Goal: Transaction & Acquisition: Purchase product/service

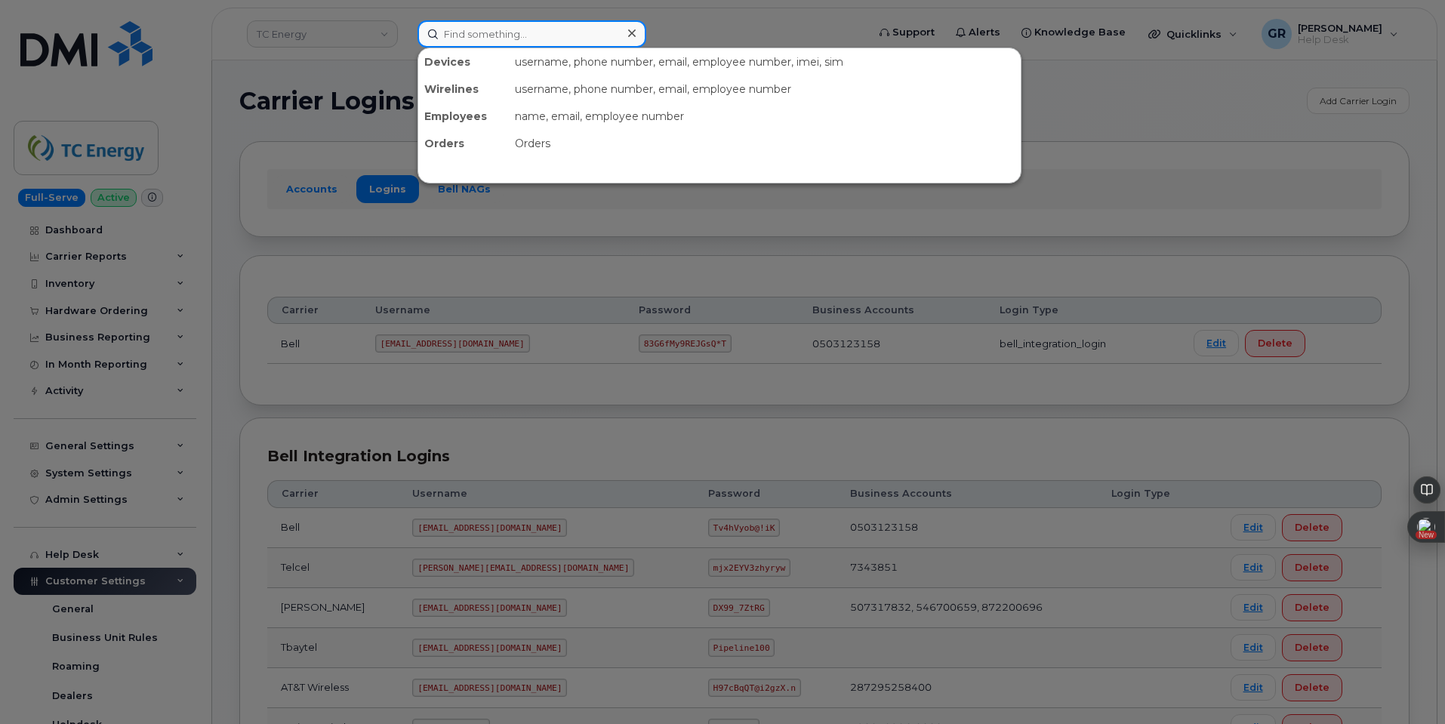
click at [523, 35] on input at bounding box center [531, 33] width 229 height 27
paste input "351388898360288"
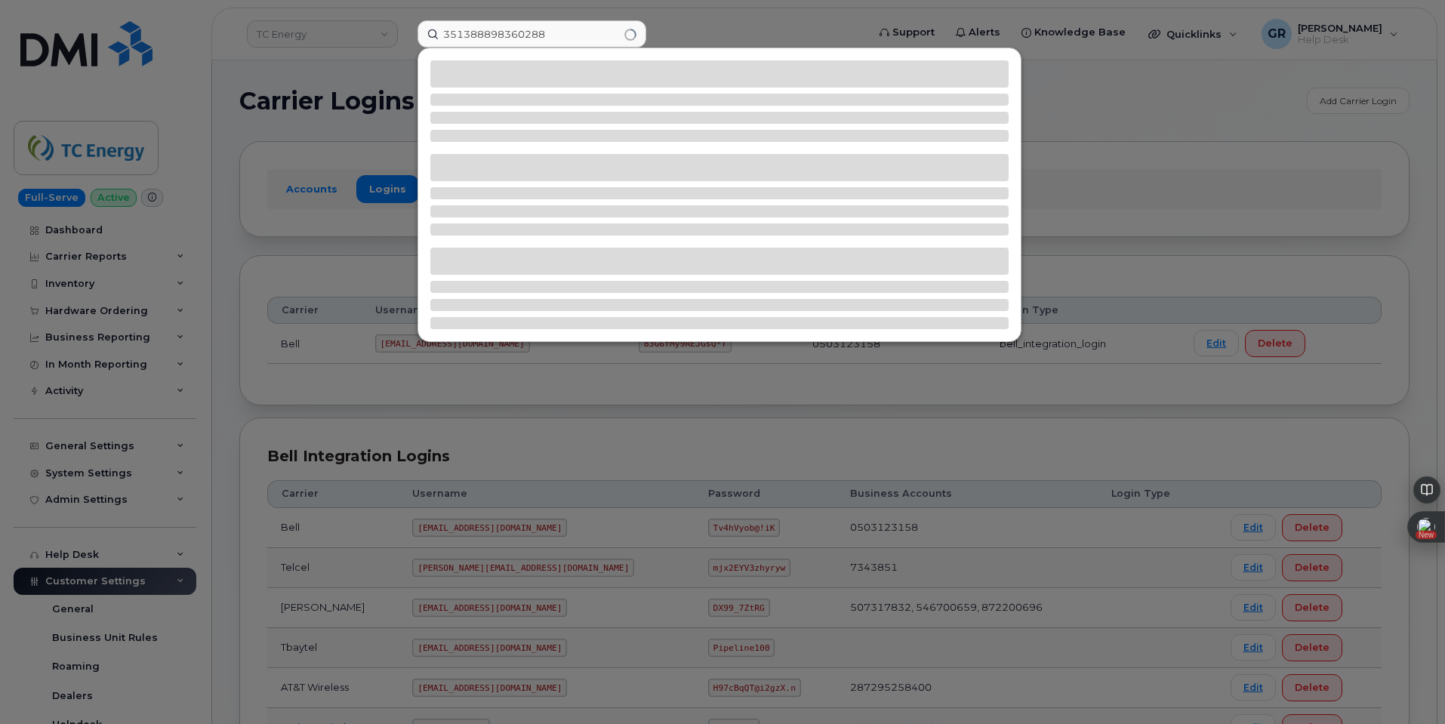
click at [719, 26] on div at bounding box center [722, 362] width 1445 height 724
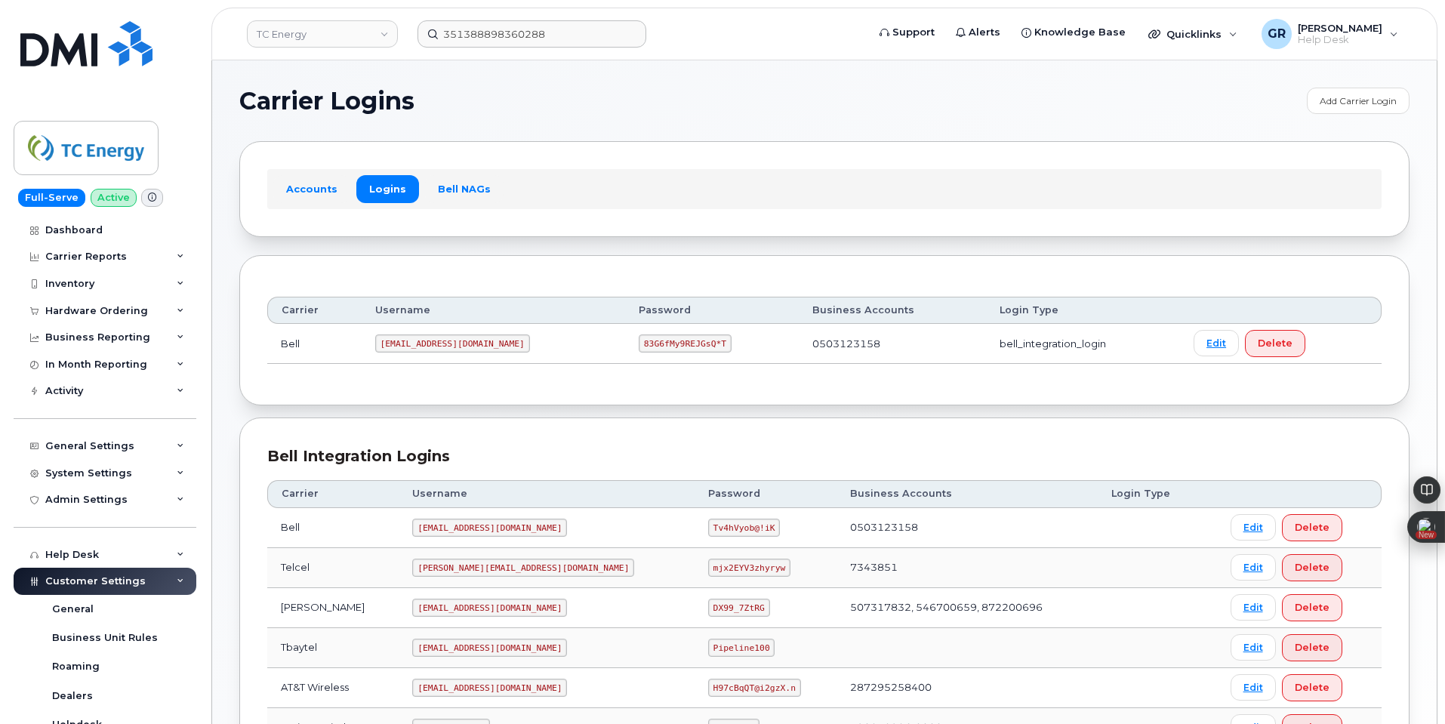
click at [456, 344] on code "tcenergysm@myserve.ca" at bounding box center [452, 343] width 155 height 18
copy code "tcenergysm@myserve.ca"
click at [639, 343] on code "83G6fMy9REJGsQ*T" at bounding box center [685, 343] width 93 height 18
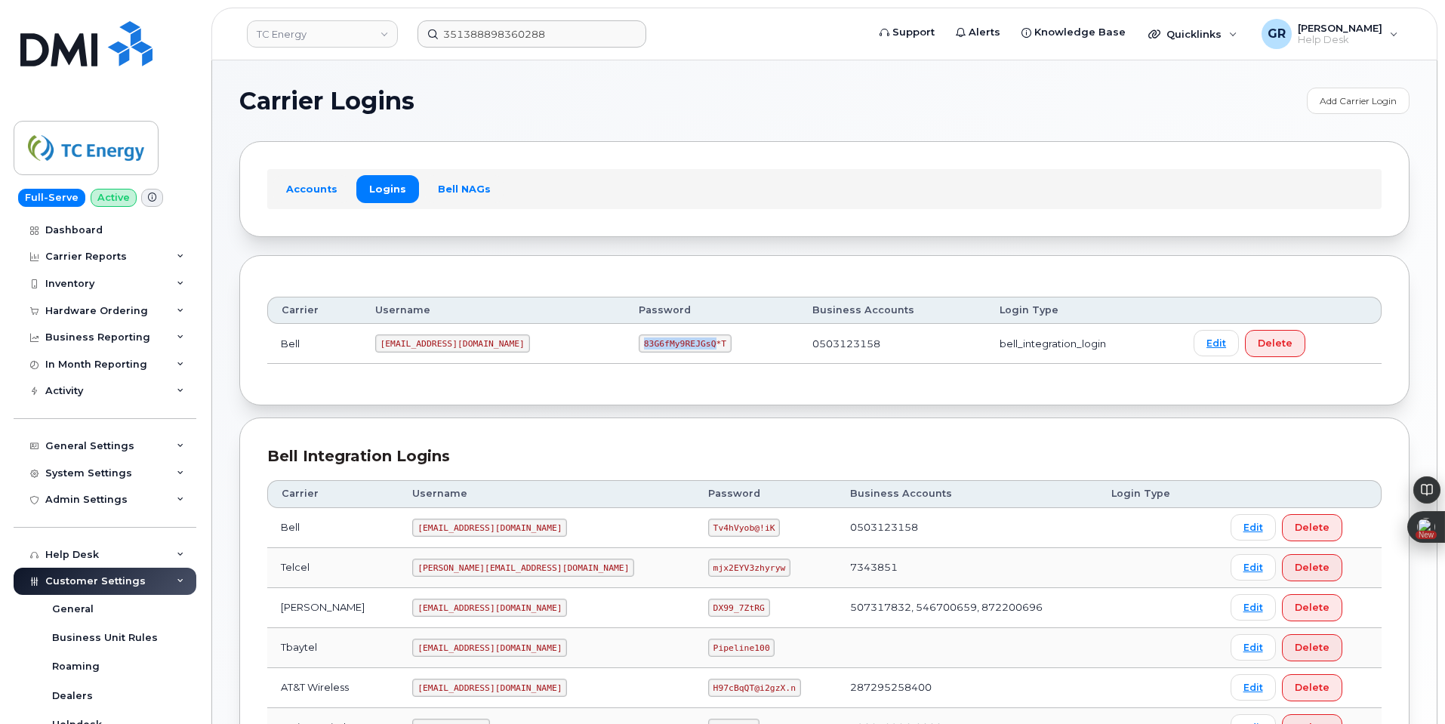
click at [639, 343] on code "83G6fMy9REJGsQ*T" at bounding box center [685, 343] width 93 height 18
copy code "83G6fMy9REJGsQ*T"
click at [1248, 29] on div "Quicklinks" at bounding box center [1193, 34] width 110 height 30
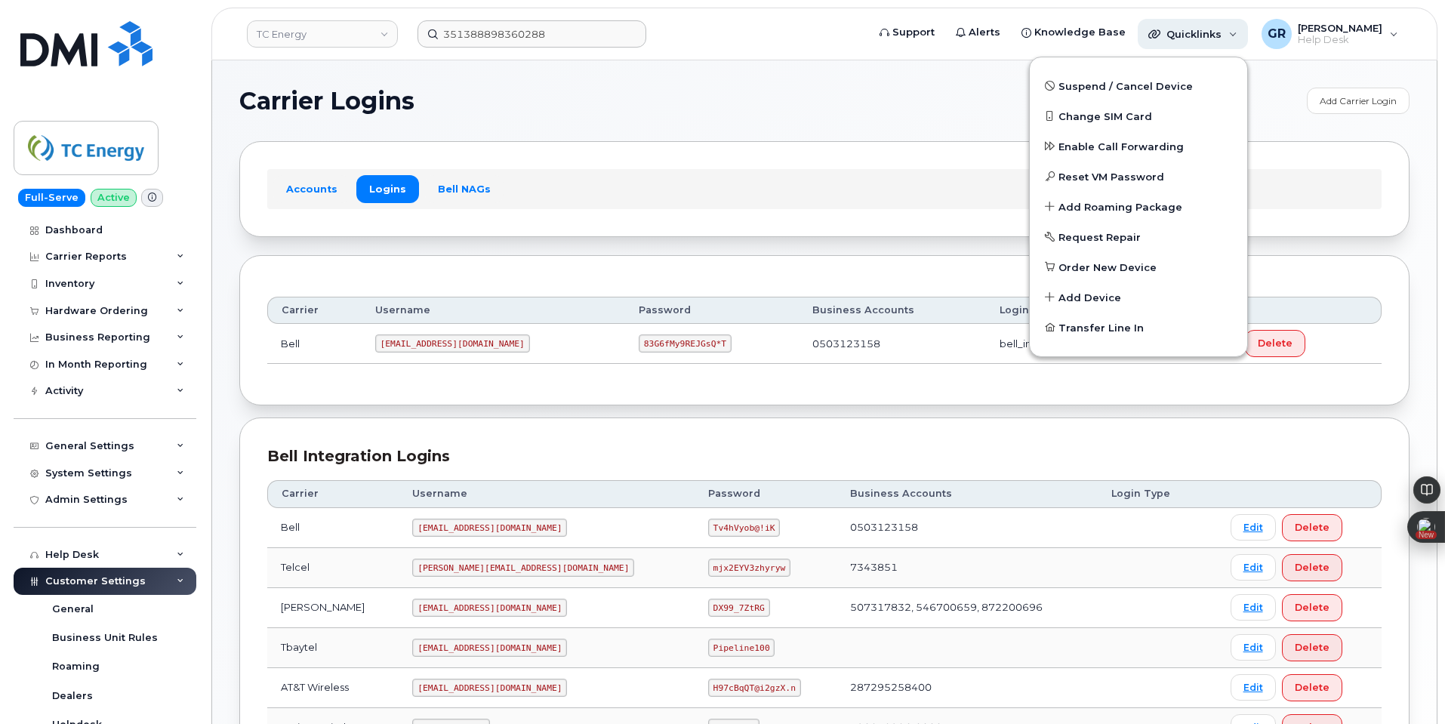
click at [1248, 29] on div "Quicklinks" at bounding box center [1193, 34] width 110 height 30
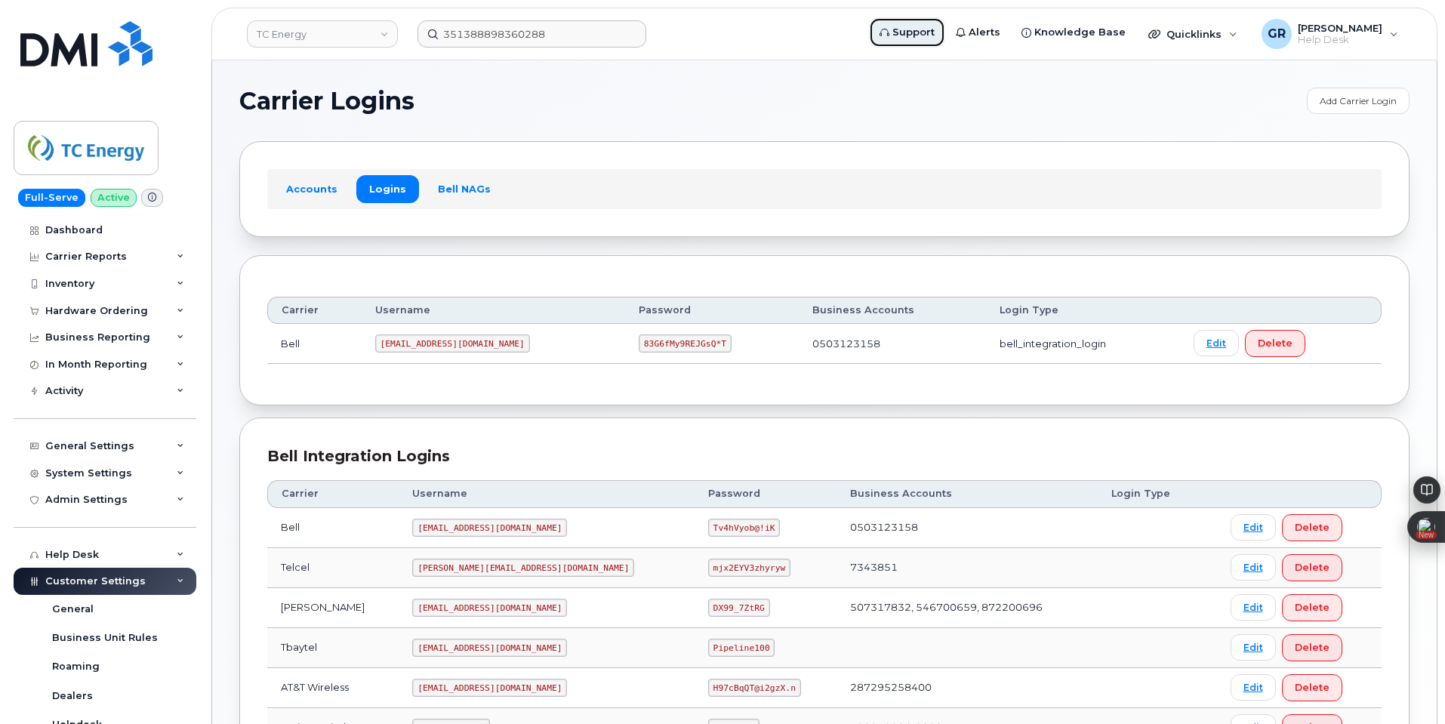
click at [935, 29] on span "Support" at bounding box center [913, 32] width 42 height 15
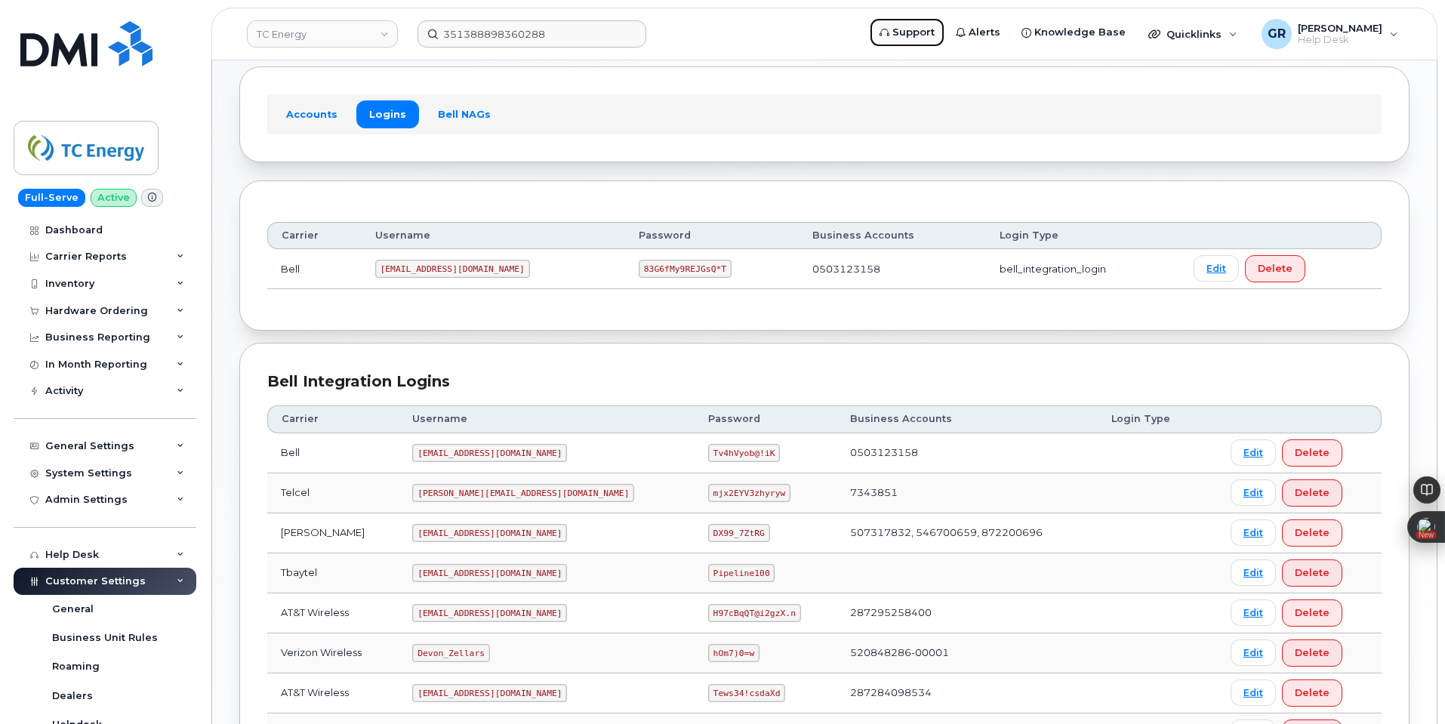
scroll to position [75, 0]
drag, startPoint x: 343, startPoint y: 28, endPoint x: 369, endPoint y: 32, distance: 26.1
click at [343, 28] on link "TC Energy" at bounding box center [322, 33] width 151 height 27
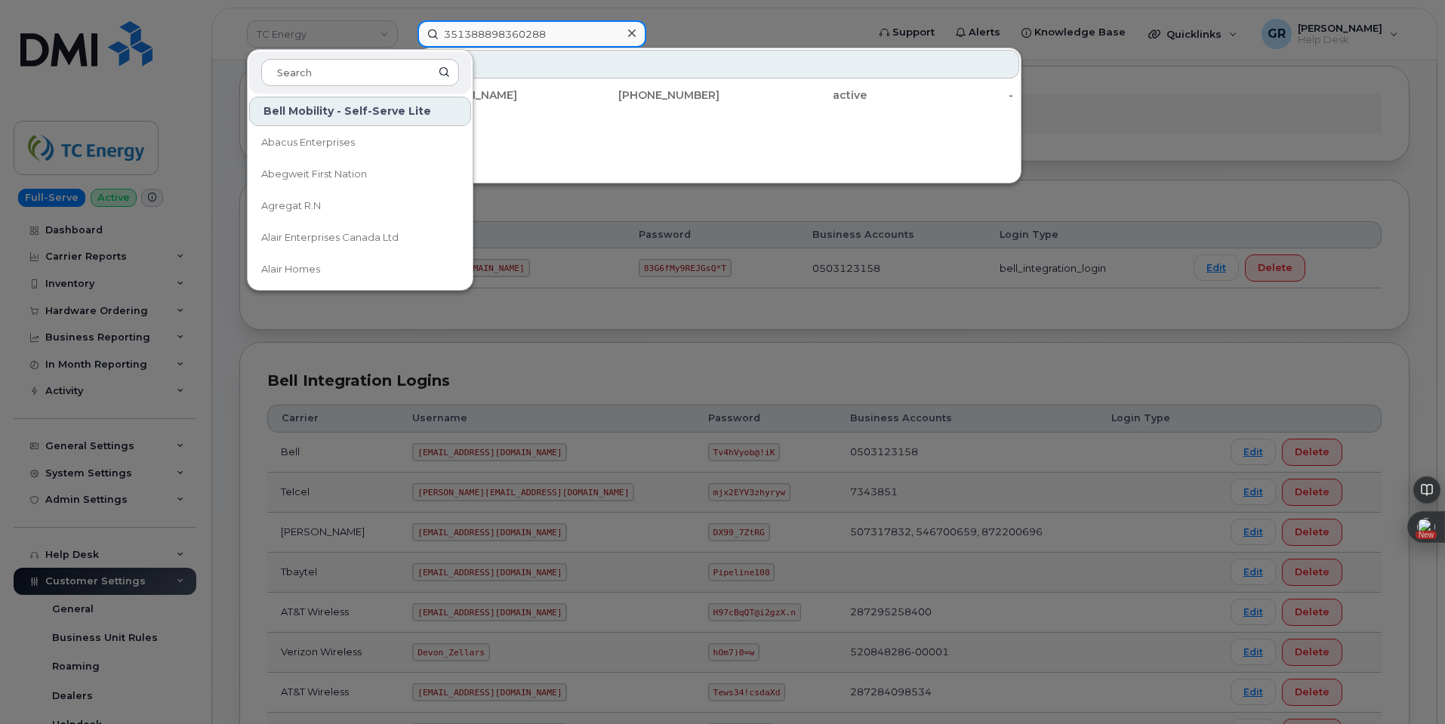
drag, startPoint x: 499, startPoint y: 33, endPoint x: 587, endPoint y: 24, distance: 88.0
click at [503, 32] on input "351388898360288" at bounding box center [531, 33] width 229 height 27
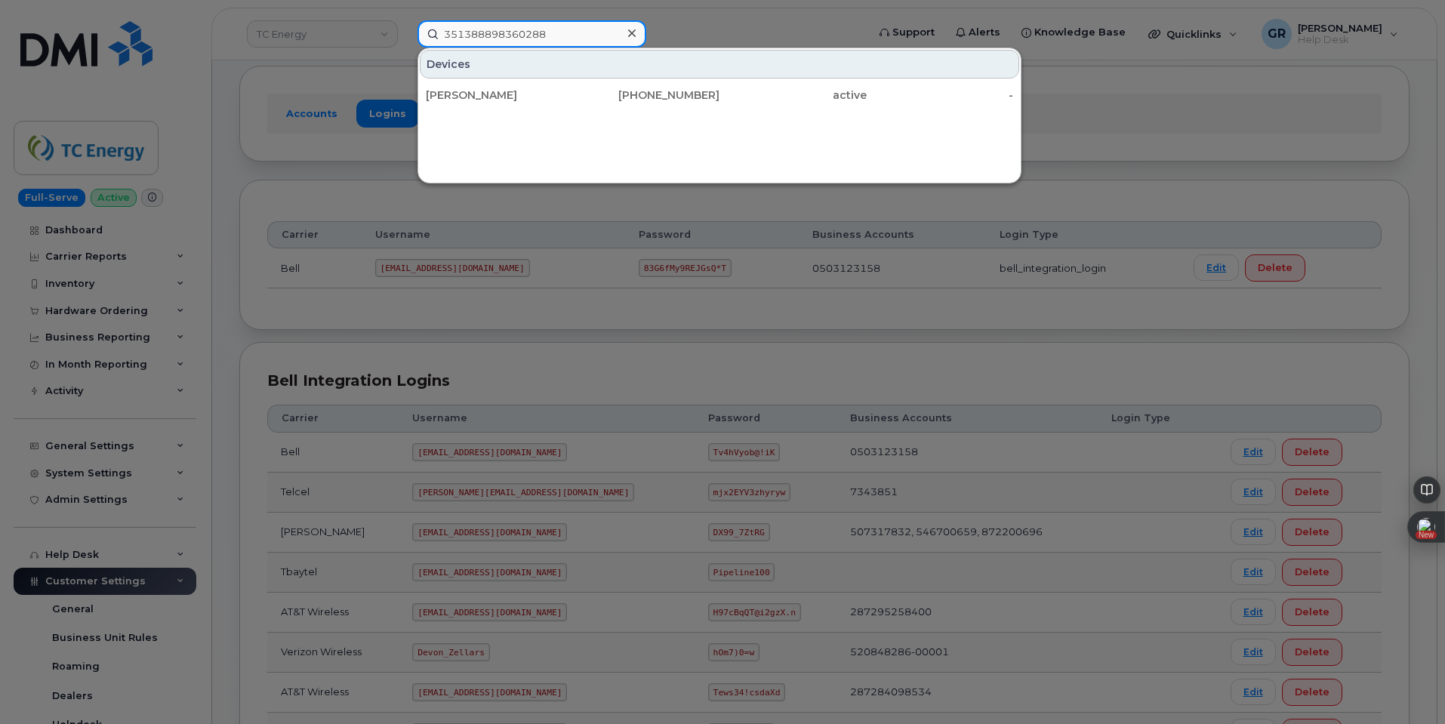
drag, startPoint x: 588, startPoint y: 24, endPoint x: 295, endPoint y: 32, distance: 293.0
click at [405, 33] on div "351388898360288 Devices Moein Rezazadeh 403-542-4849 active -" at bounding box center [636, 33] width 463 height 27
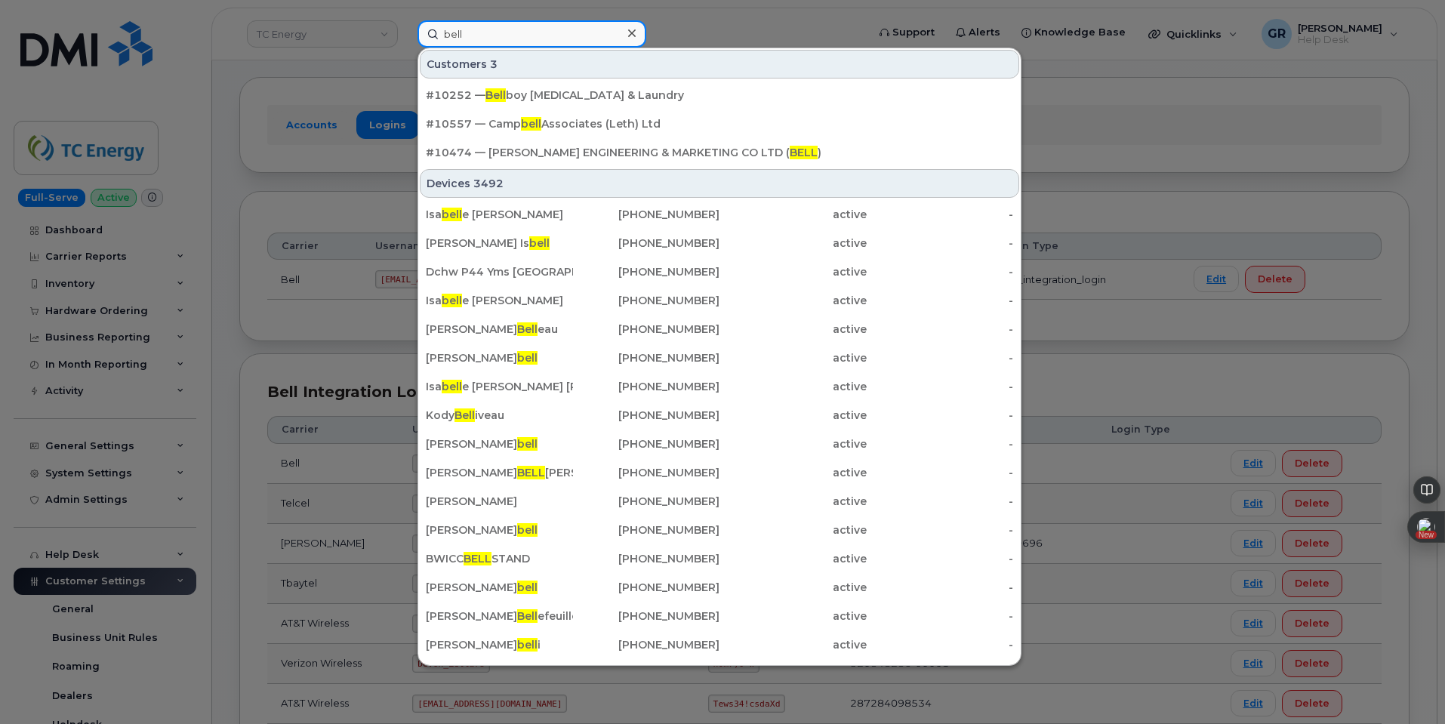
scroll to position [0, 0]
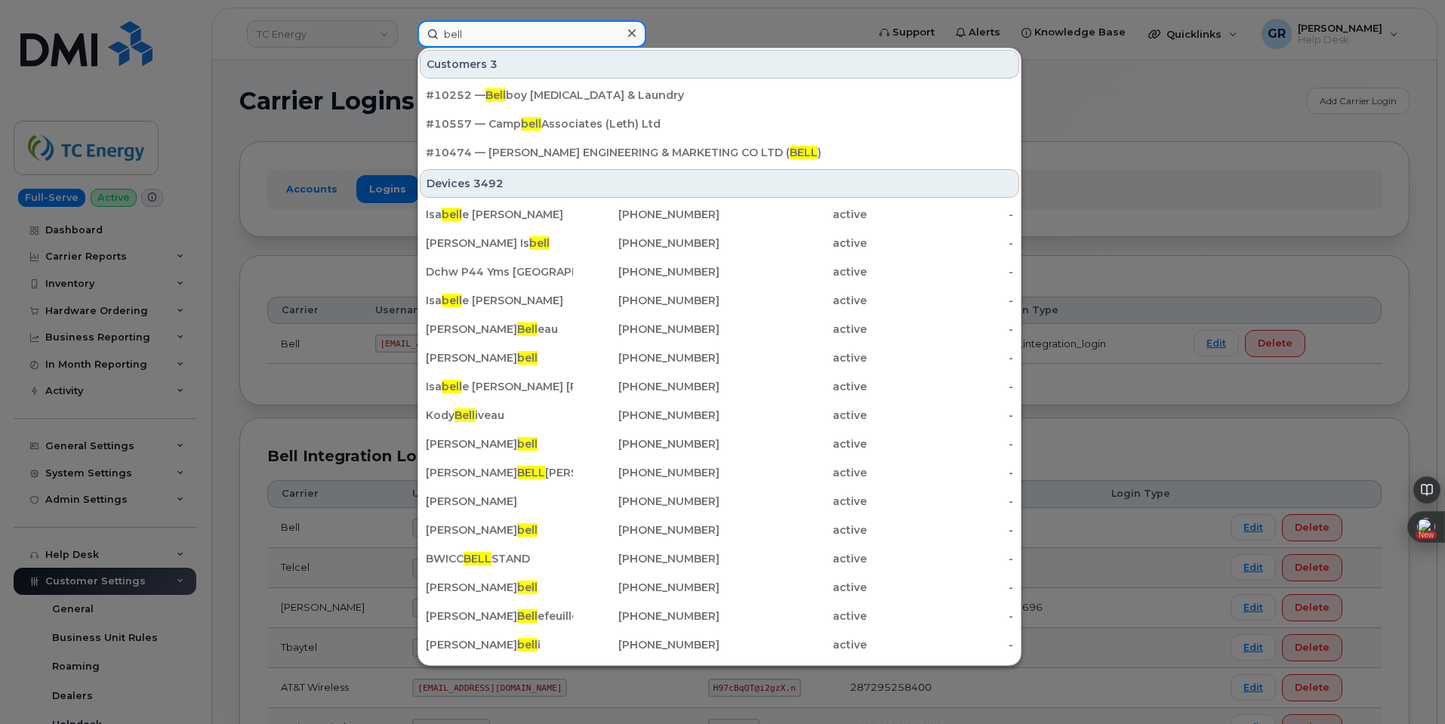
type input "bell"
click at [1098, 142] on div at bounding box center [722, 362] width 1445 height 724
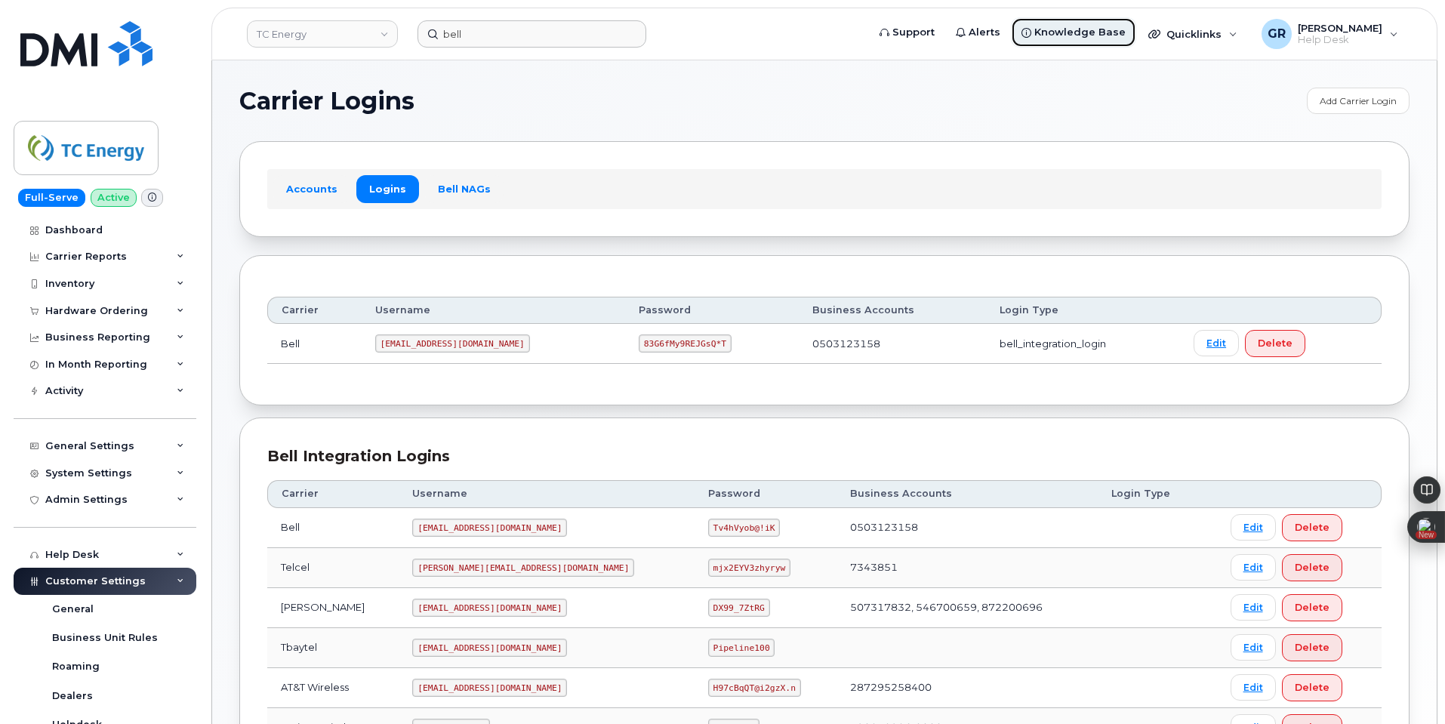
click at [1086, 30] on span "Knowledge Base" at bounding box center [1079, 32] width 91 height 15
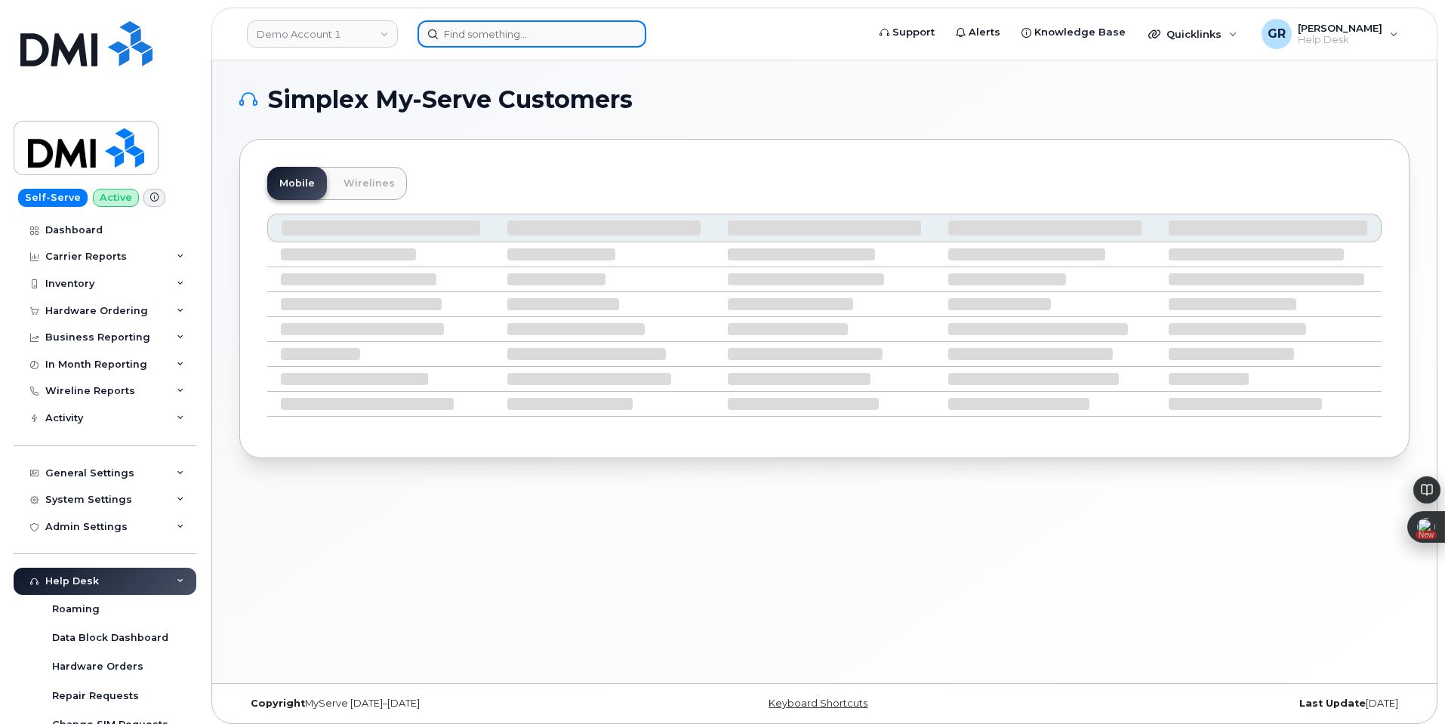
click at [485, 29] on input at bounding box center [531, 33] width 229 height 27
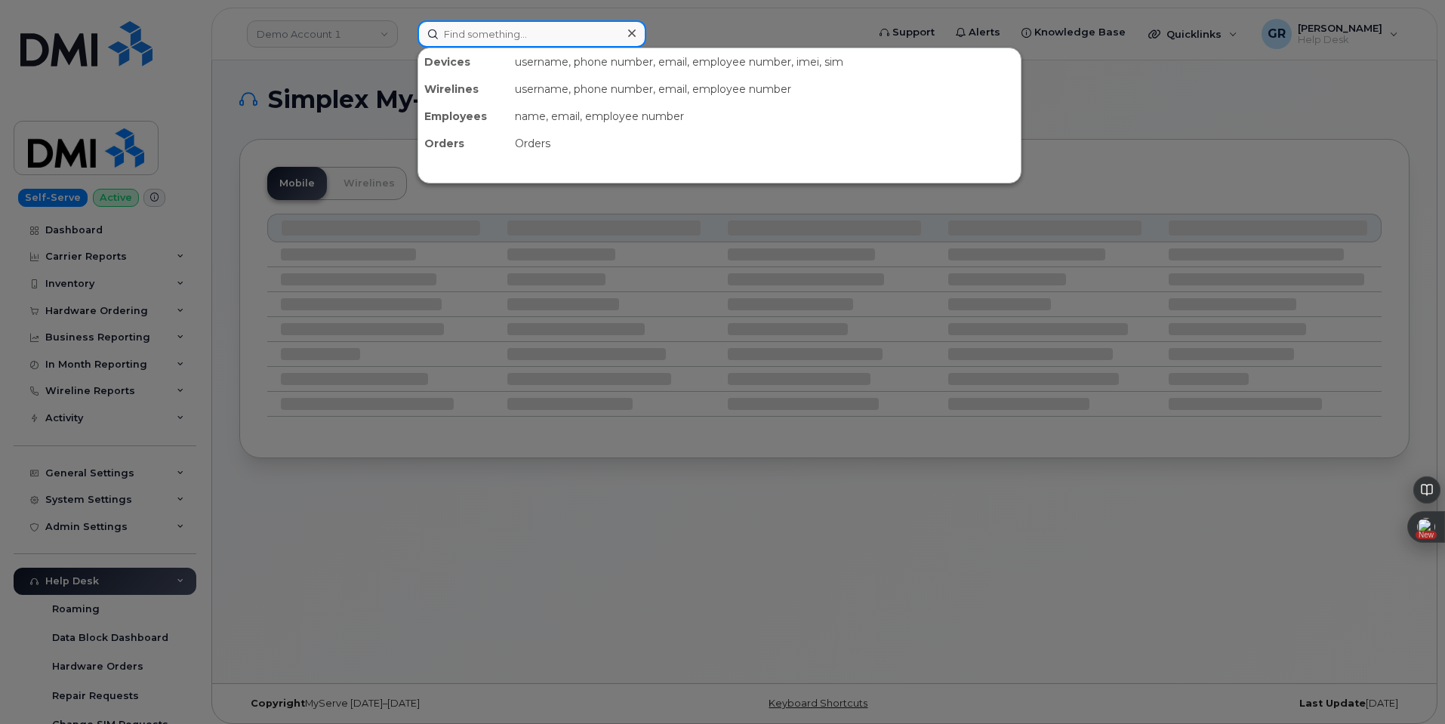
paste input "351388898360288"
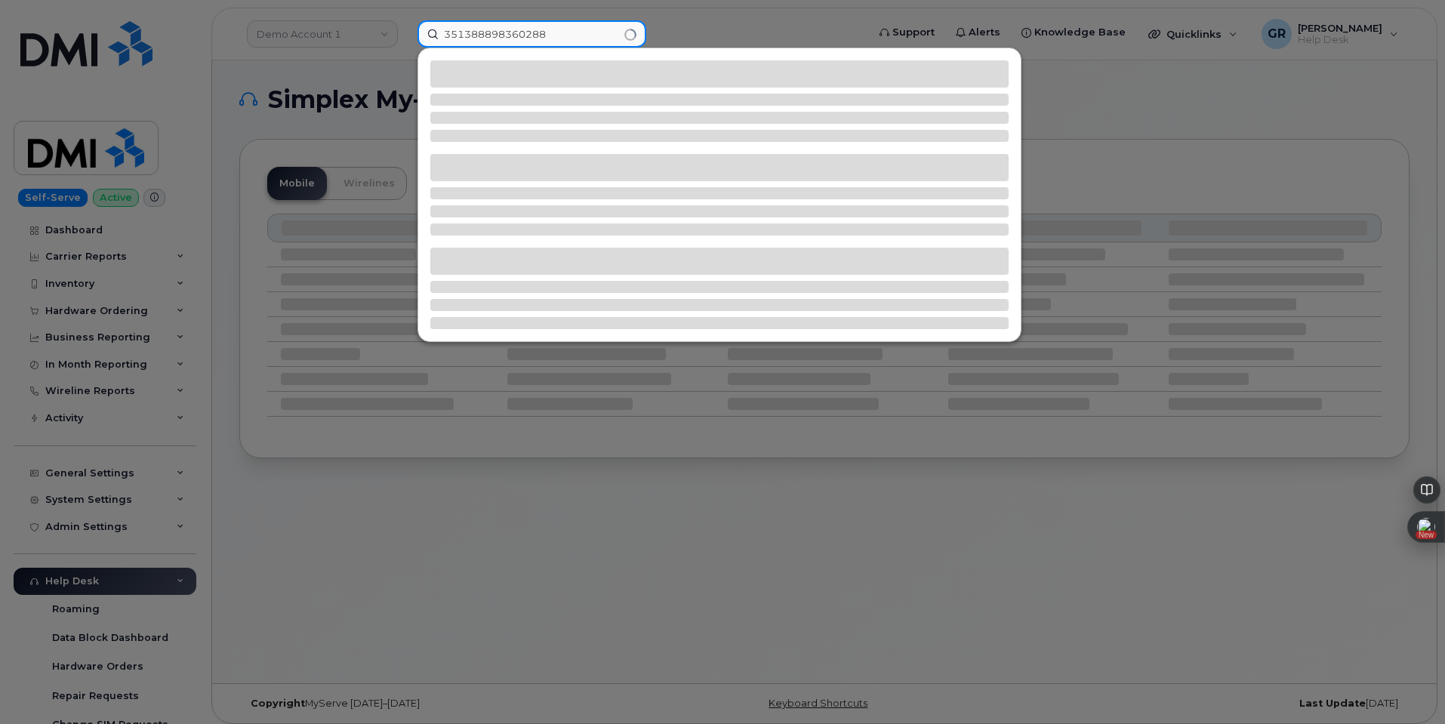
type input "351388898360288"
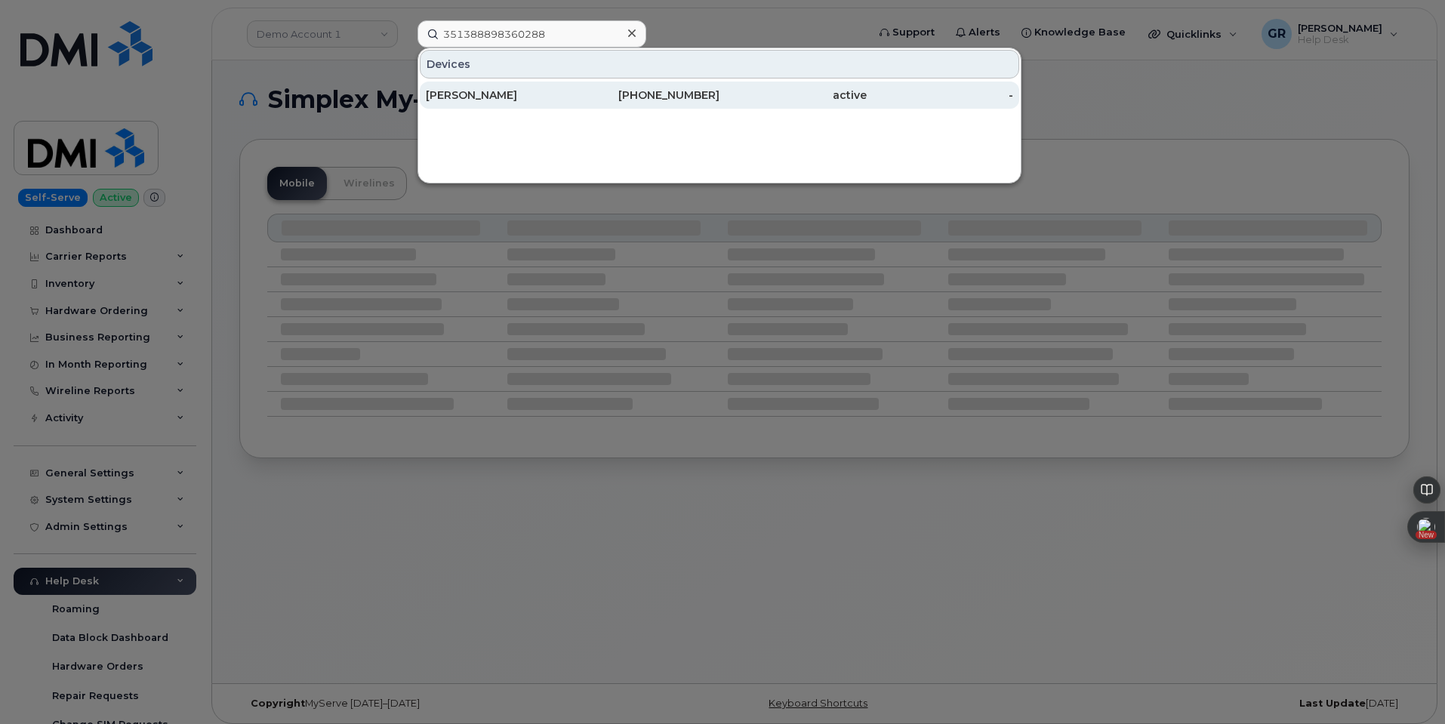
click at [671, 97] on div "[PHONE_NUMBER]" at bounding box center [646, 95] width 147 height 15
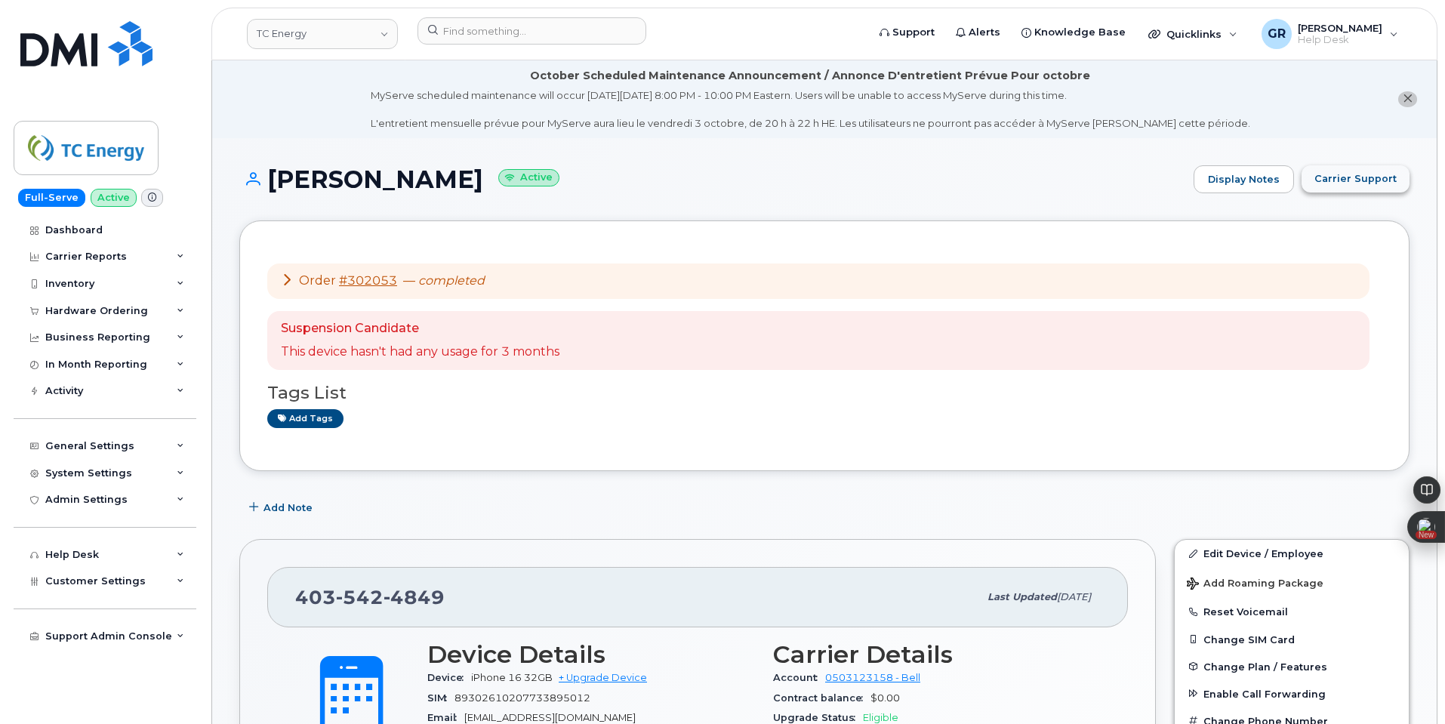
click at [1391, 174] on span "Carrier Support" at bounding box center [1355, 178] width 82 height 14
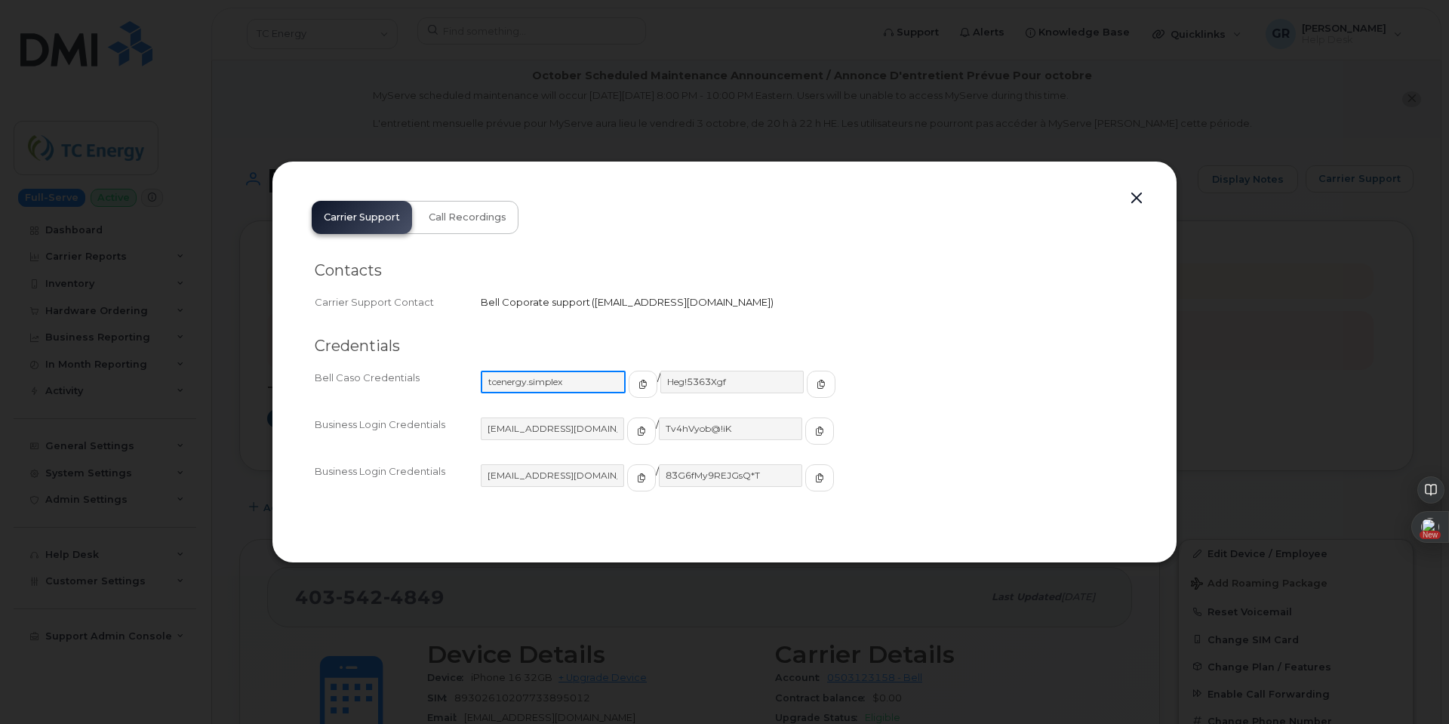
click at [570, 375] on input "tcenergy.simplex" at bounding box center [553, 382] width 145 height 23
click at [569, 373] on input "tcenergy.simplex" at bounding box center [553, 382] width 145 height 23
click at [805, 383] on button "button" at bounding box center [819, 384] width 29 height 27
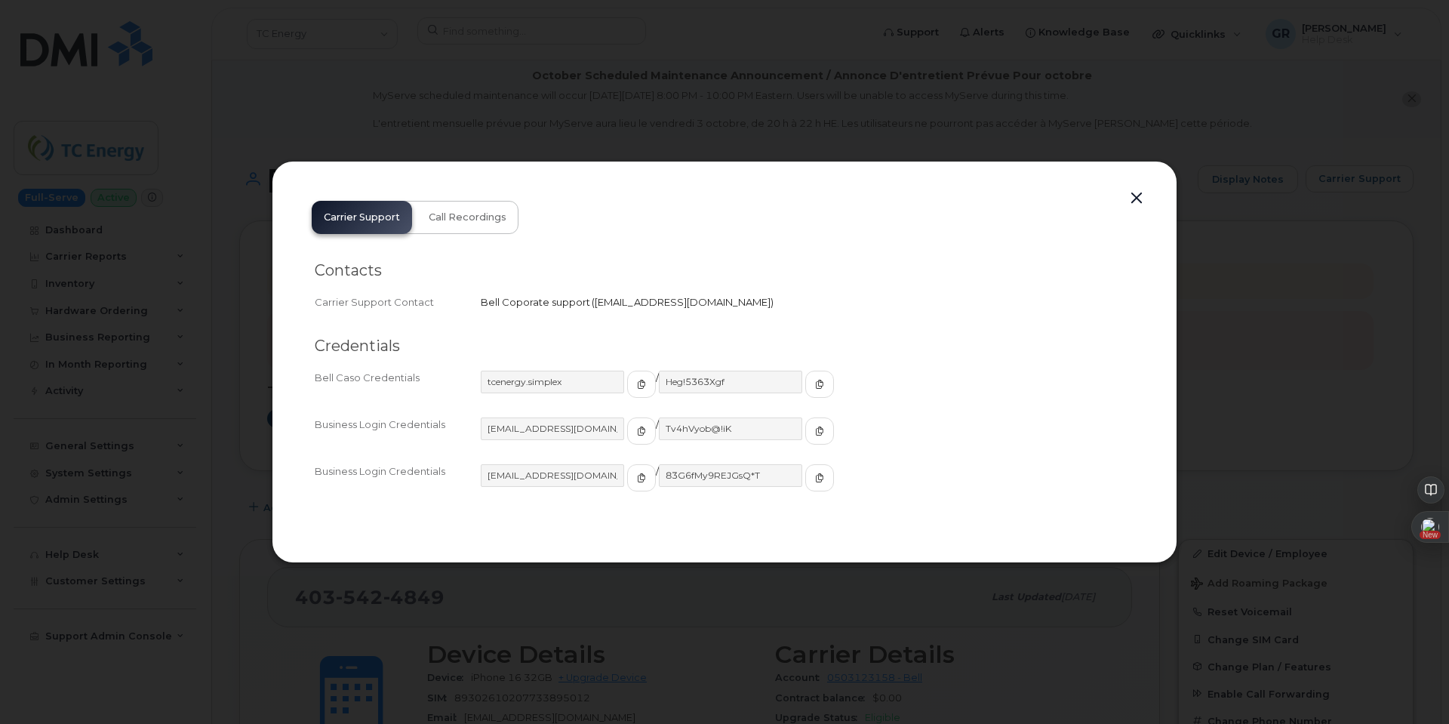
click at [945, 125] on div at bounding box center [724, 362] width 1449 height 724
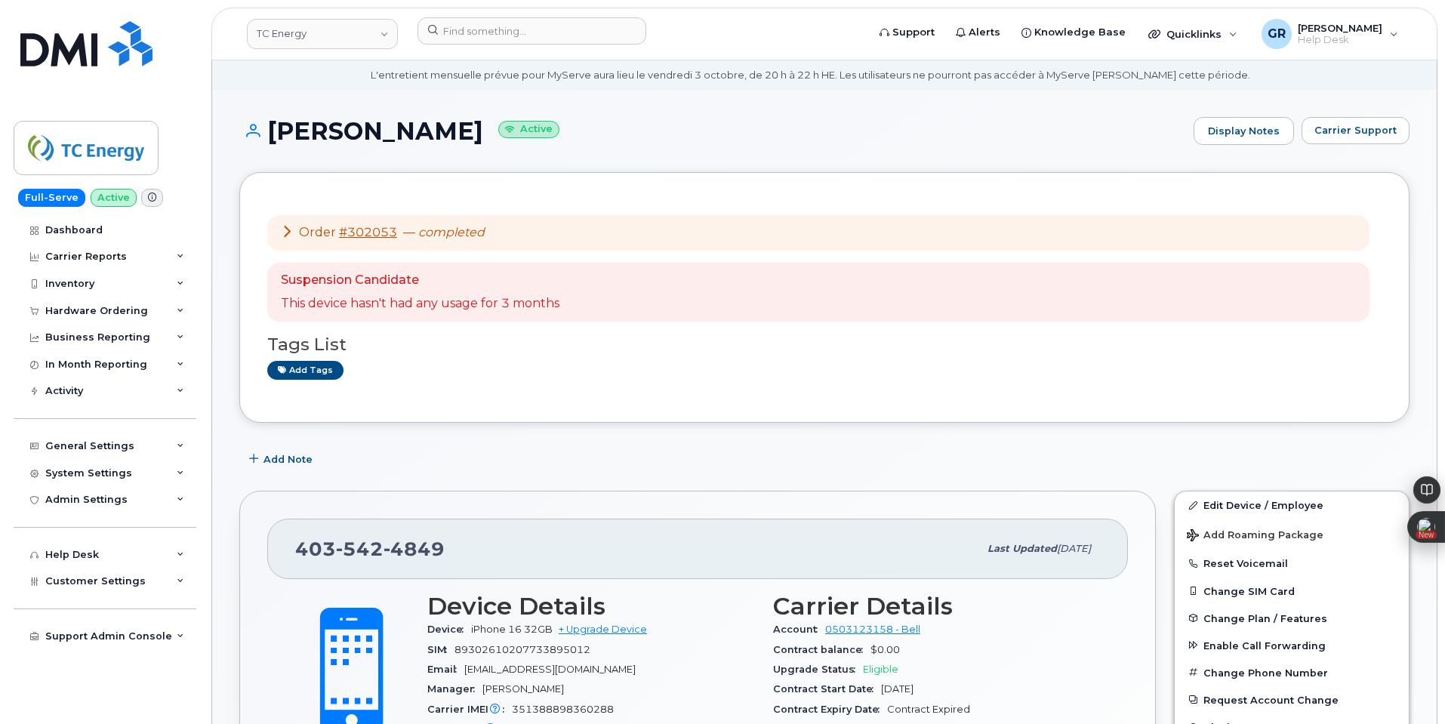
scroll to position [75, 0]
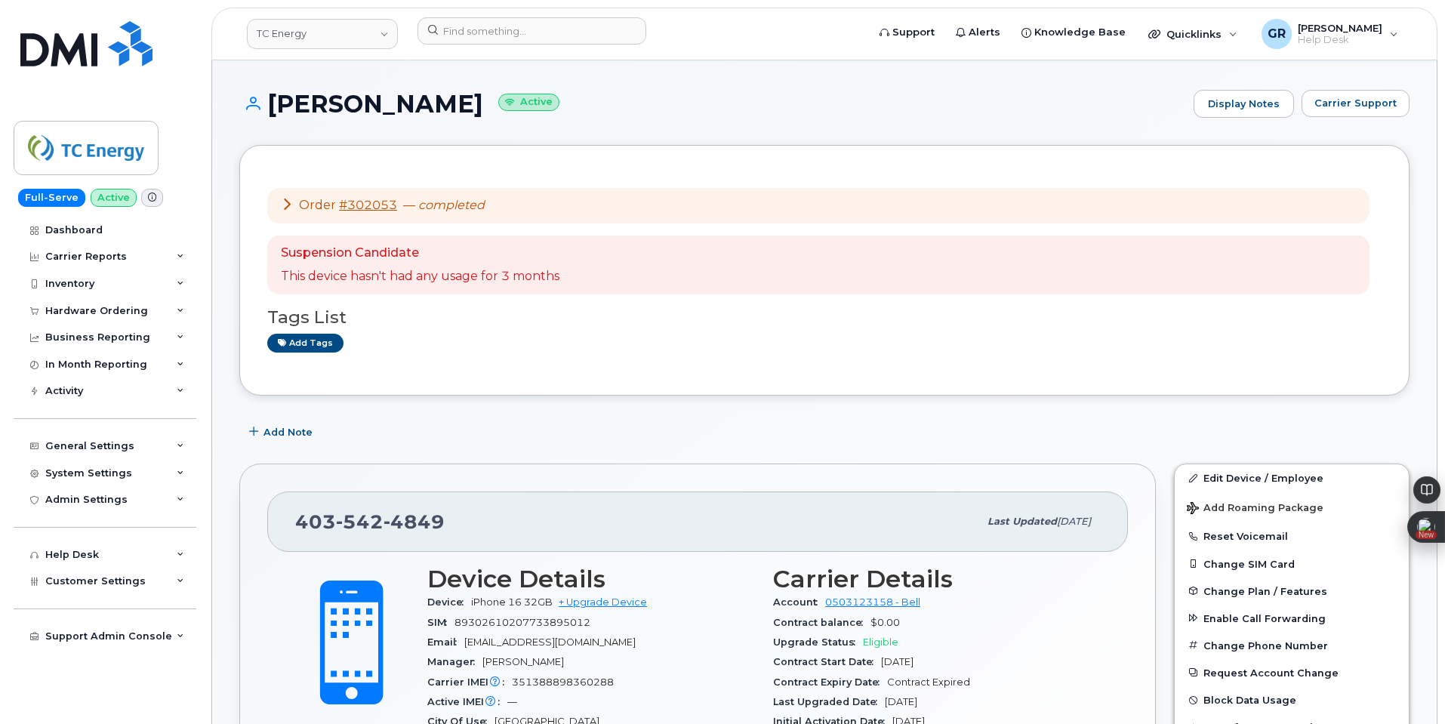
click at [365, 519] on span "542" at bounding box center [360, 521] width 48 height 23
drag, startPoint x: 298, startPoint y: 522, endPoint x: 423, endPoint y: 512, distance: 125.7
click at [491, 516] on div "403 542 4849" at bounding box center [636, 522] width 683 height 32
copy span "403 542 4849"
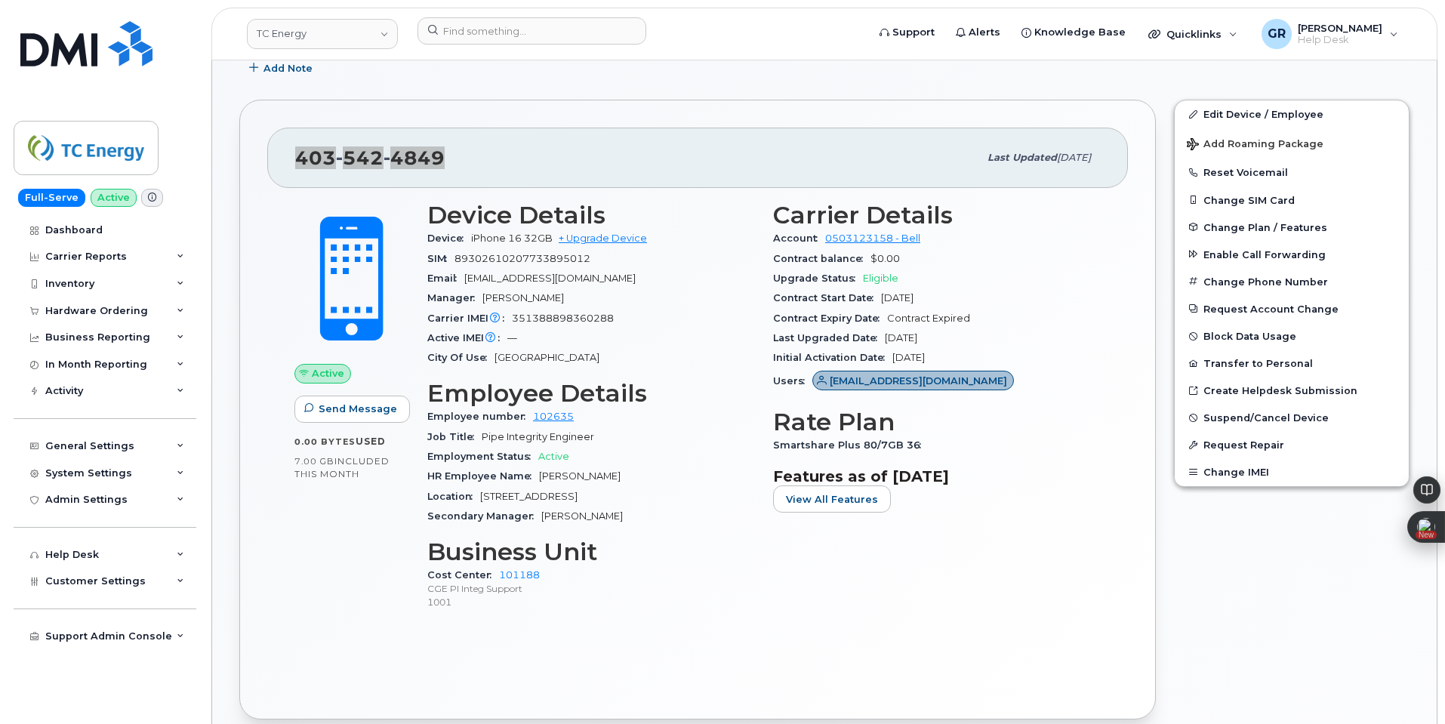
scroll to position [528, 0]
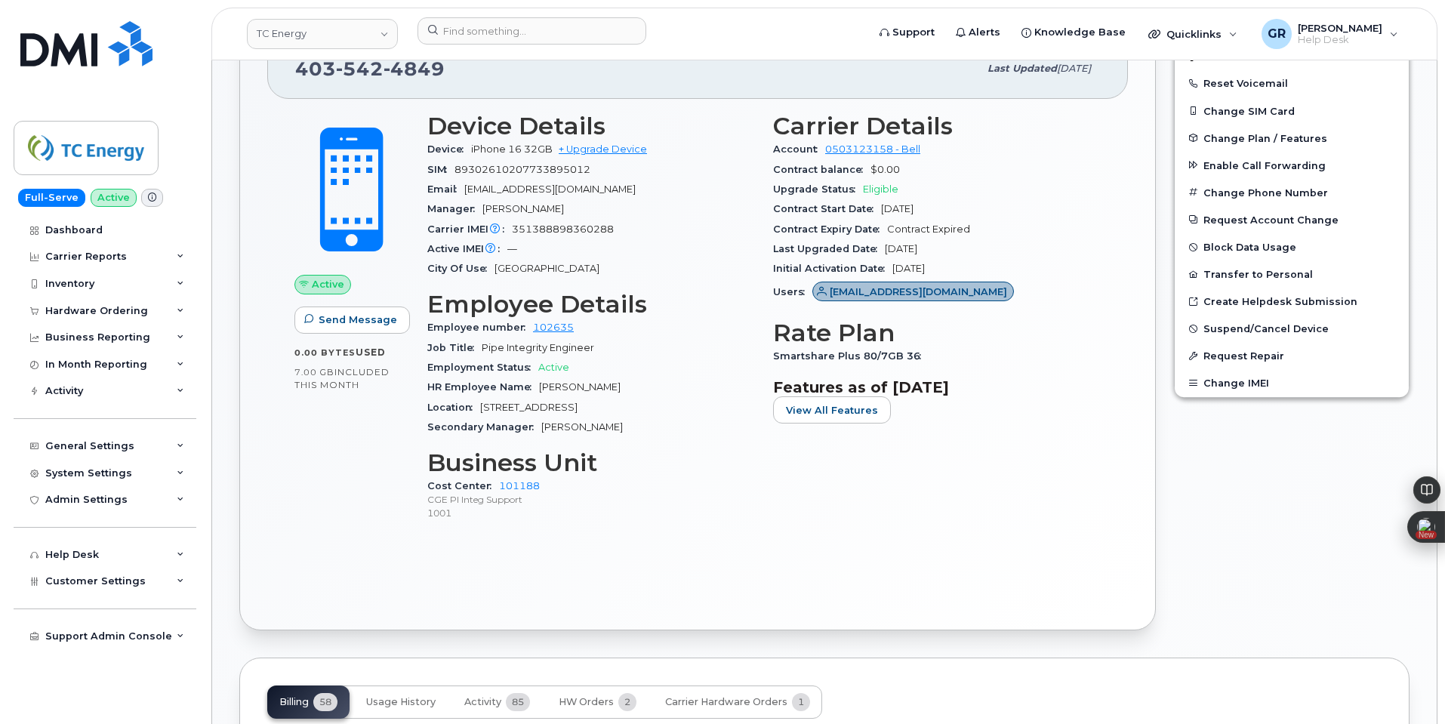
click at [489, 162] on div "SIM 89302610207733895012" at bounding box center [591, 170] width 328 height 20
drag, startPoint x: 457, startPoint y: 165, endPoint x: 614, endPoint y: 174, distance: 157.3
click at [614, 174] on div "SIM 89302610207733895012" at bounding box center [591, 170] width 328 height 20
copy span "89302610207733895012"
click at [660, 191] on div "Email moein_rezazadeh@tcenergy.com" at bounding box center [591, 190] width 328 height 20
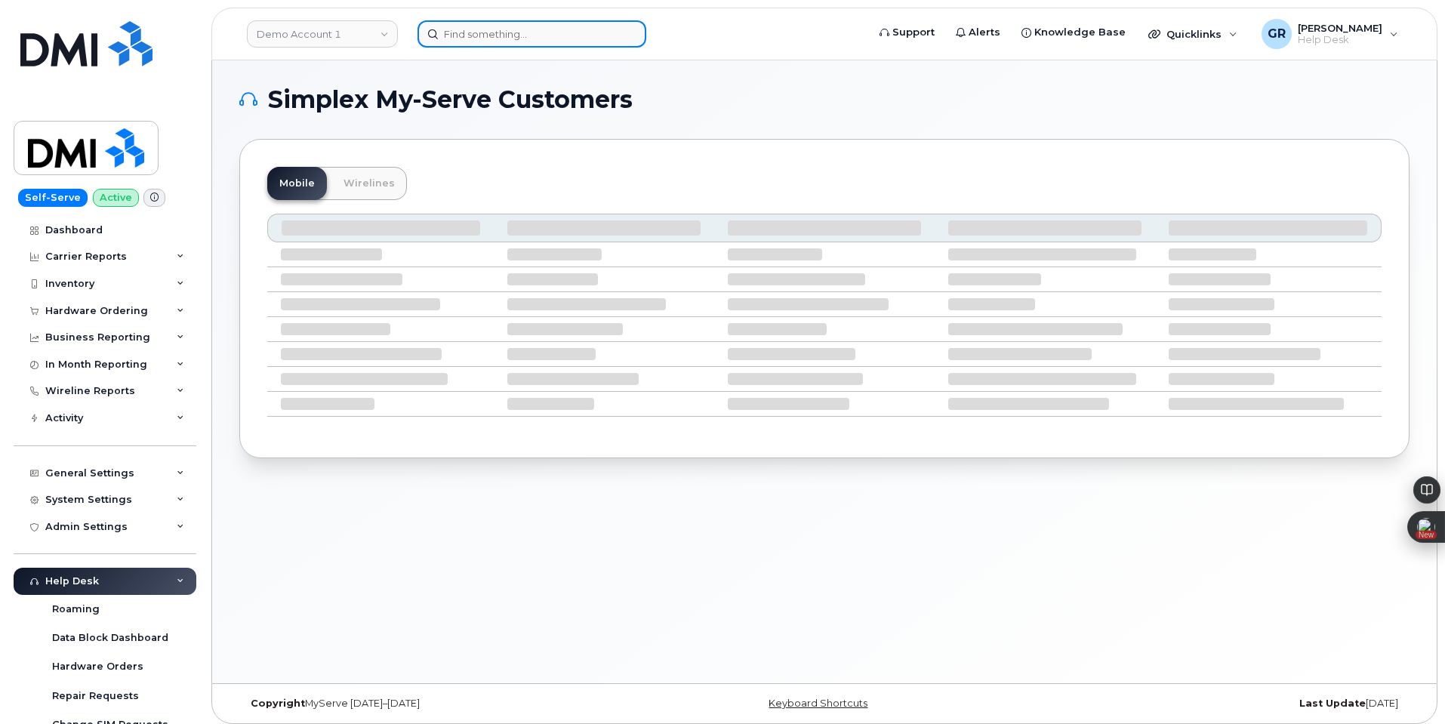
click at [518, 35] on input at bounding box center [531, 33] width 229 height 27
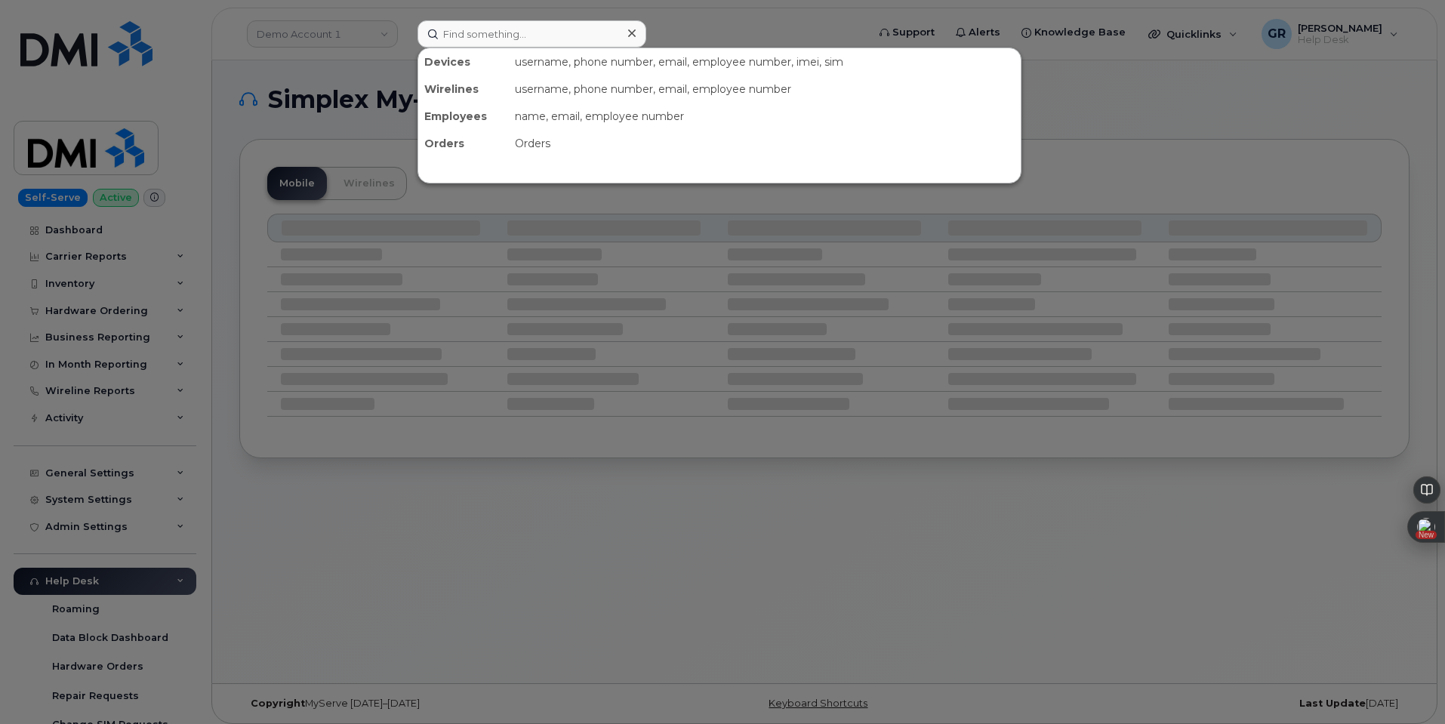
click at [389, 29] on div at bounding box center [722, 362] width 1445 height 724
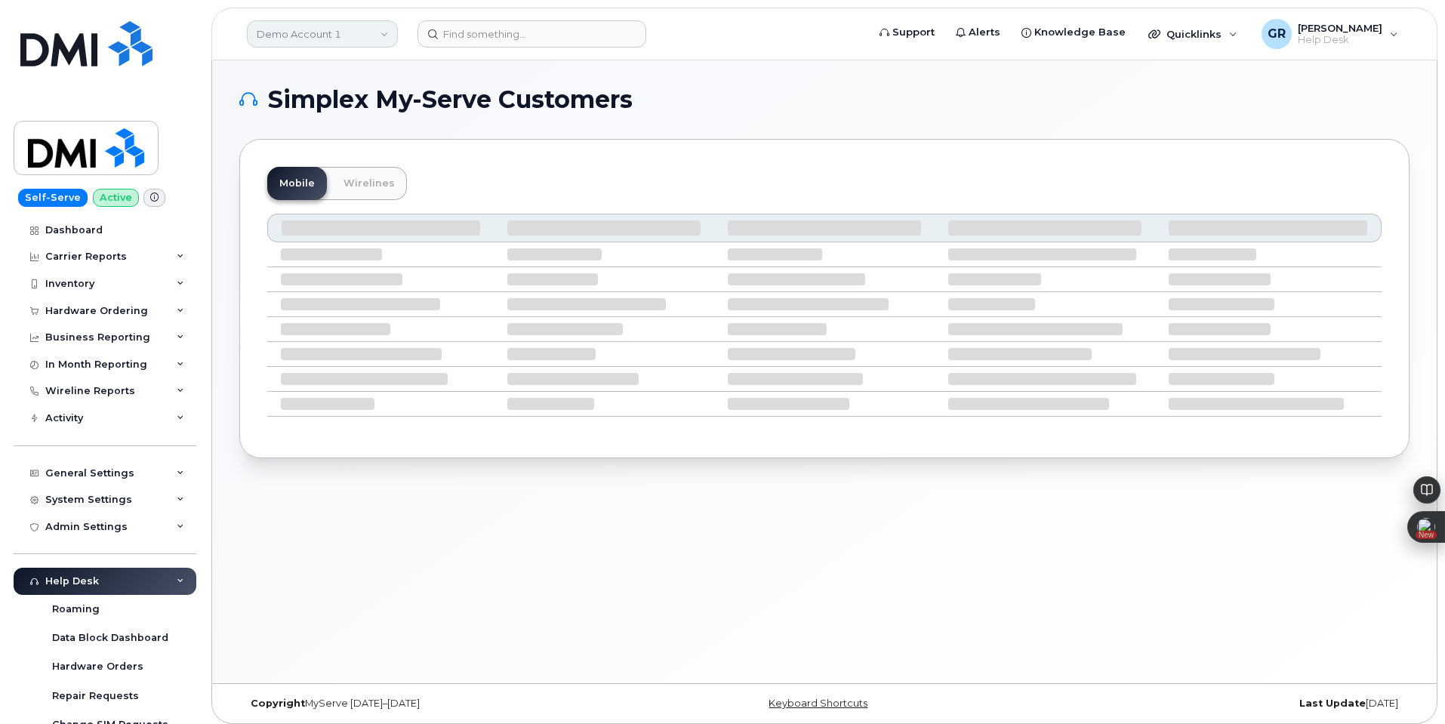
click at [366, 42] on link "Demo Account 1" at bounding box center [322, 33] width 151 height 27
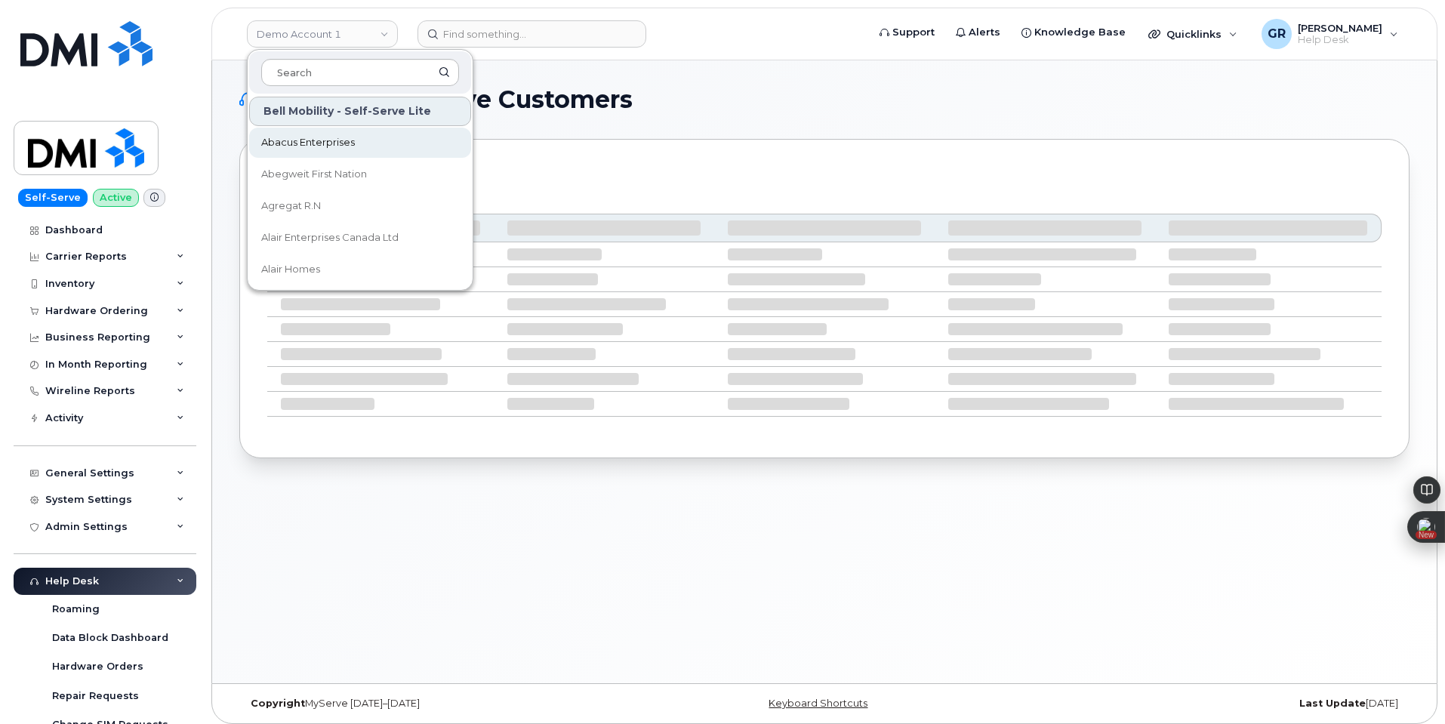
type input "1"
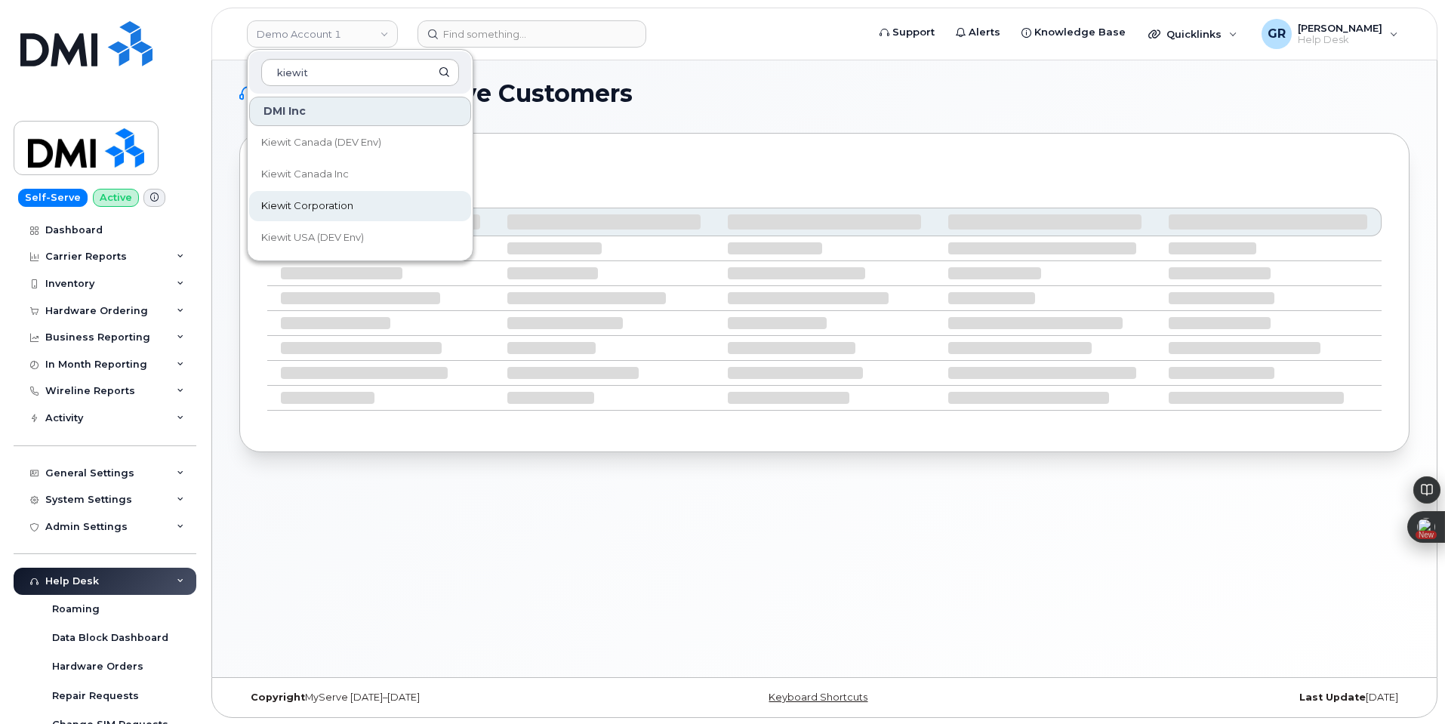
scroll to position [8, 0]
type input "kiewit"
click at [353, 205] on span "Kiewit Corporation" at bounding box center [307, 206] width 92 height 15
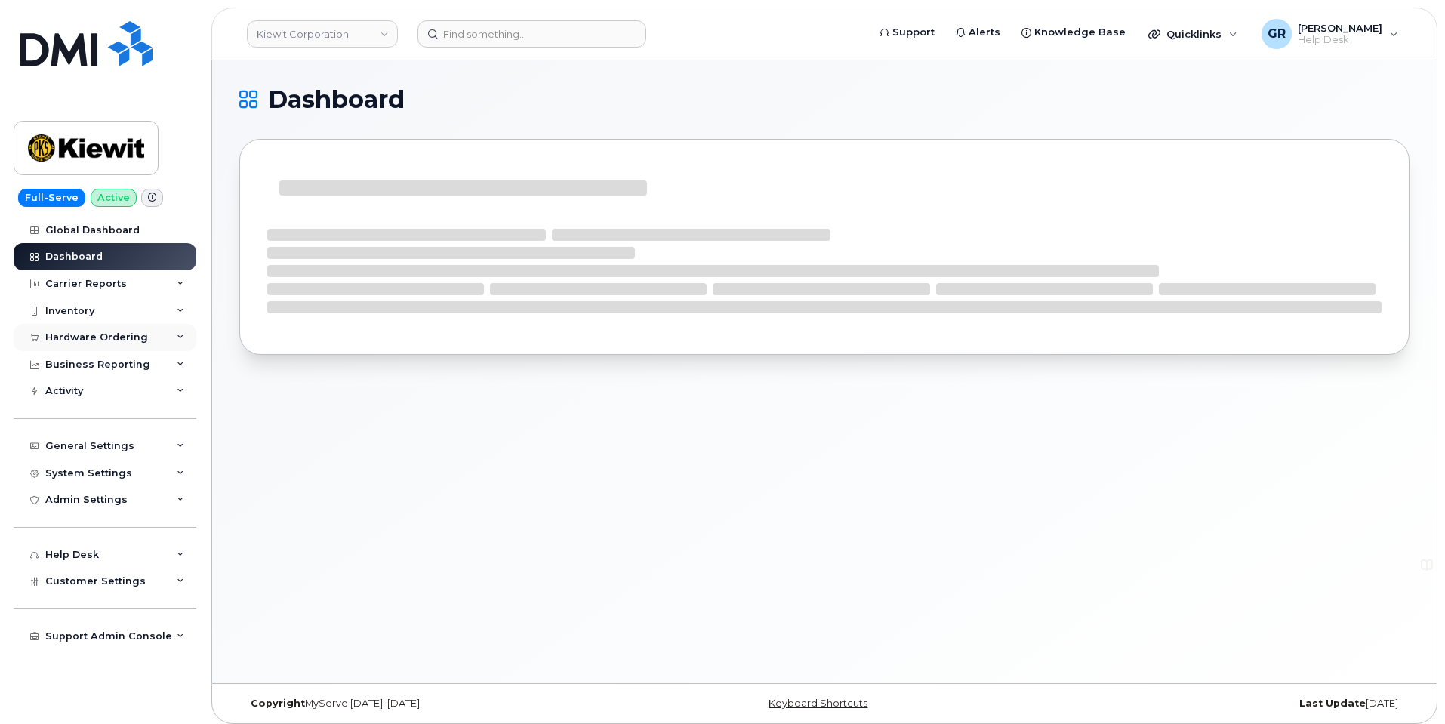
drag, startPoint x: 127, startPoint y: 337, endPoint x: 143, endPoint y: 348, distance: 19.1
click at [127, 337] on div "Hardware Ordering" at bounding box center [96, 337] width 103 height 12
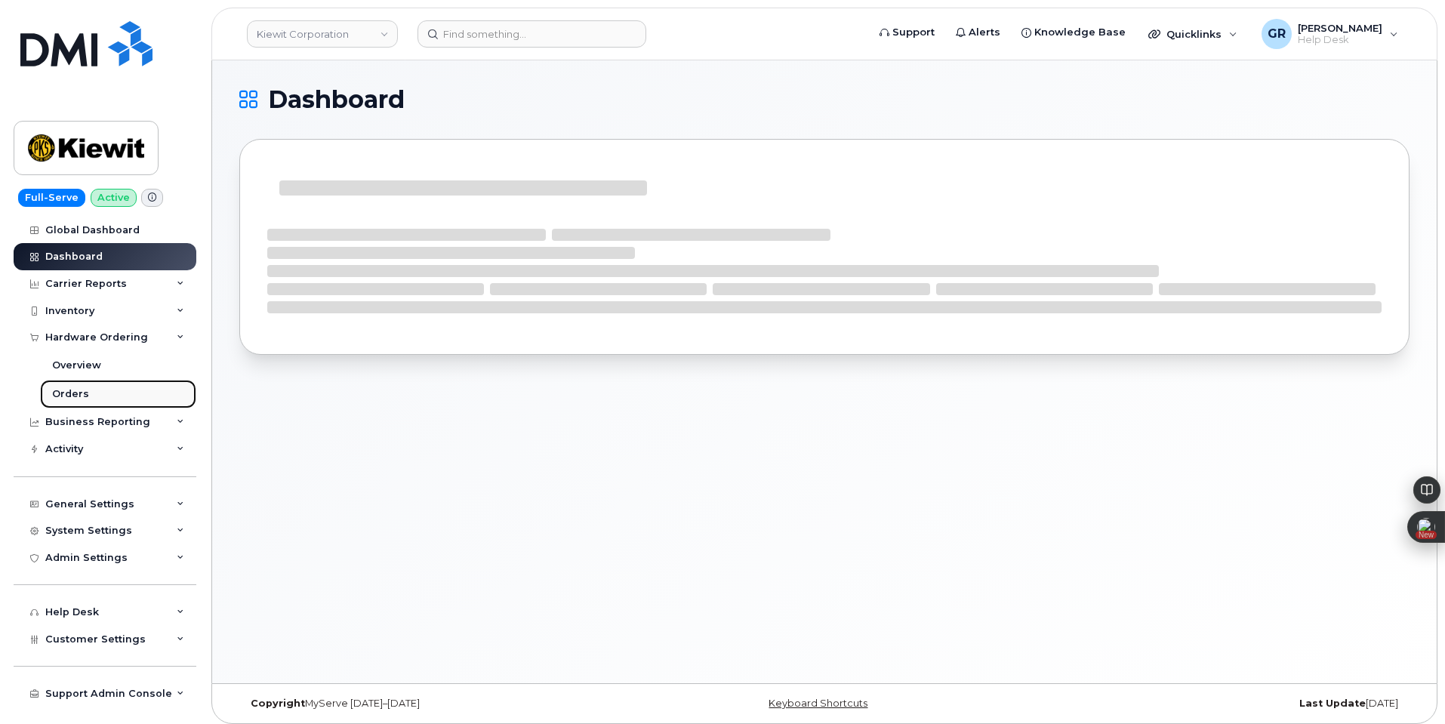
click at [85, 393] on div "Orders" at bounding box center [70, 394] width 37 height 14
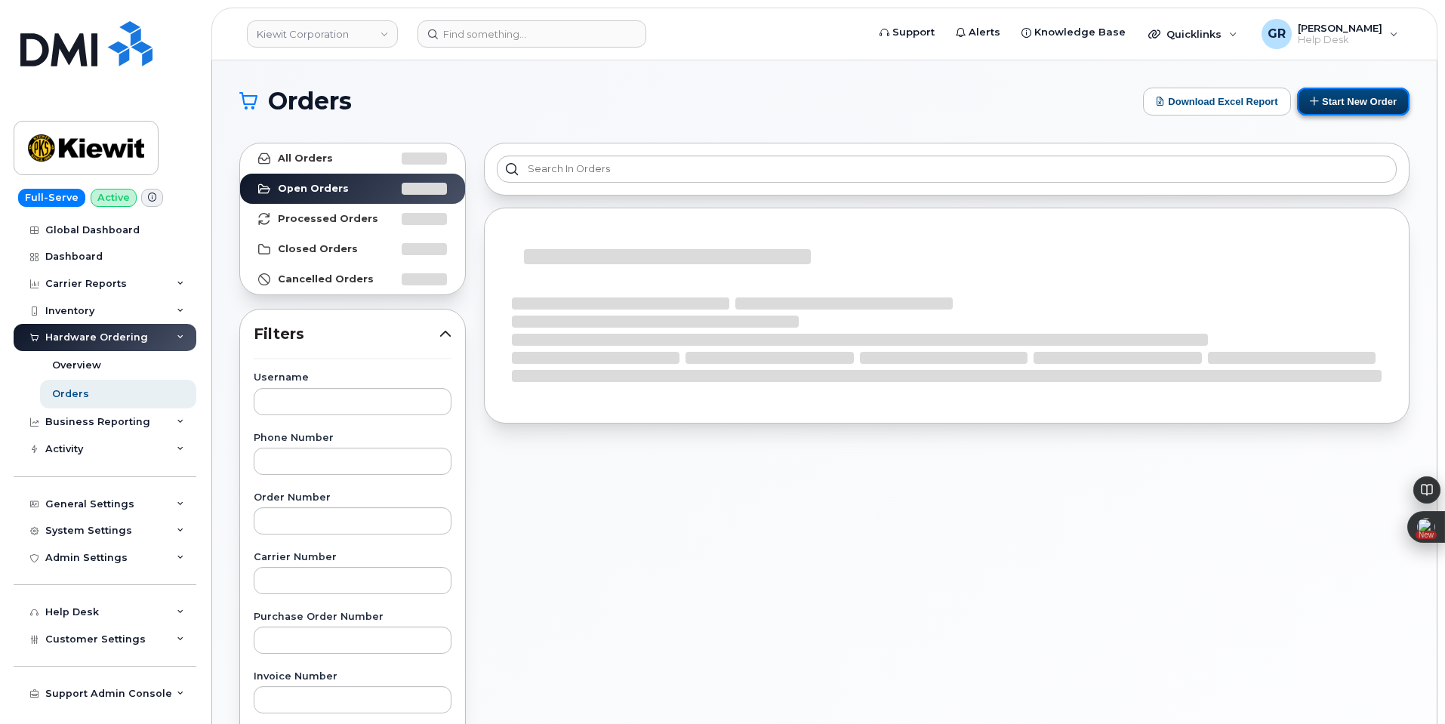
click at [1326, 103] on button "Start New Order" at bounding box center [1353, 102] width 112 height 28
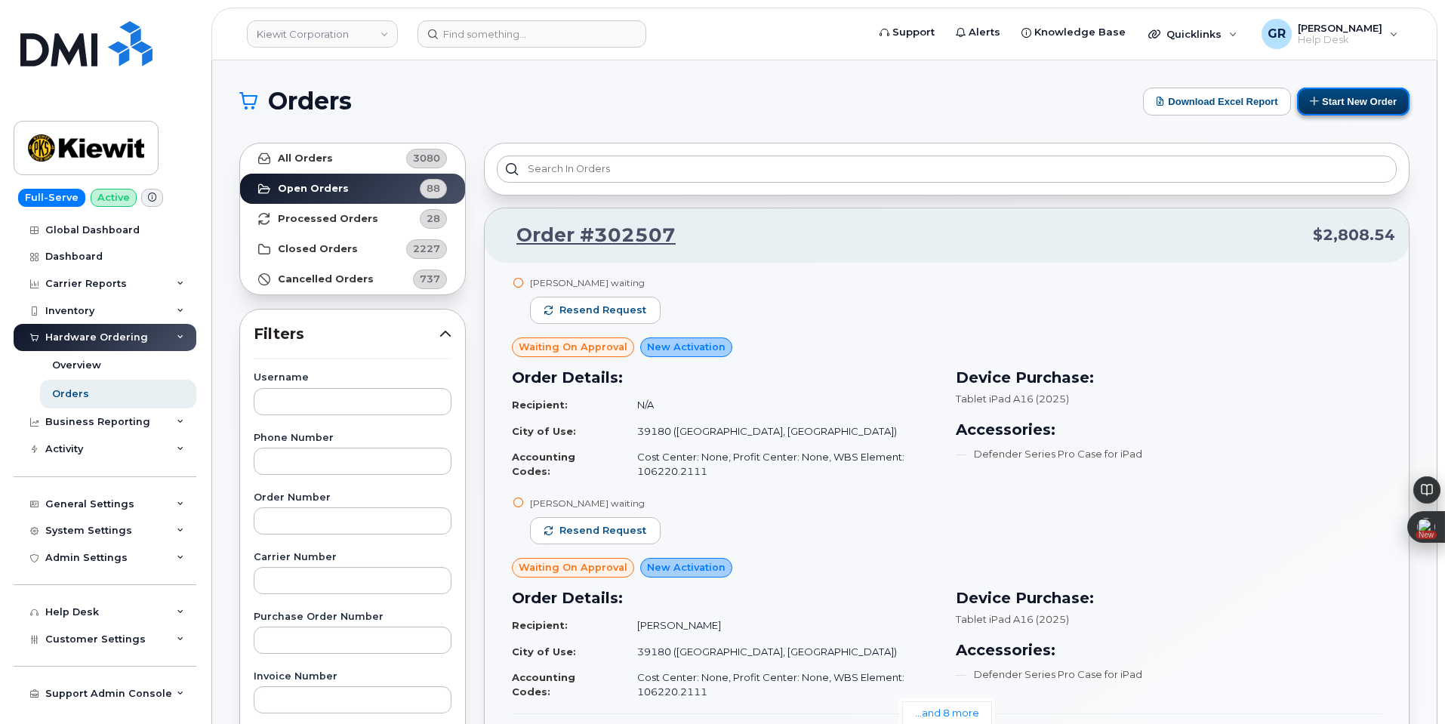
click at [1343, 102] on button "Start New Order" at bounding box center [1353, 102] width 112 height 28
click at [1348, 100] on button "Start New Order" at bounding box center [1353, 102] width 112 height 28
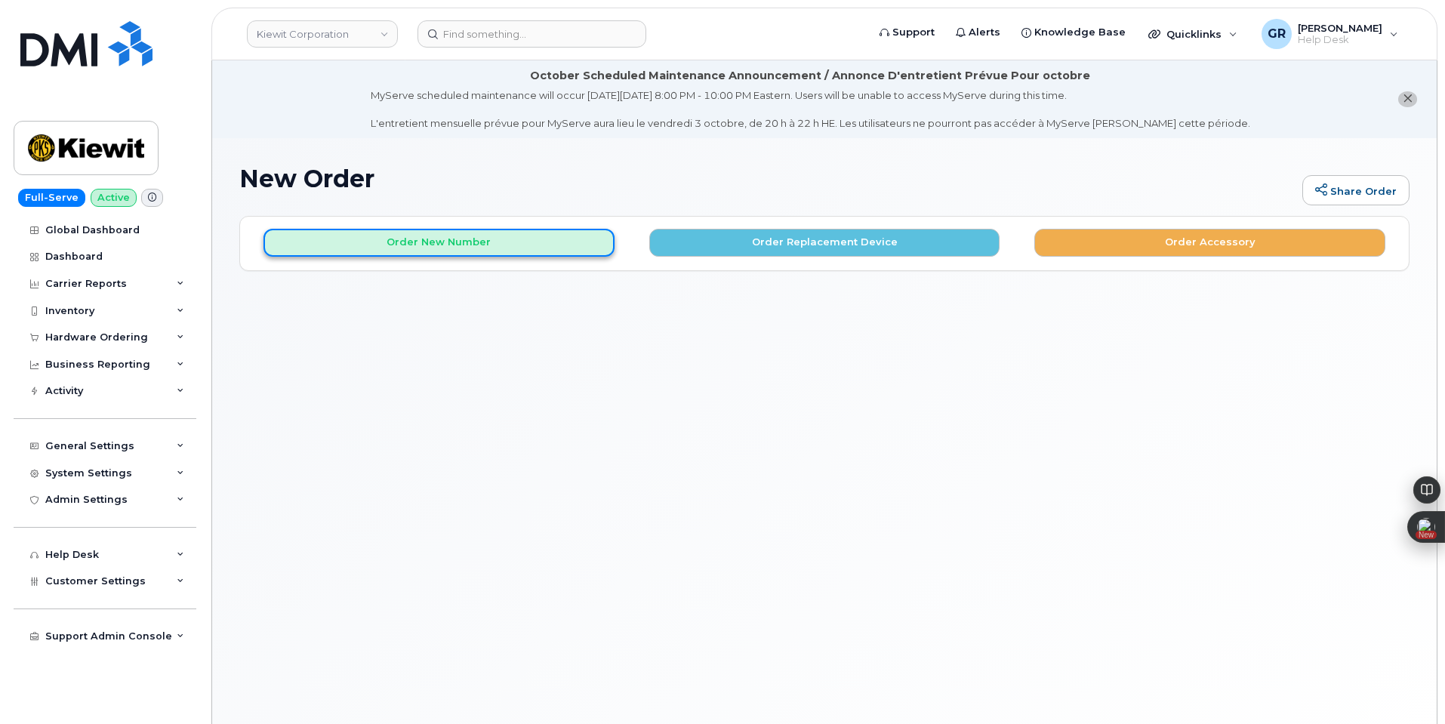
click at [534, 246] on button "Order New Number" at bounding box center [438, 243] width 351 height 28
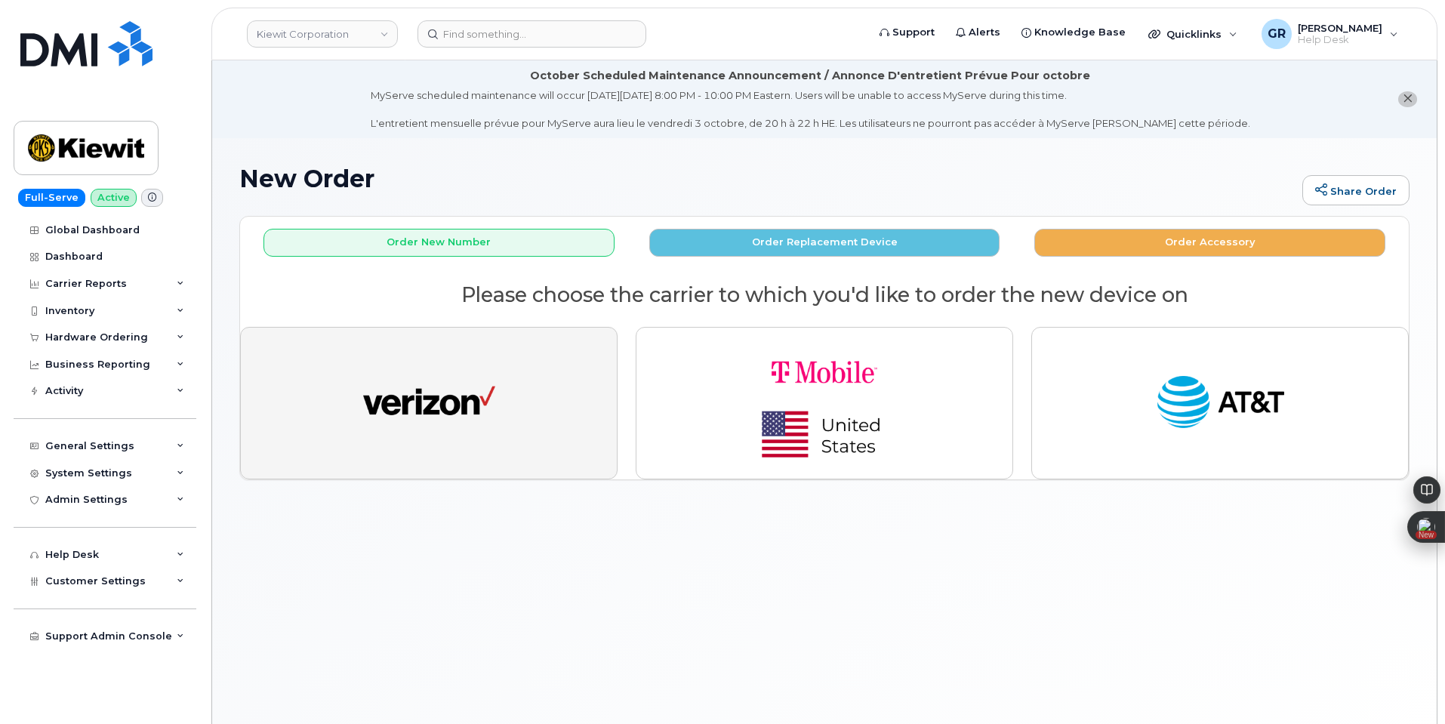
click at [335, 451] on button "button" at bounding box center [428, 403] width 377 height 152
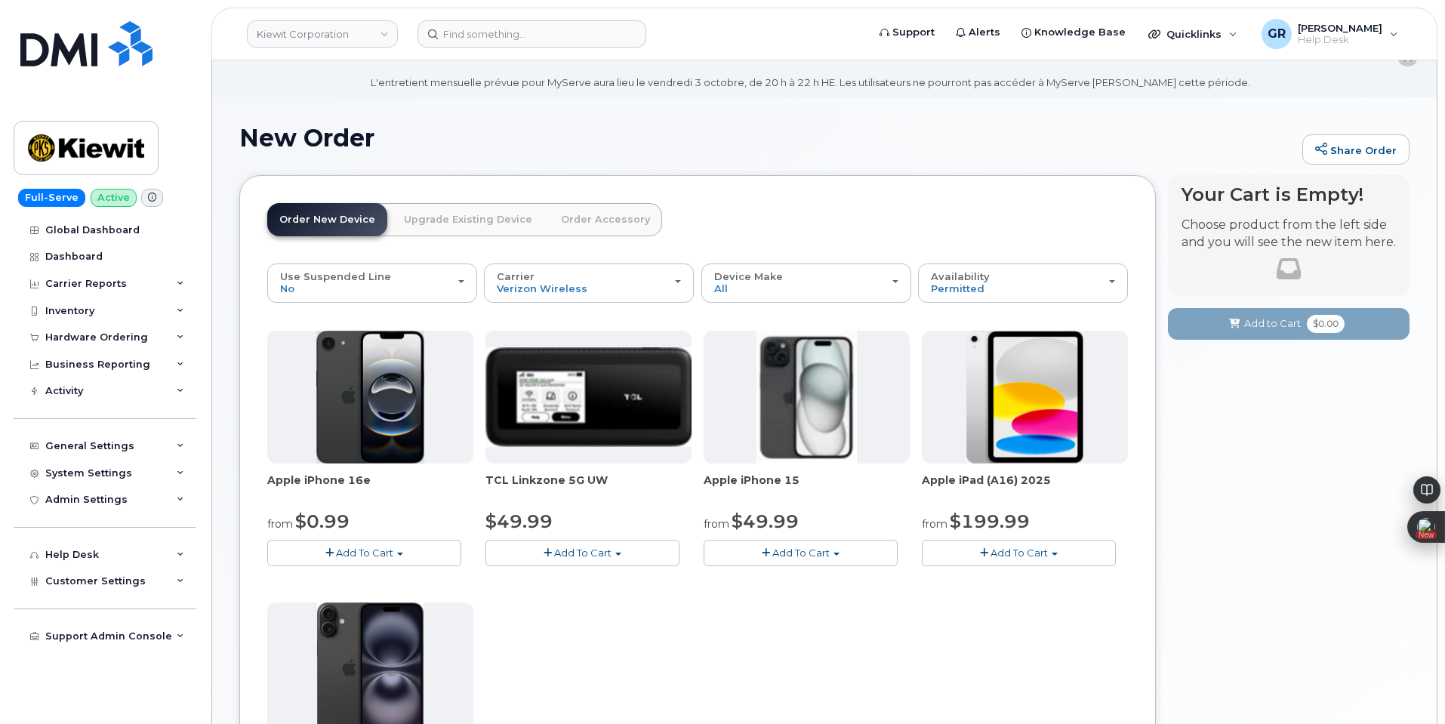
scroll to position [75, 0]
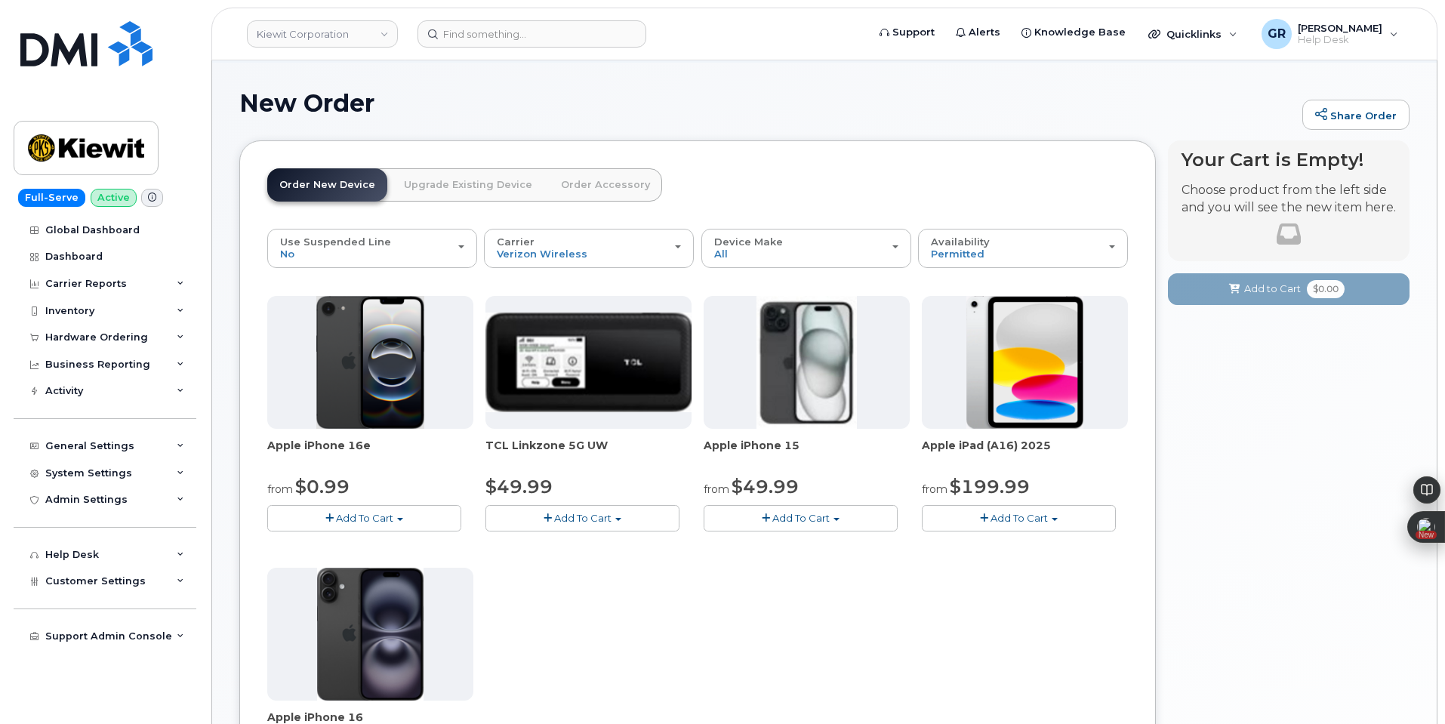
click at [393, 514] on button "Add To Cart" at bounding box center [364, 518] width 194 height 26
click at [393, 540] on link "$0.99 - 2 Year Activation (128GB)" at bounding box center [368, 546] width 195 height 19
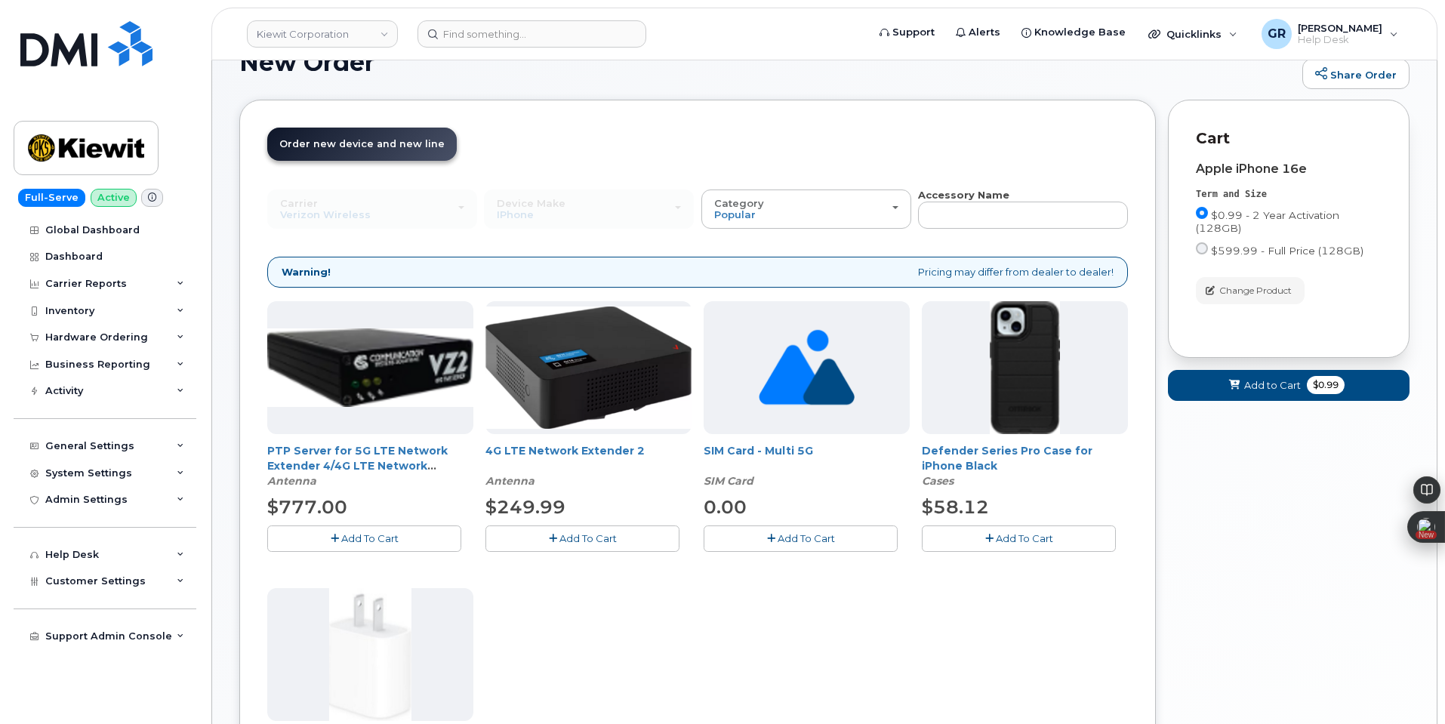
scroll to position [151, 0]
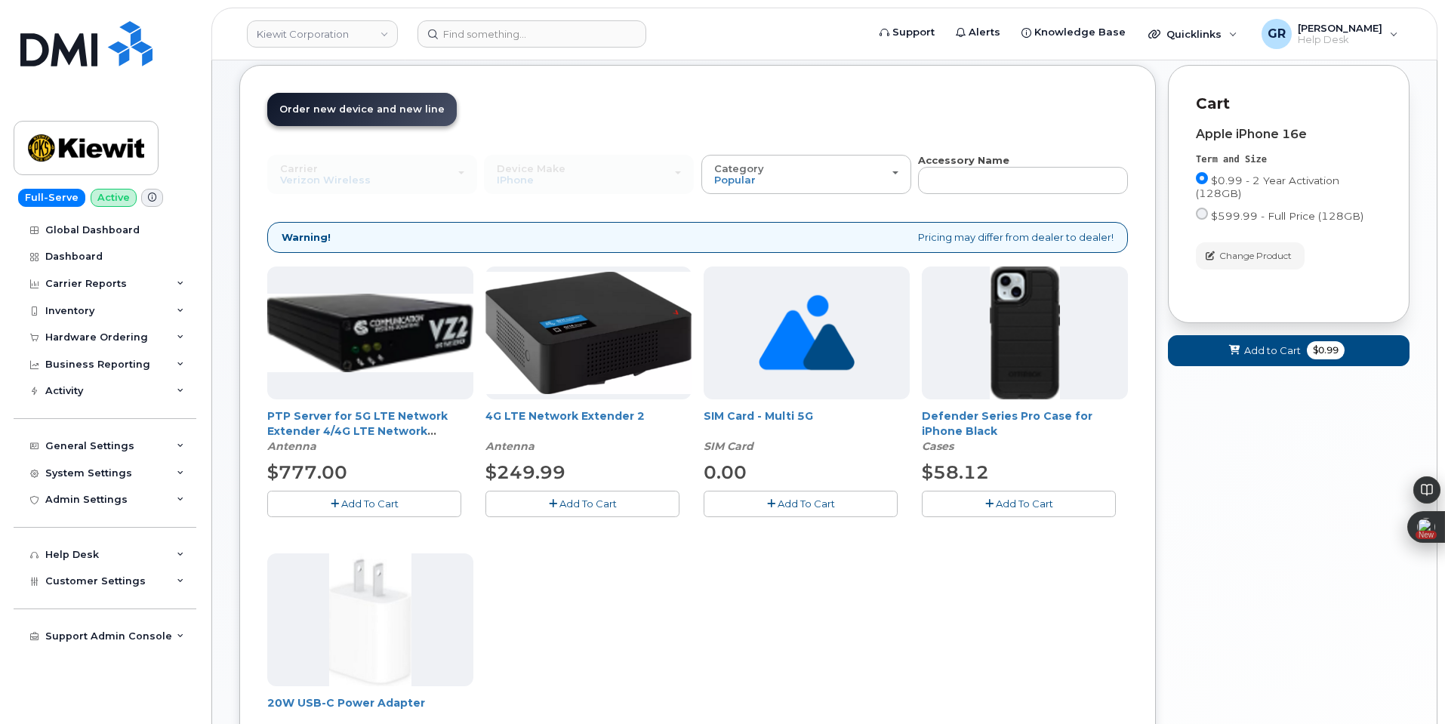
click at [1036, 497] on span "Add To Cart" at bounding box center [1024, 503] width 57 height 12
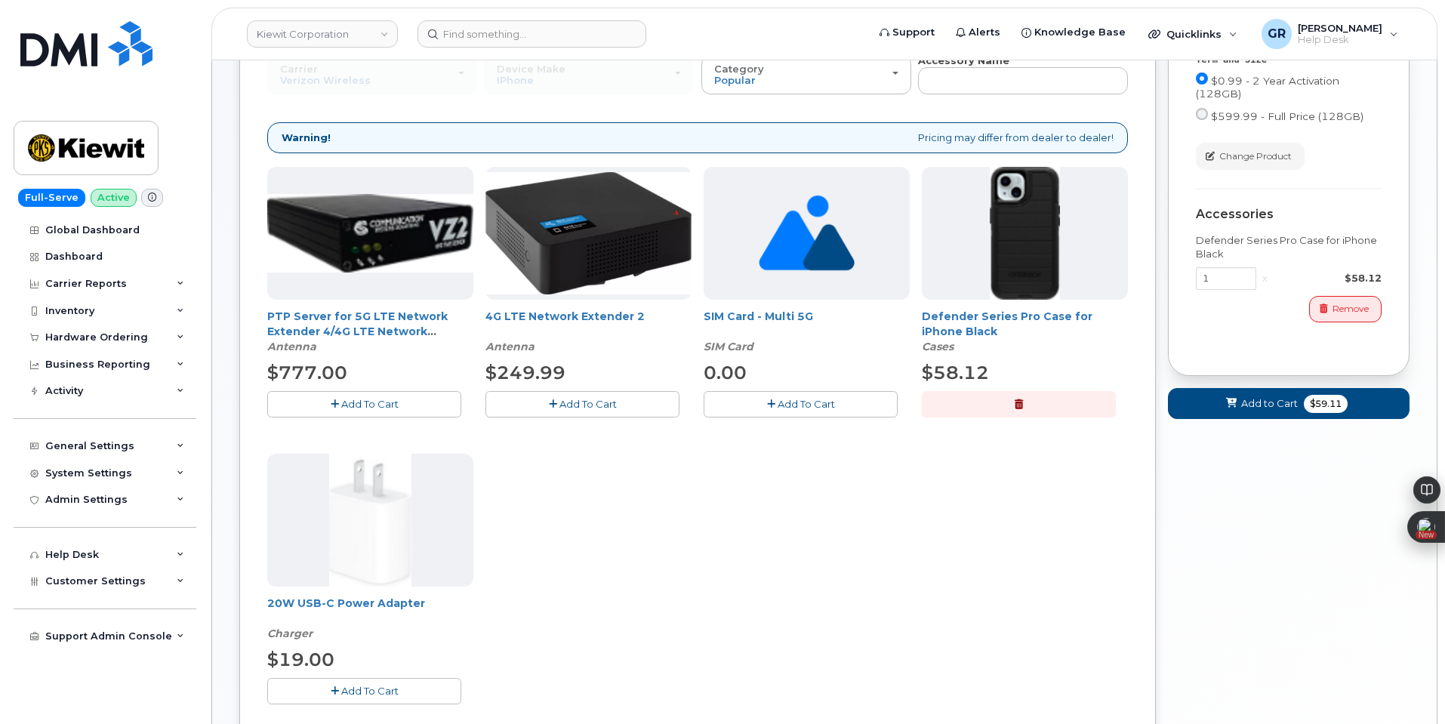
scroll to position [302, 0]
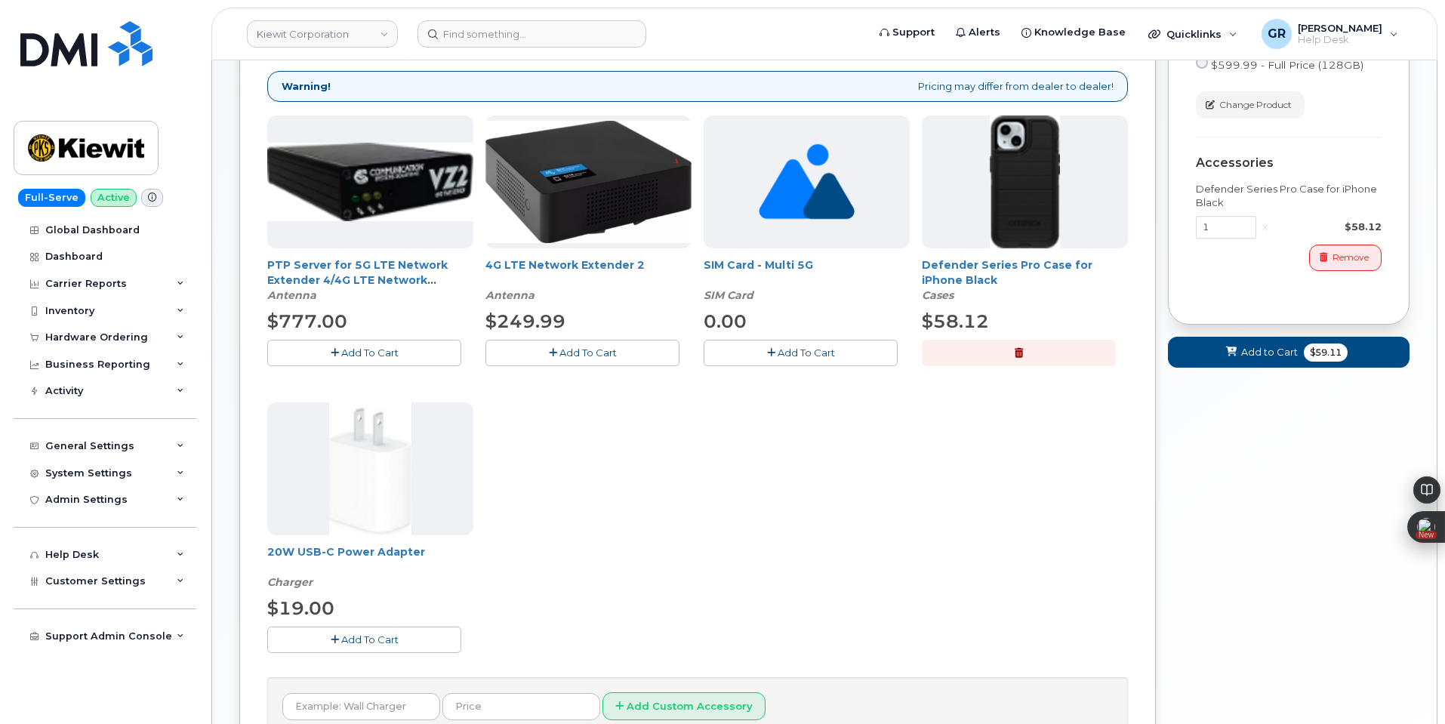
click at [353, 640] on span "Add To Cart" at bounding box center [369, 639] width 57 height 12
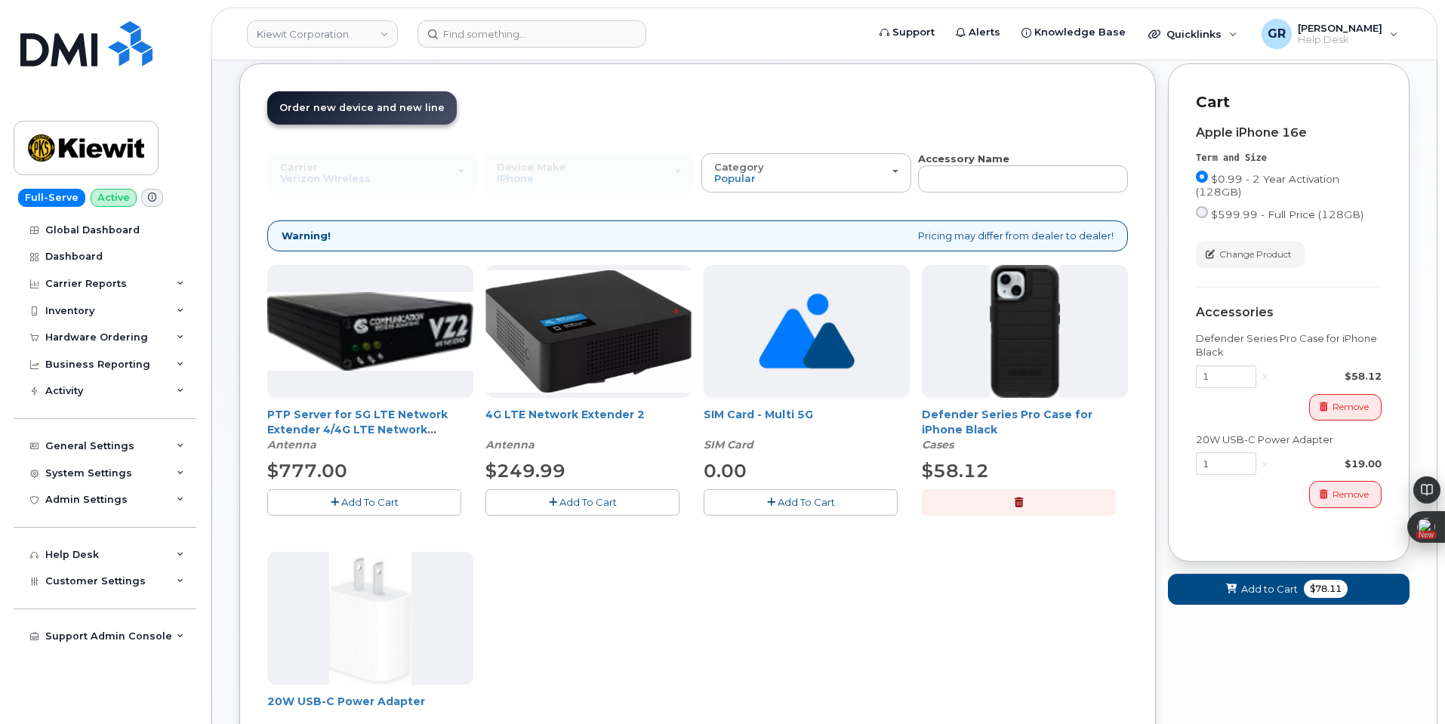
scroll to position [151, 0]
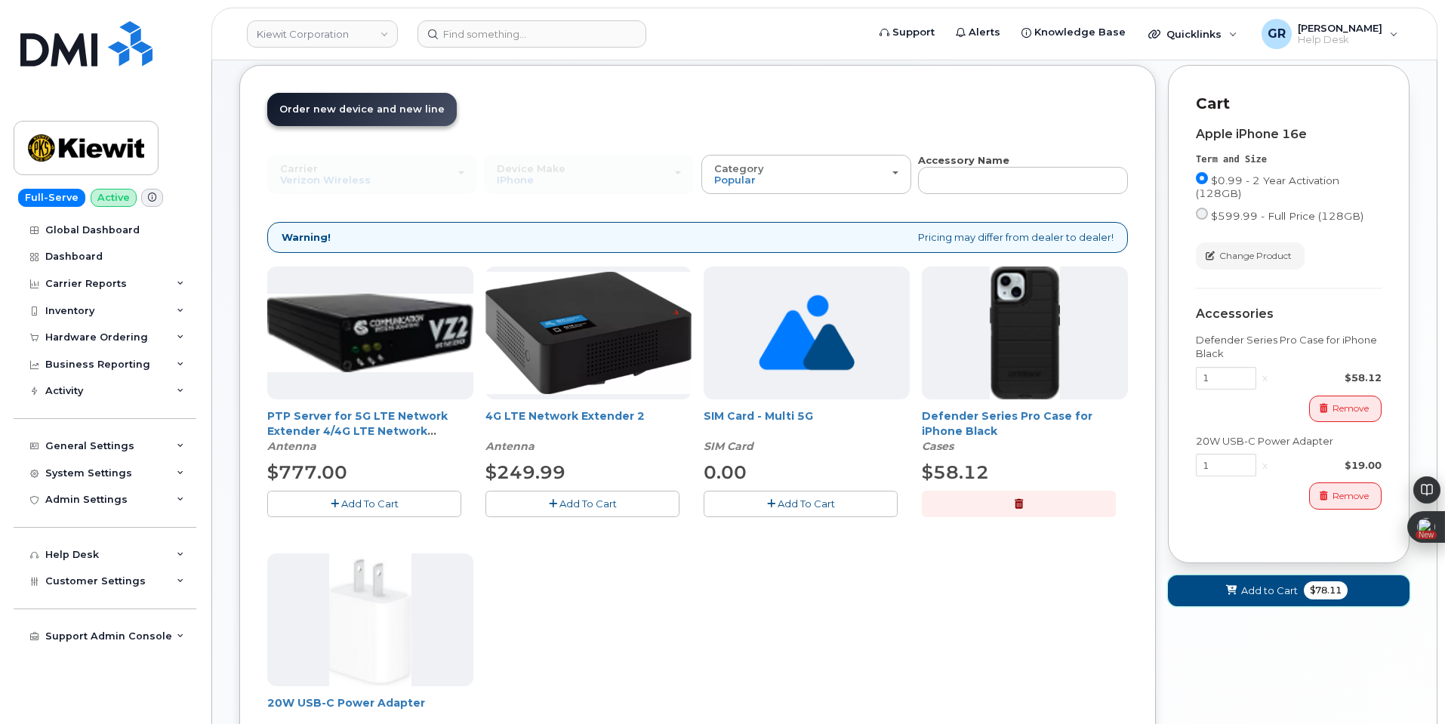
click at [1280, 584] on span "Add to Cart" at bounding box center [1269, 591] width 57 height 14
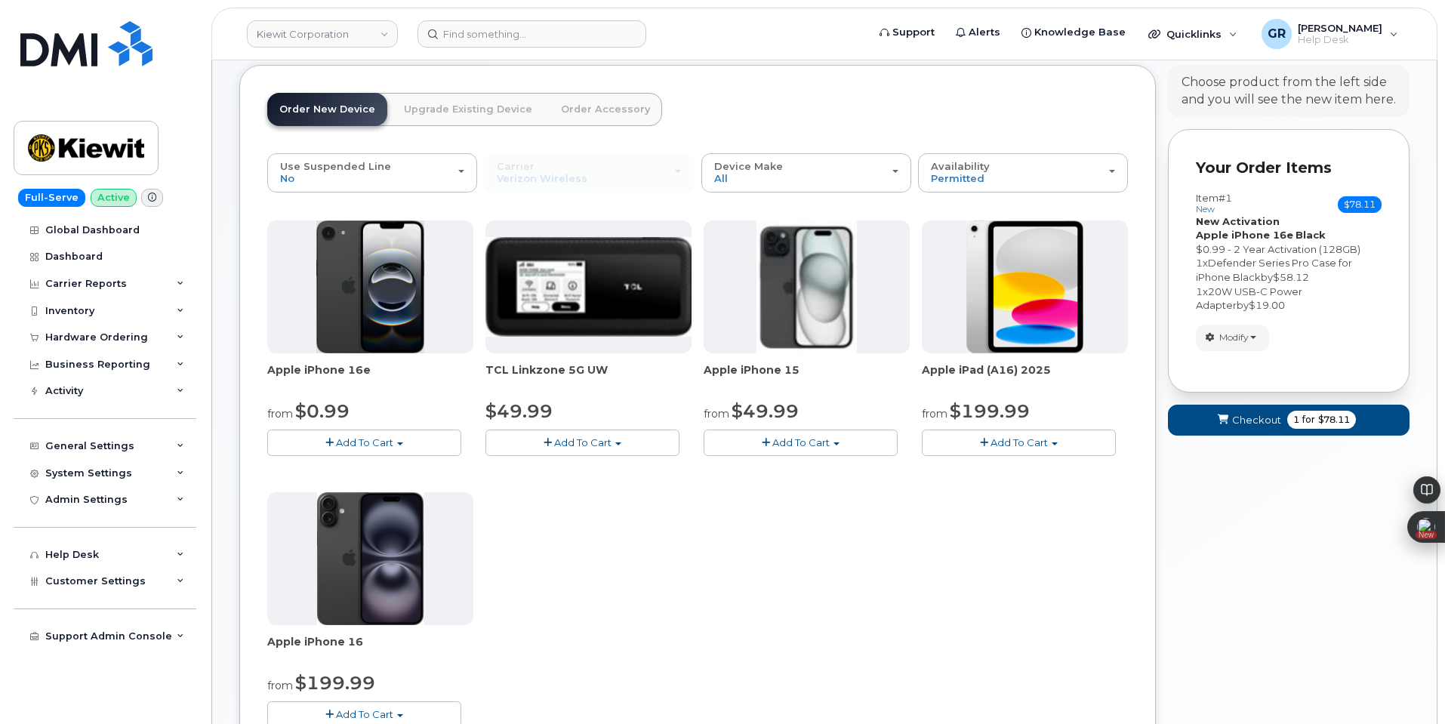
click at [1041, 448] on span "Add To Cart" at bounding box center [1018, 442] width 57 height 12
click at [1034, 470] on link "$199.99 - 2 Year Activation (128GB)" at bounding box center [1029, 470] width 208 height 19
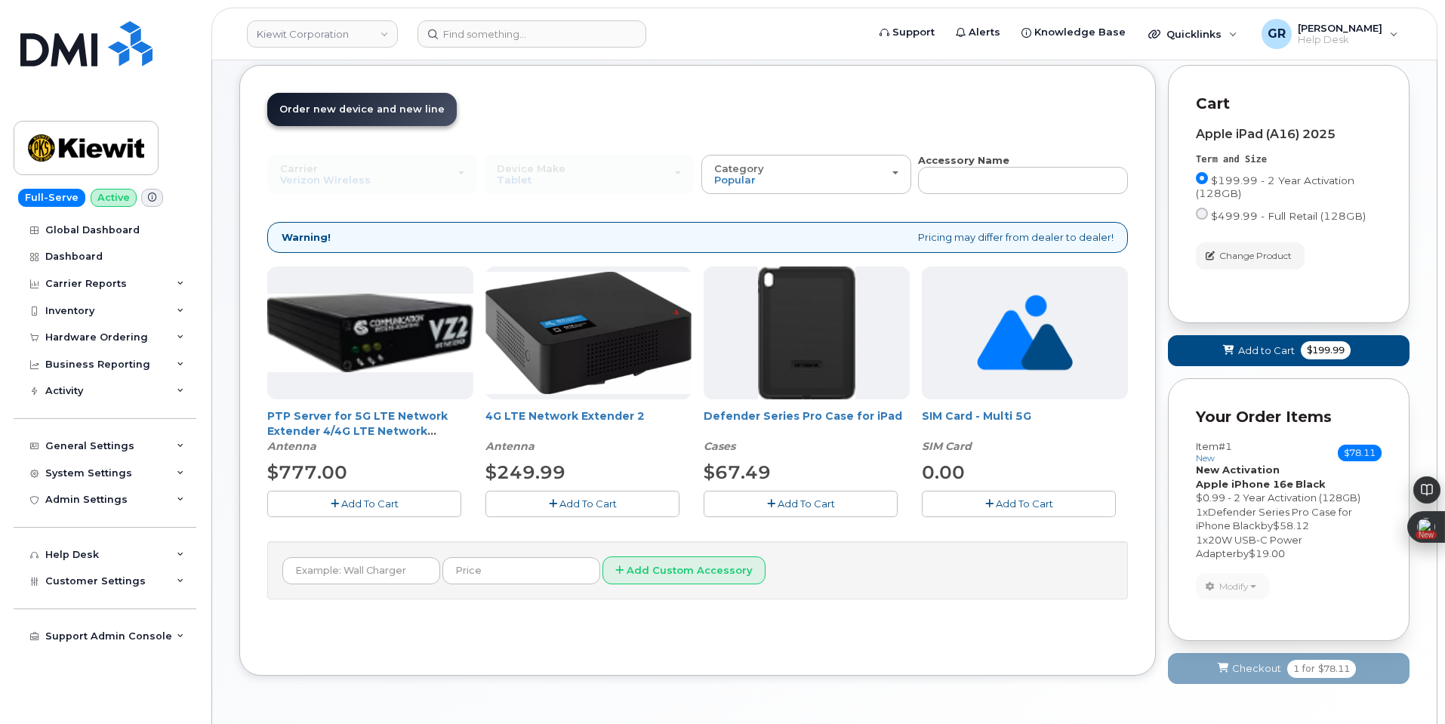
click at [811, 500] on span "Add To Cart" at bounding box center [806, 503] width 57 height 12
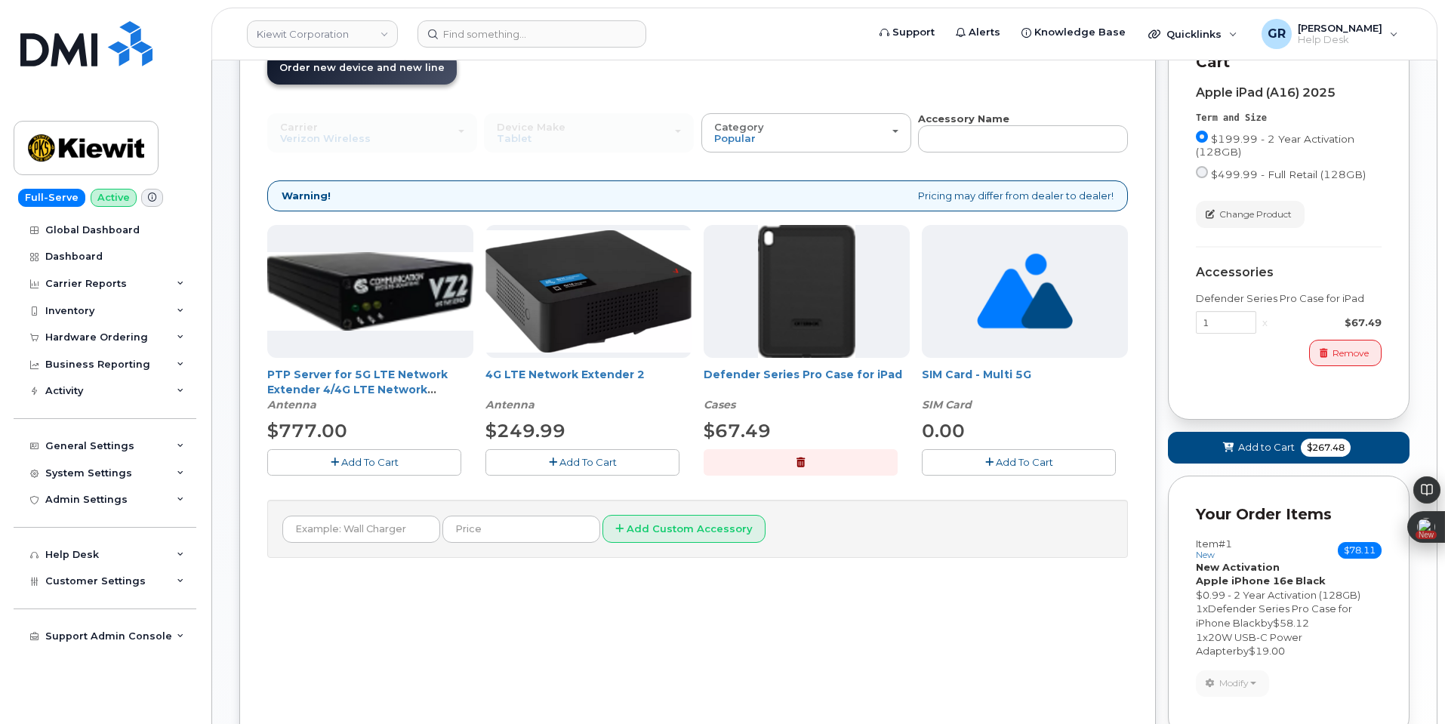
scroll to position [226, 0]
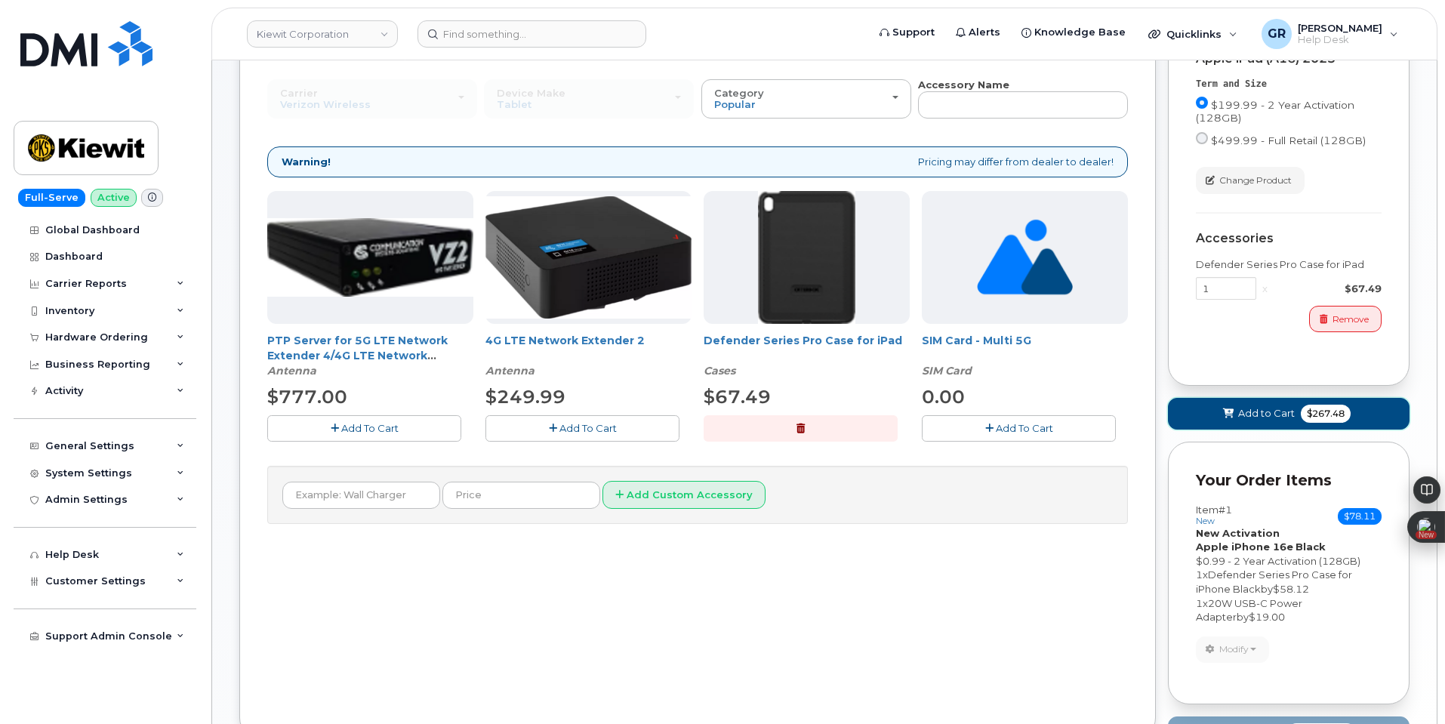
click at [1270, 415] on span "Add to Cart" at bounding box center [1266, 413] width 57 height 14
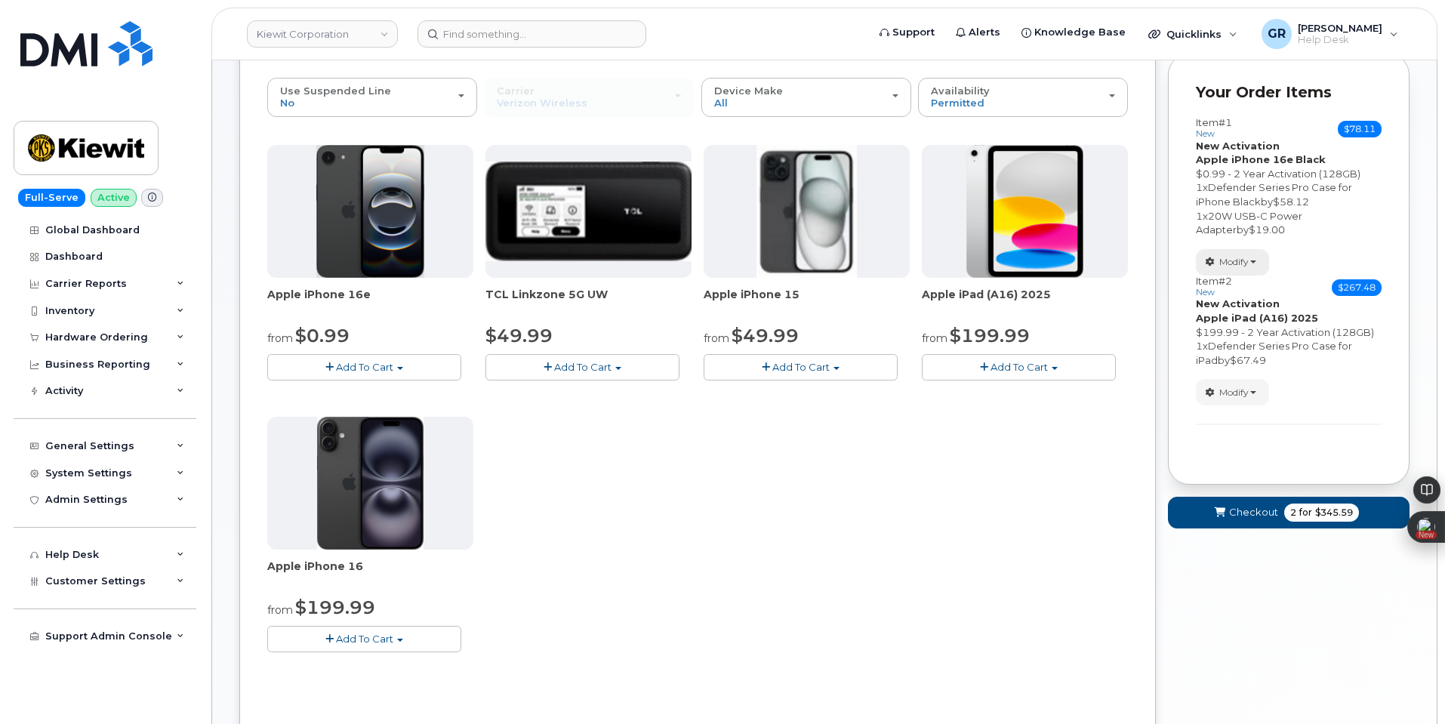
click at [1252, 274] on button "Modify" at bounding box center [1232, 262] width 73 height 26
click at [1260, 446] on div "Item #1 new $78.11 Accessories Only SIM Only Activation New Activation Hardware…" at bounding box center [1289, 279] width 186 height 353
click at [1252, 258] on button "Modify" at bounding box center [1232, 262] width 73 height 26
click at [1267, 283] on link "change" at bounding box center [1267, 285] width 143 height 18
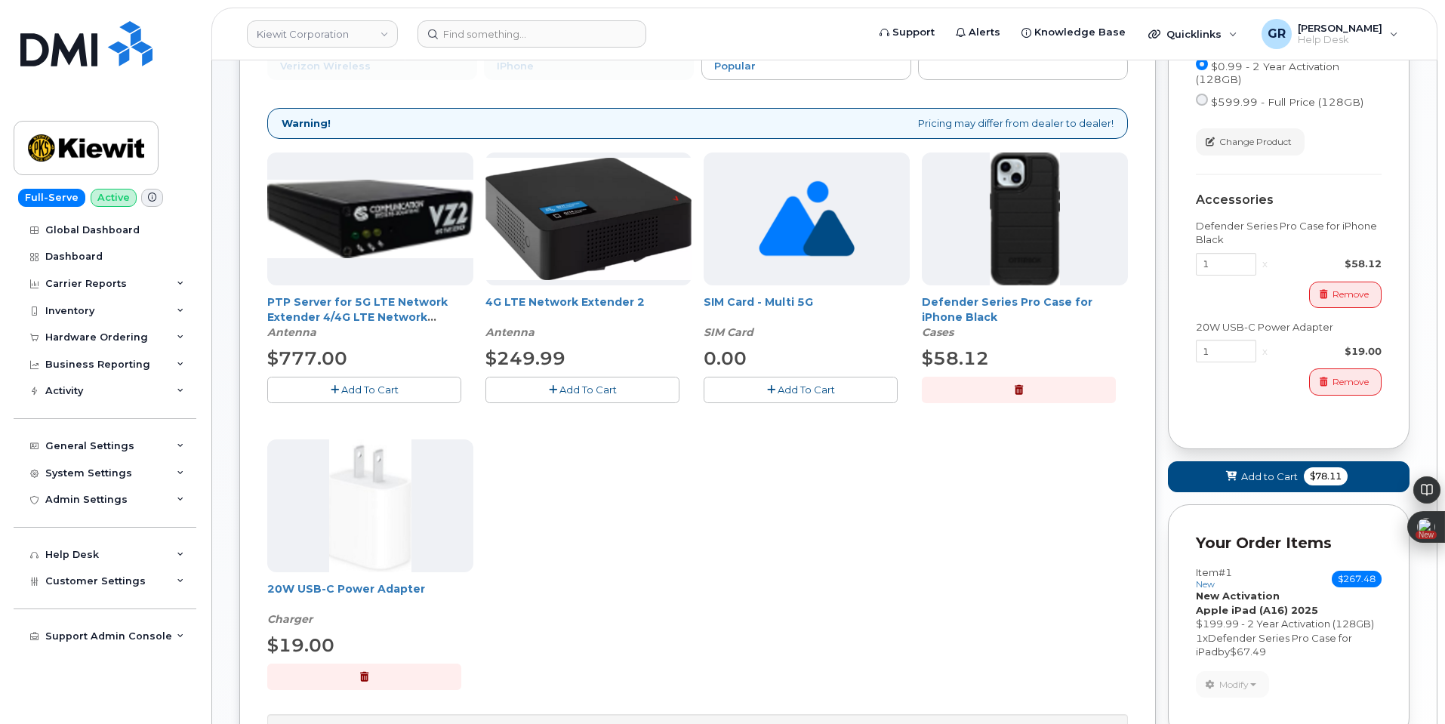
scroll to position [302, 0]
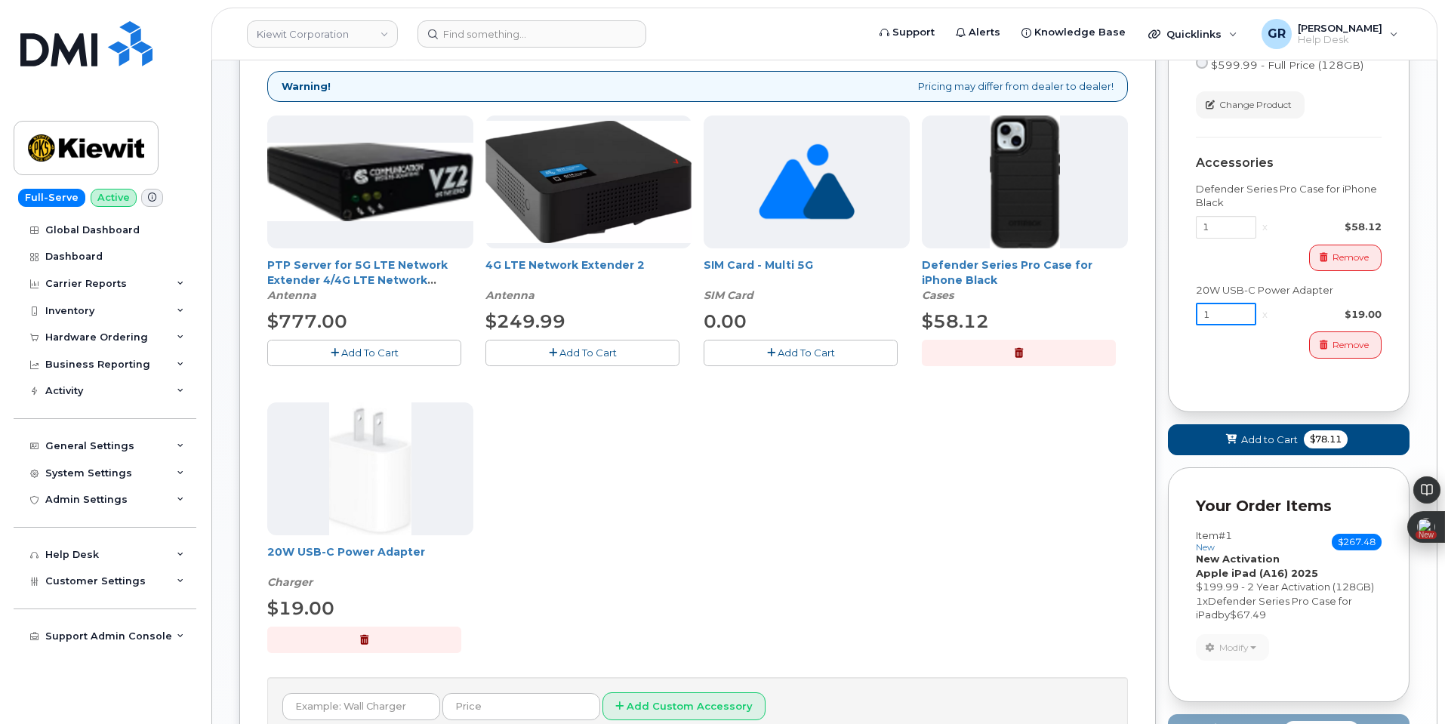
drag, startPoint x: 1237, startPoint y: 311, endPoint x: 1171, endPoint y: 316, distance: 66.6
click at [1171, 316] on div "Cart Apple iPhone 16e Term and Size $0.99 - 2 Year Activation (128GB) $599.99 -…" at bounding box center [1289, 163] width 242 height 498
type input "2"
click at [1278, 442] on span "Add to Cart" at bounding box center [1269, 440] width 57 height 14
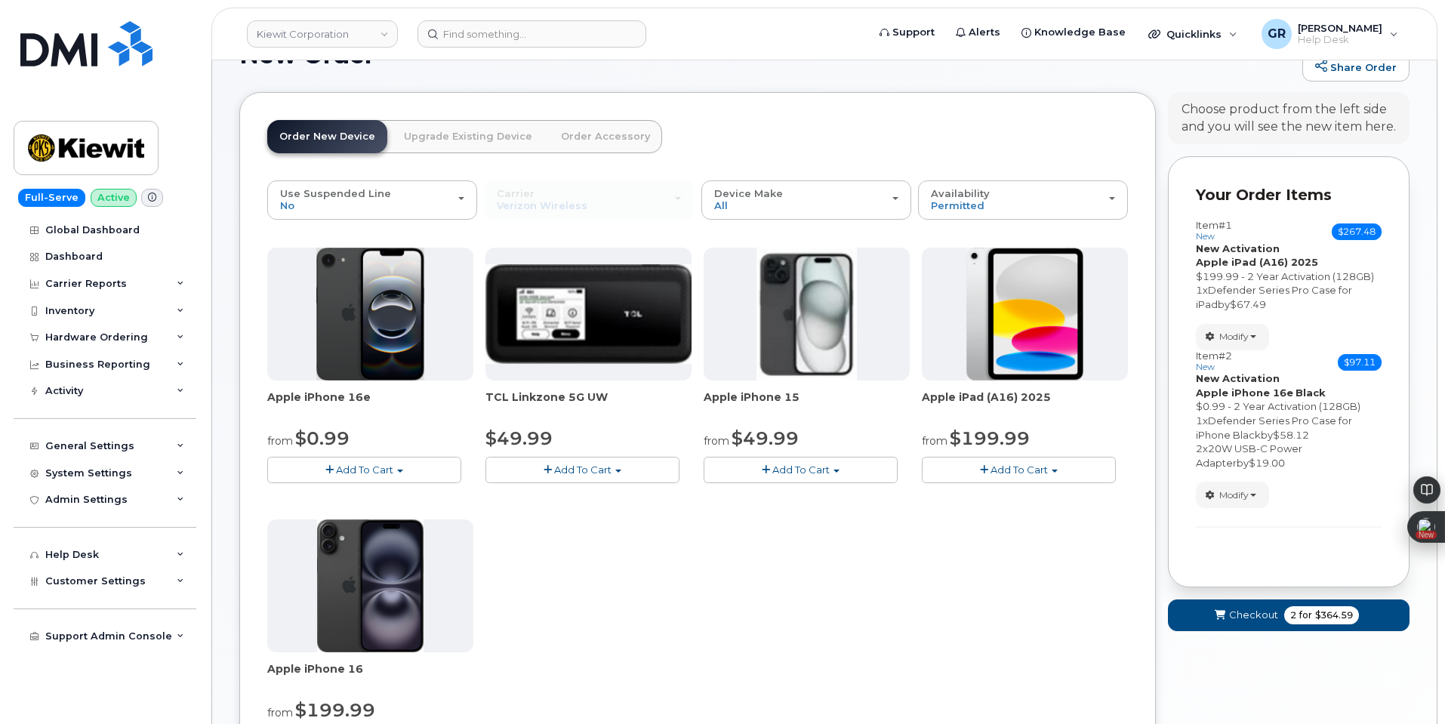
scroll to position [151, 0]
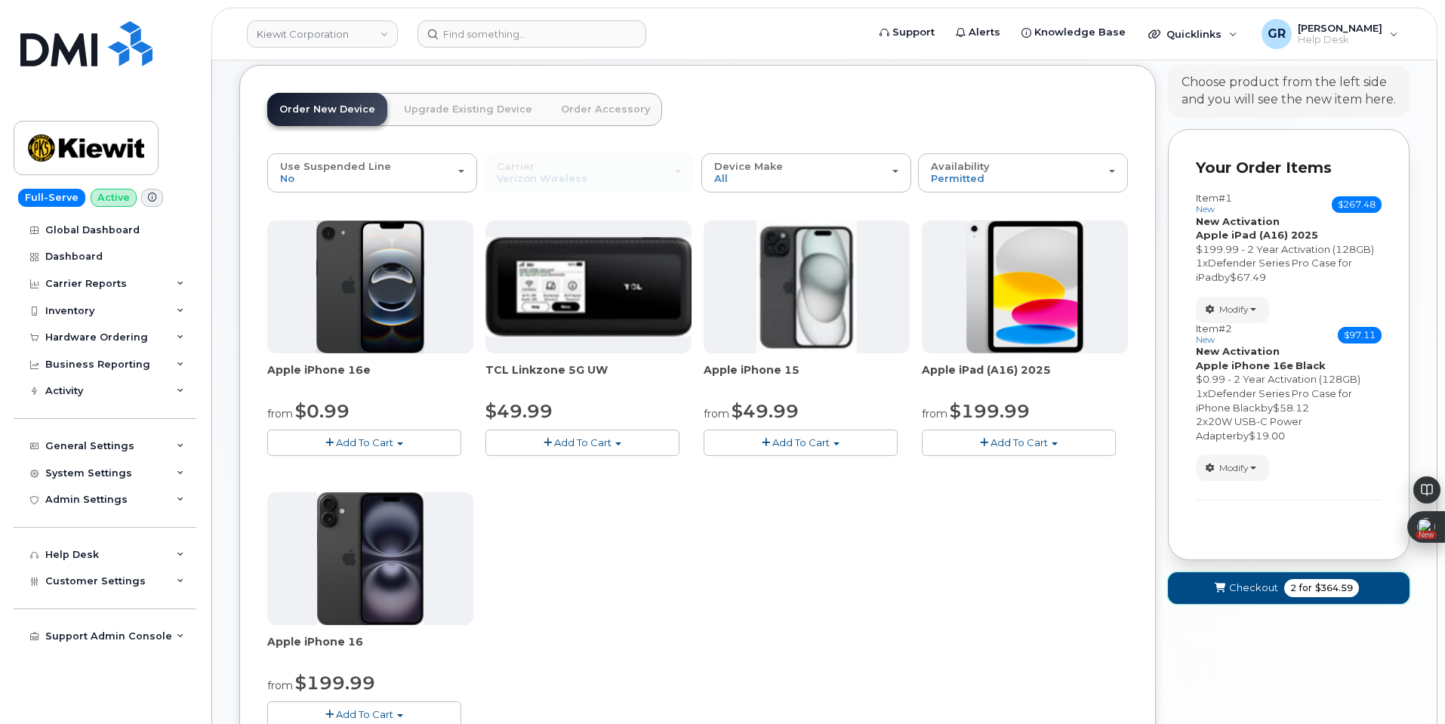
click at [1245, 577] on button "Checkout 2 for $364.59" at bounding box center [1289, 587] width 242 height 31
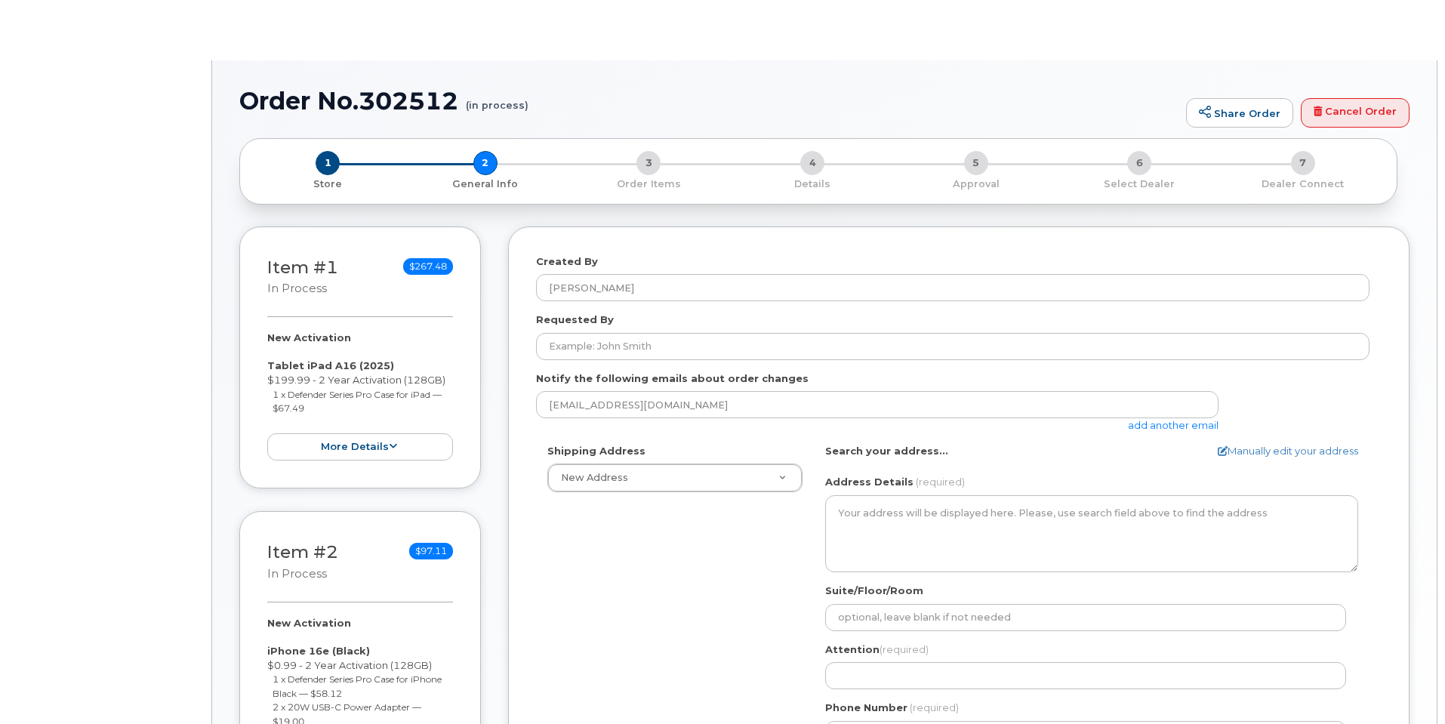
select select
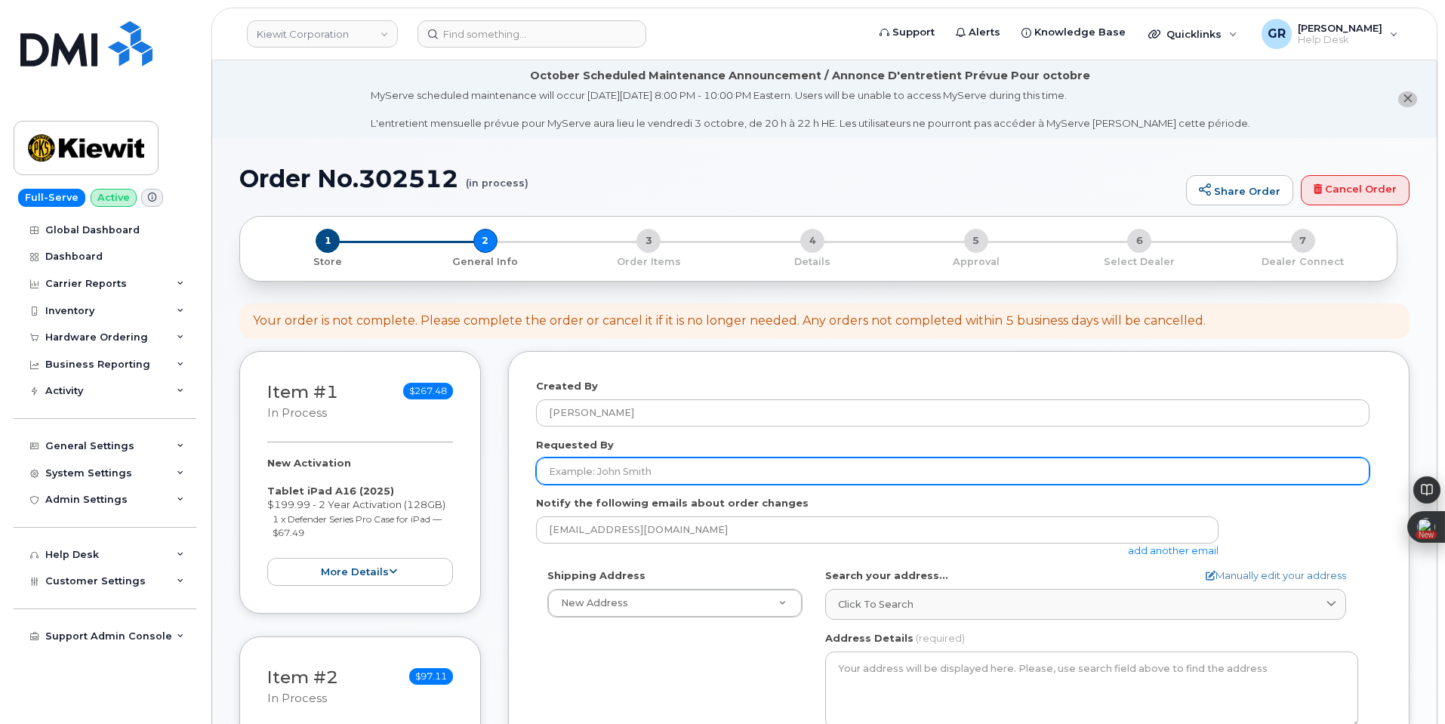
drag, startPoint x: 612, startPoint y: 471, endPoint x: 613, endPoint y: 463, distance: 8.3
click at [613, 470] on input "Requested By" at bounding box center [952, 470] width 833 height 27
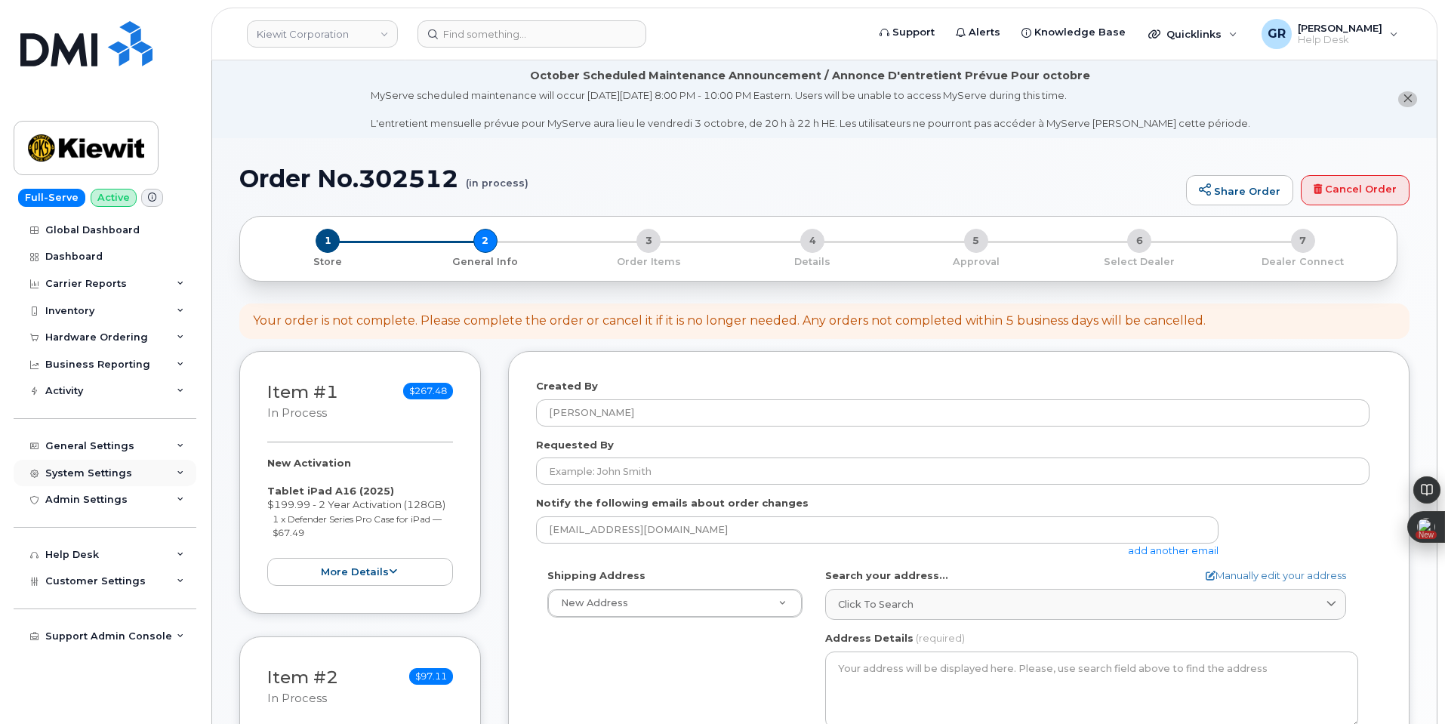
drag, startPoint x: 527, startPoint y: 668, endPoint x: 183, endPoint y: 484, distance: 390.4
click at [529, 665] on div "Created By [PERSON_NAME] Requested By Notify the following emails about order c…" at bounding box center [958, 666] width 901 height 631
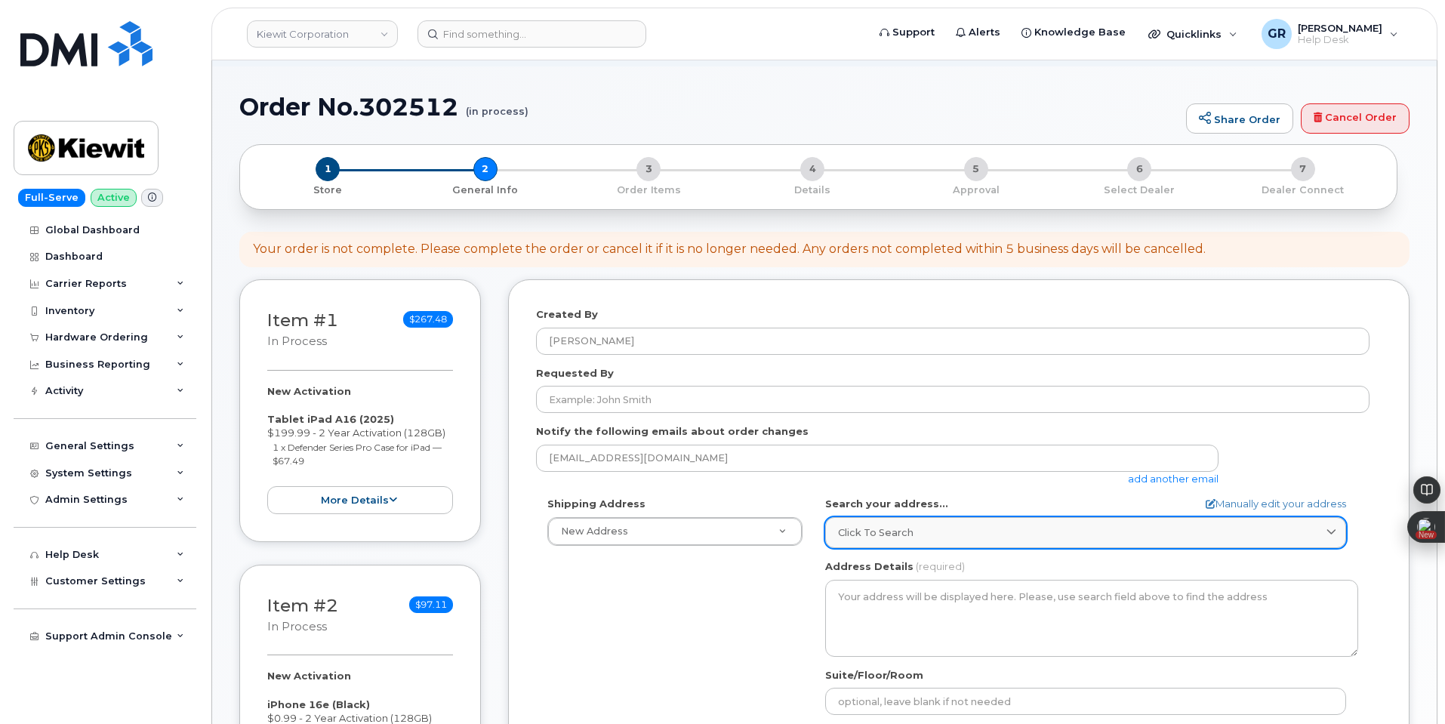
scroll to position [151, 0]
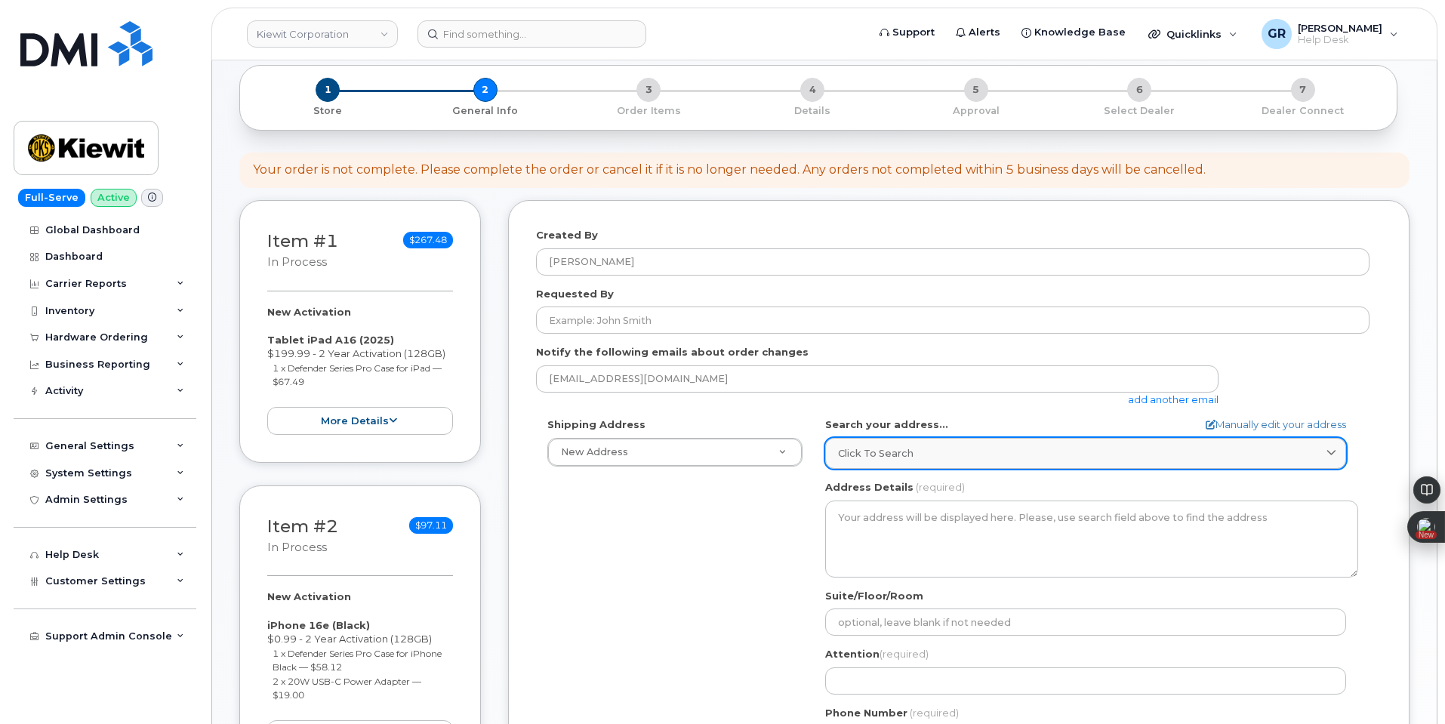
click at [964, 447] on div "Click to search" at bounding box center [1085, 453] width 495 height 14
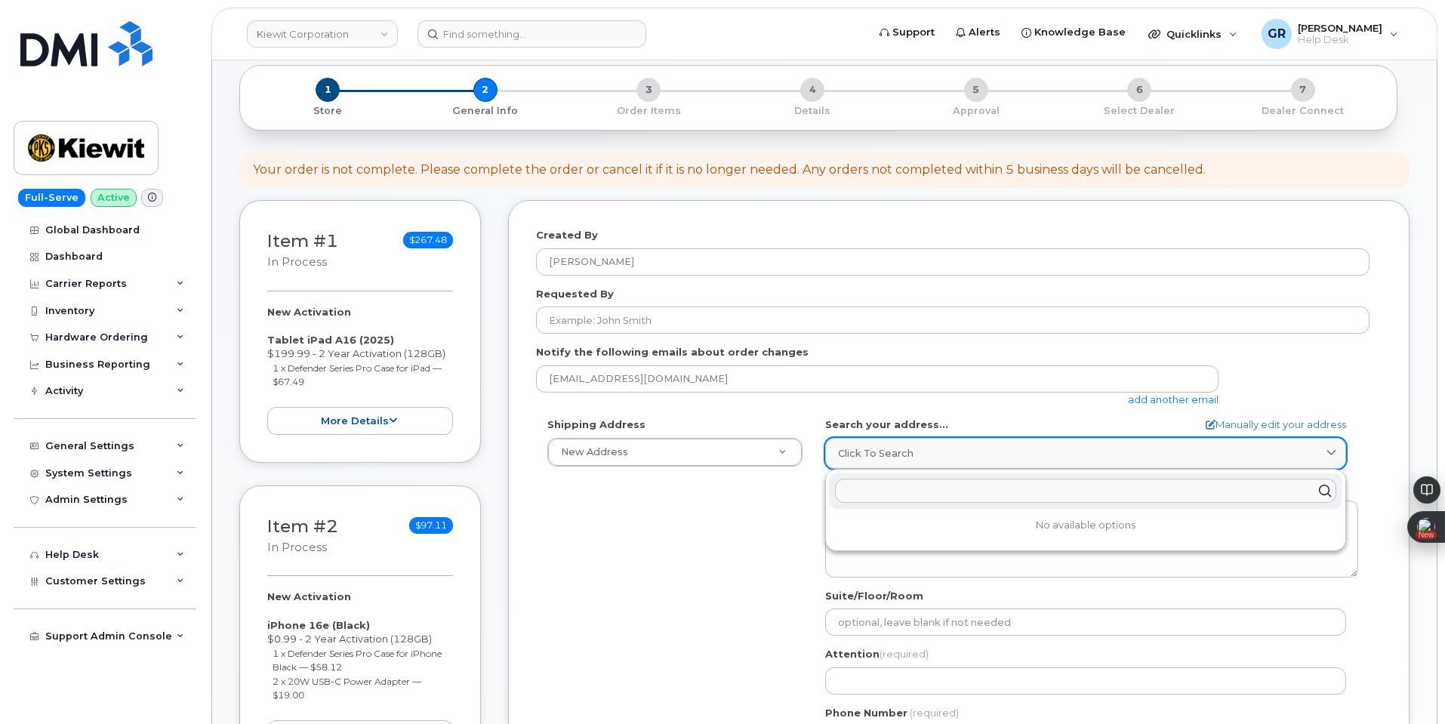
paste input "[STREET_ADDRESS][PERSON_NAME][PERSON_NAME]"
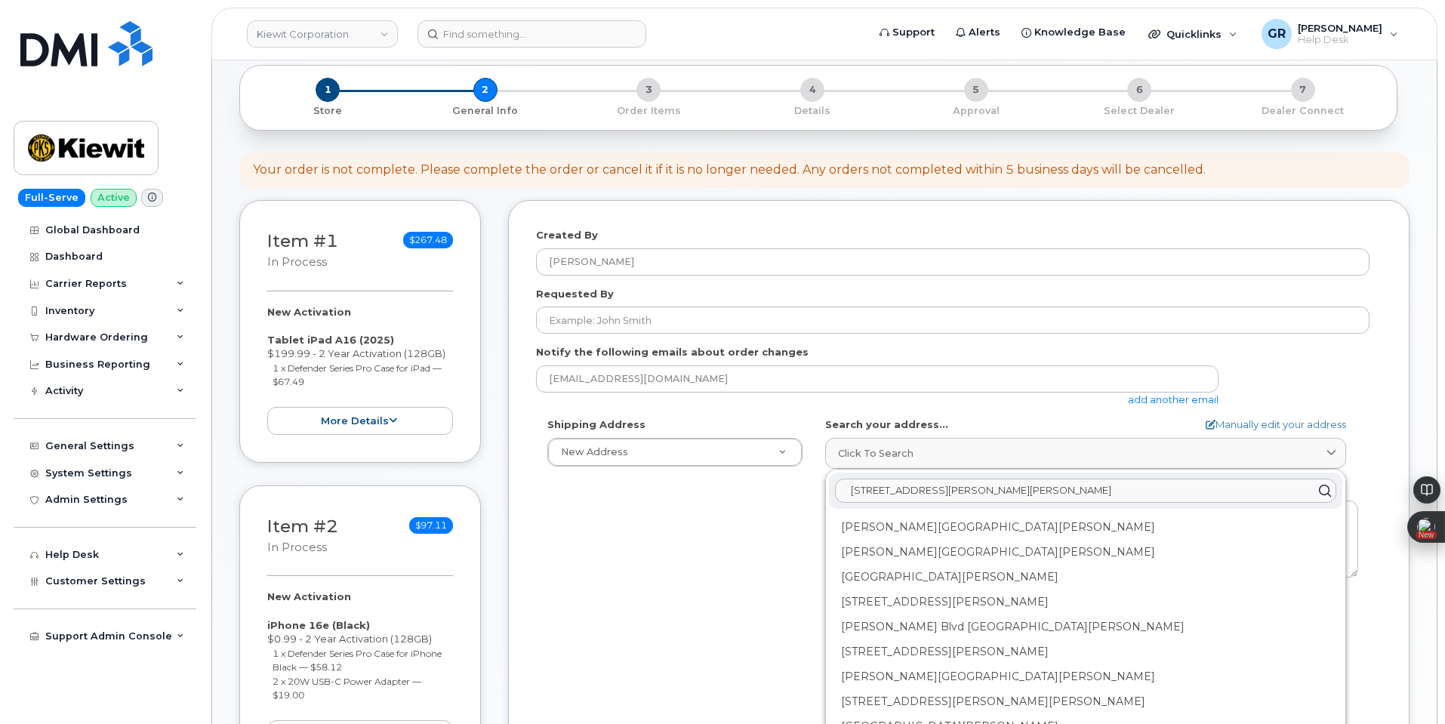
type input "[STREET_ADDRESS][PERSON_NAME][PERSON_NAME]"
click at [730, 546] on div "Shipping Address New Address New Address [STREET_ADDRESS][GEOGRAPHIC_DATA][PERS…" at bounding box center [952, 590] width 833 height 346
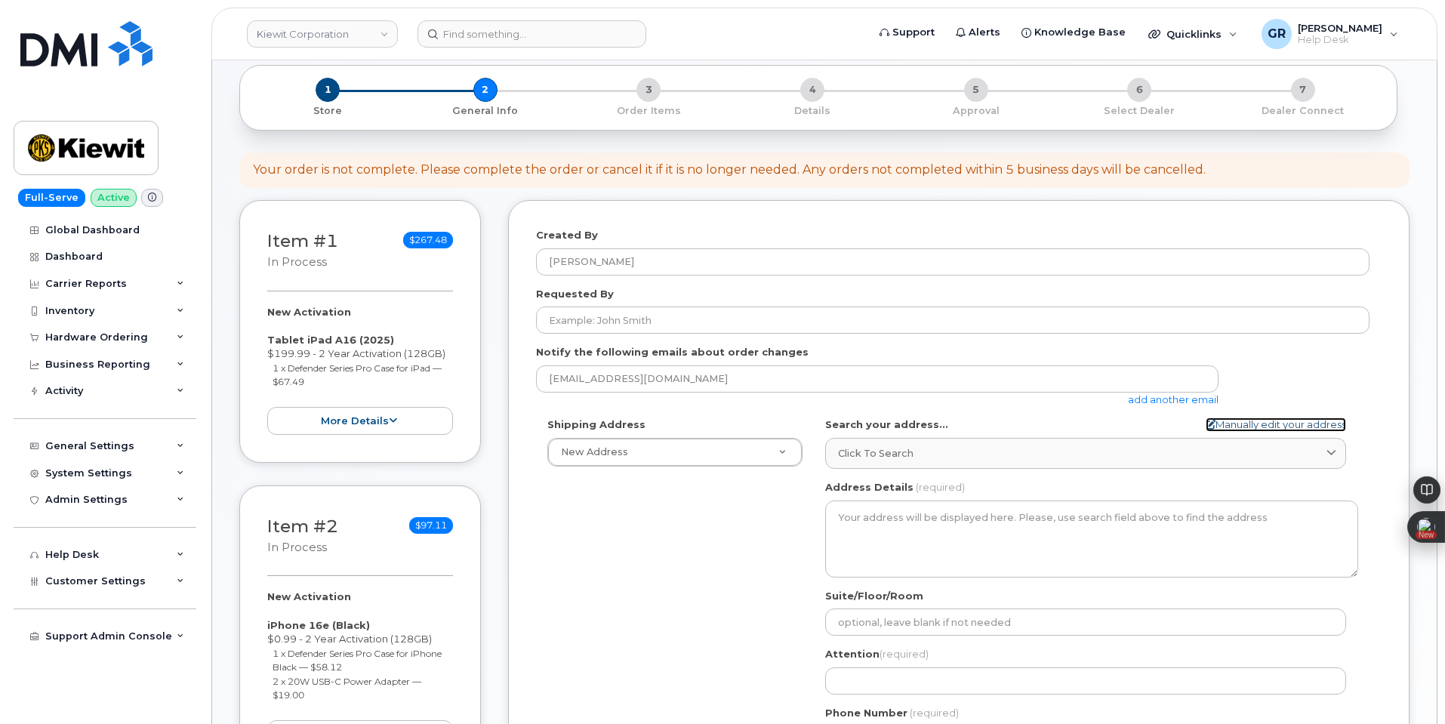
click at [1264, 422] on link "Manually edit your address" at bounding box center [1276, 424] width 140 height 14
select select
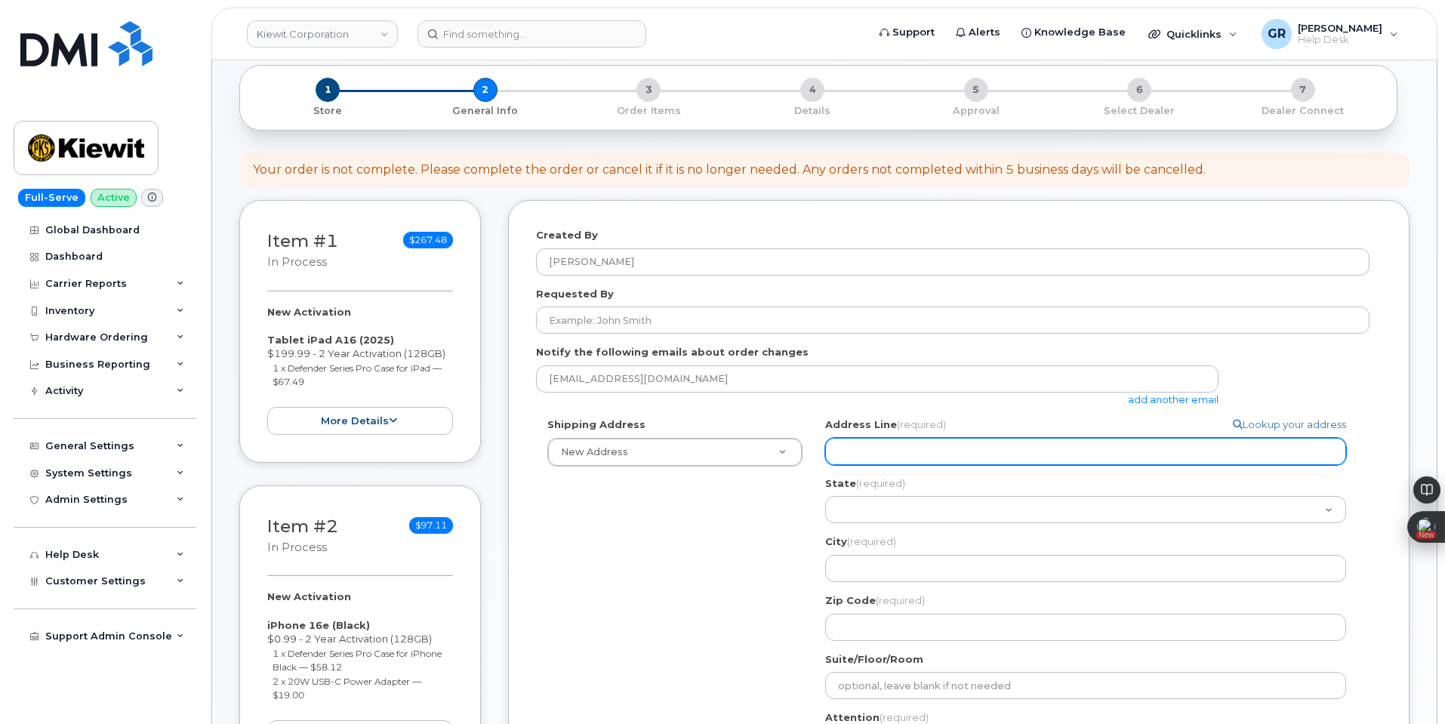
click at [887, 448] on input "Address Line (required)" at bounding box center [1085, 451] width 521 height 27
paste input "[STREET_ADDRESS][PERSON_NAME][PERSON_NAME]"
select select
type input "[STREET_ADDRESS][PERSON_NAME][PERSON_NAME]"
click at [1039, 451] on input "[STREET_ADDRESS][PERSON_NAME][PERSON_NAME]" at bounding box center [1085, 451] width 521 height 27
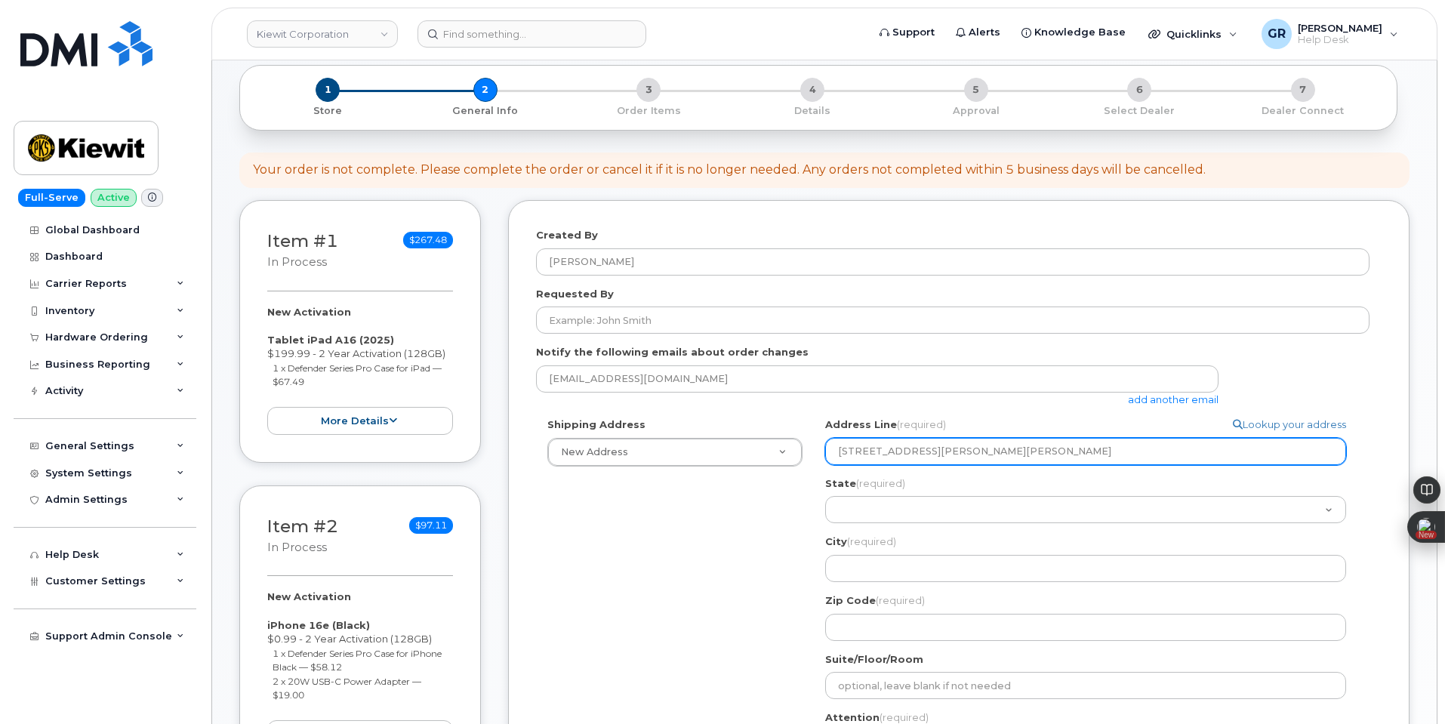
drag, startPoint x: 1039, startPoint y: 455, endPoint x: 1010, endPoint y: 451, distance: 29.7
click at [1010, 451] on input "[STREET_ADDRESS][PERSON_NAME][PERSON_NAME]" at bounding box center [1085, 451] width 521 height 27
select select
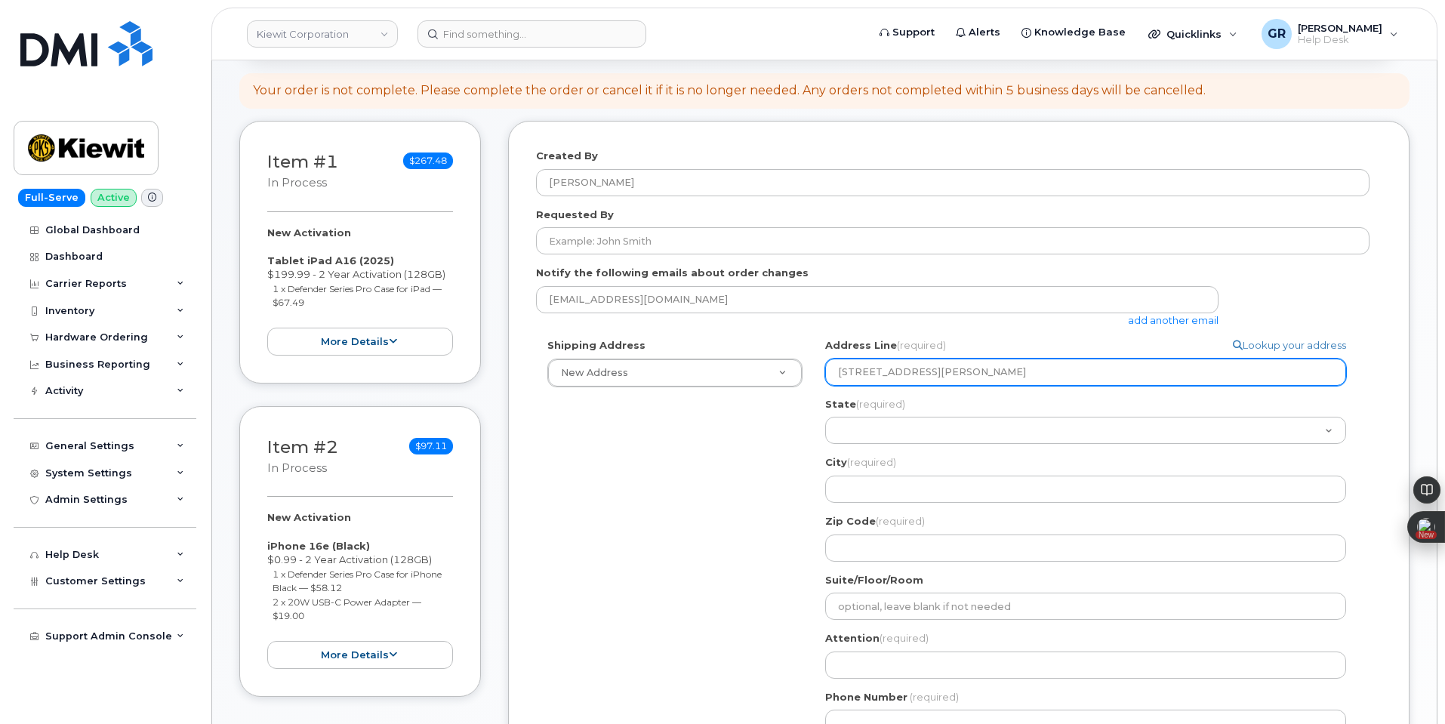
scroll to position [302, 0]
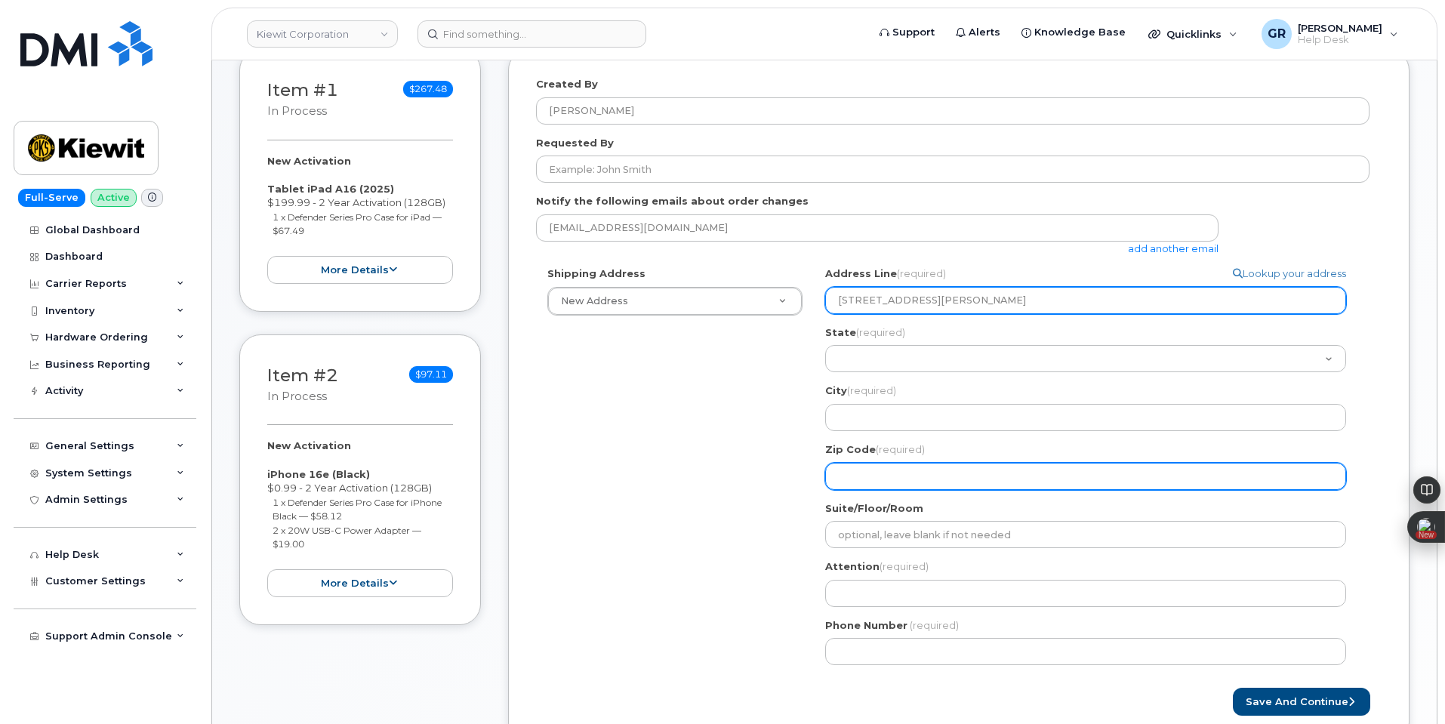
type input "[STREET_ADDRESS][PERSON_NAME]"
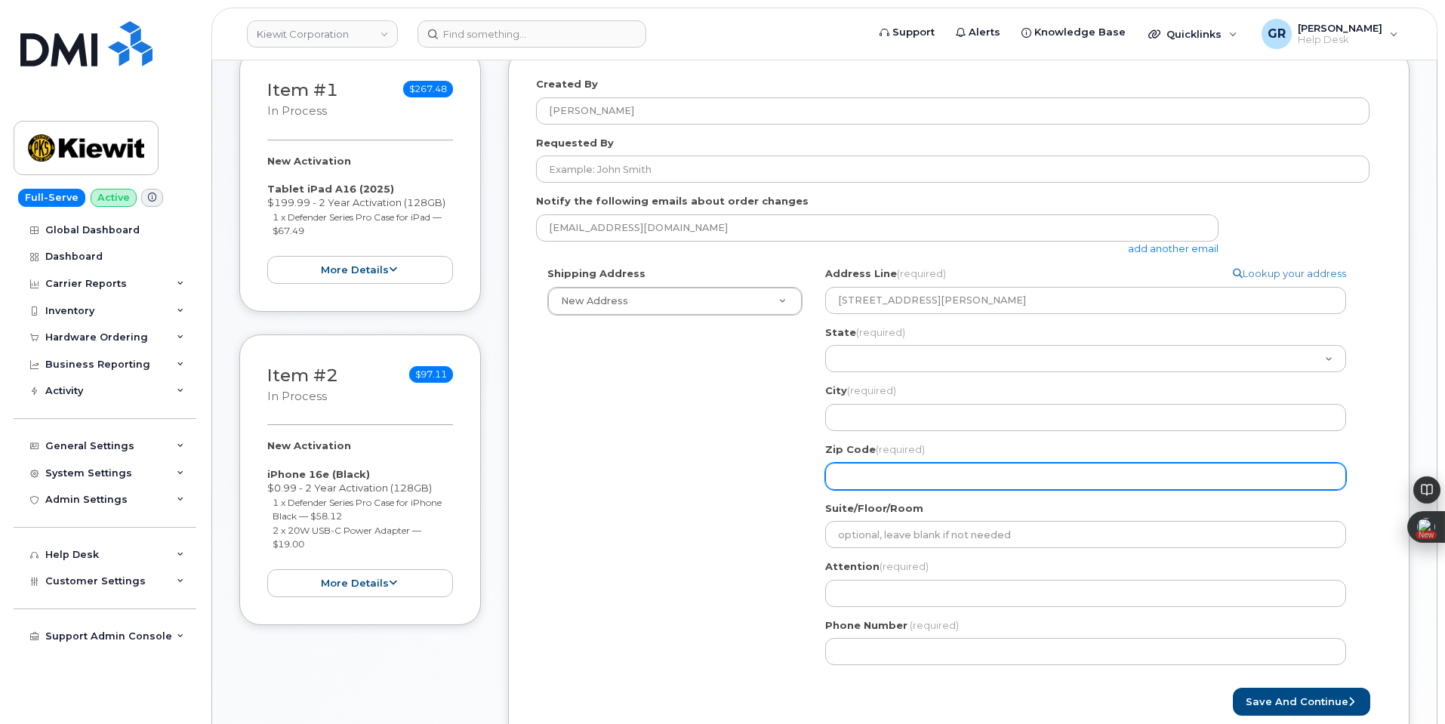
drag, startPoint x: 901, startPoint y: 471, endPoint x: 903, endPoint y: 461, distance: 10.1
click at [901, 471] on input "Zip Code (required)" at bounding box center [1085, 476] width 521 height 27
paste input "77640"
select select
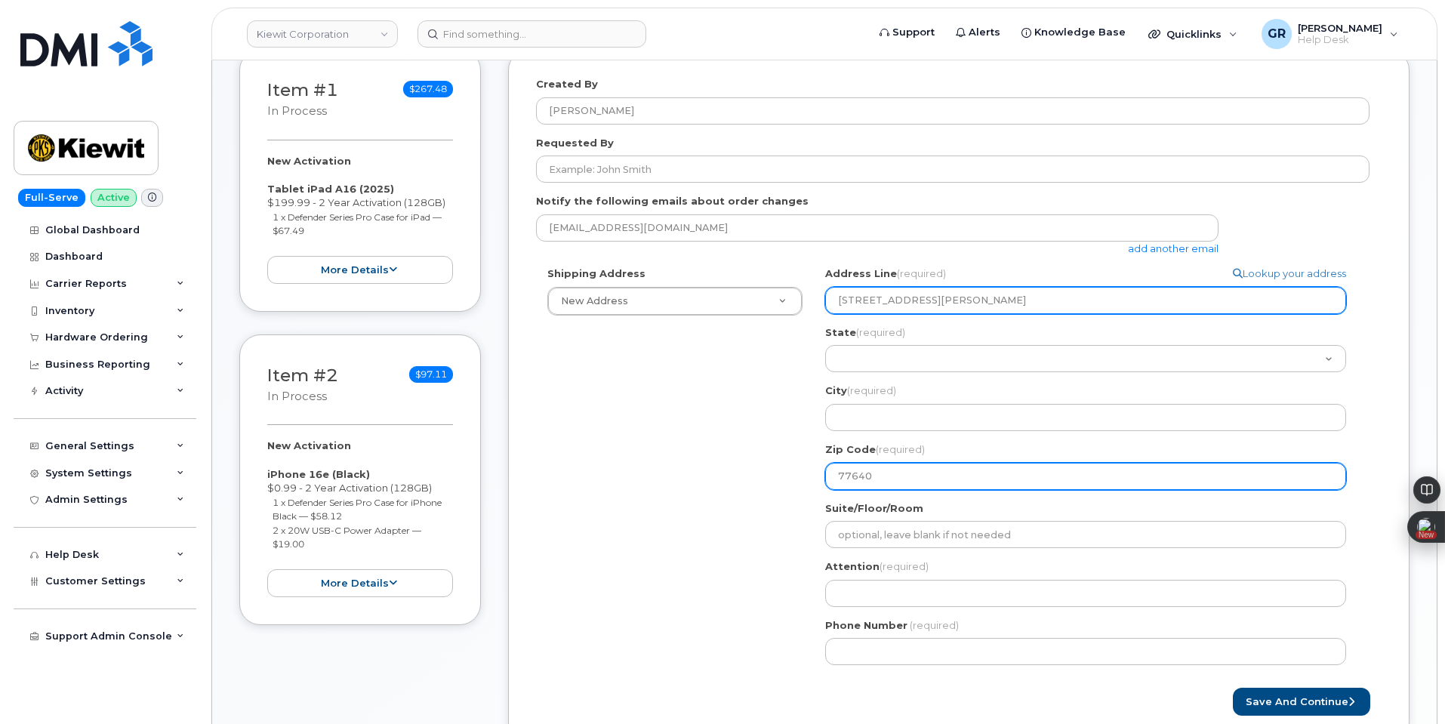
type input "77640"
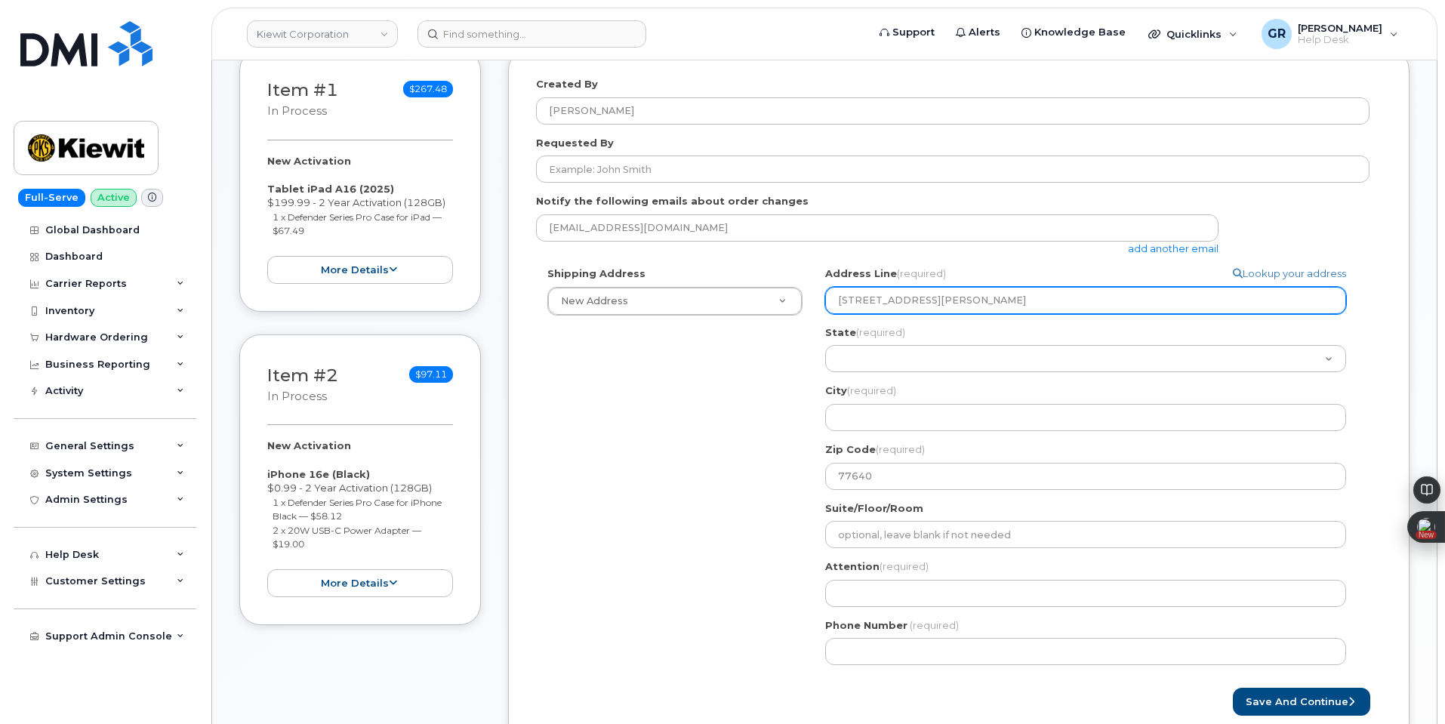
drag, startPoint x: 1009, startPoint y: 303, endPoint x: 999, endPoint y: 306, distance: 10.1
click at [999, 306] on input "[STREET_ADDRESS][PERSON_NAME]" at bounding box center [1085, 300] width 521 height 27
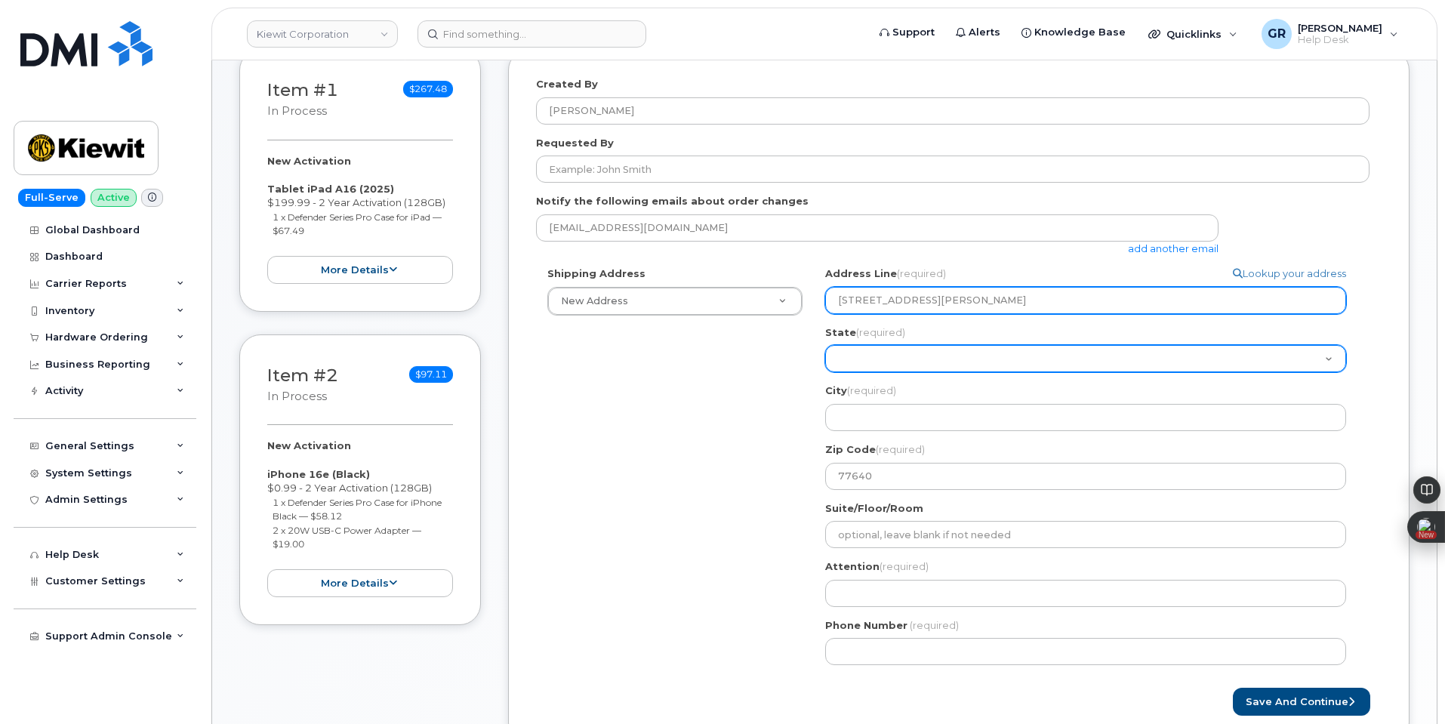
select select
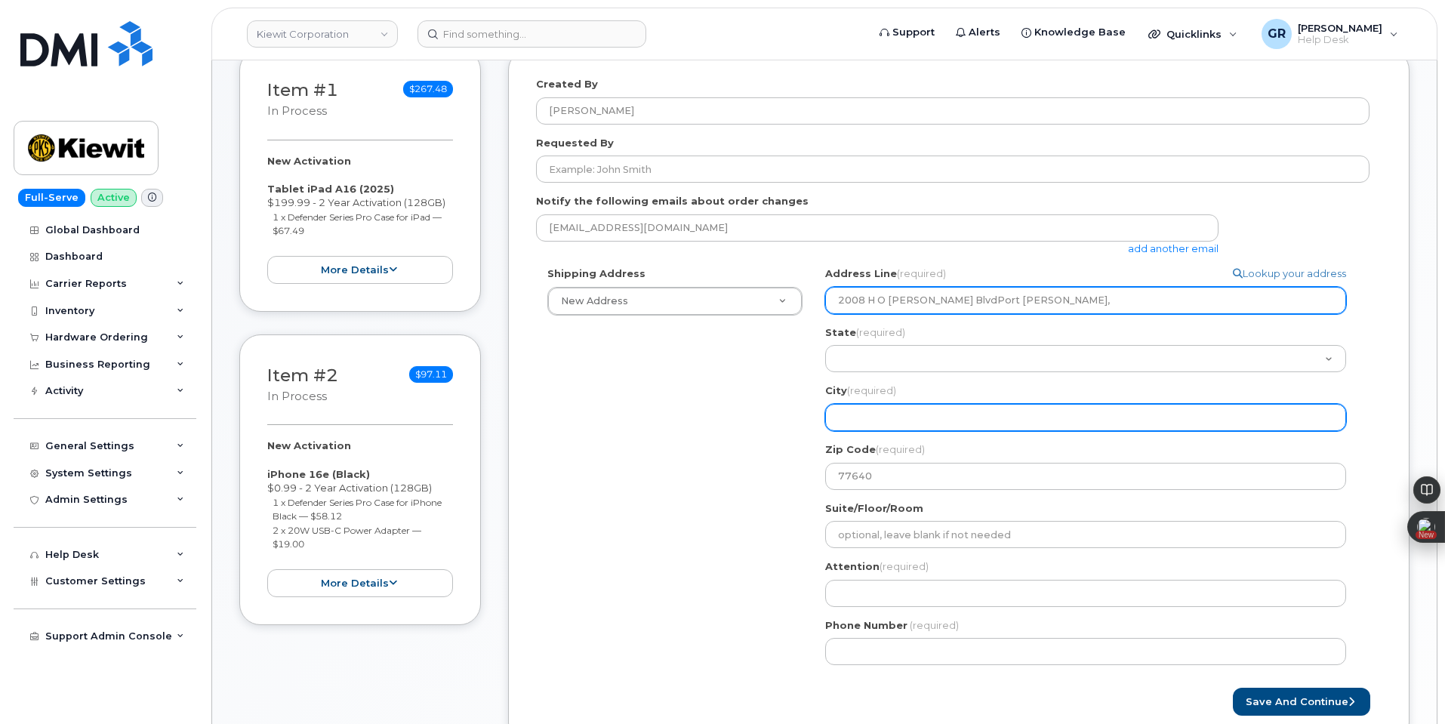
type input "2008 H O [PERSON_NAME] BlvdPort [PERSON_NAME],"
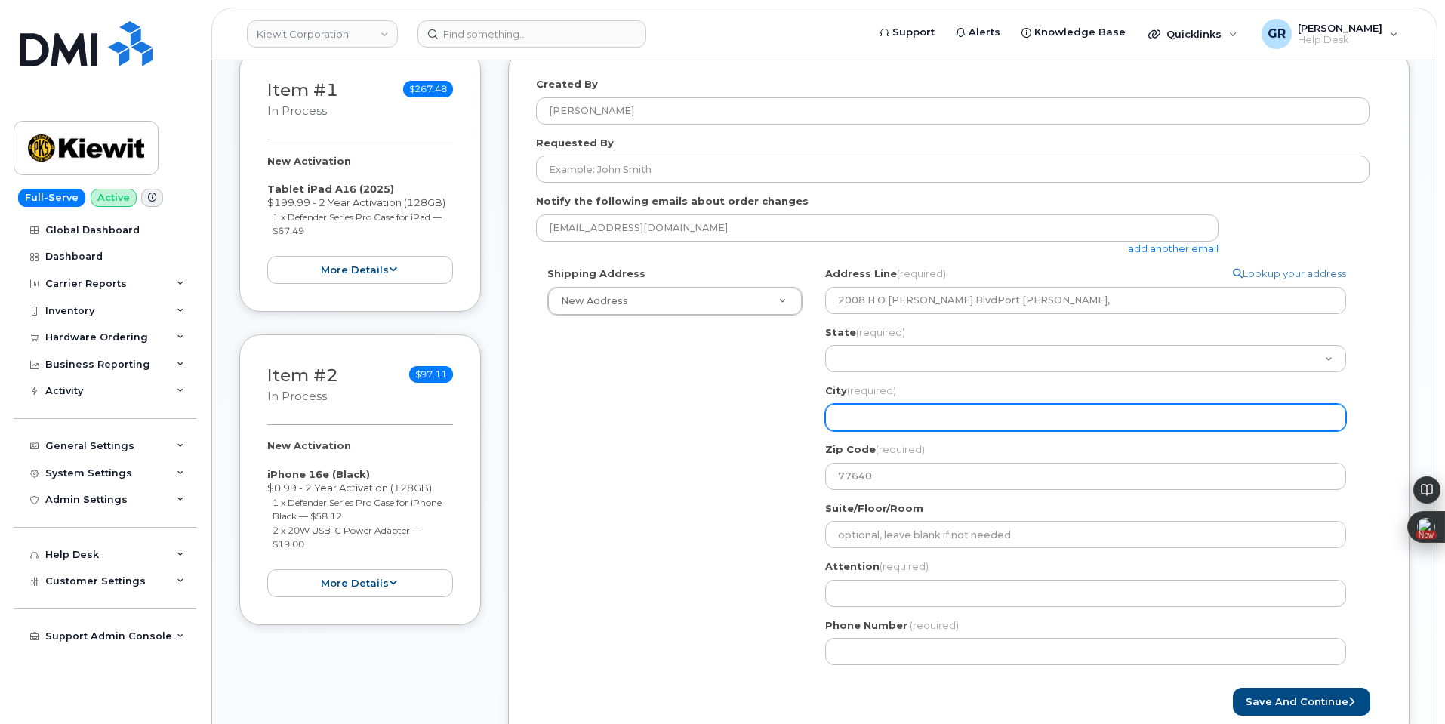
click at [944, 412] on input "City (required)" at bounding box center [1085, 417] width 521 height 27
paste input "[GEOGRAPHIC_DATA]"
select select
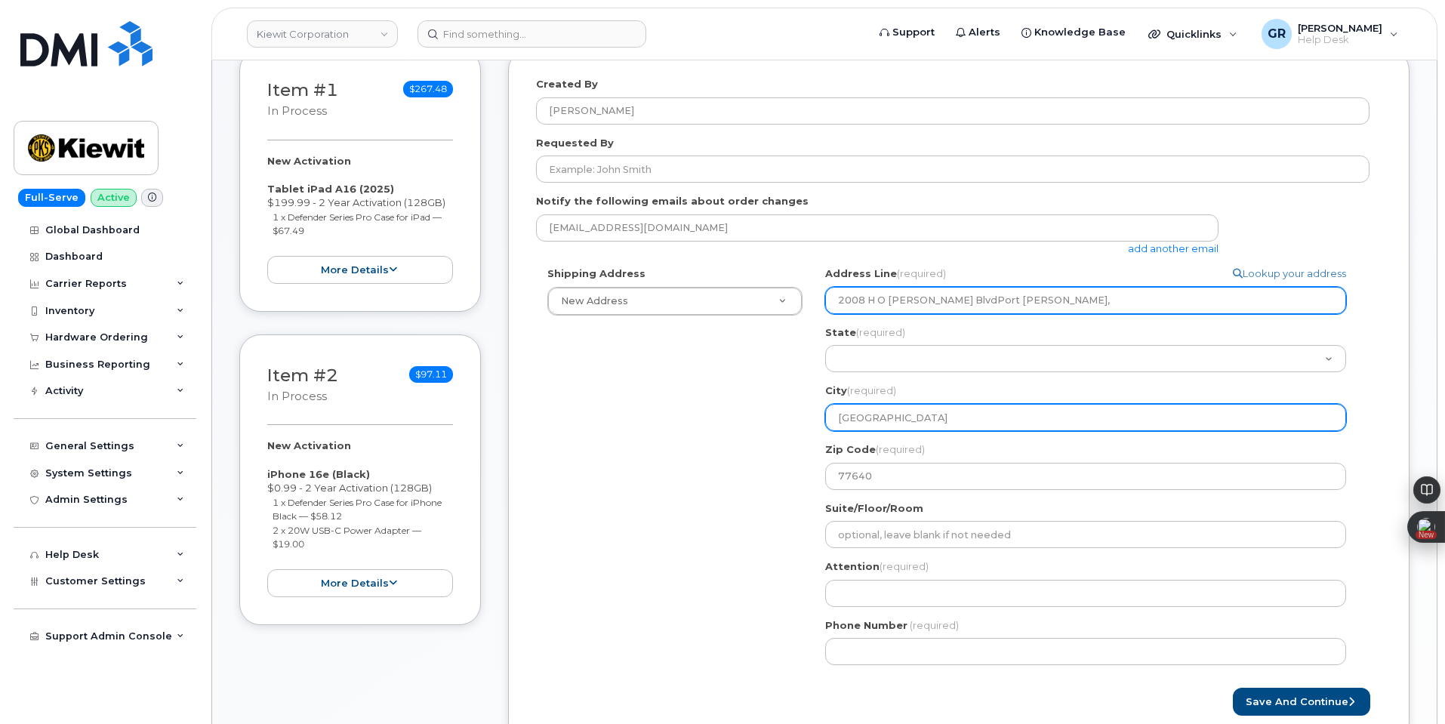
type input "TX"
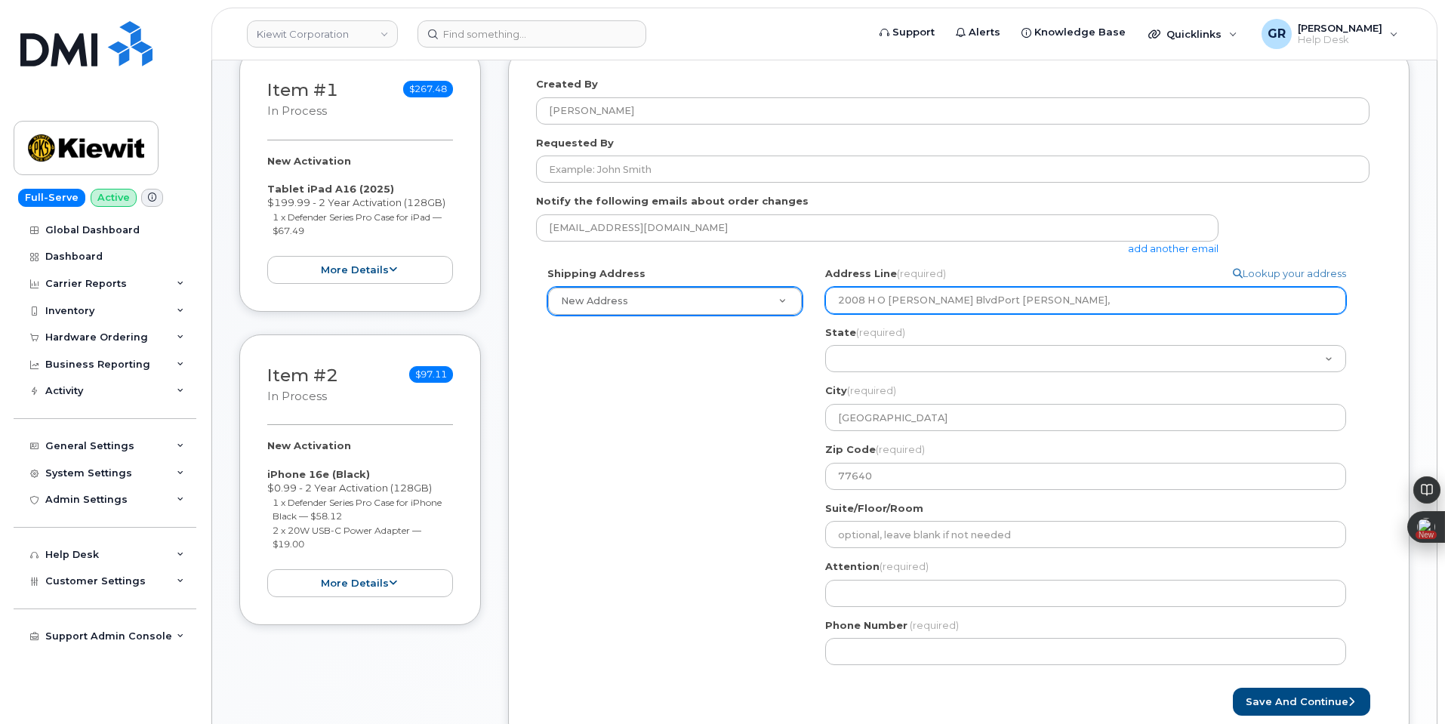
drag, startPoint x: 991, startPoint y: 304, endPoint x: 781, endPoint y: 290, distance: 211.1
click at [783, 291] on div "Shipping Address New Address New Address 470 Chestnut Ridge Rd Ste 11501 42nd S…" at bounding box center [952, 471] width 833 height 410
select select
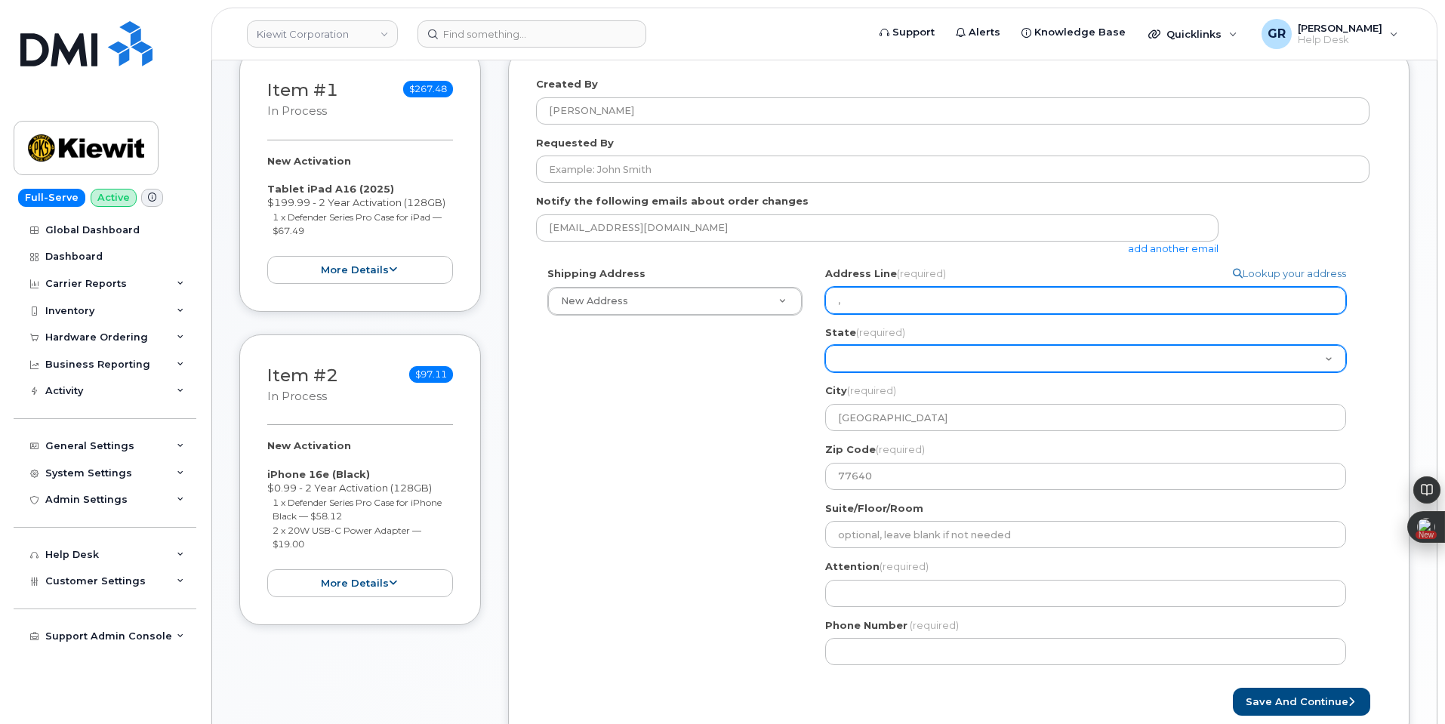
type input ","
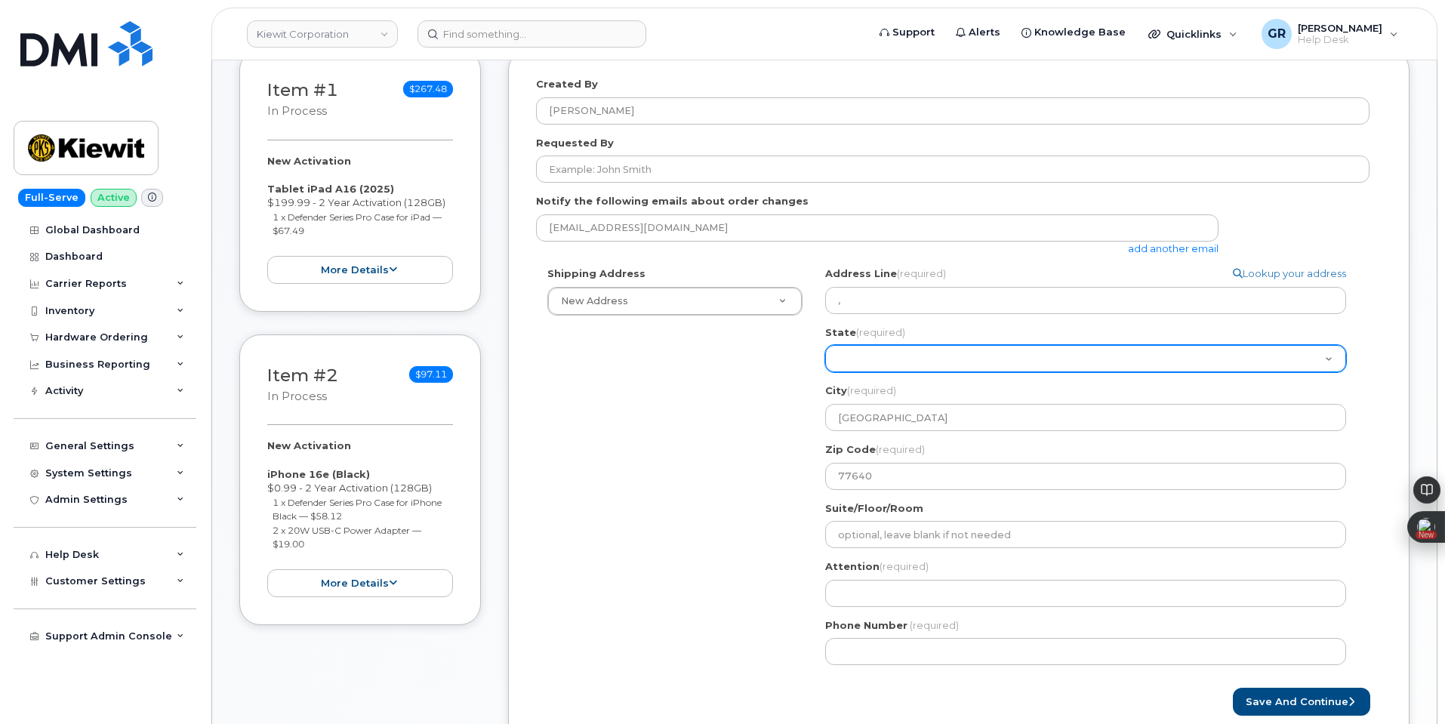
click at [906, 353] on select "Alabama Alaska American Samoa Arizona Arkansas California Colorado Connecticut …" at bounding box center [1085, 358] width 521 height 27
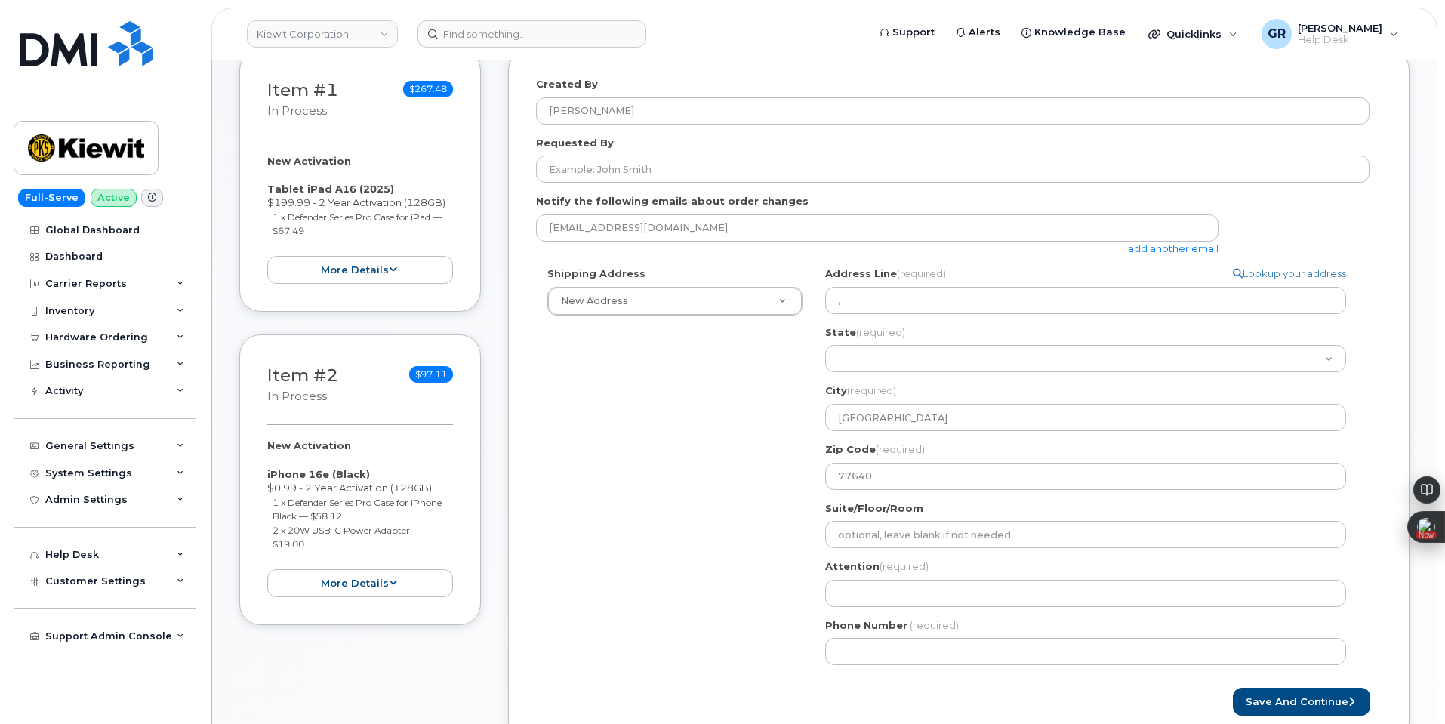
click at [733, 378] on div "Shipping Address New Address New Address 470 Chestnut Ridge Rd Ste 11501 42nd S…" at bounding box center [952, 471] width 833 height 410
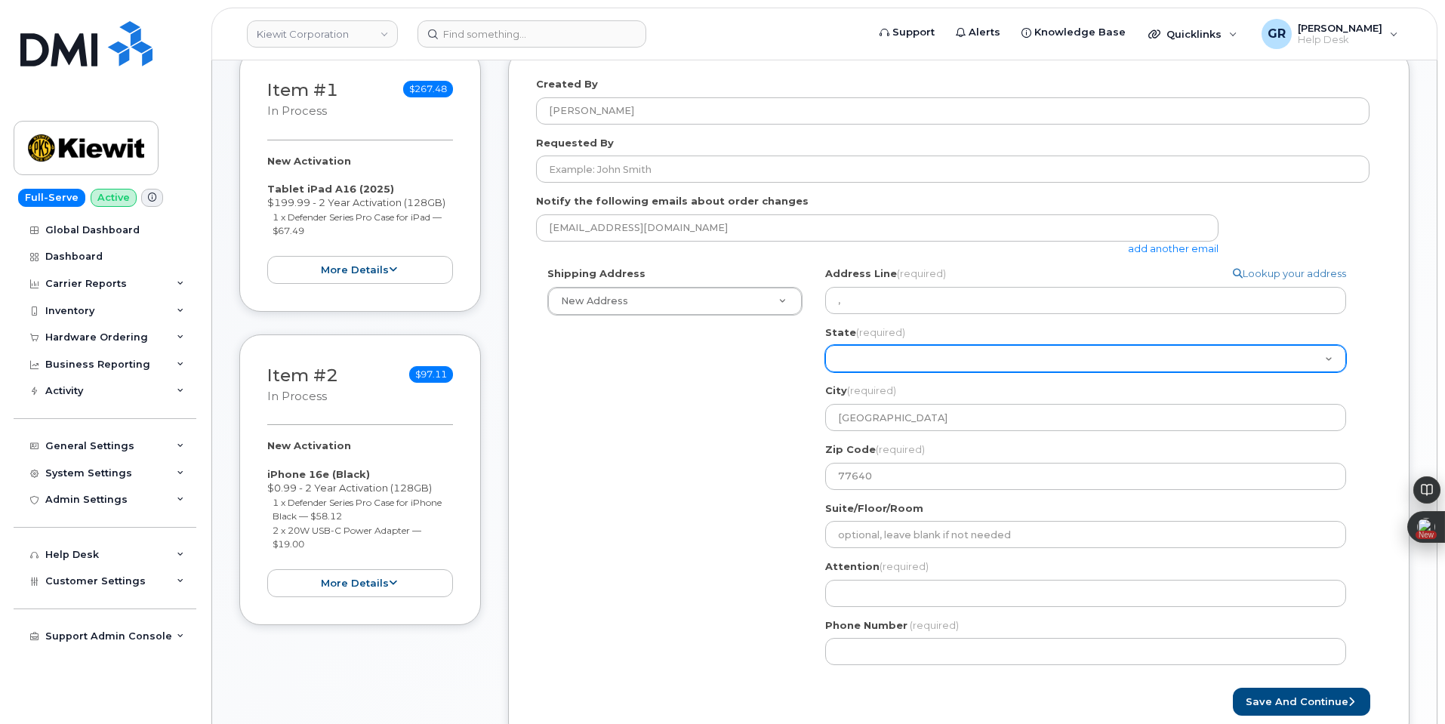
click at [892, 351] on select "Alabama Alaska American Samoa Arizona Arkansas California Colorado Connecticut …" at bounding box center [1085, 358] width 521 height 27
click at [890, 367] on select "Alabama Alaska American Samoa Arizona Arkansas California Colorado Connecticut …" at bounding box center [1085, 358] width 521 height 27
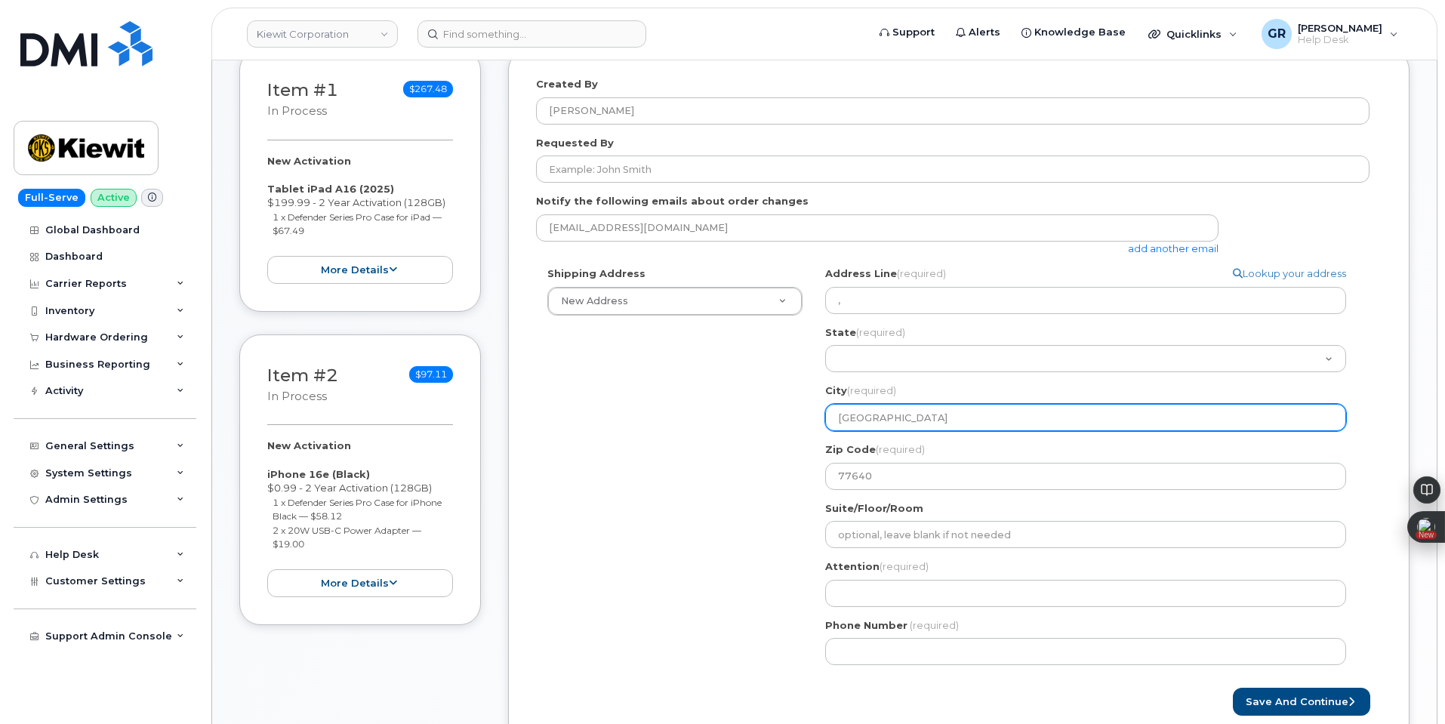
drag, startPoint x: 893, startPoint y: 419, endPoint x: 793, endPoint y: 407, distance: 101.1
click at [793, 407] on div "Shipping Address New Address New Address 470 Chestnut Ridge Rd Ste 11501 42nd S…" at bounding box center [952, 471] width 833 height 410
paste input "2008 H O Mills BlvdPort Arthur"
select select
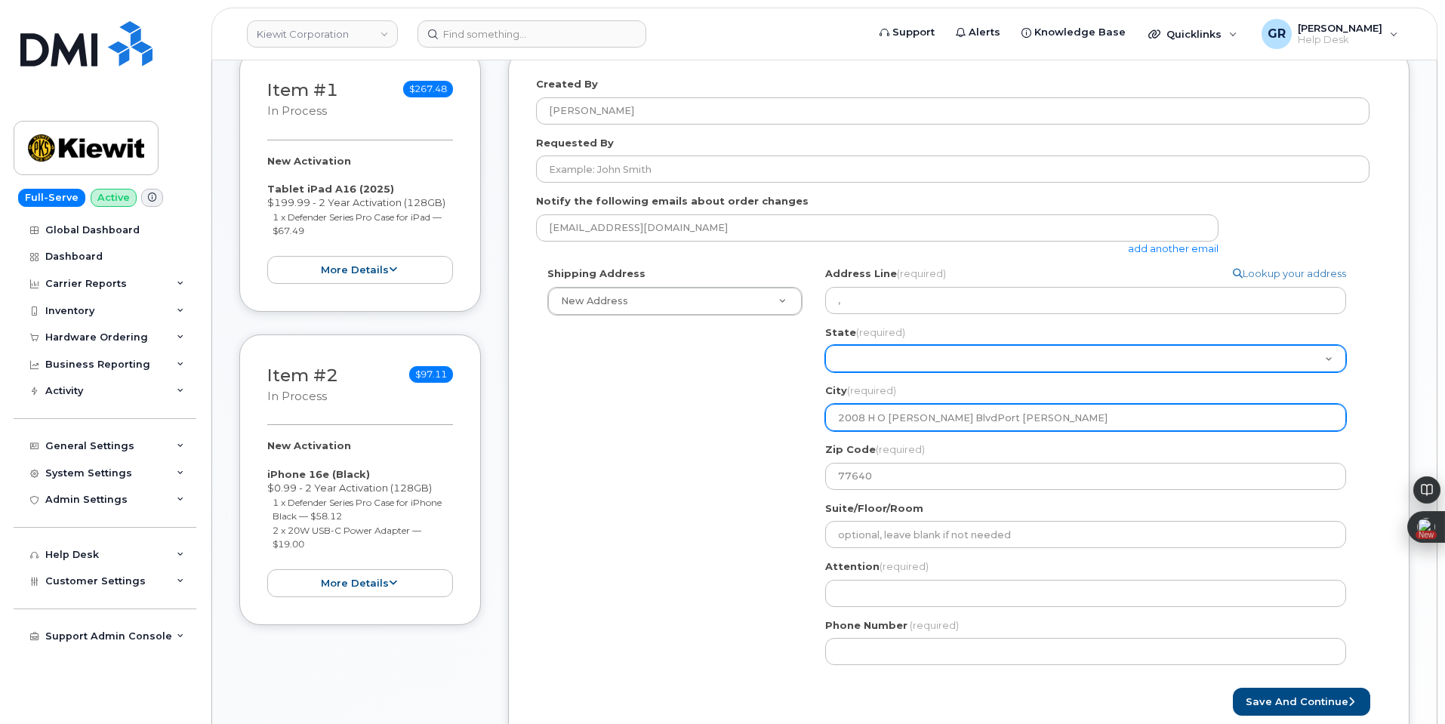
type input "2008 H O Mills BlvdPort Arthur"
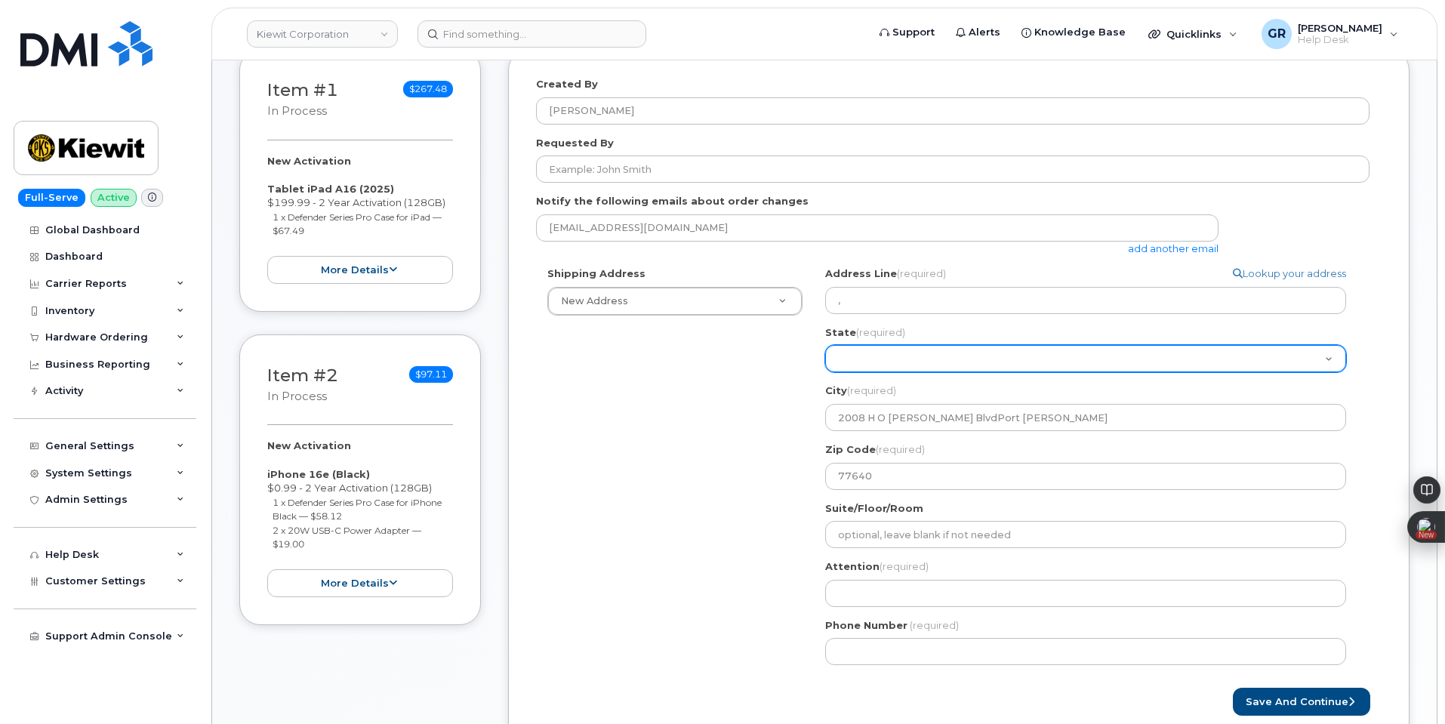
click at [880, 365] on select "Alabama Alaska American Samoa Arizona Arkansas California Colorado Connecticut …" at bounding box center [1085, 358] width 521 height 27
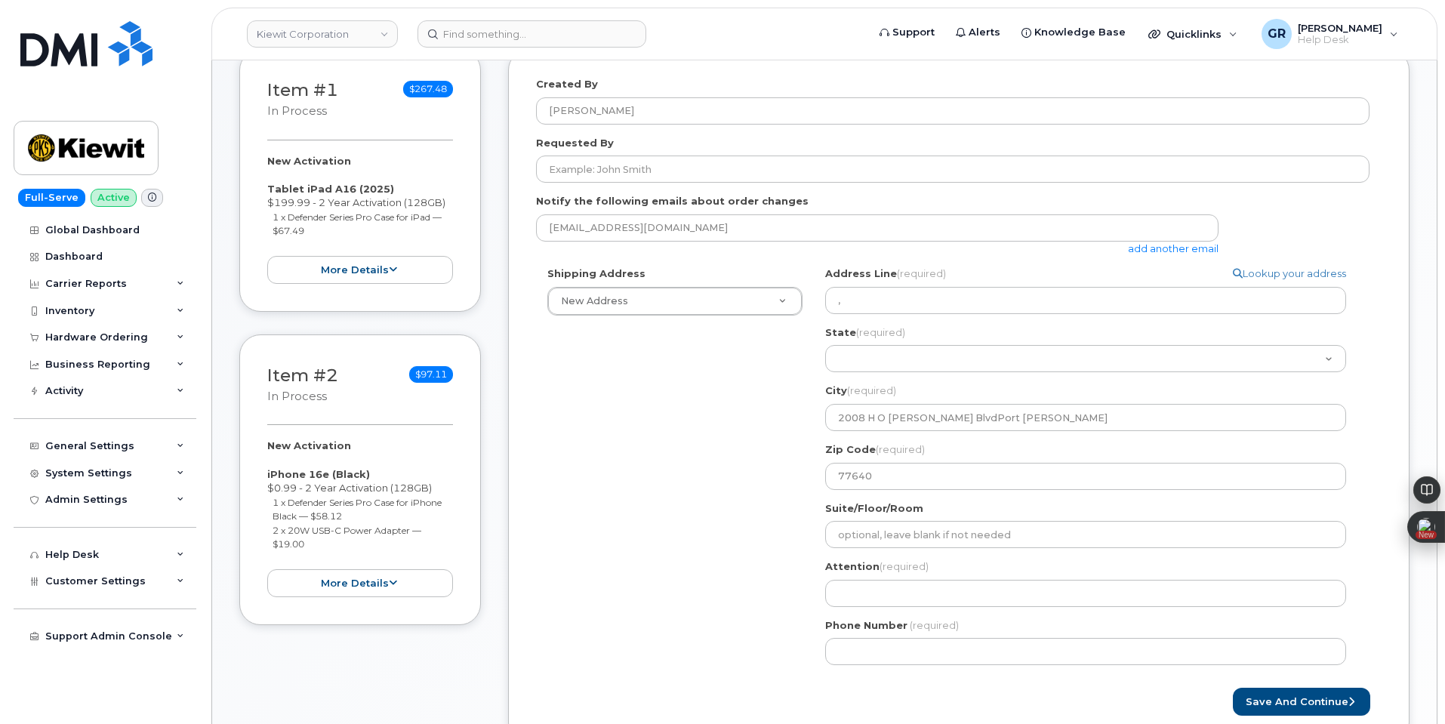
drag, startPoint x: 771, startPoint y: 363, endPoint x: 796, endPoint y: 353, distance: 27.1
click at [781, 357] on div "Shipping Address New Address New Address 470 Chestnut Ridge Rd Ste 11501 42nd S…" at bounding box center [952, 471] width 833 height 410
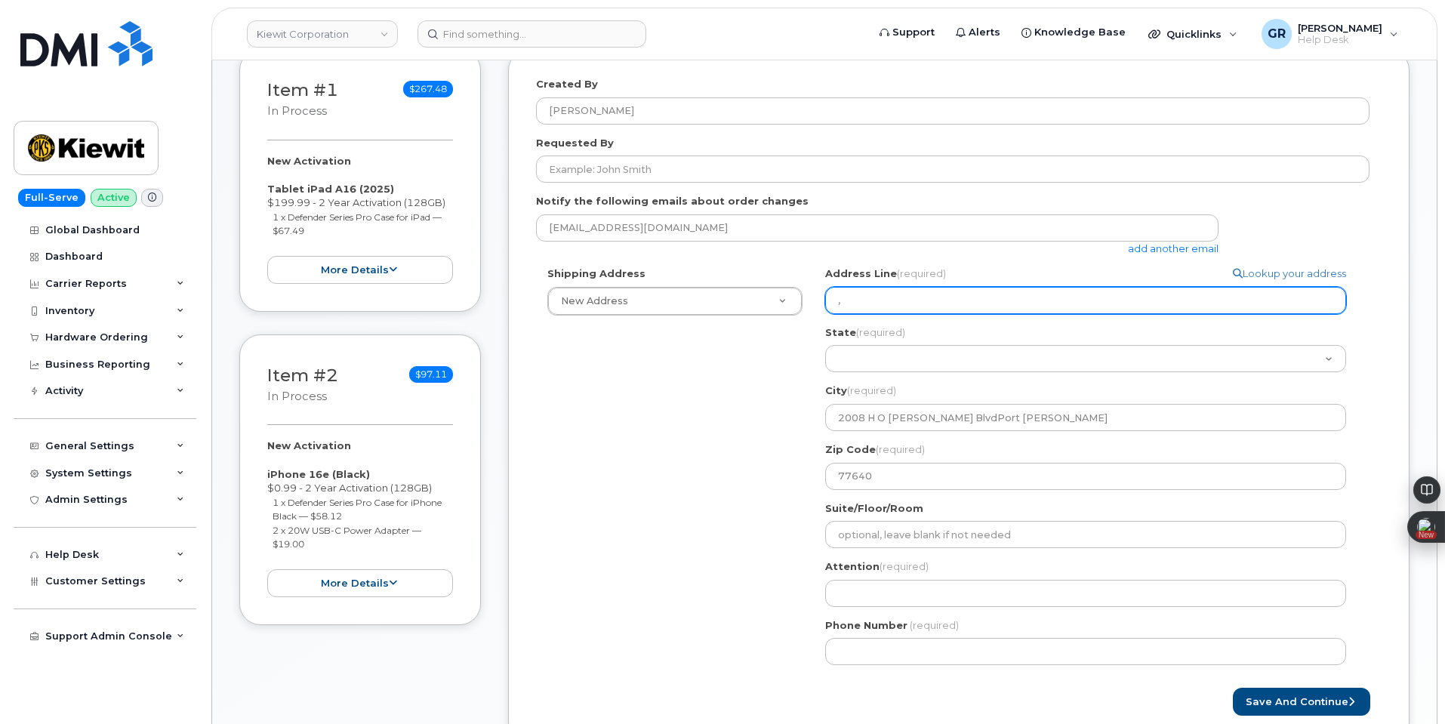
click at [899, 298] on input "," at bounding box center [1085, 300] width 521 height 27
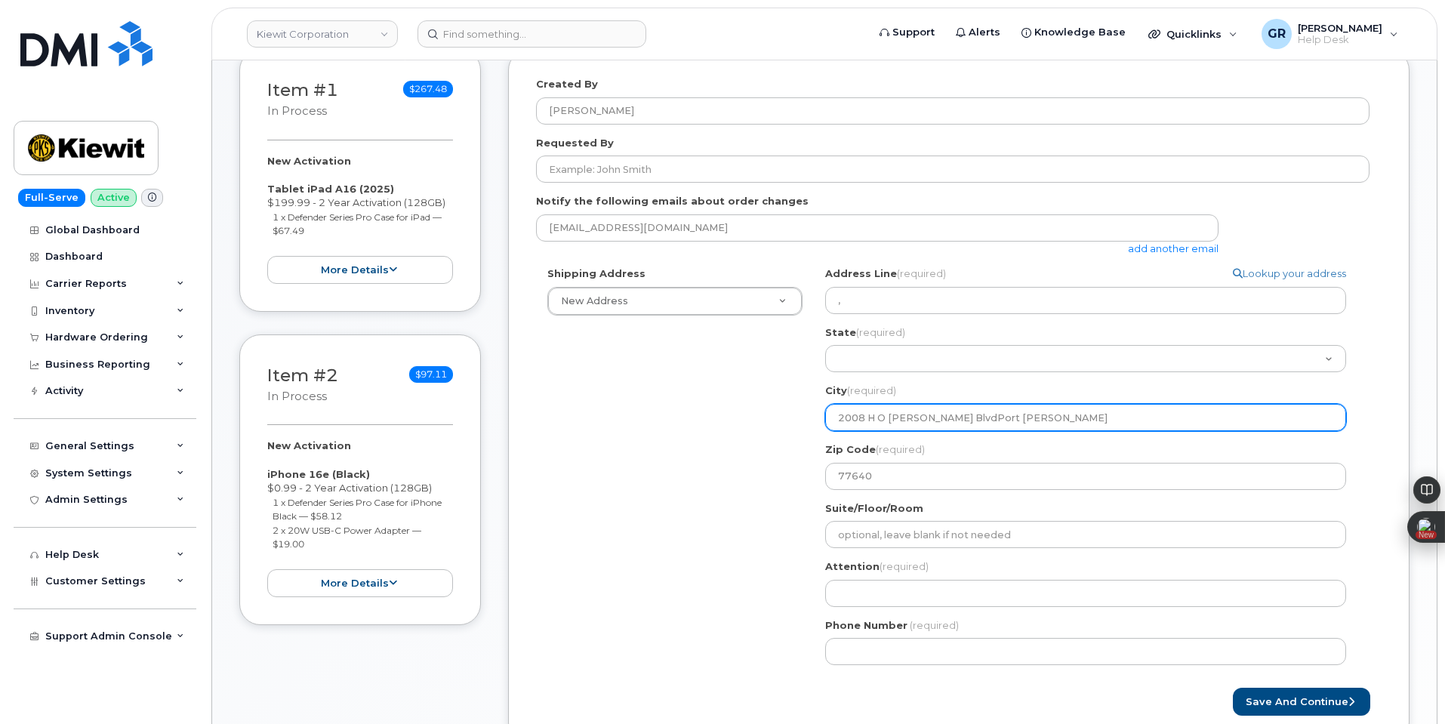
select select
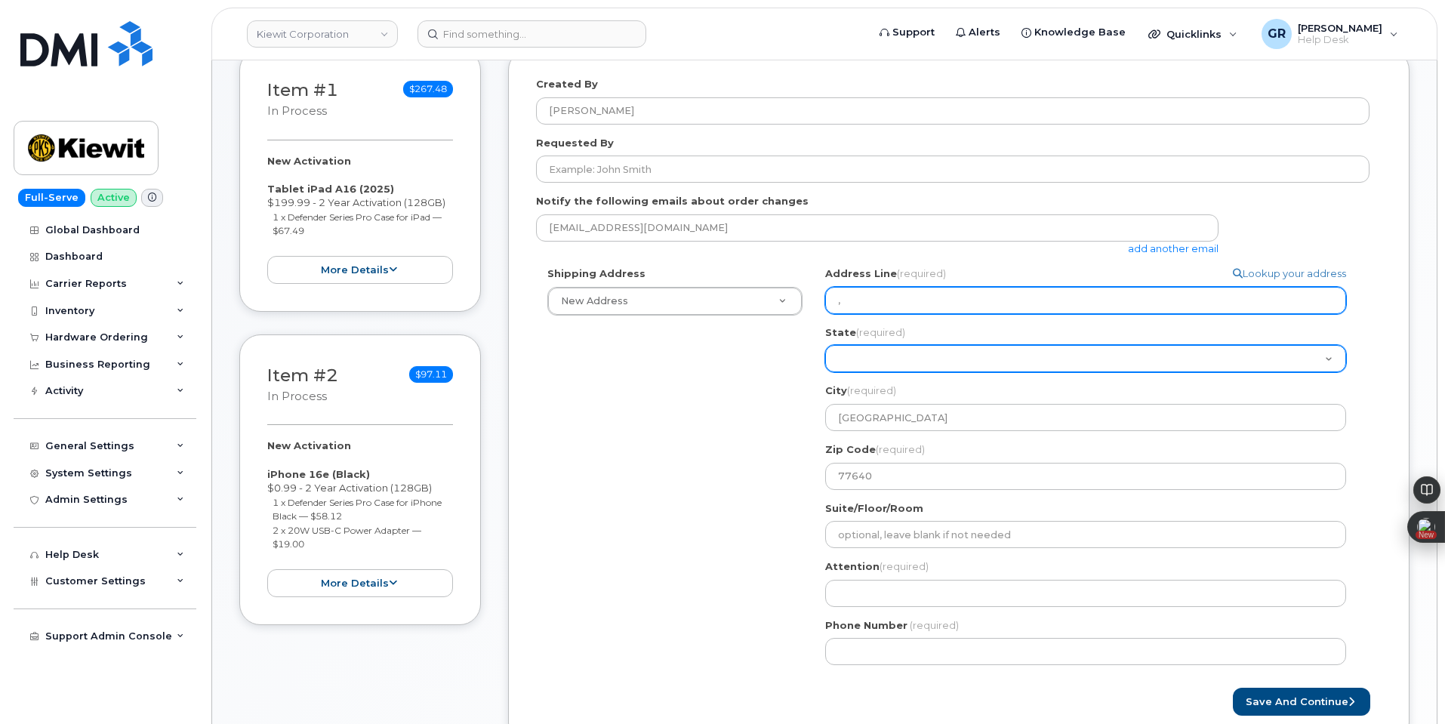
type input "TX"
select select
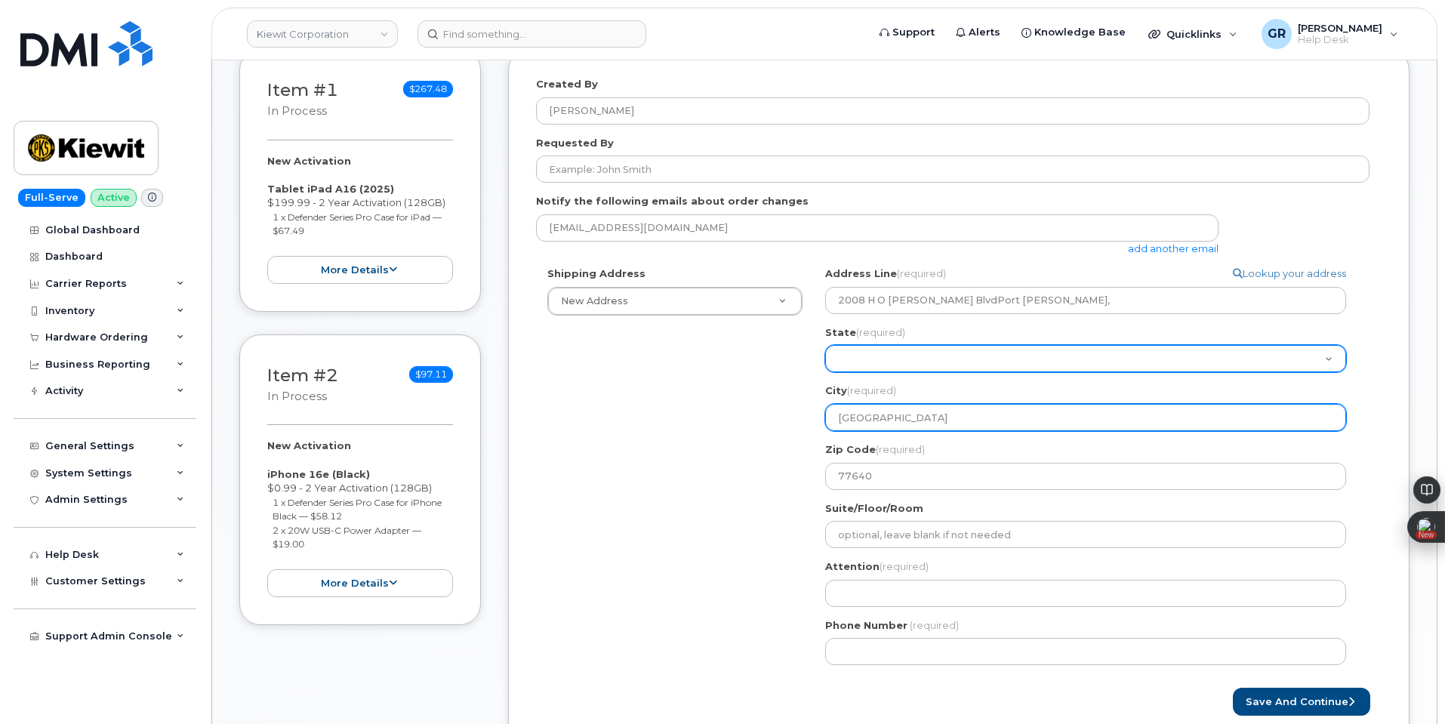
type input "2008 H O Mills BlvdPort Arthur,"
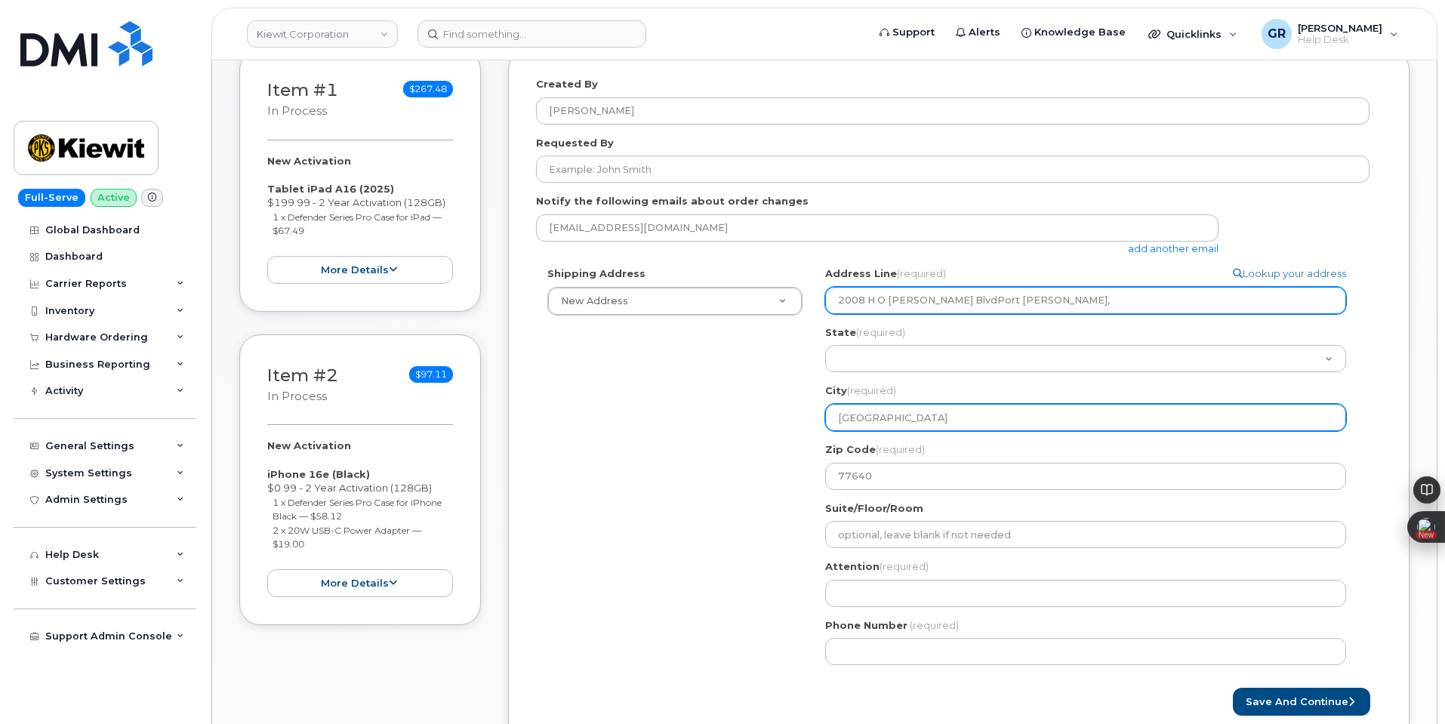
type input "TX"
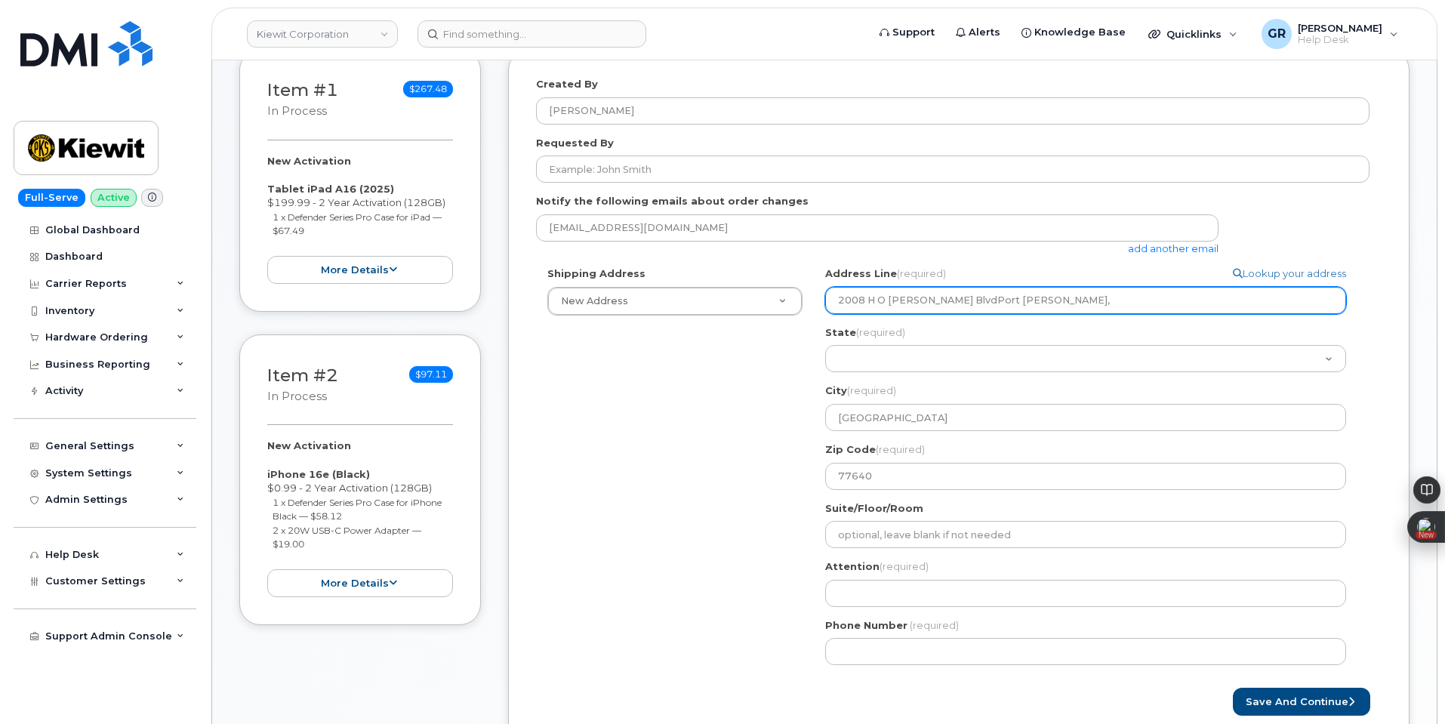
drag, startPoint x: 937, startPoint y: 297, endPoint x: 988, endPoint y: 301, distance: 51.5
click at [988, 301] on input "2008 H O Mills BlvdPort Arthur," at bounding box center [1085, 300] width 521 height 27
select select
type input "2008 H O Mills Blvdr,"
select select
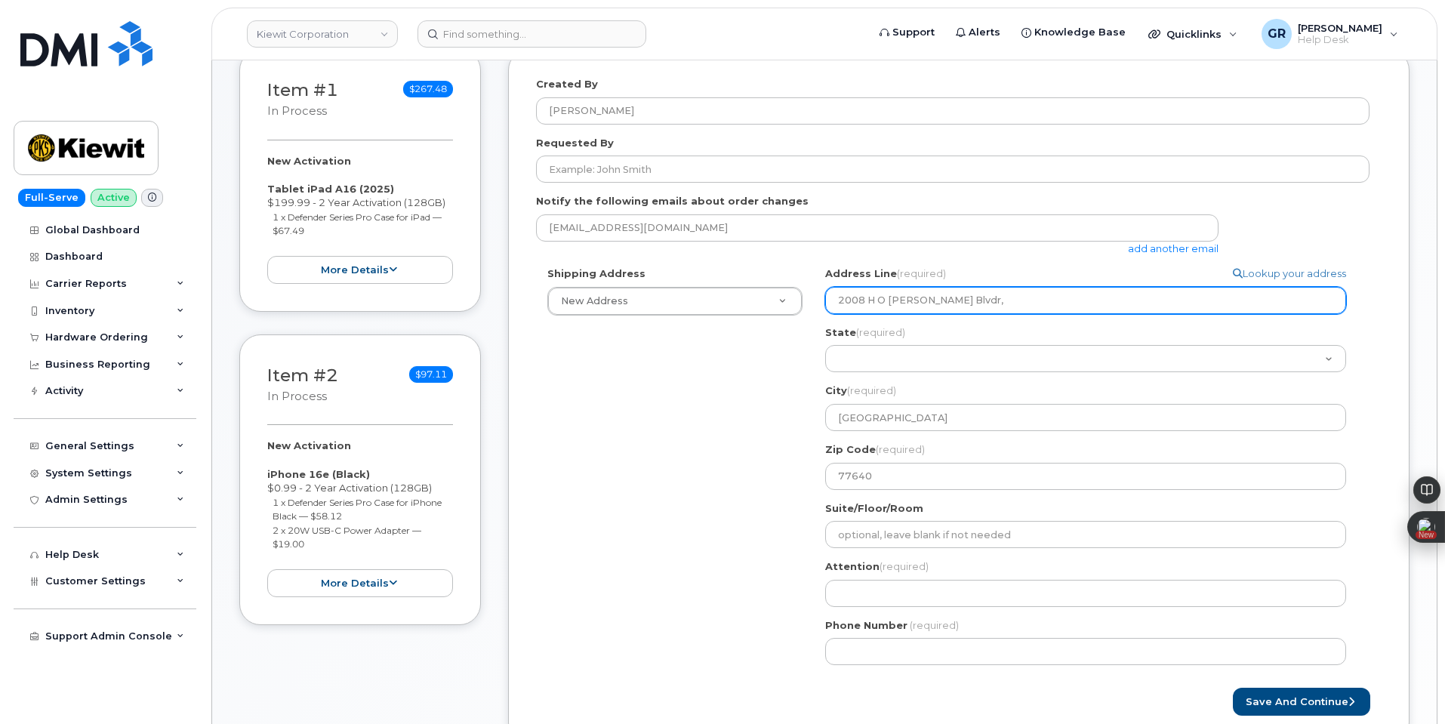
type input "2008 H O Mills Blvdr"
select select
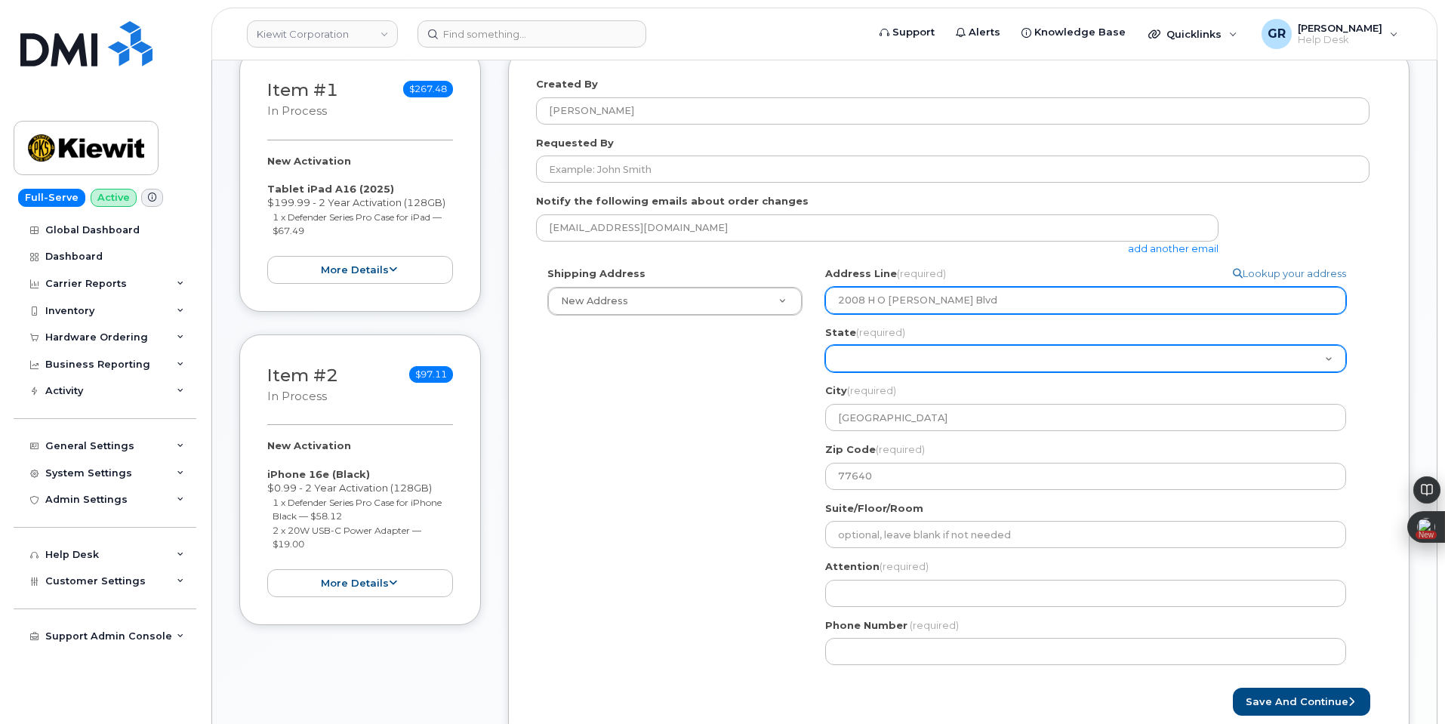
type input "2008 H O Mills Blvd"
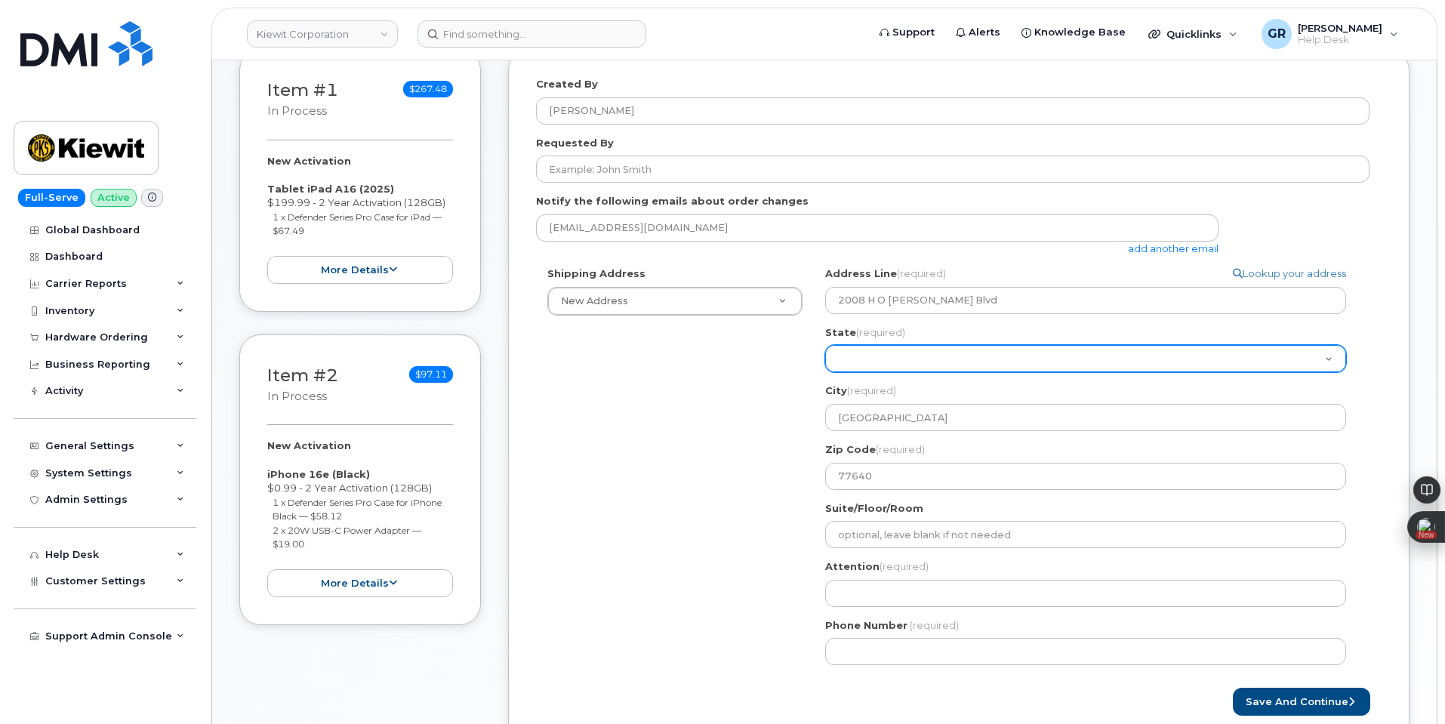
click at [954, 353] on select "Alabama Alaska American Samoa Arizona Arkansas California Colorado Connecticut …" at bounding box center [1085, 358] width 521 height 27
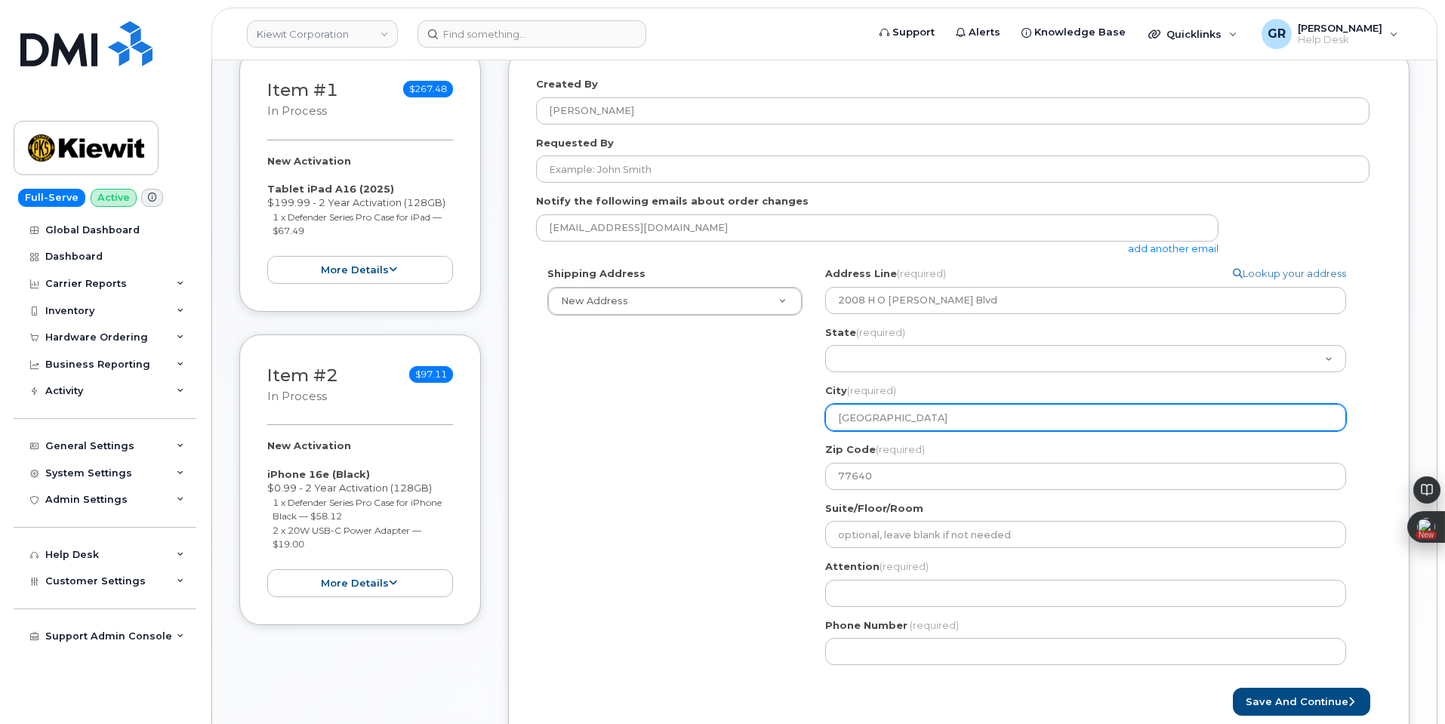
click at [917, 408] on input "TX" at bounding box center [1085, 417] width 521 height 27
drag, startPoint x: 898, startPoint y: 410, endPoint x: 814, endPoint y: 409, distance: 84.5
click at [816, 412] on div "TX Search your address... Manually edit your address Click to search 2008 H O M…" at bounding box center [1092, 471] width 556 height 410
paste input "Port Arthu"
select select
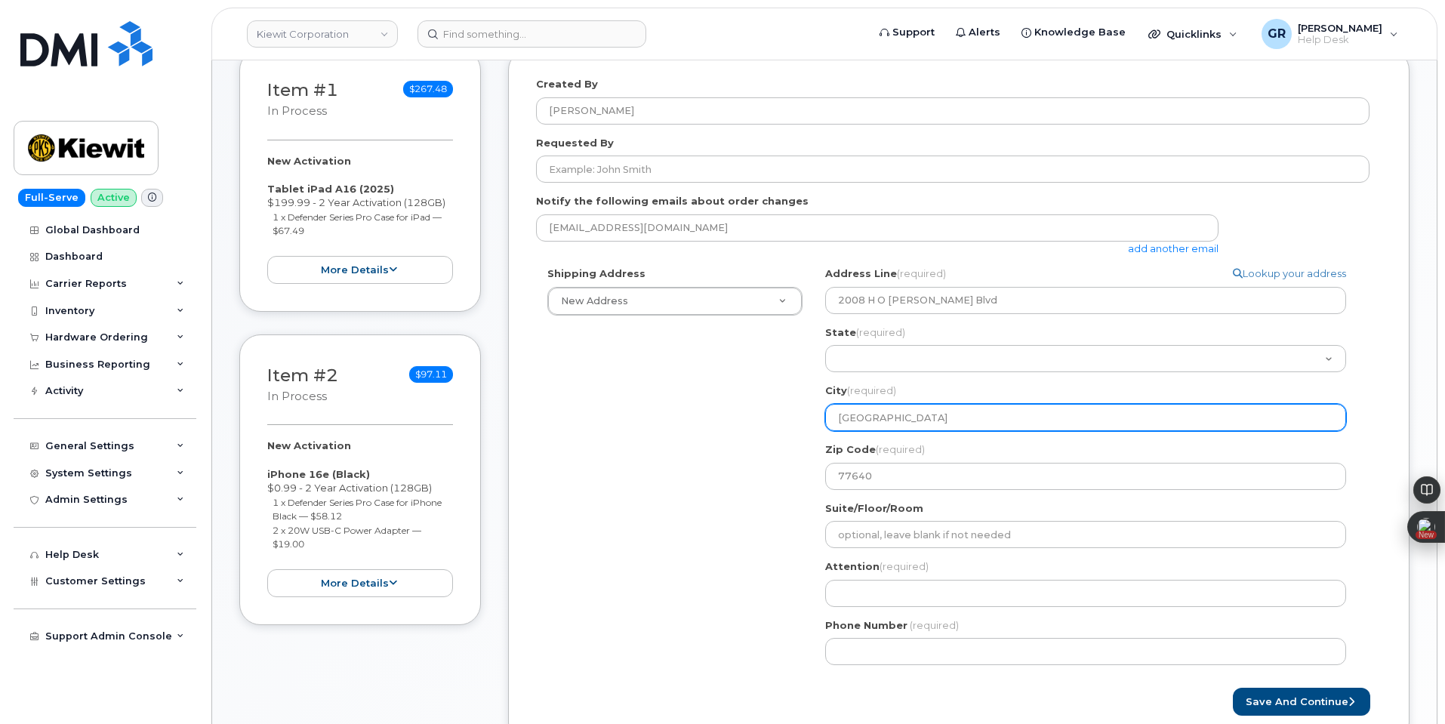
type input "Port Arthu"
select select
type input "Port Arthur"
select select
type input "Port Arthurt"
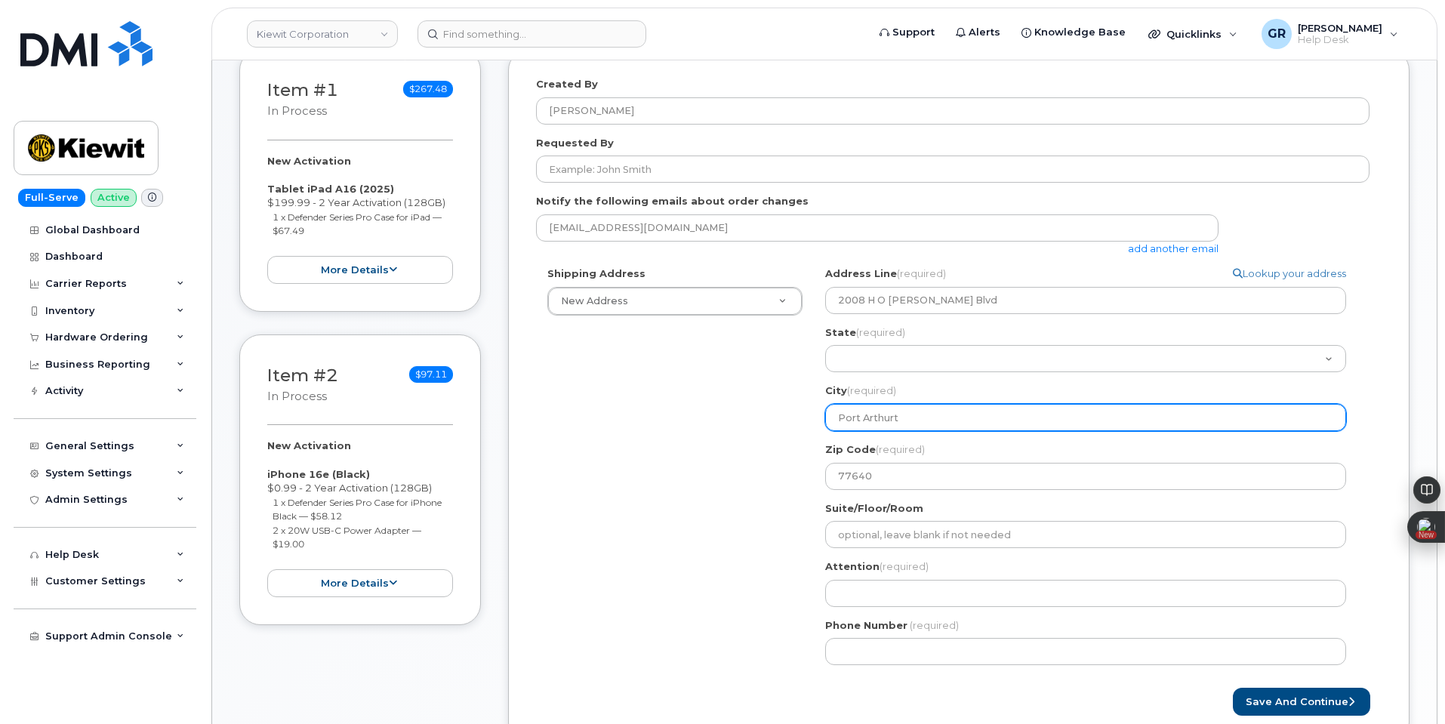
select select
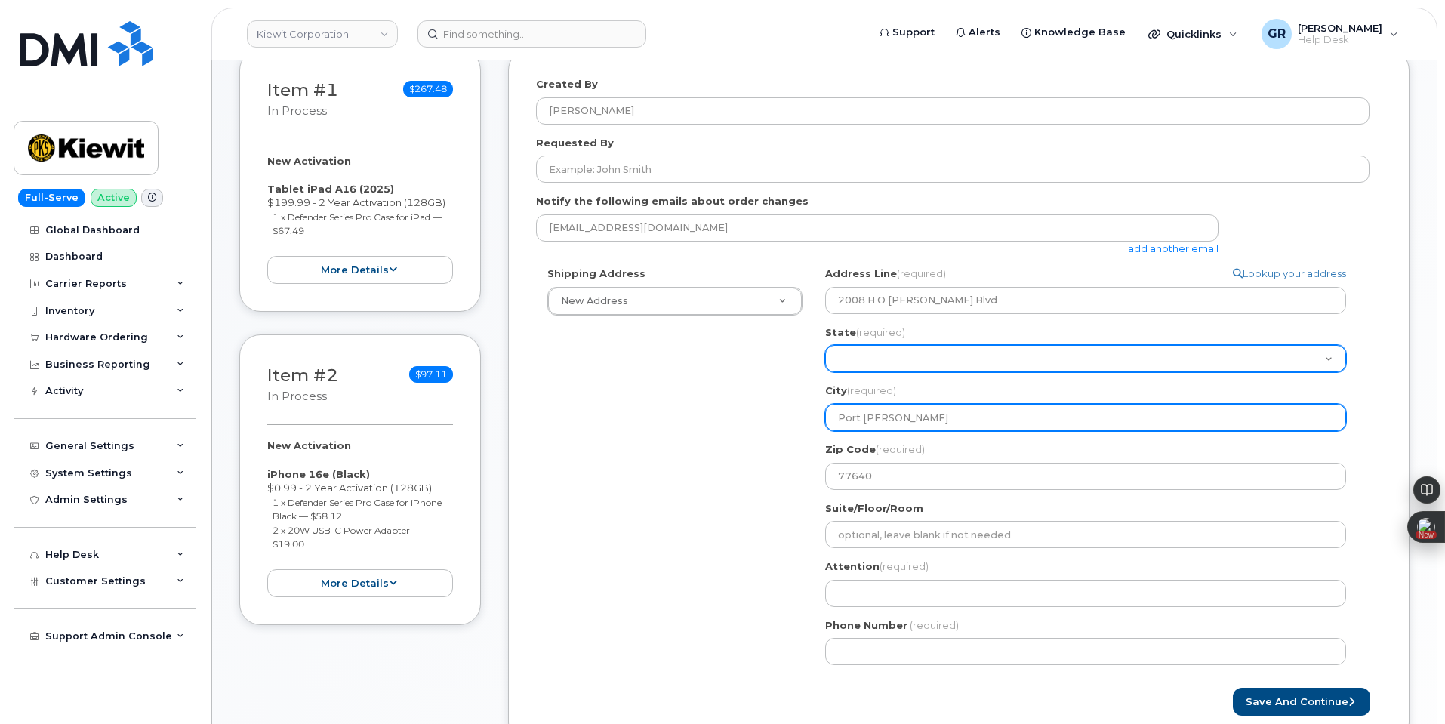
type input "Port Arthur"
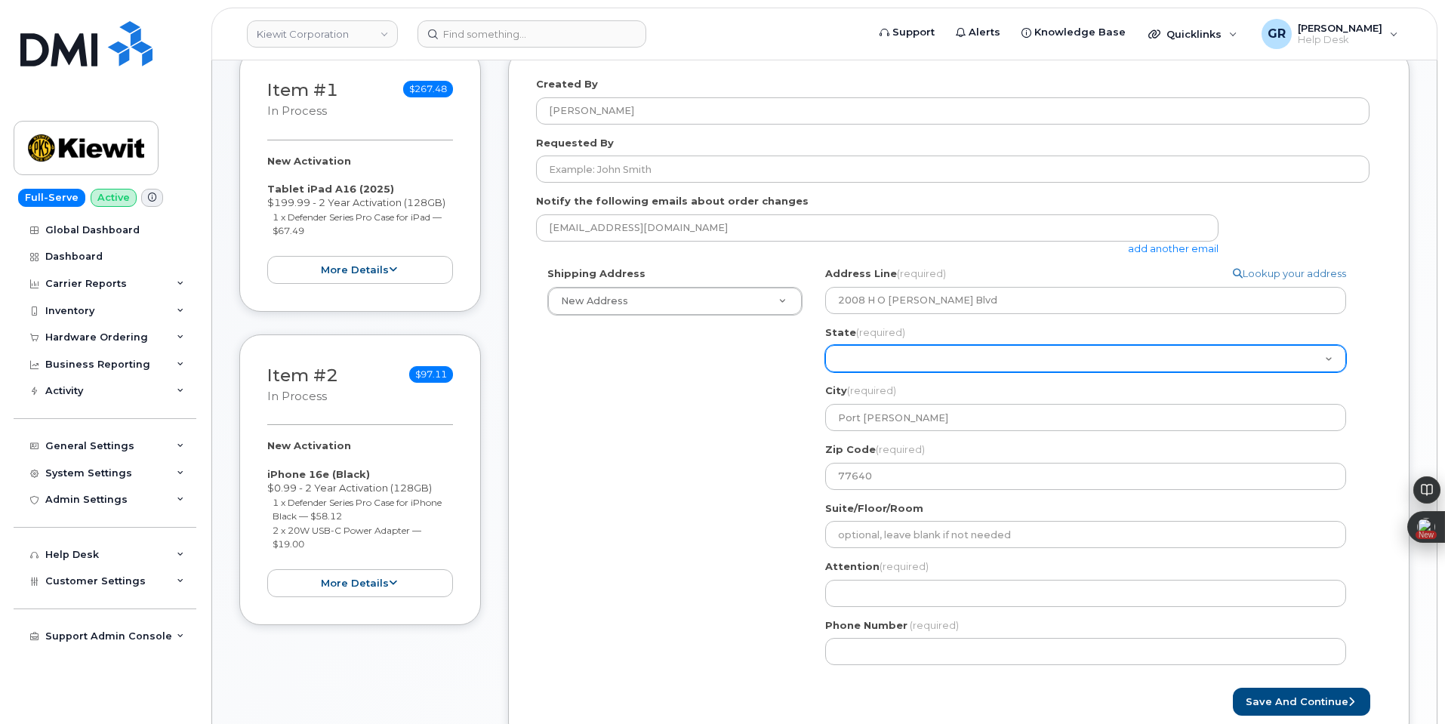
click at [908, 352] on select "Alabama Alaska American Samoa Arizona Arkansas California Colorado Connecticut …" at bounding box center [1085, 358] width 521 height 27
select select "TX"
click at [825, 345] on select "Alabama Alaska American Samoa Arizona Arkansas California Colorado Connecticut …" at bounding box center [1085, 358] width 521 height 27
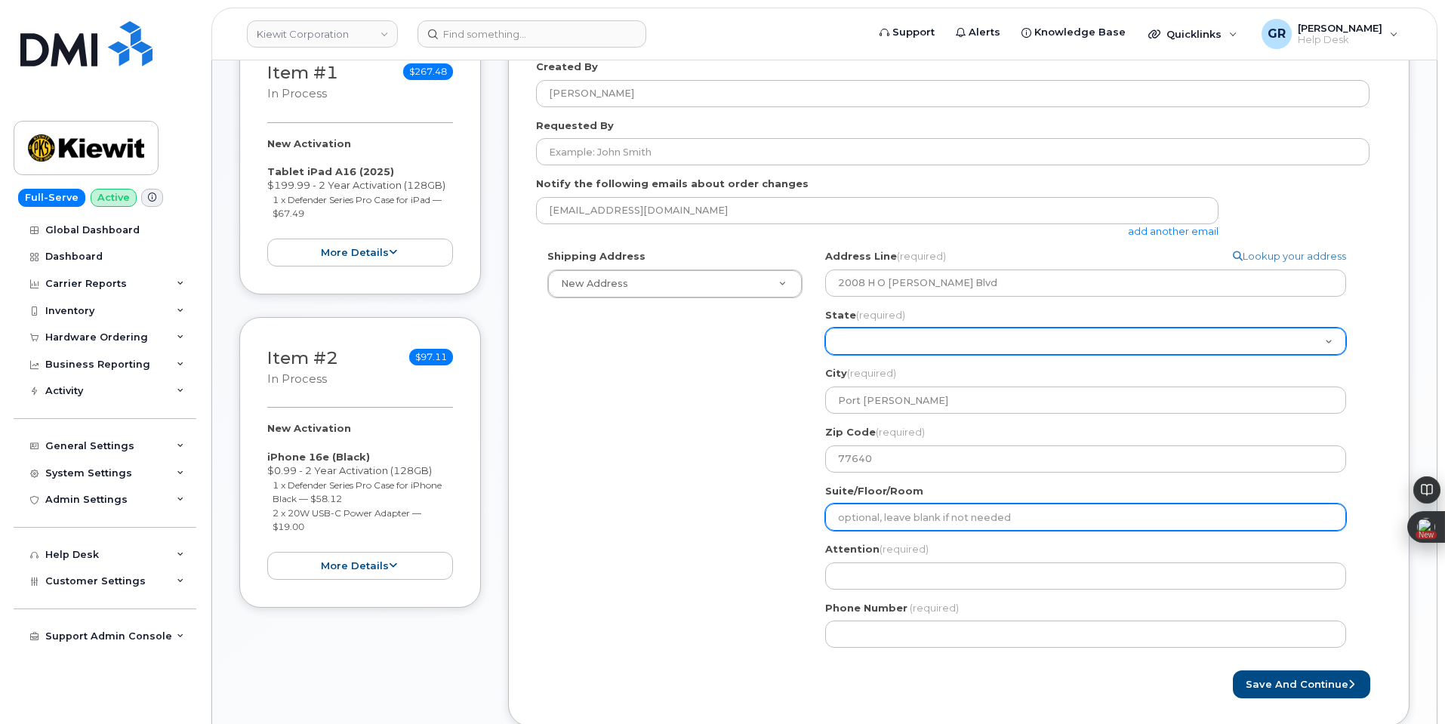
scroll to position [377, 0]
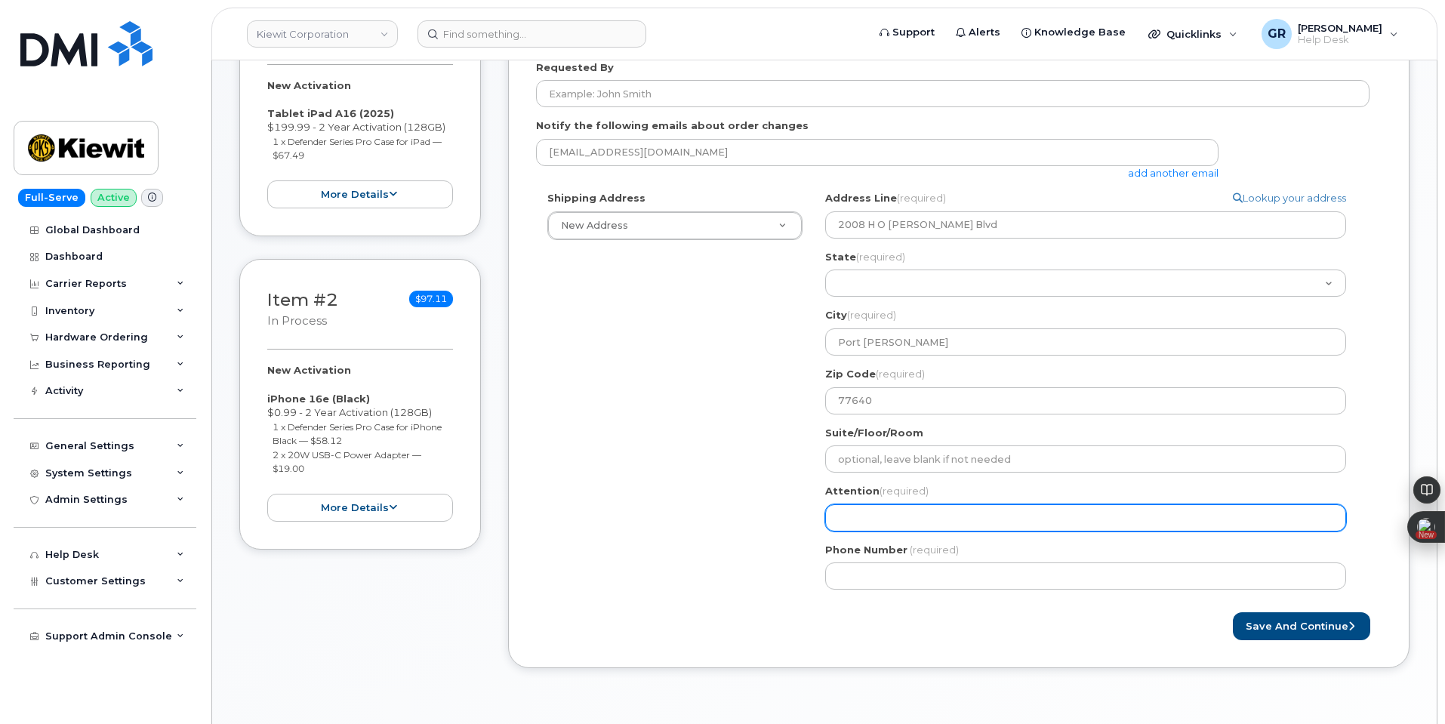
click at [925, 519] on input "Attention (required)" at bounding box center [1085, 517] width 521 height 27
click at [913, 516] on input "Attention (required)" at bounding box center [1085, 517] width 521 height 27
paste input "[PERSON_NAME]"
select select
type input "[PERSON_NAME]"
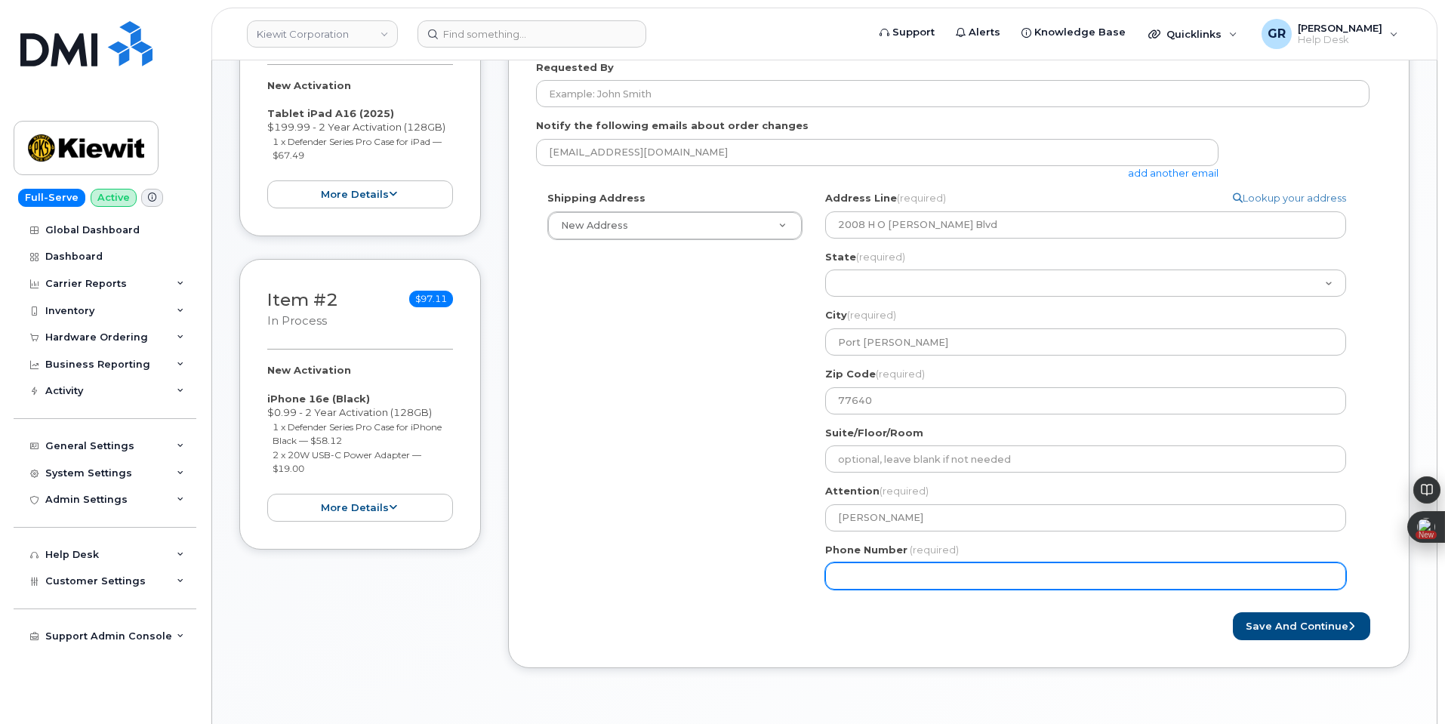
click at [630, 463] on div "Shipping Address New Address New Address 470 Chestnut Ridge Rd Ste 11501 42nd S…" at bounding box center [952, 396] width 833 height 410
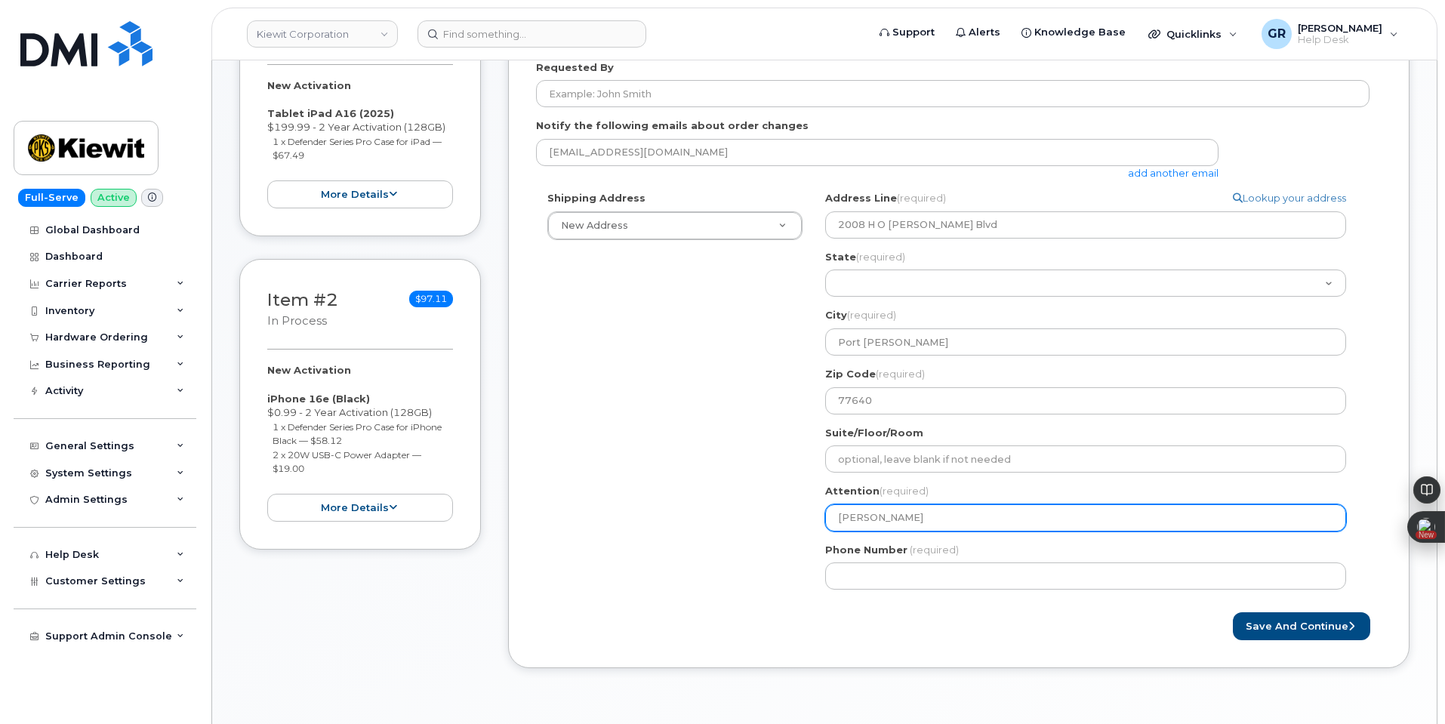
drag, startPoint x: 859, startPoint y: 524, endPoint x: 694, endPoint y: 503, distance: 166.7
click at [704, 508] on div "Shipping Address New Address New Address 470 Chestnut Ridge Rd Ste 11501 42nd S…" at bounding box center [952, 396] width 833 height 410
paste input "[PERSON_NAME]"
select select
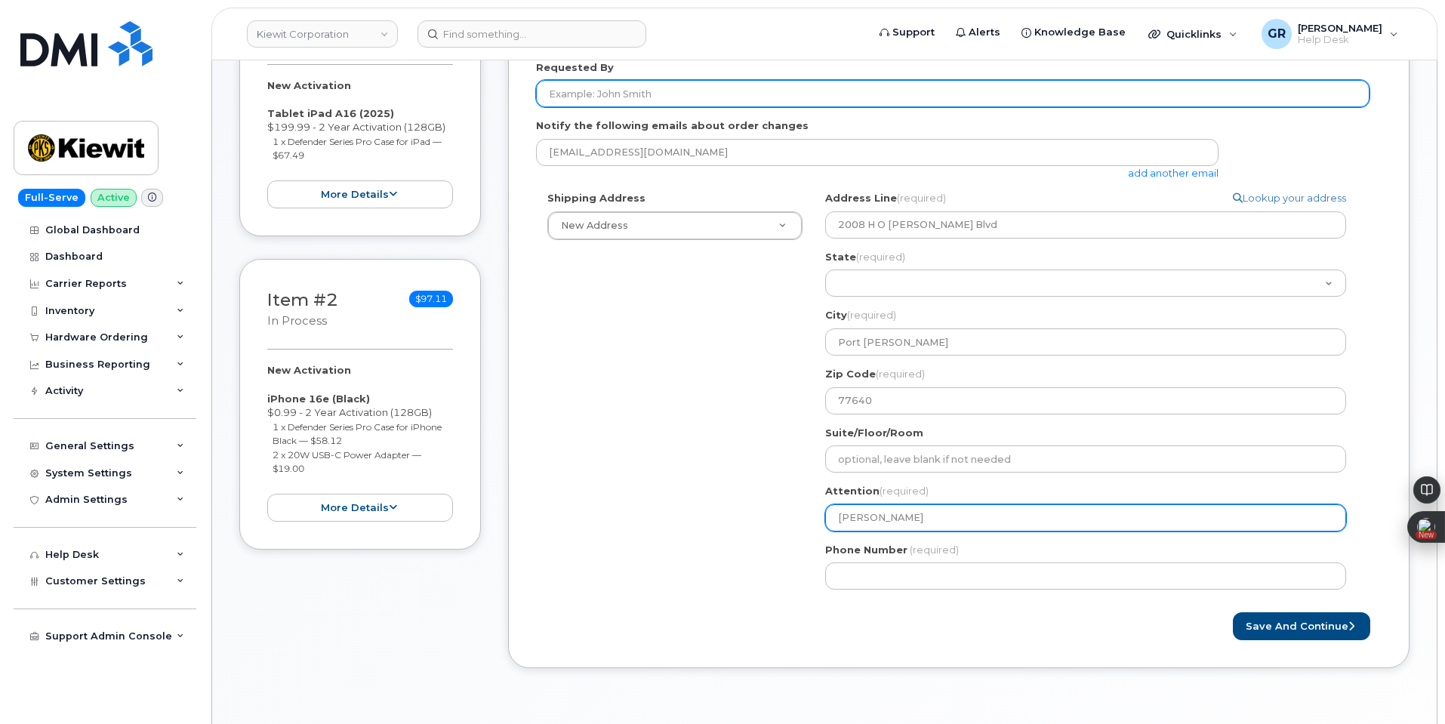
type input "[PERSON_NAME]"
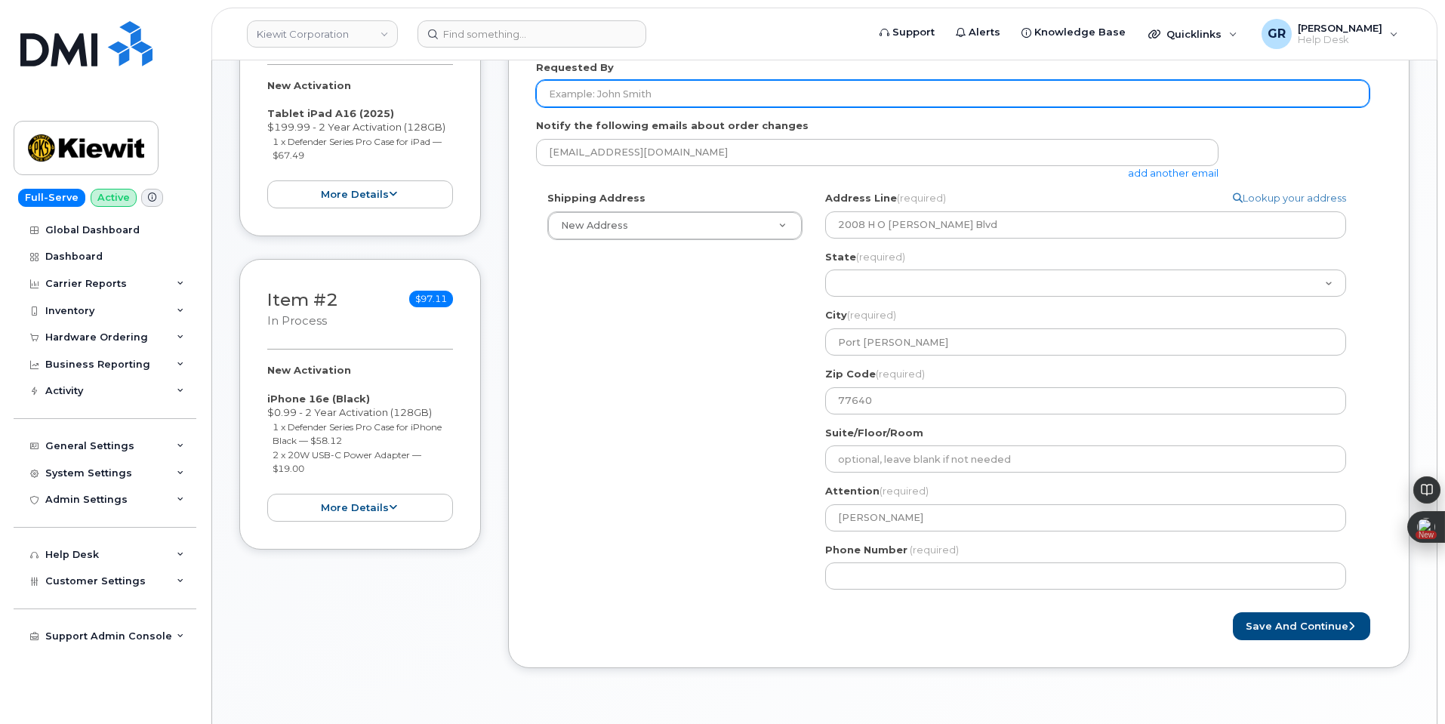
click at [650, 94] on input "Requested By" at bounding box center [952, 93] width 833 height 27
paste input "[PERSON_NAME]"
type input "[PERSON_NAME]"
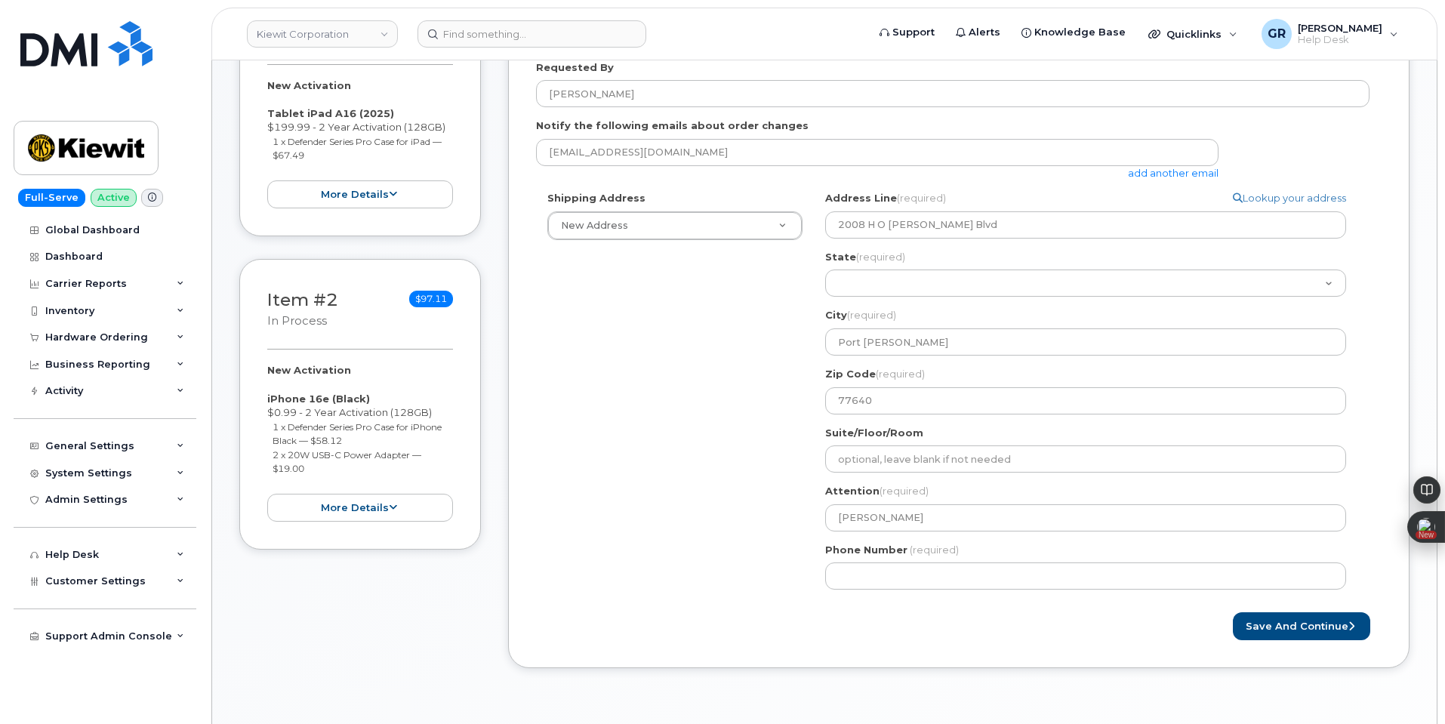
drag, startPoint x: 698, startPoint y: 417, endPoint x: 724, endPoint y: 414, distance: 26.7
click at [698, 417] on div "Shipping Address New Address New Address 470 Chestnut Ridge Rd Ste 11501 42nd S…" at bounding box center [952, 396] width 833 height 410
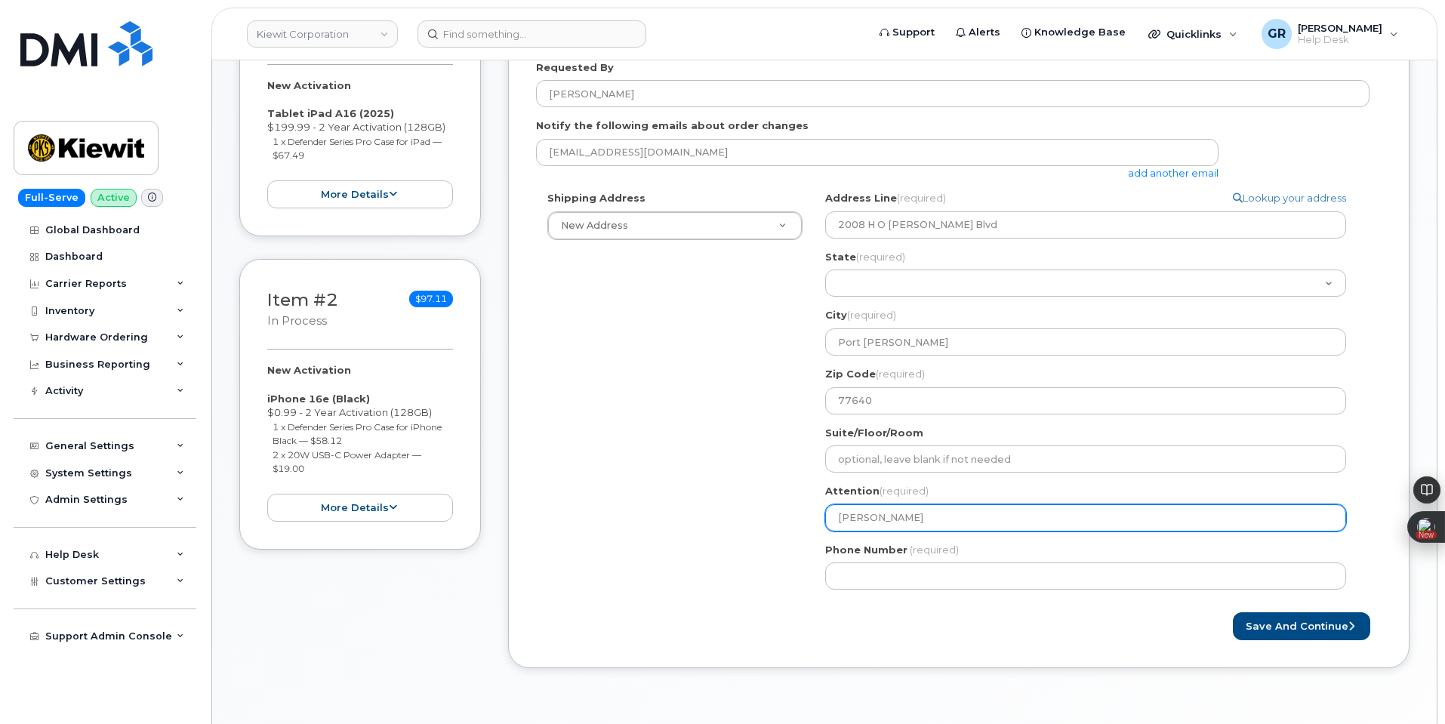
click at [1004, 510] on input "[PERSON_NAME]" at bounding box center [1085, 517] width 521 height 27
type input "[PERSON_NAME]"
select select
type input "Joseph Smith or"
select select
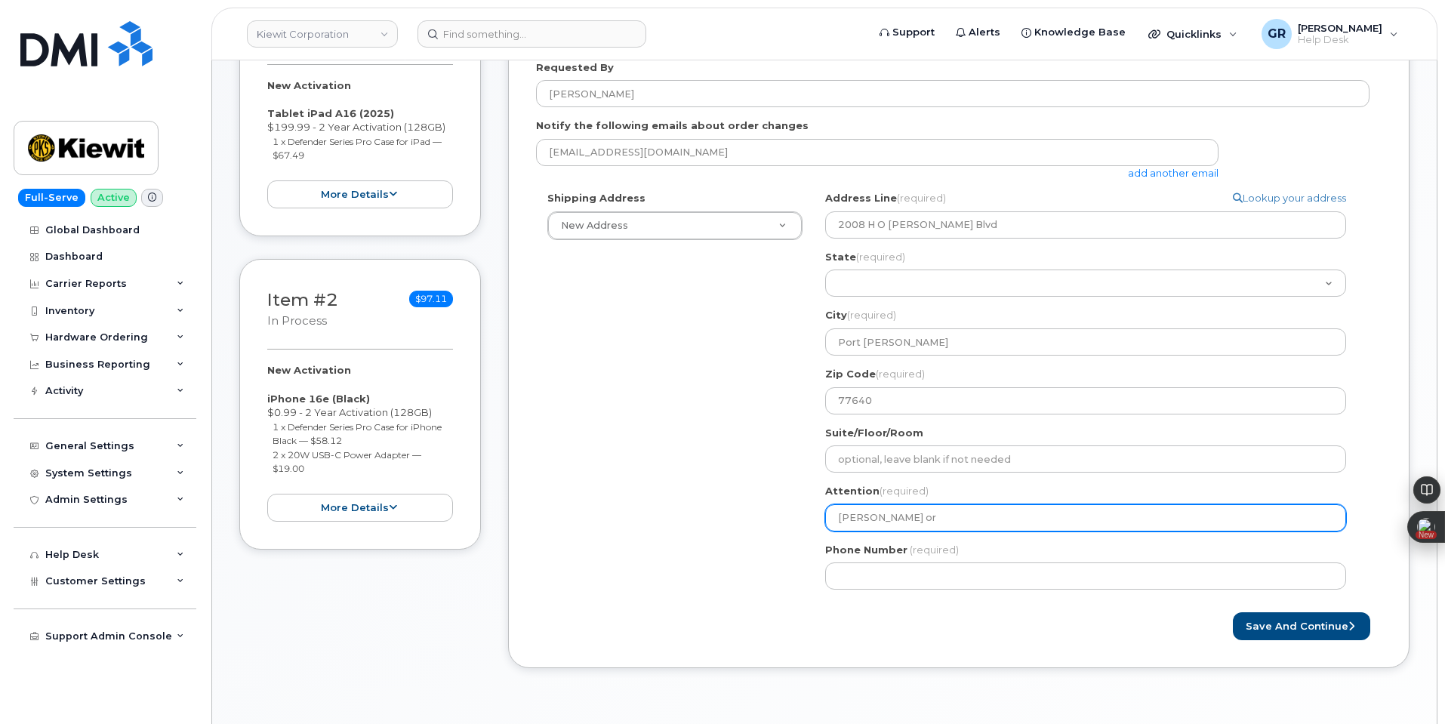
type input "Joseph Smith or"
select select
type input "Joseph Smith or M"
select select
type input "Joseph Smith or Ma"
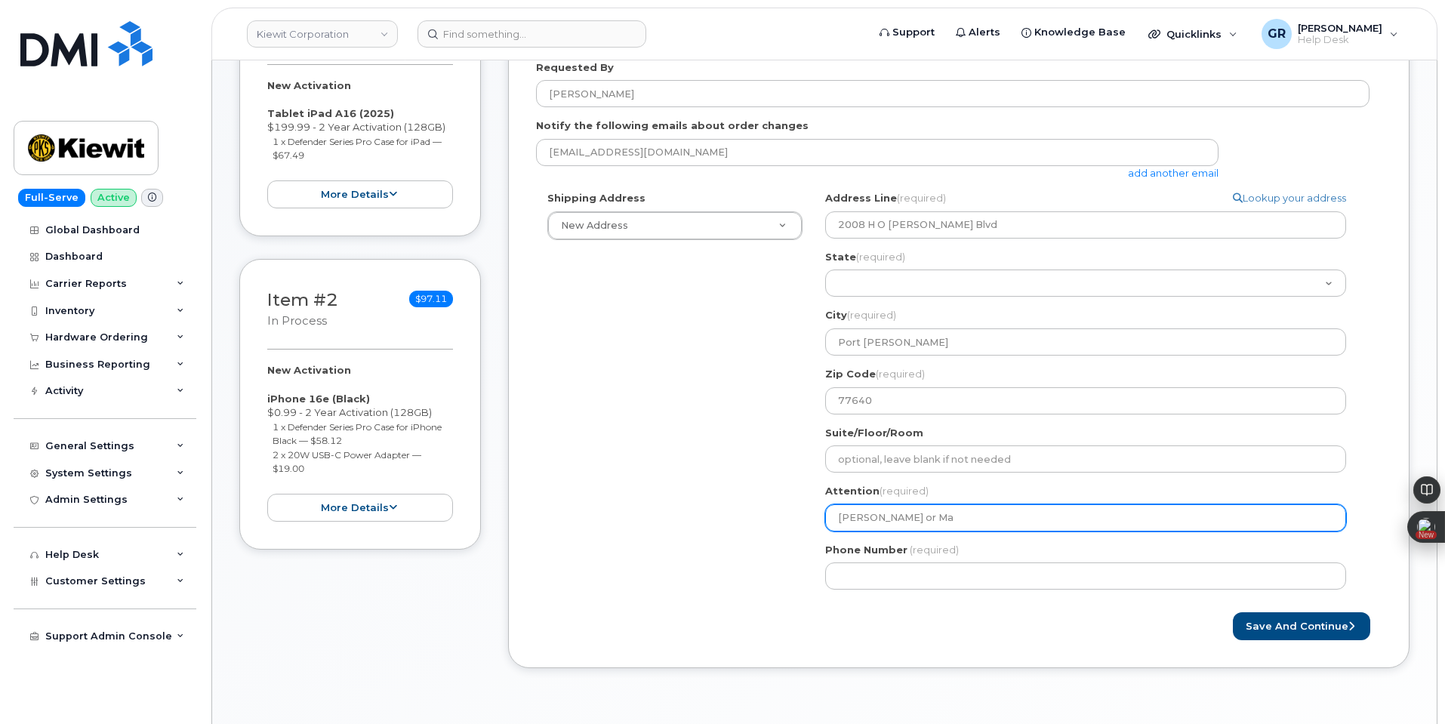
select select
type input "Joseph Smith or Mai"
select select
type input "Joseph Smith or Main"
select select
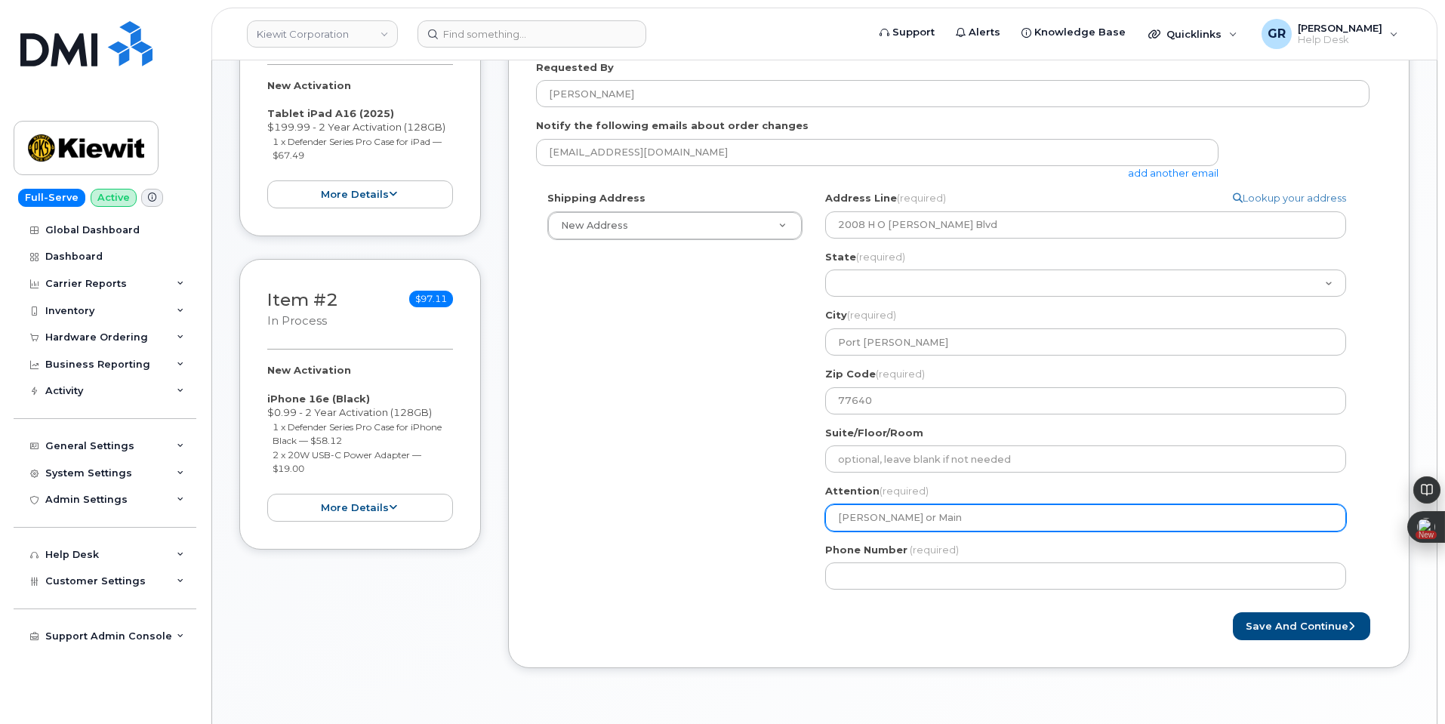
type input "Joseph Smith or Maint"
select select
type input "Joseph Smith or Mainte"
select select
type input "Joseph Smith or Mainten"
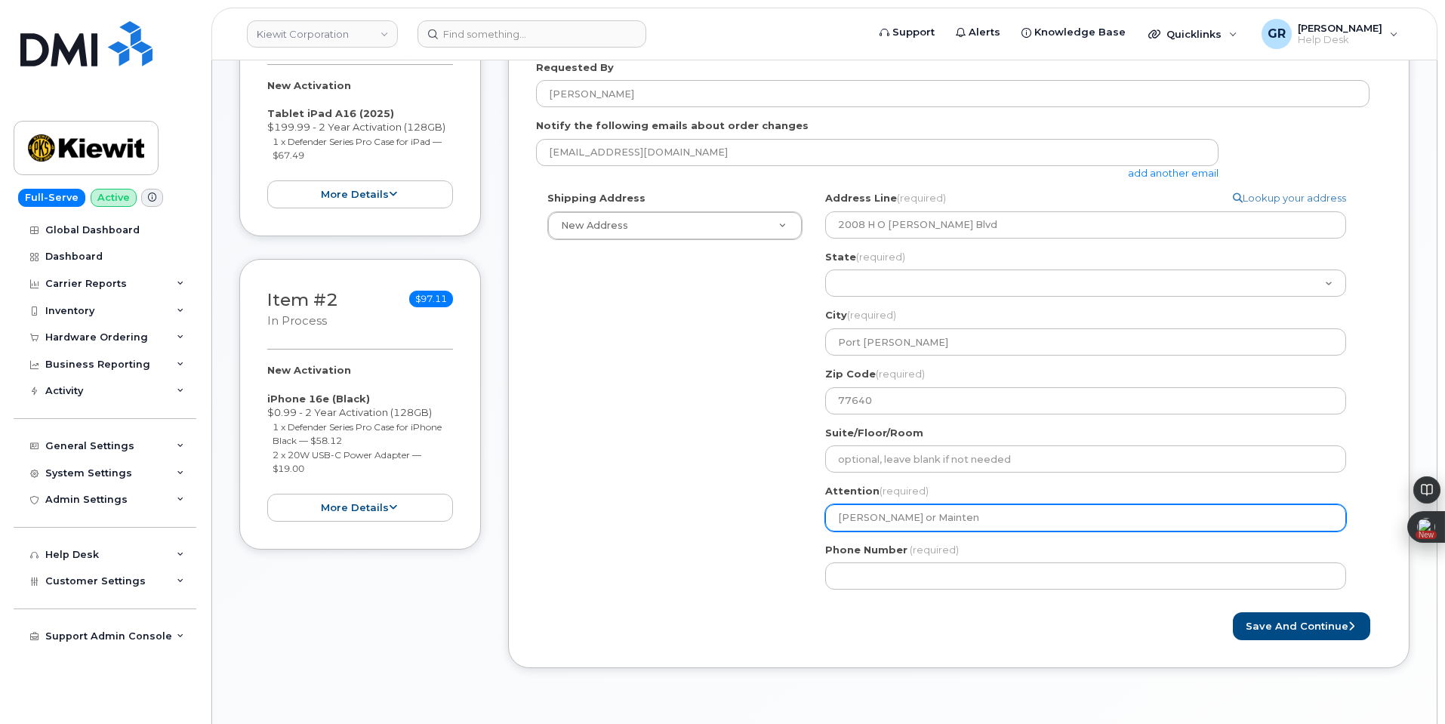
select select
type input "Joseph Smith or Maintena"
select select
type input "Joseph Smith or Maintenan"
select select
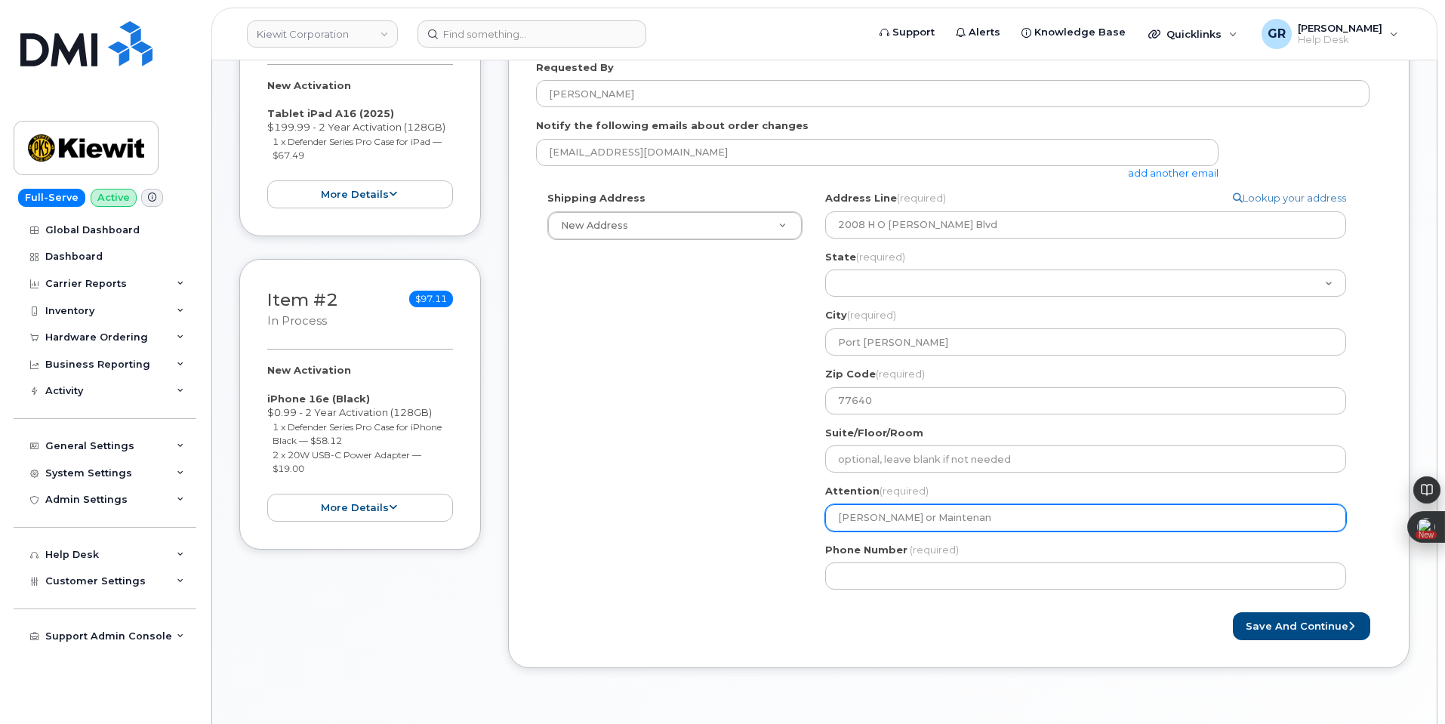
type input "Joseph Smith or Maintenanc"
select select
type input "Joseph Smith or Maintenance"
select select
type input "Joseph Smith or Maintenance D"
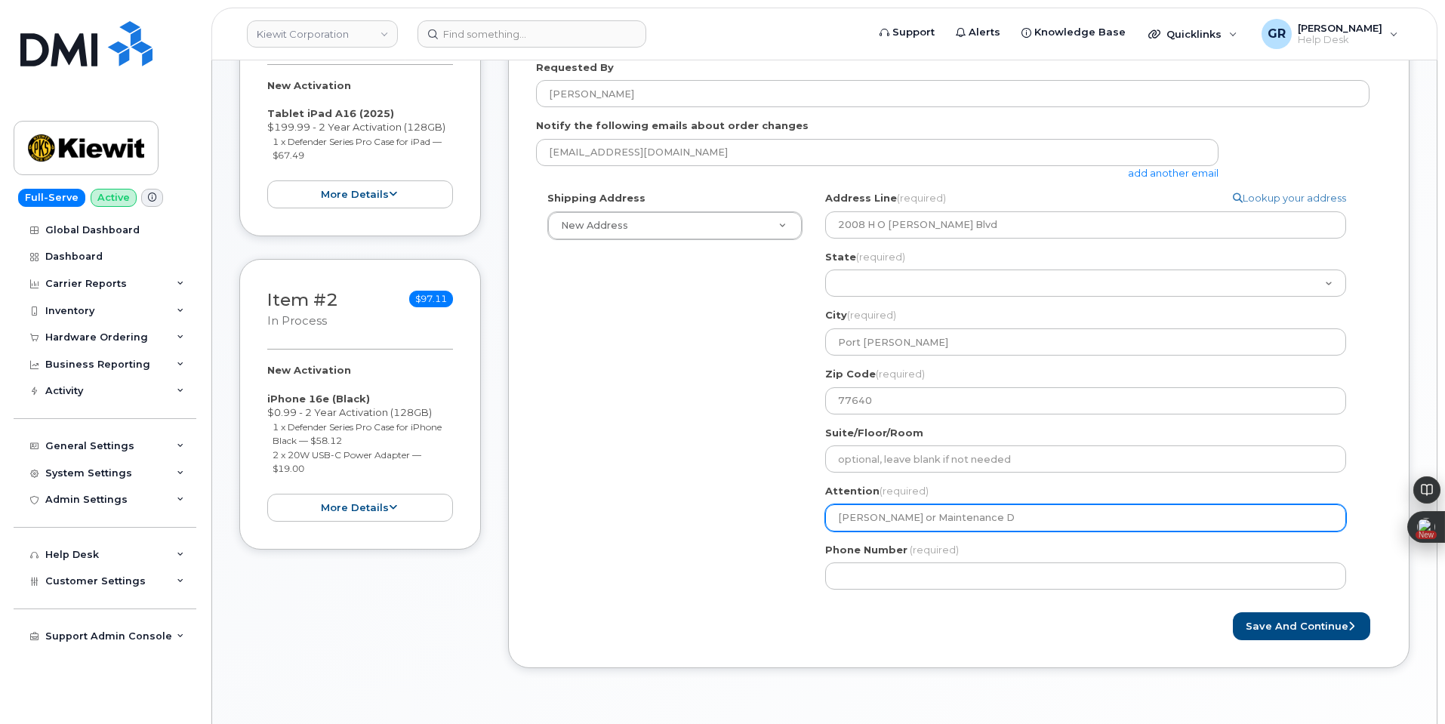
select select
type input "Joseph Smith or Maintenance De"
select select
type input "Joseph Smith or Maintenance Dep"
select select
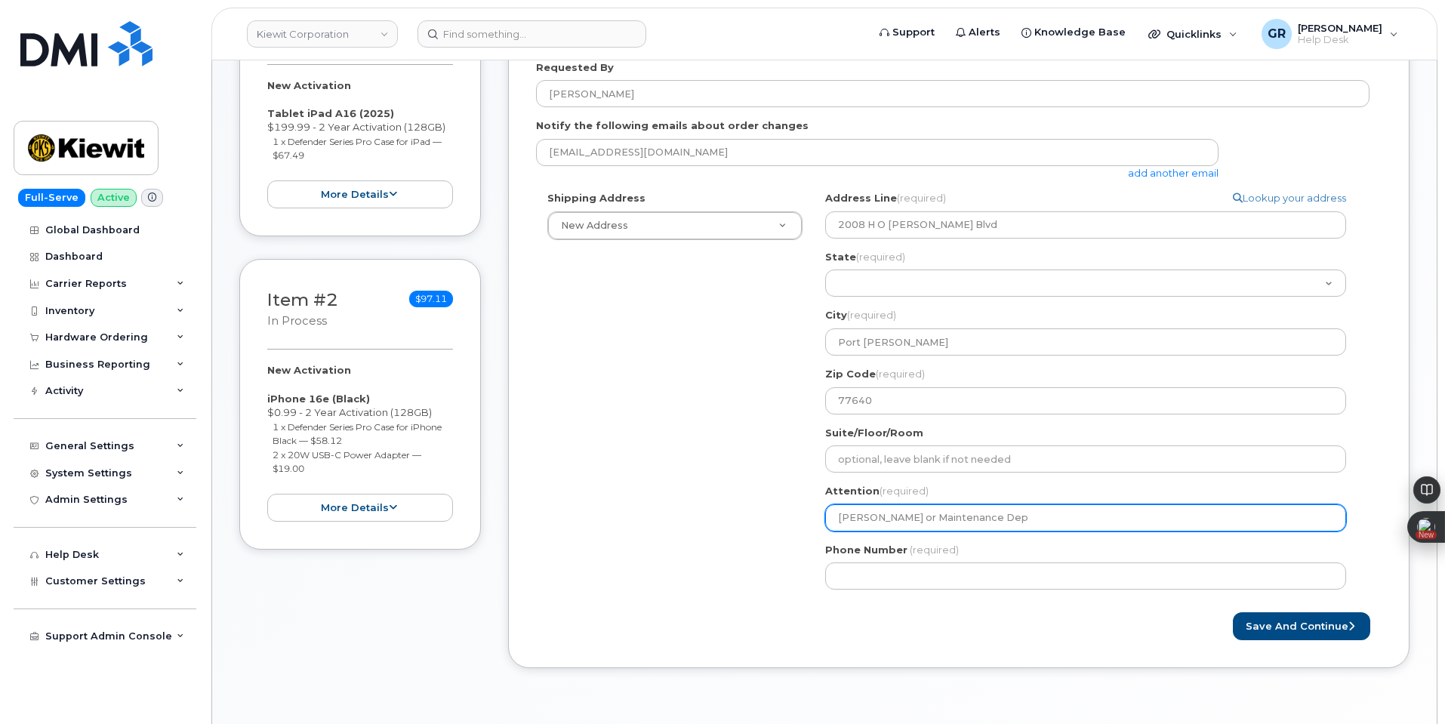
type input "Joseph Smith or Maintenance Depa"
select select
type input "Joseph Smith or Maintenance Depar"
select select
type input "Joseph Smith or Maintenance Depart"
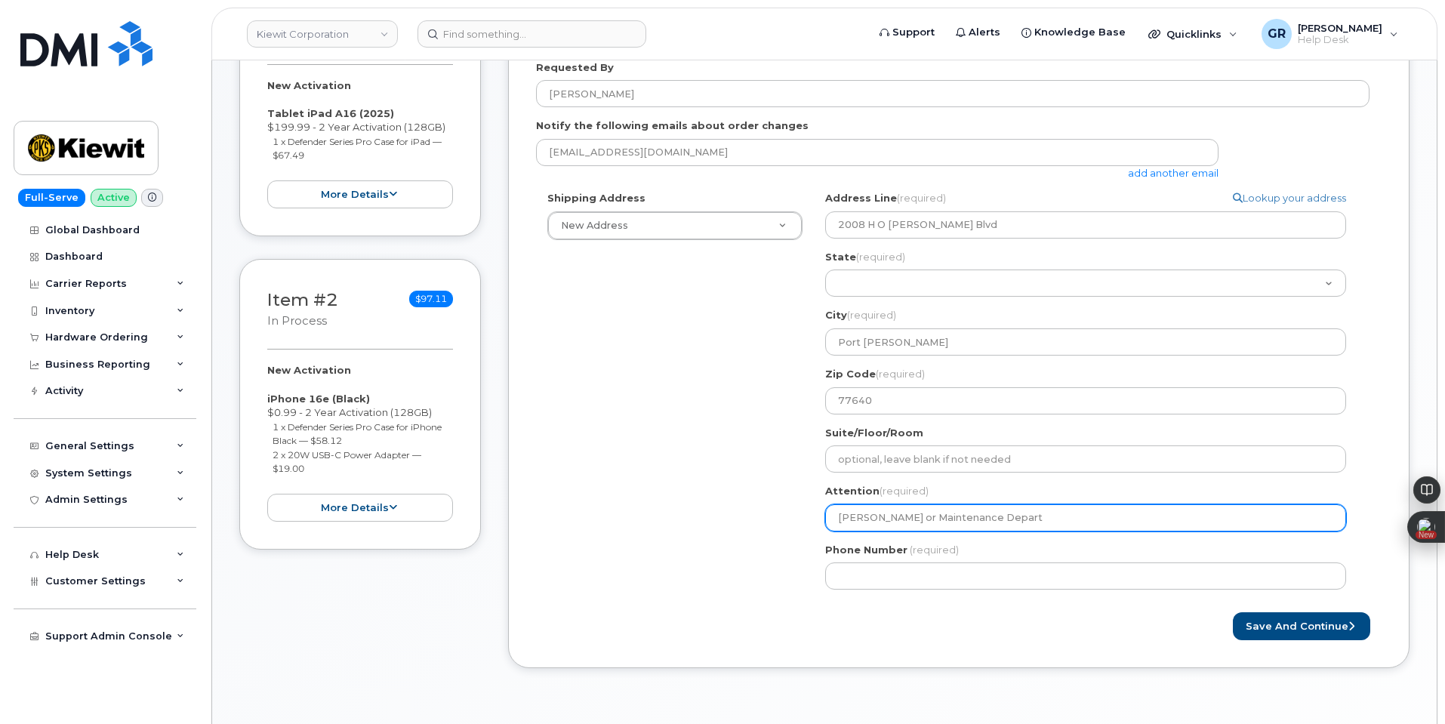
select select
type input "Joseph Smith or Maintenance Depar"
select select
type input "Joseph Smith or Maintenance Depa"
select select
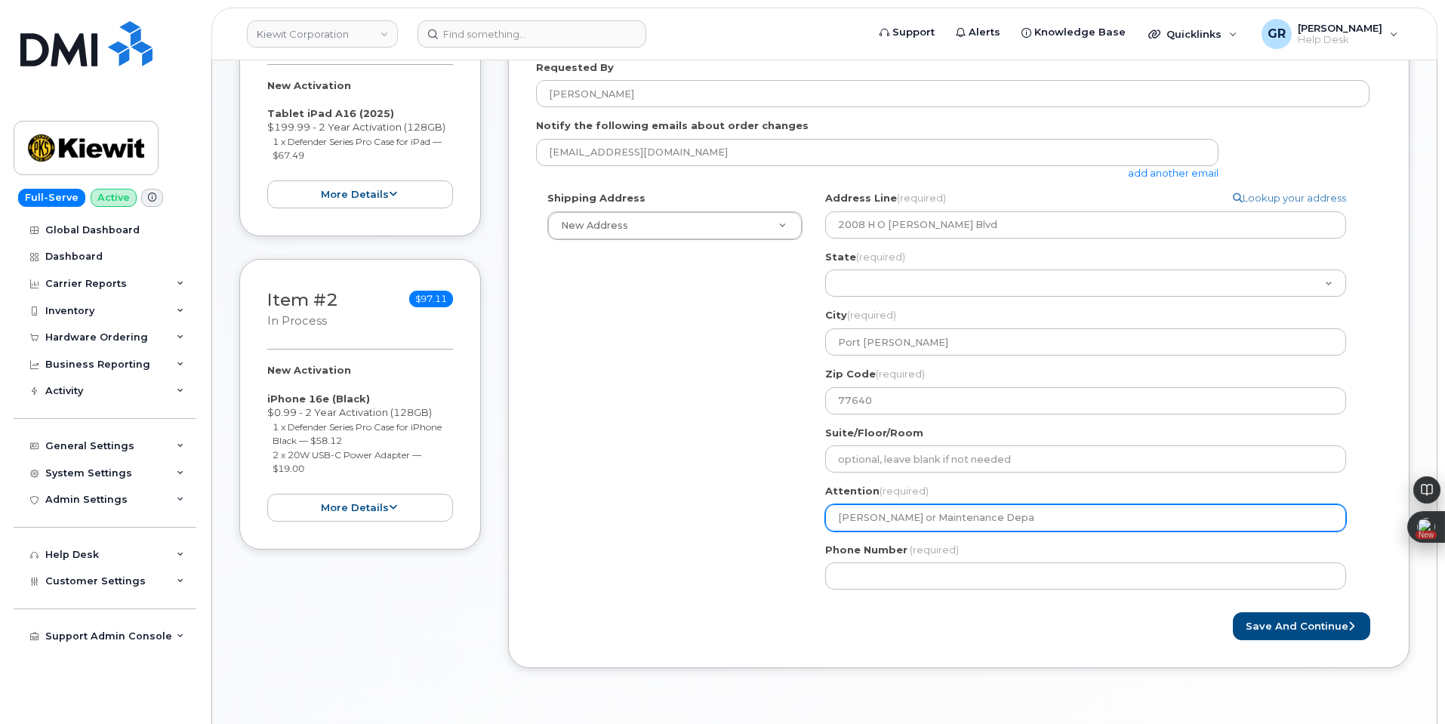
type input "Joseph Smith or Maintenance Dep"
select select
type input "Joseph Smith or Maintenance Dept"
select select
type input "[PERSON_NAME] or Maintenance Dept."
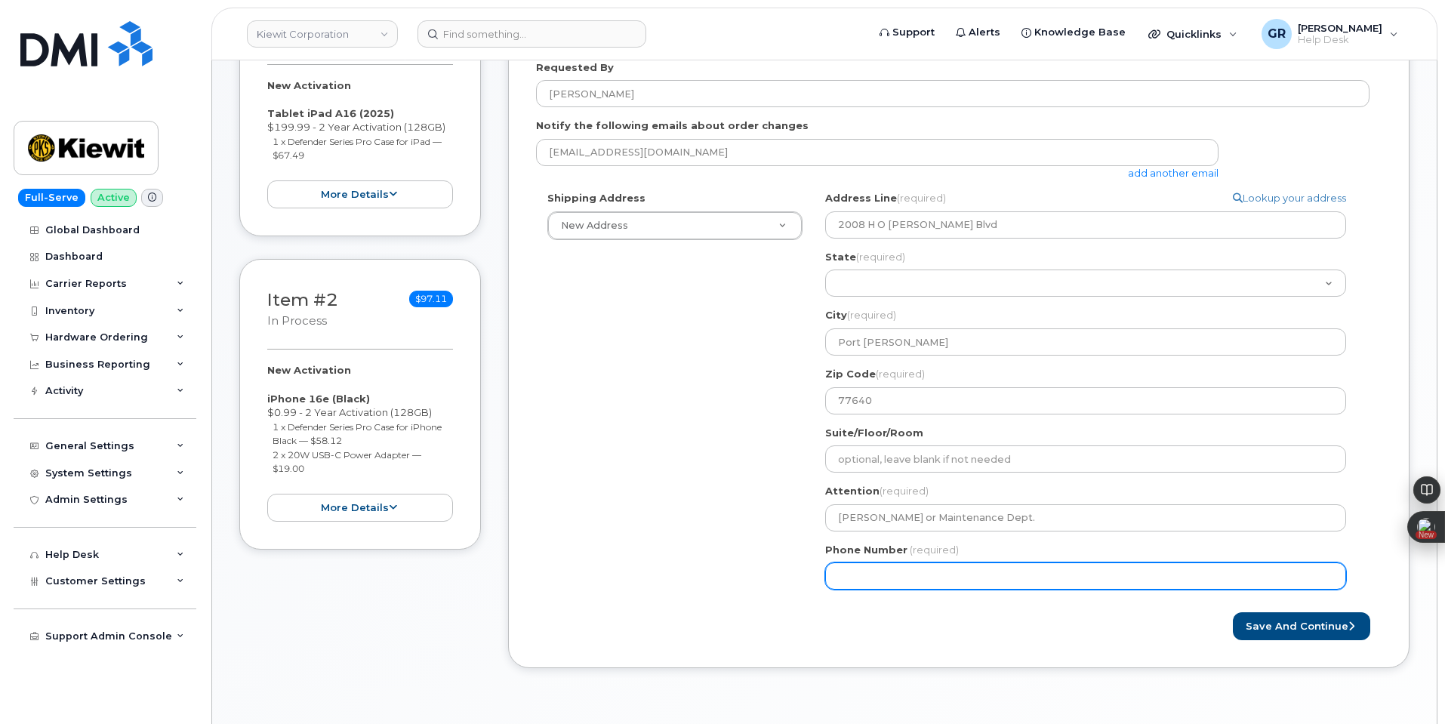
drag, startPoint x: 1002, startPoint y: 581, endPoint x: 1020, endPoint y: 581, distance: 18.1
click at [1002, 581] on input "Phone Number" at bounding box center [1085, 575] width 521 height 27
paste input "9364332201"
select select
type input "9364332201"
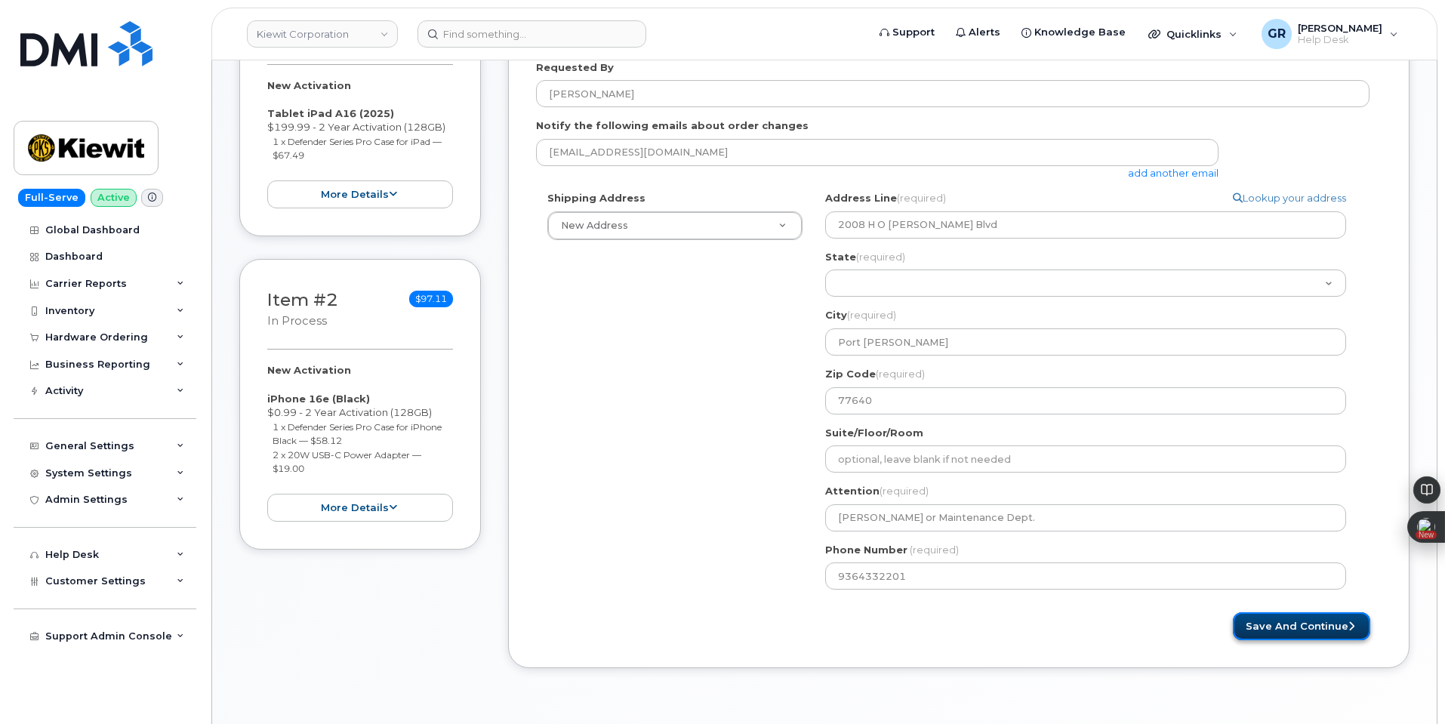
click at [1301, 626] on button "Save and Continue" at bounding box center [1301, 626] width 137 height 28
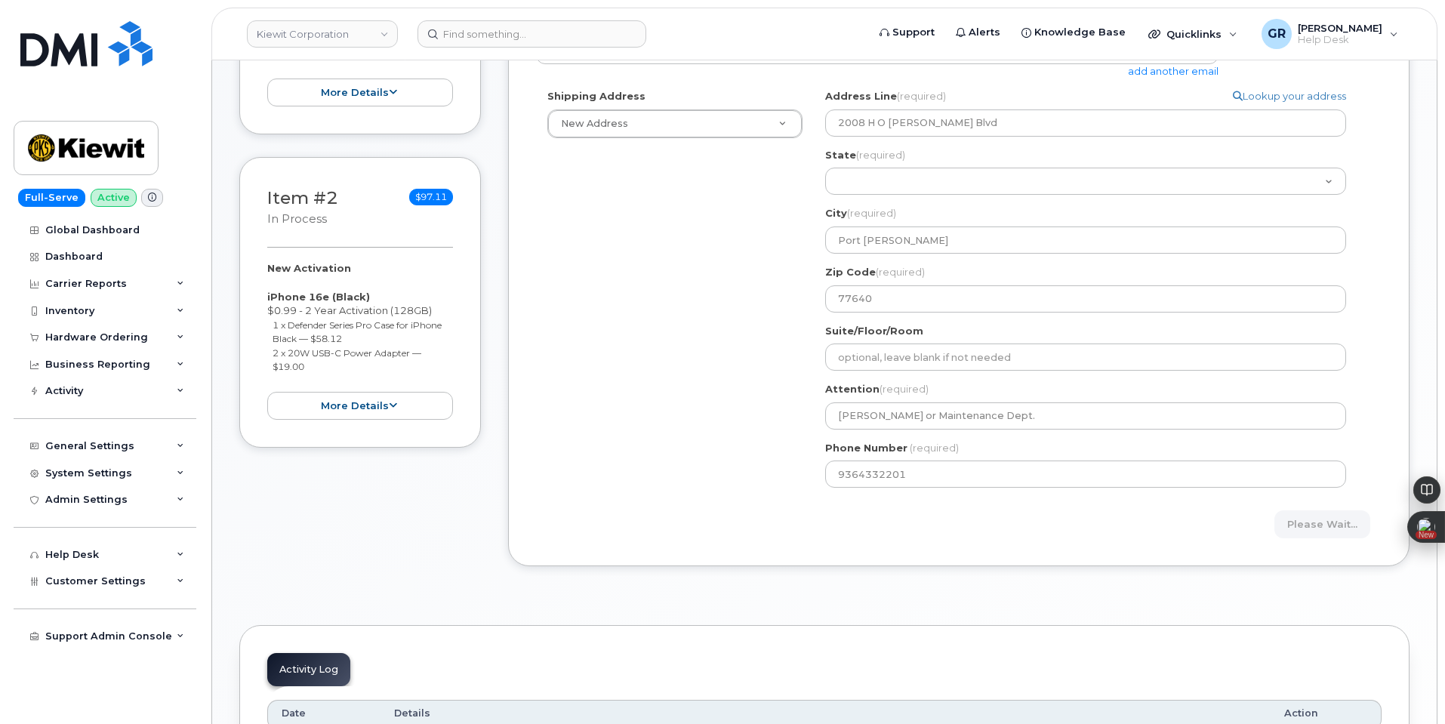
scroll to position [453, 0]
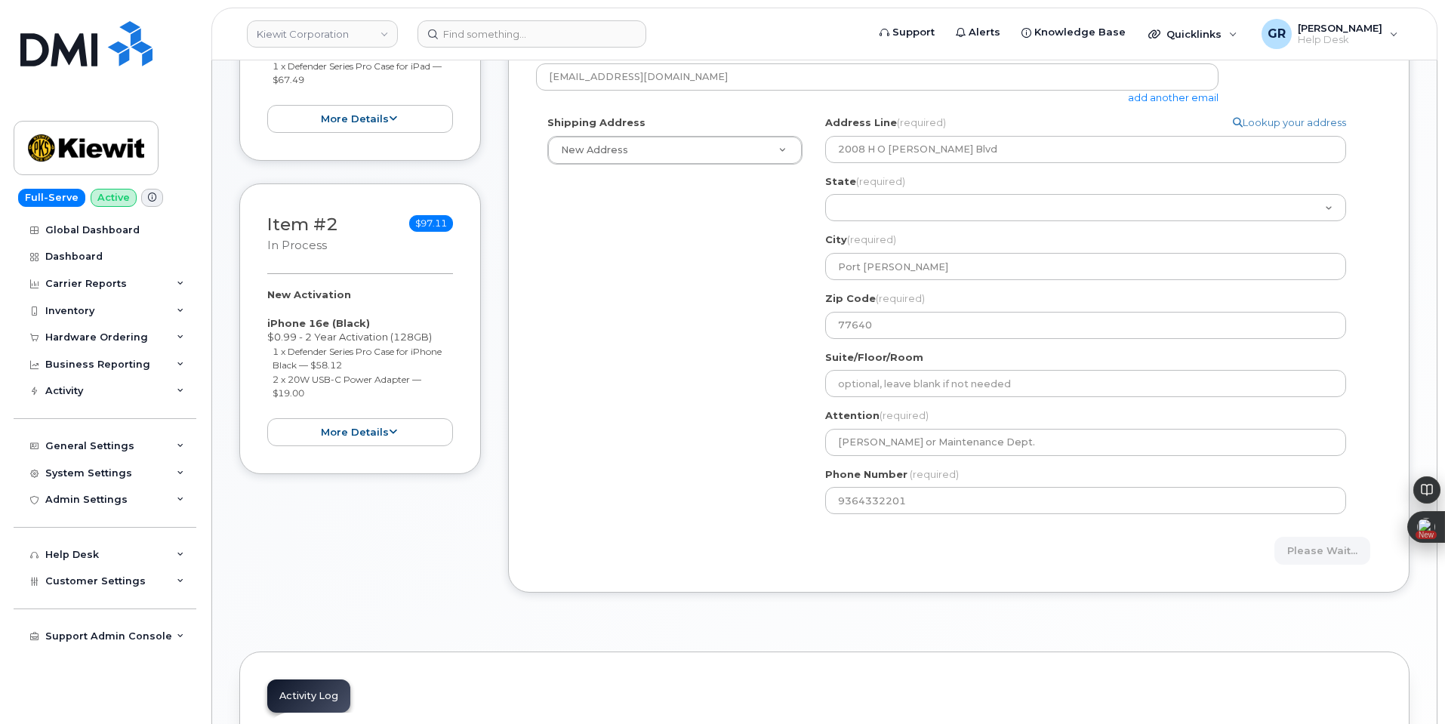
click at [405, 451] on div "Item #2 in process $97.11 New Activation iPhone 16e (Black) $0.99 - 2 Year Acti…" at bounding box center [360, 328] width 242 height 291
click at [400, 422] on button "more details" at bounding box center [360, 432] width 186 height 28
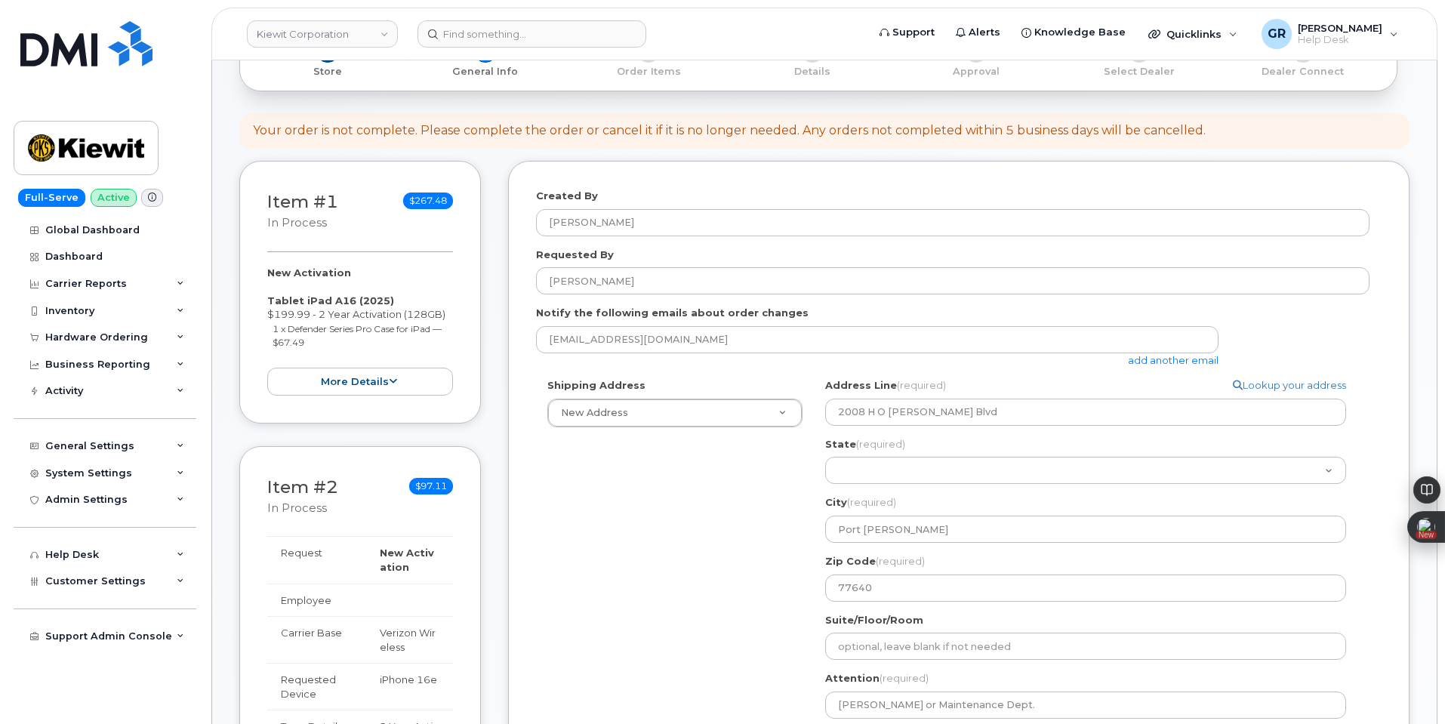
scroll to position [75, 0]
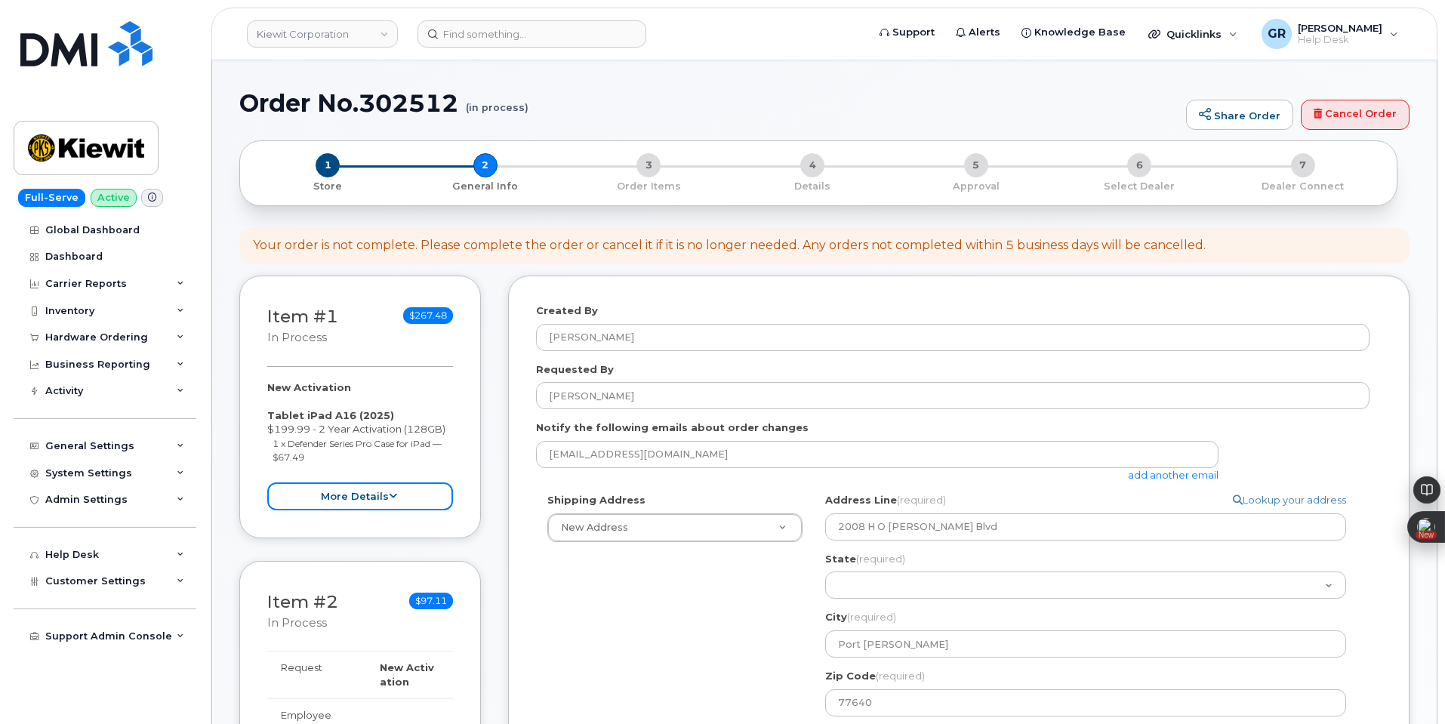
click at [398, 502] on button "more details" at bounding box center [360, 496] width 186 height 28
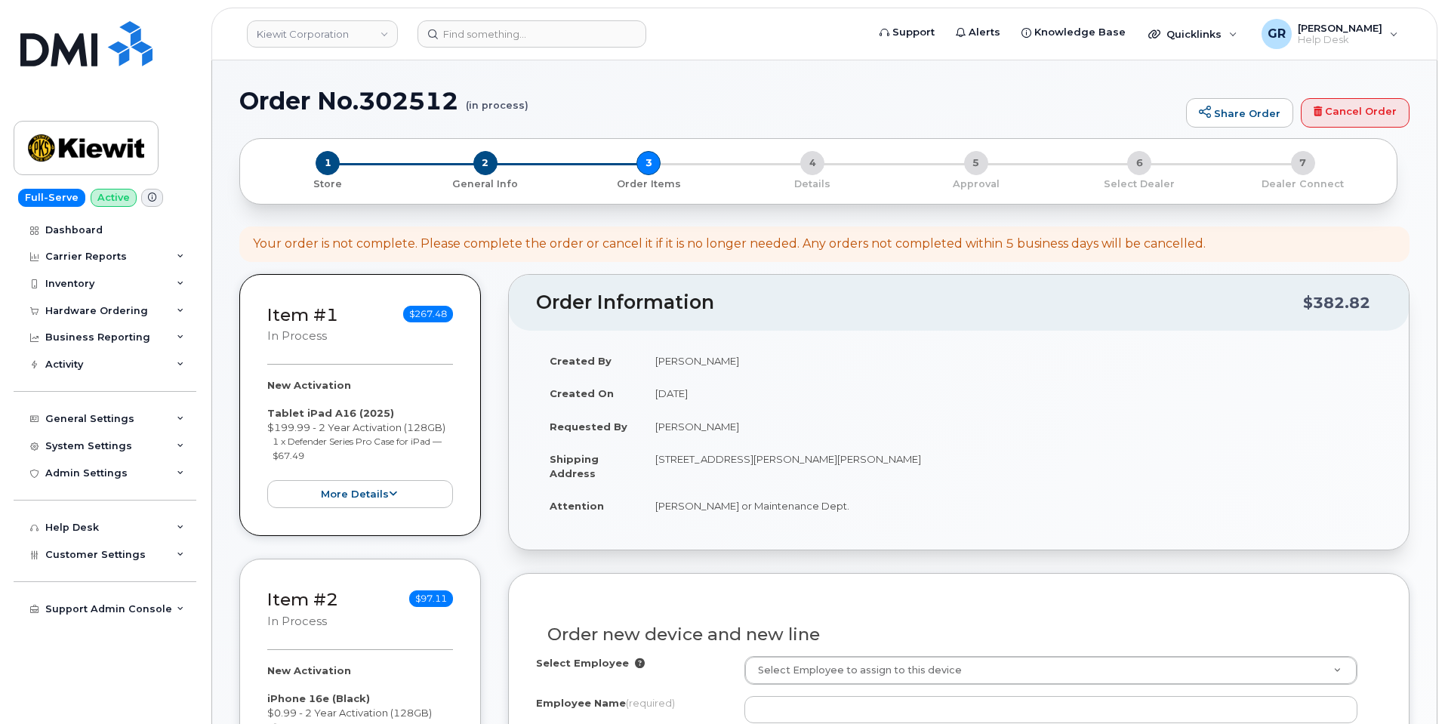
select select
drag, startPoint x: 323, startPoint y: 183, endPoint x: 841, endPoint y: 198, distance: 518.1
click at [323, 183] on p "Store" at bounding box center [328, 184] width 140 height 14
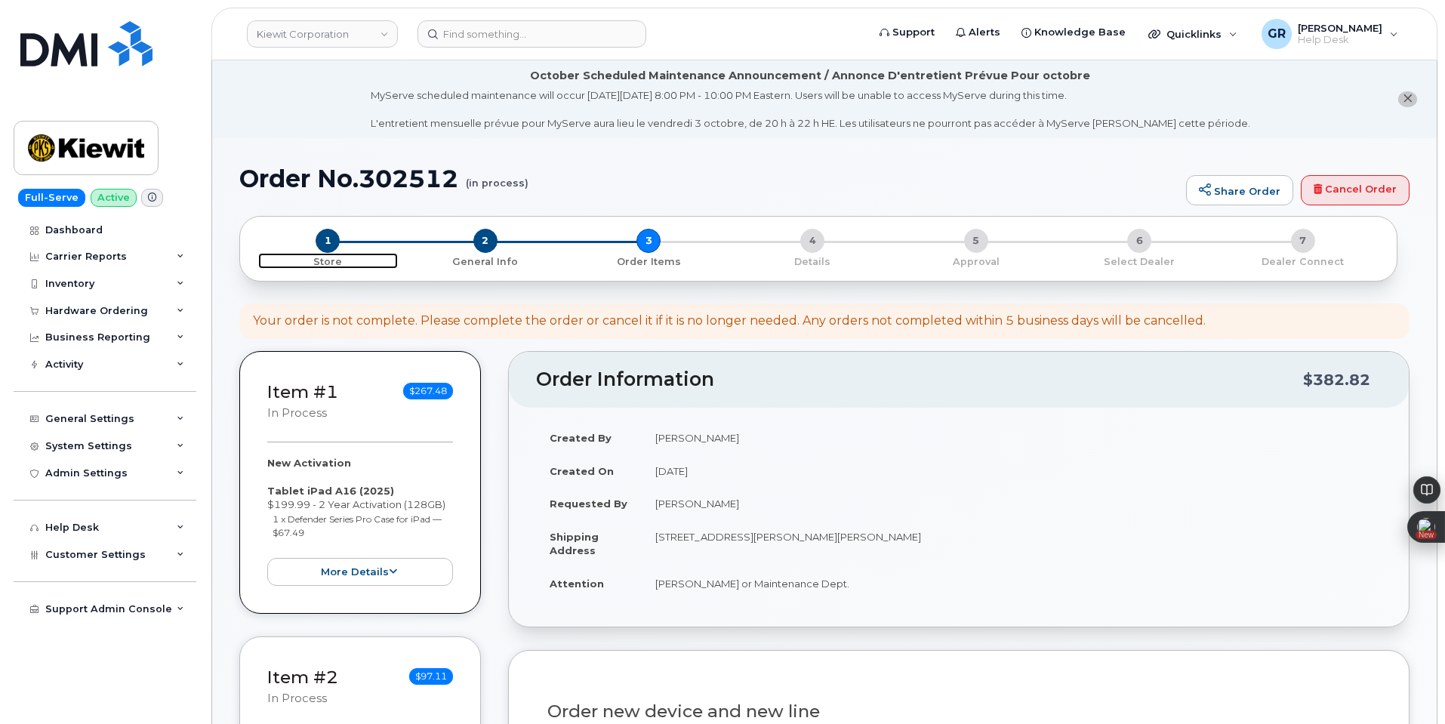
click at [327, 254] on span "Store" at bounding box center [328, 261] width 140 height 16
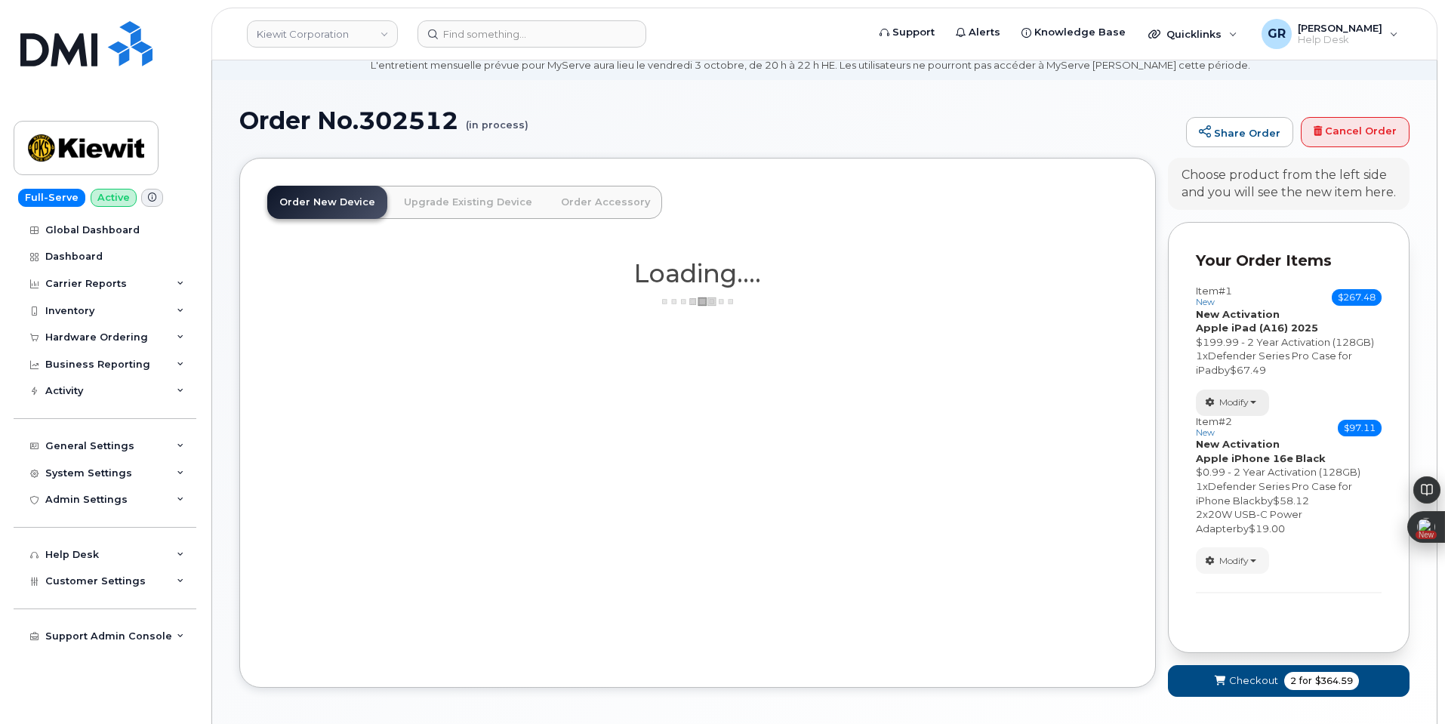
scroll to position [75, 0]
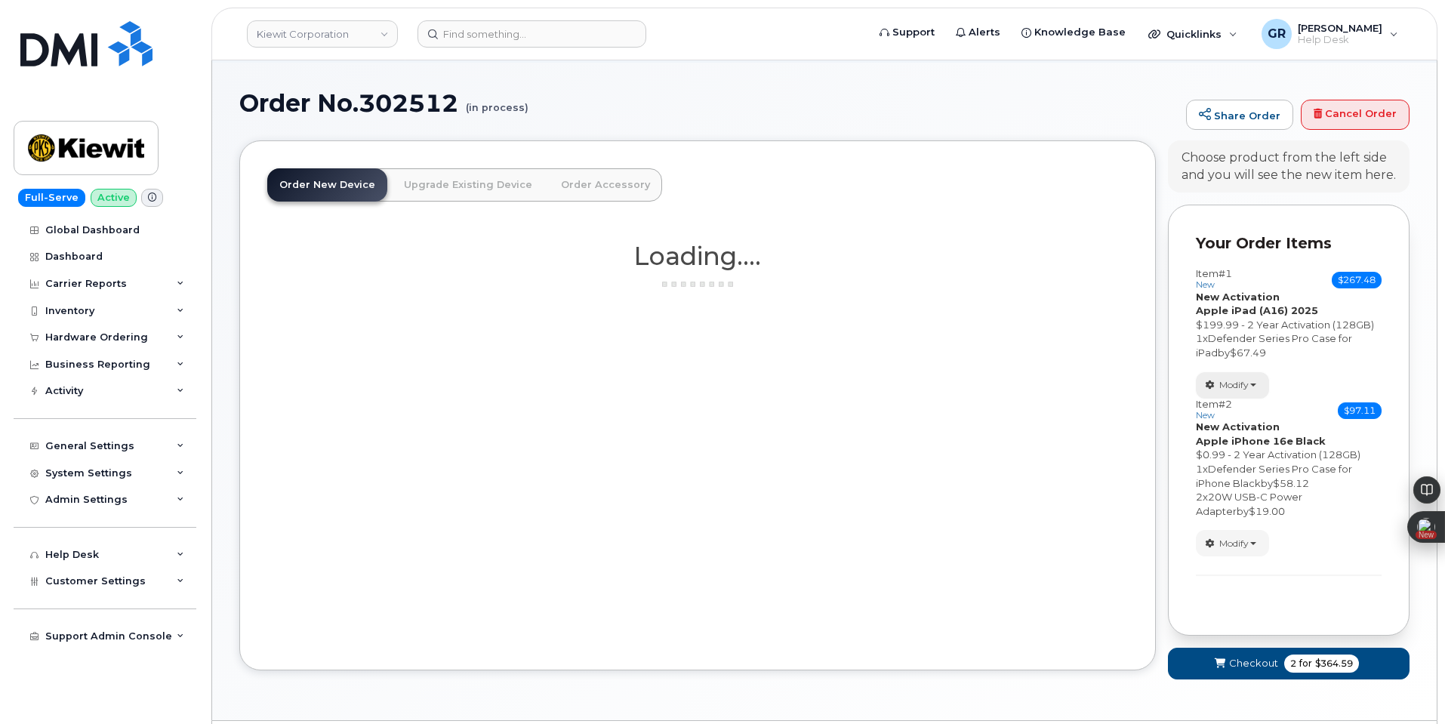
click at [1230, 381] on span "Modify" at bounding box center [1233, 385] width 29 height 14
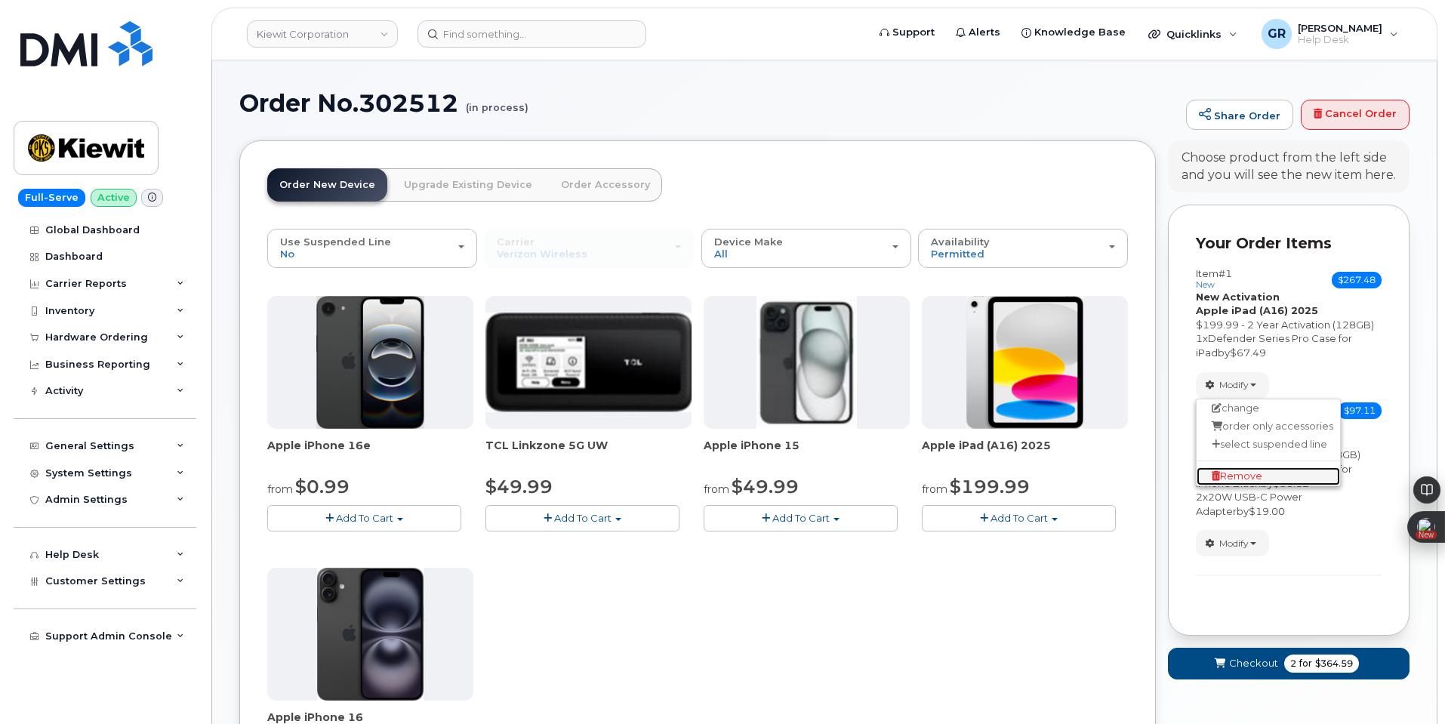
click at [1238, 477] on span "Remove" at bounding box center [1237, 475] width 51 height 11
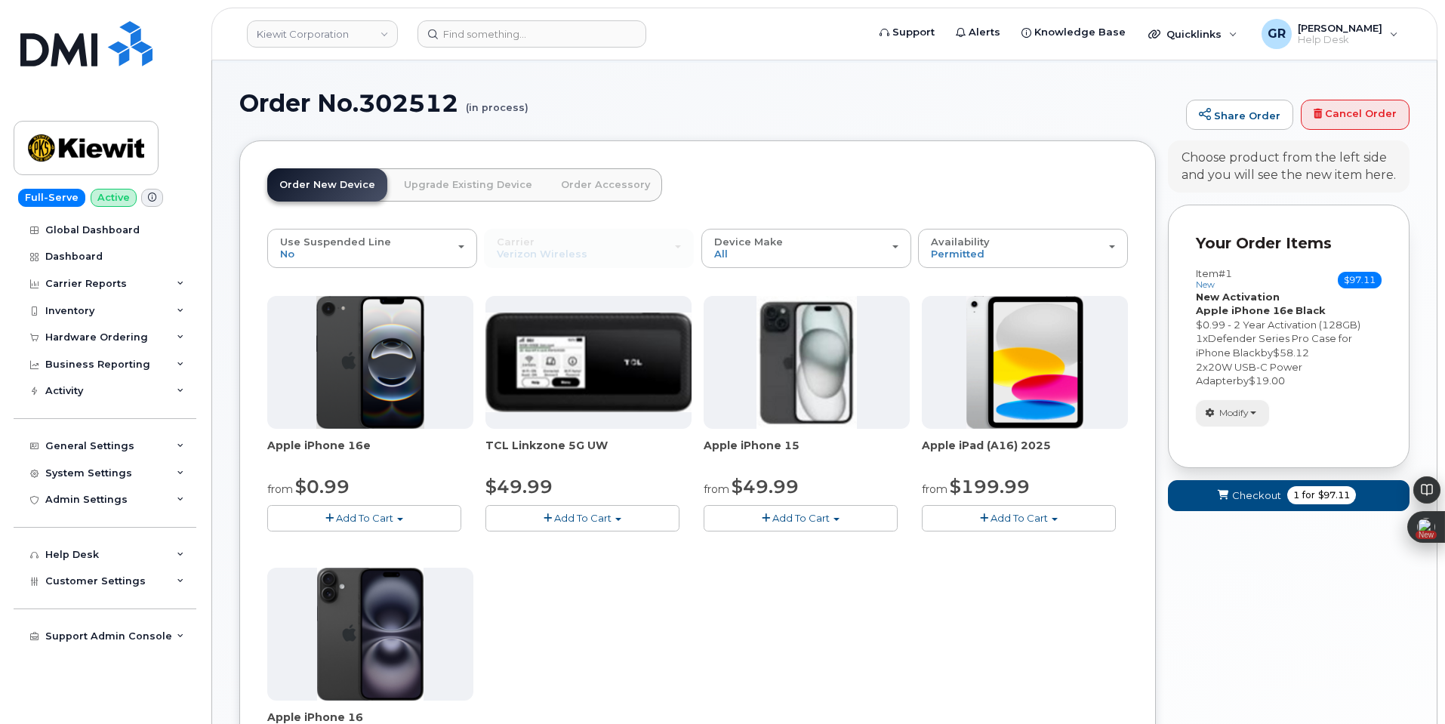
click at [1249, 420] on span "Modify" at bounding box center [1233, 413] width 29 height 14
click at [1254, 437] on link "change" at bounding box center [1267, 436] width 143 height 18
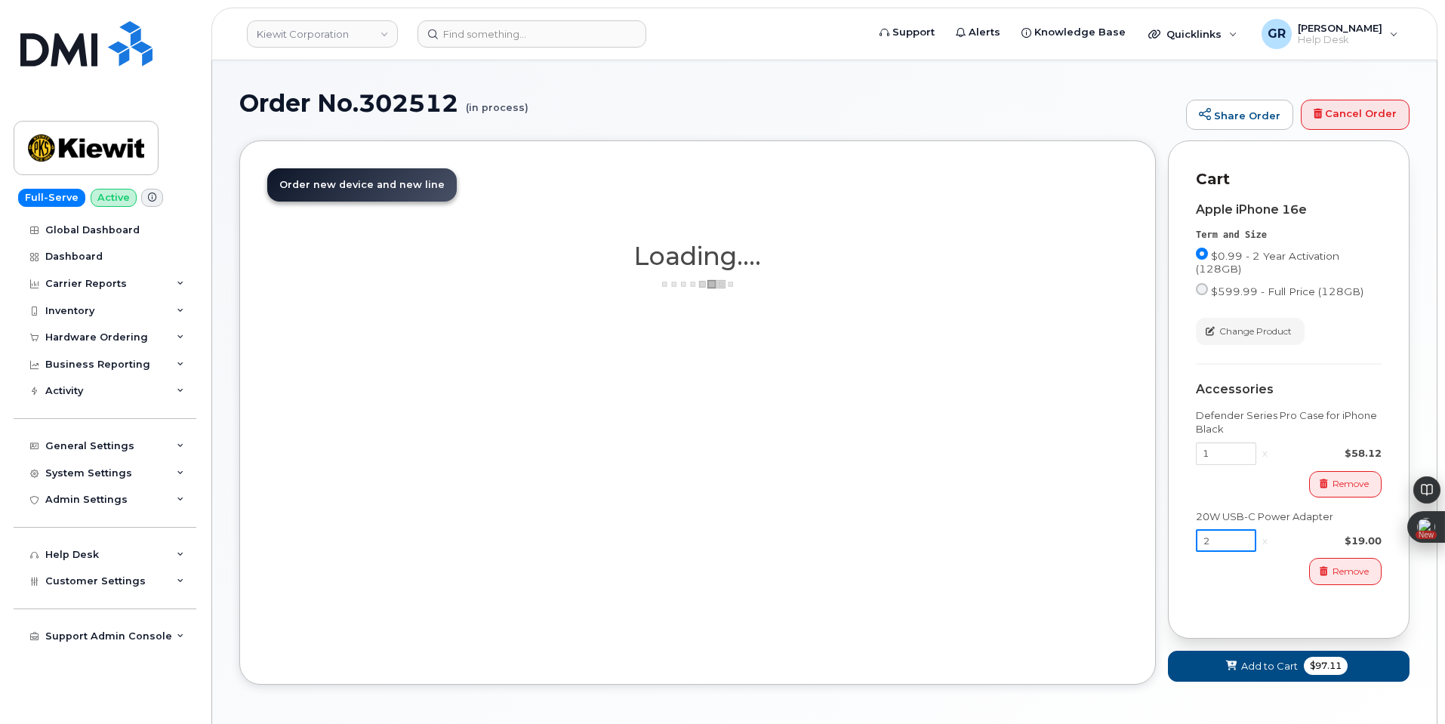
drag, startPoint x: 1218, startPoint y: 545, endPoint x: 1144, endPoint y: 556, distance: 74.7
click at [1148, 555] on div "Order New Device Upgrade Existing Device Order Accessory Order new device and n…" at bounding box center [824, 424] width 1170 height 568
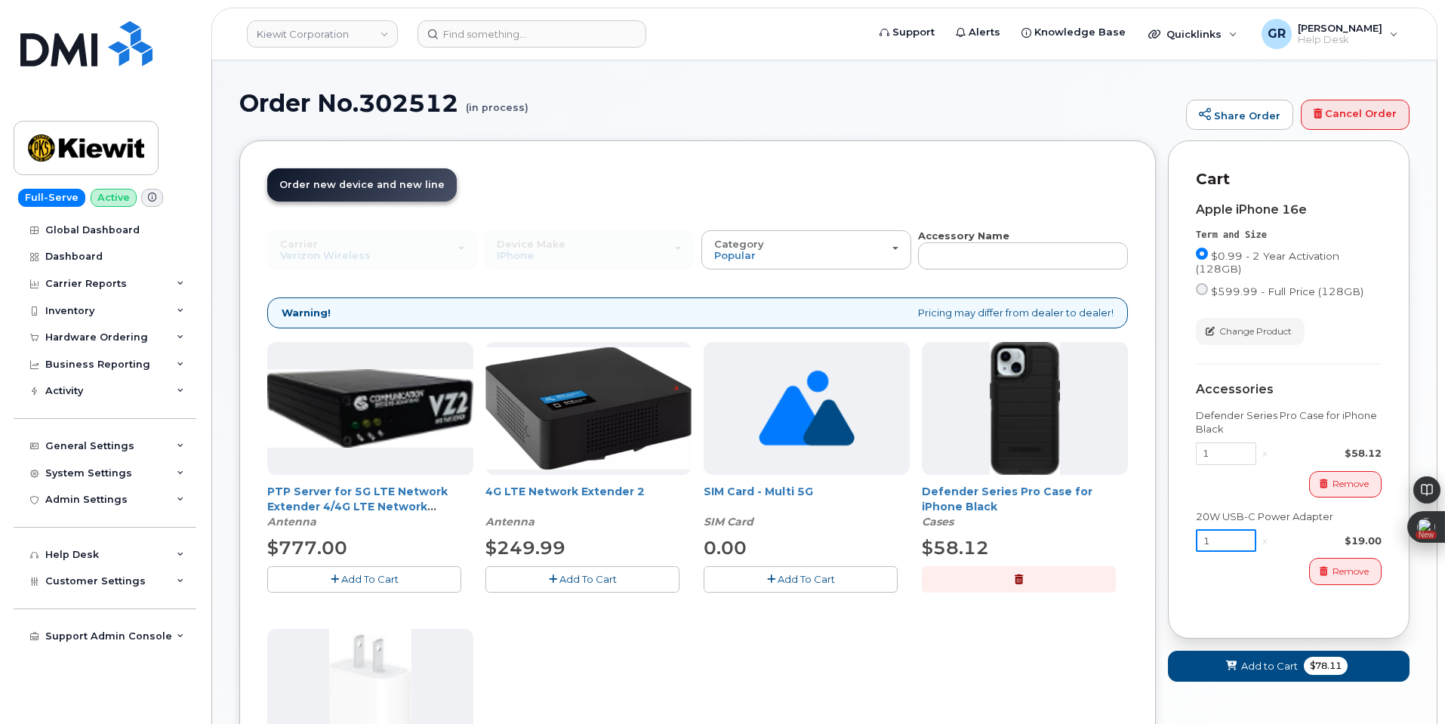
type input "1"
click at [1273, 662] on span "Add to Cart" at bounding box center [1269, 666] width 57 height 14
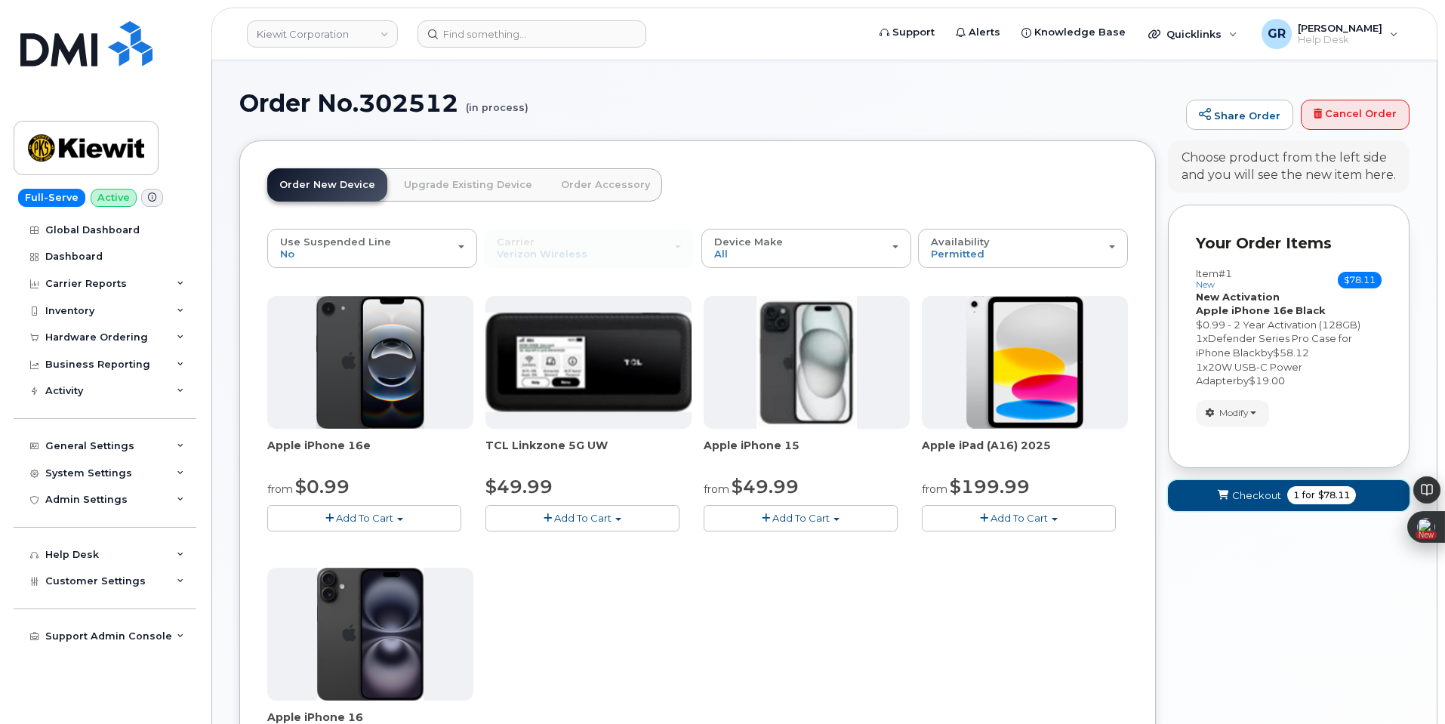
click at [1273, 488] on span "Checkout" at bounding box center [1256, 495] width 49 height 14
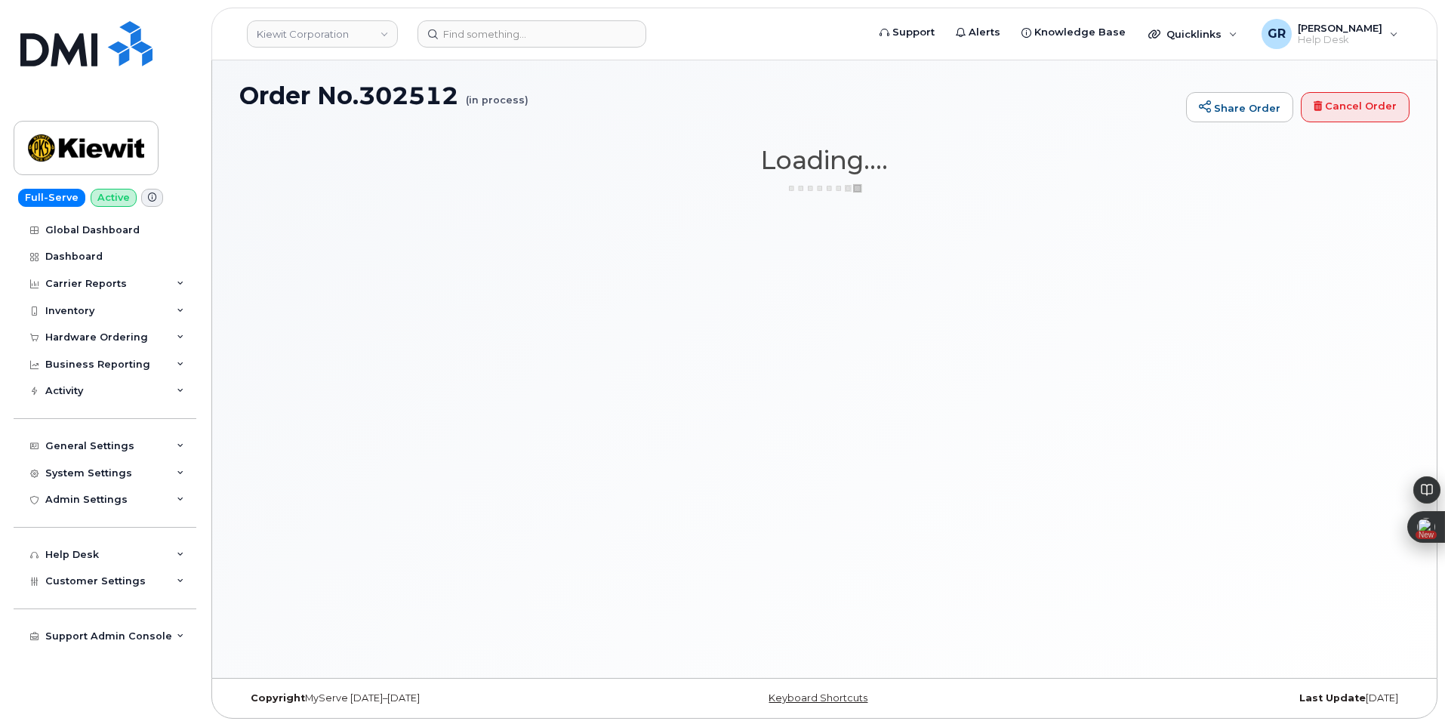
scroll to position [85, 0]
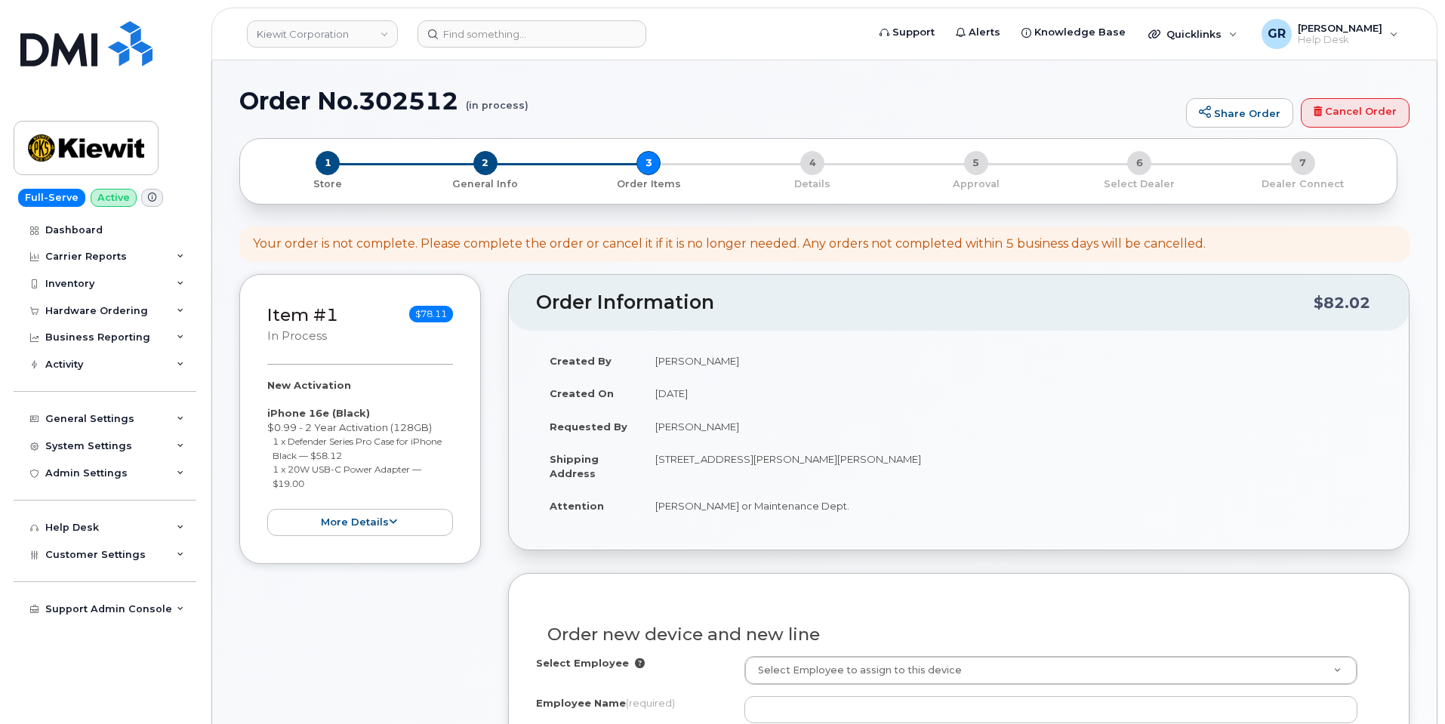
select select
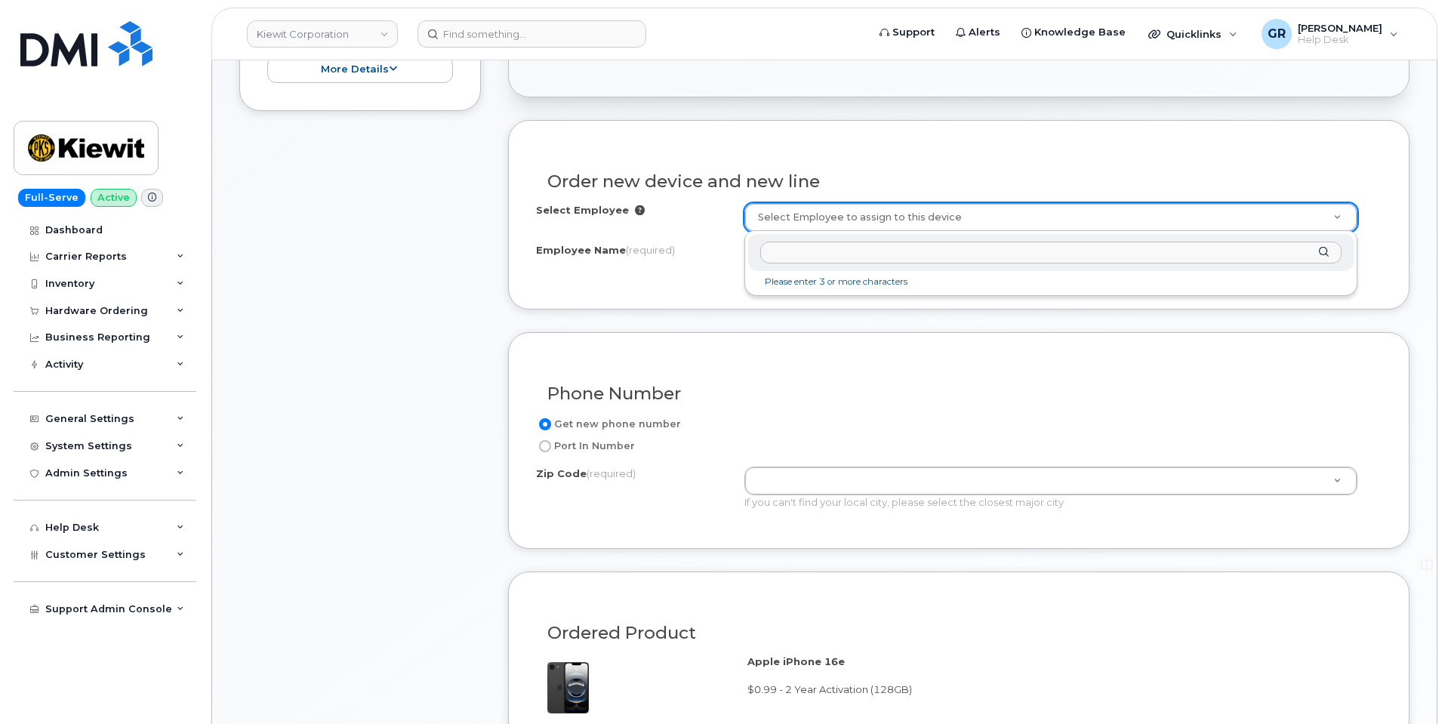
scroll to position [531, 0]
drag, startPoint x: 815, startPoint y: 208, endPoint x: 820, endPoint y: 217, distance: 10.5
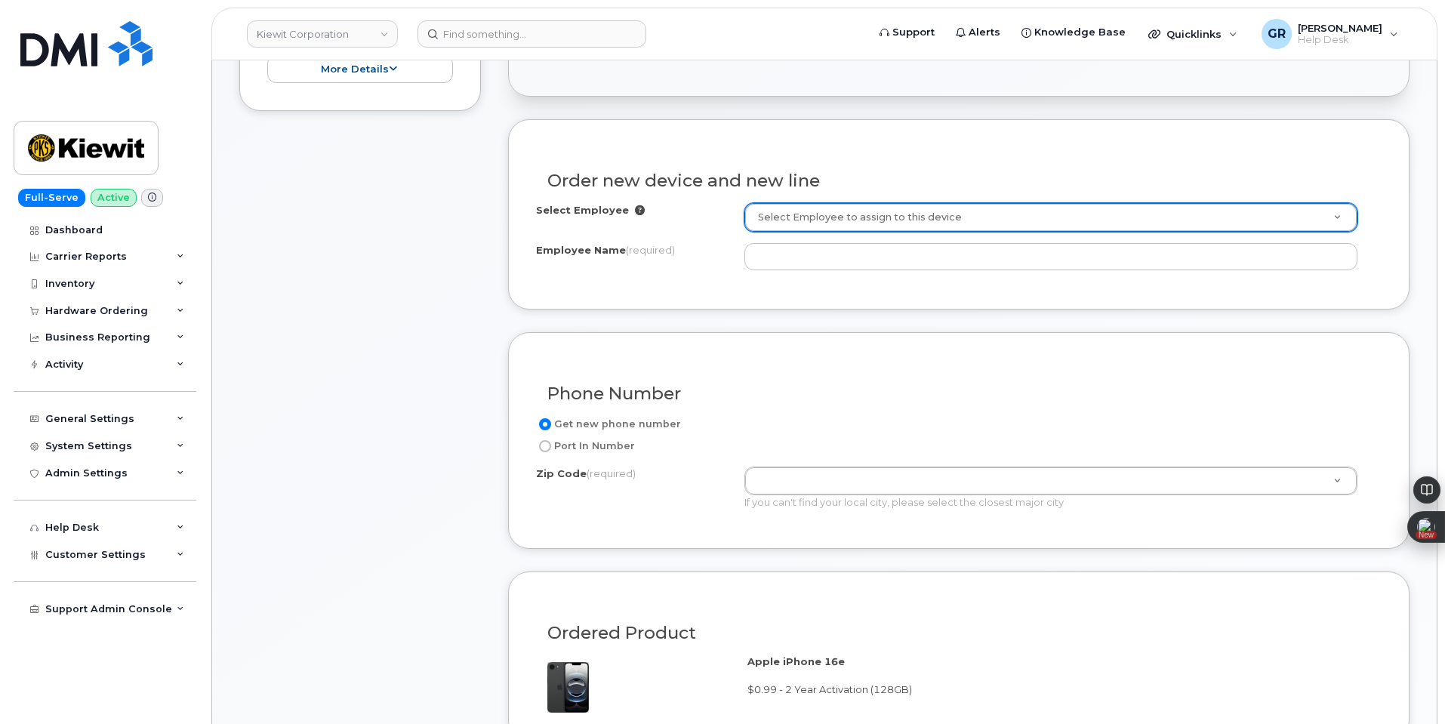
click at [829, 231] on div "Select Employee to assign to this device" at bounding box center [1050, 217] width 613 height 29
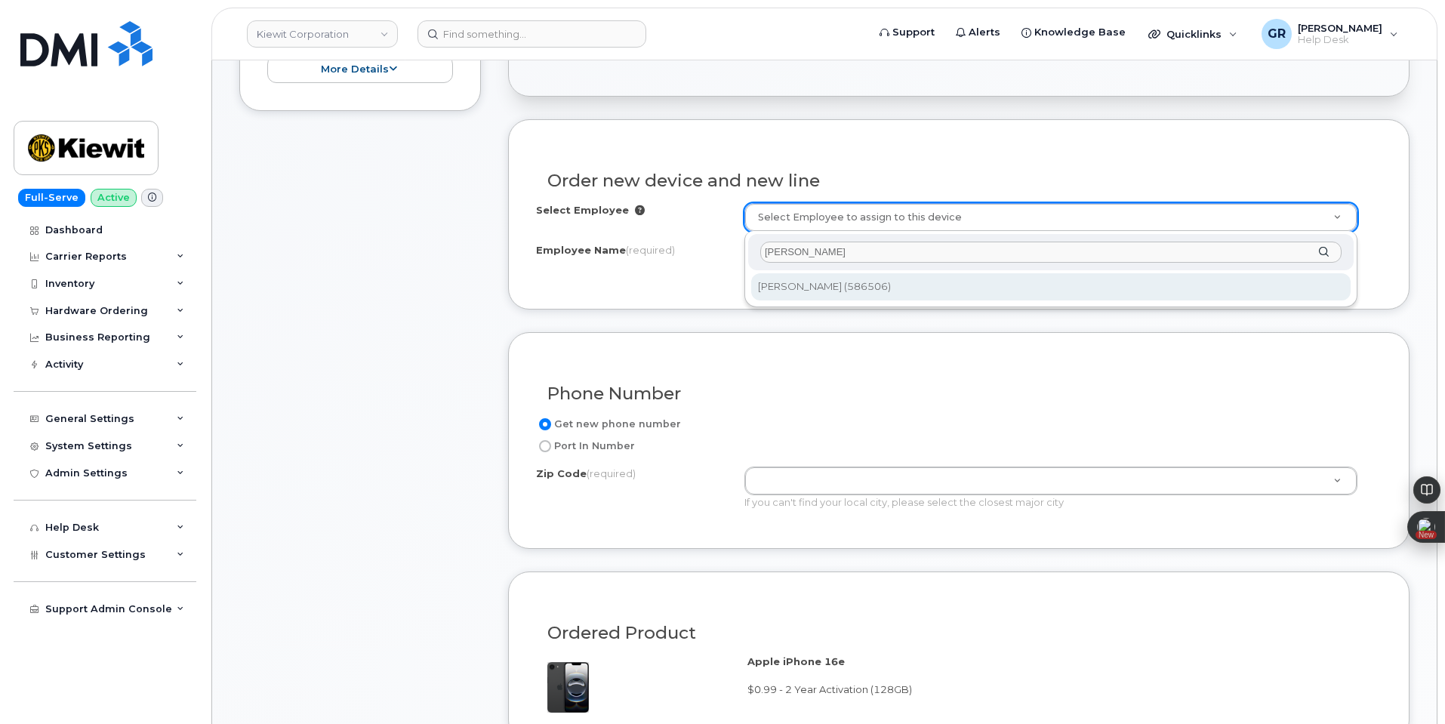
type input "[PERSON_NAME]"
type input "3009393"
type input "[PERSON_NAME]"
type input "2008 West H.O. [PERSON_NAME][GEOGRAPHIC_DATA]"
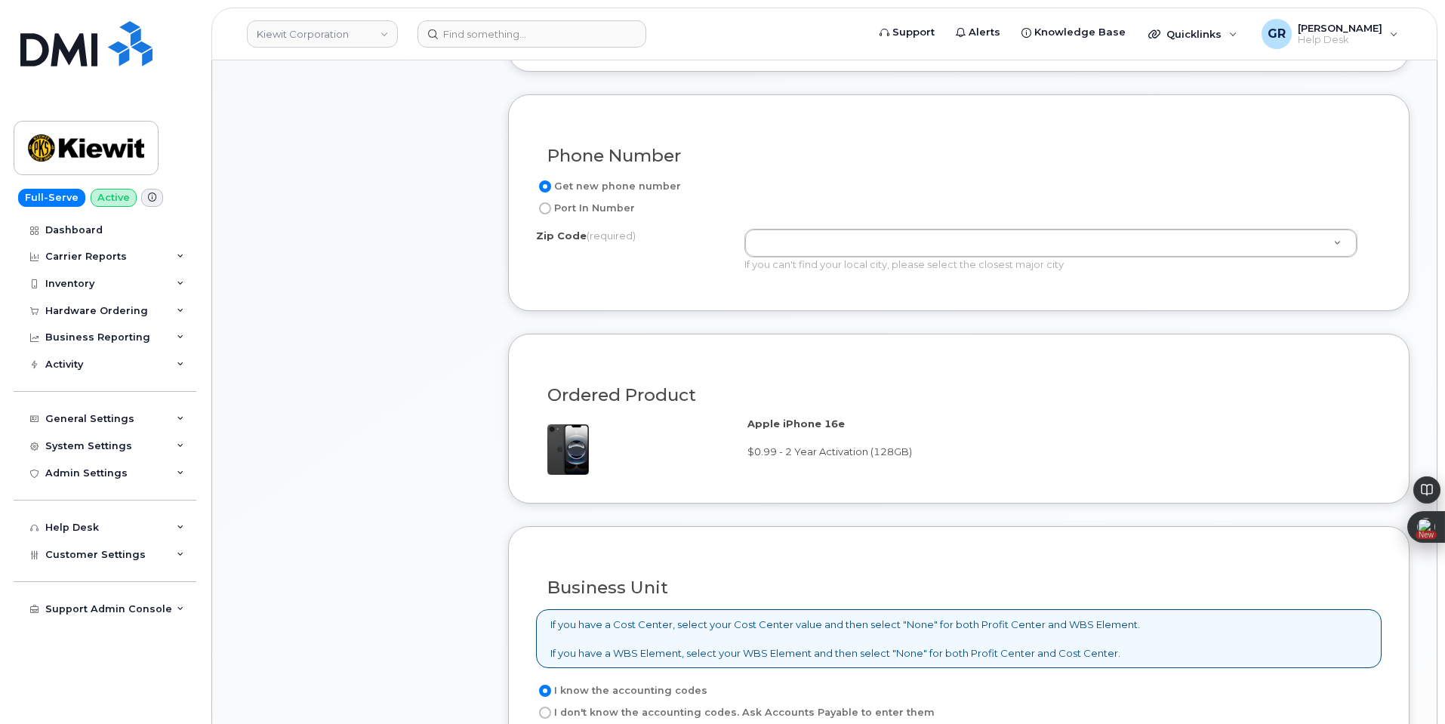
scroll to position [757, 0]
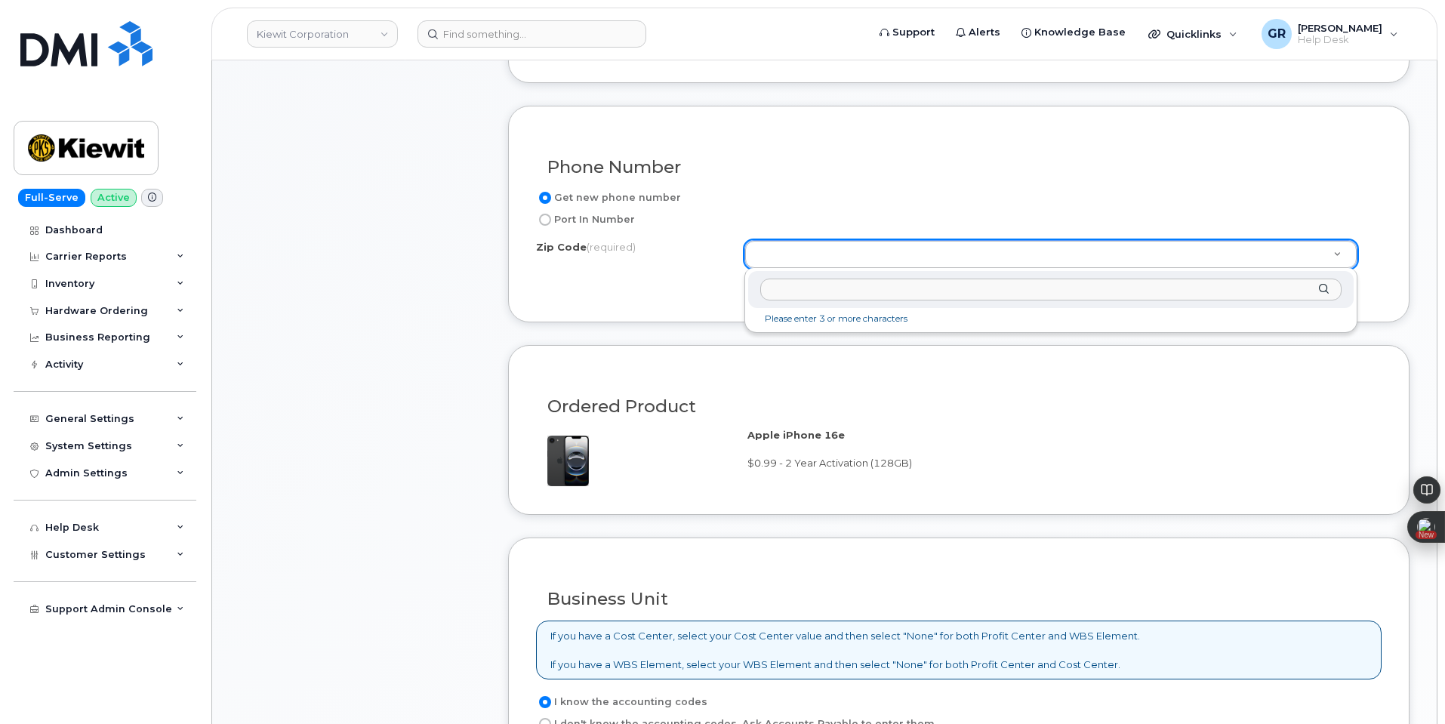
click at [801, 290] on input "Zip Code (required)" at bounding box center [1050, 290] width 581 height 22
paste input "77640"
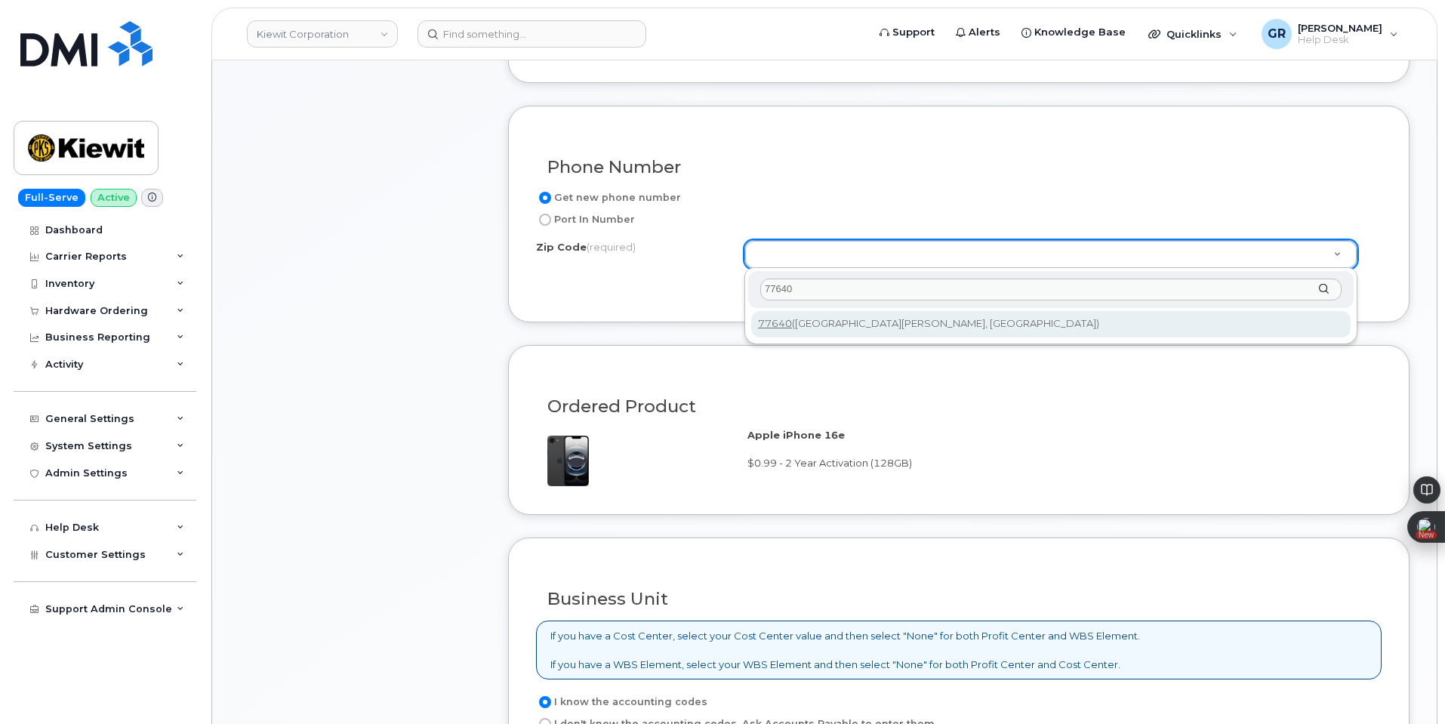
type input "77640"
type input "77640 ([GEOGRAPHIC_DATA][PERSON_NAME], [GEOGRAPHIC_DATA])"
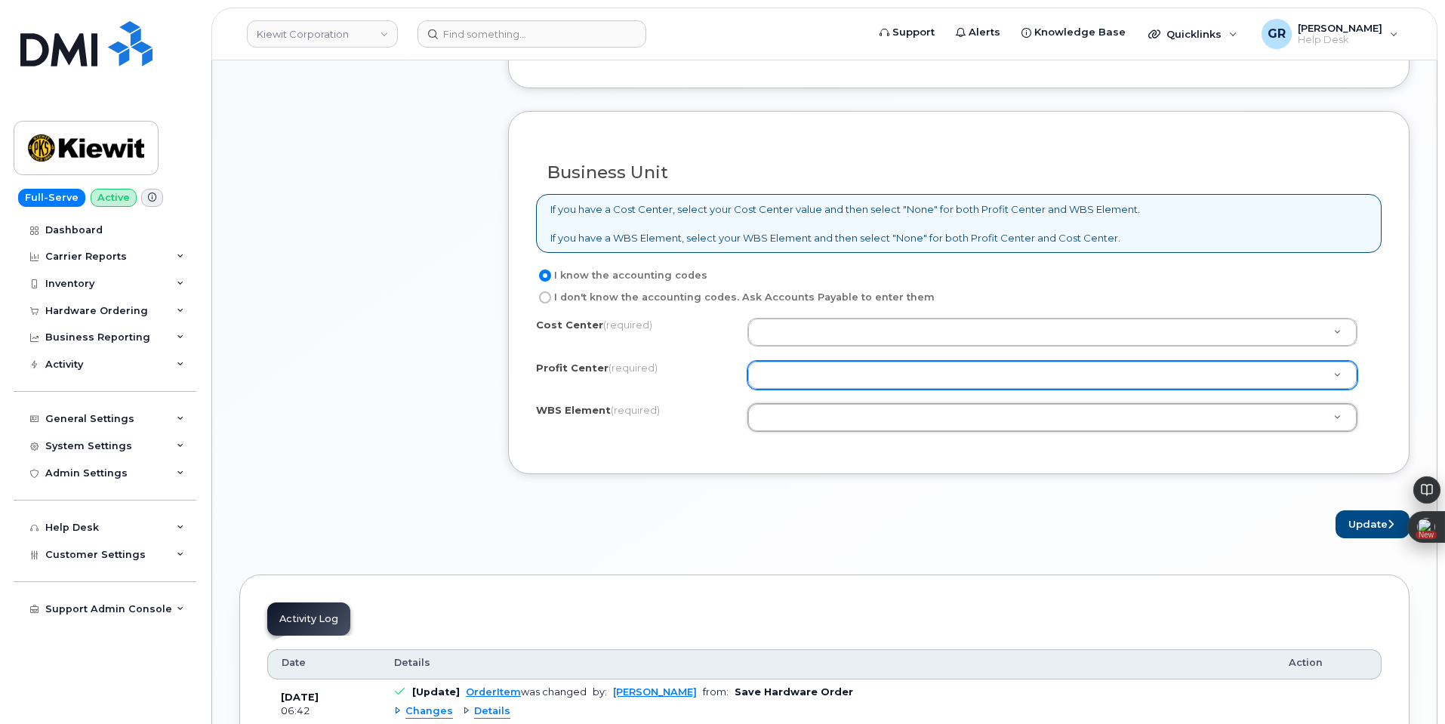
scroll to position [1210, 0]
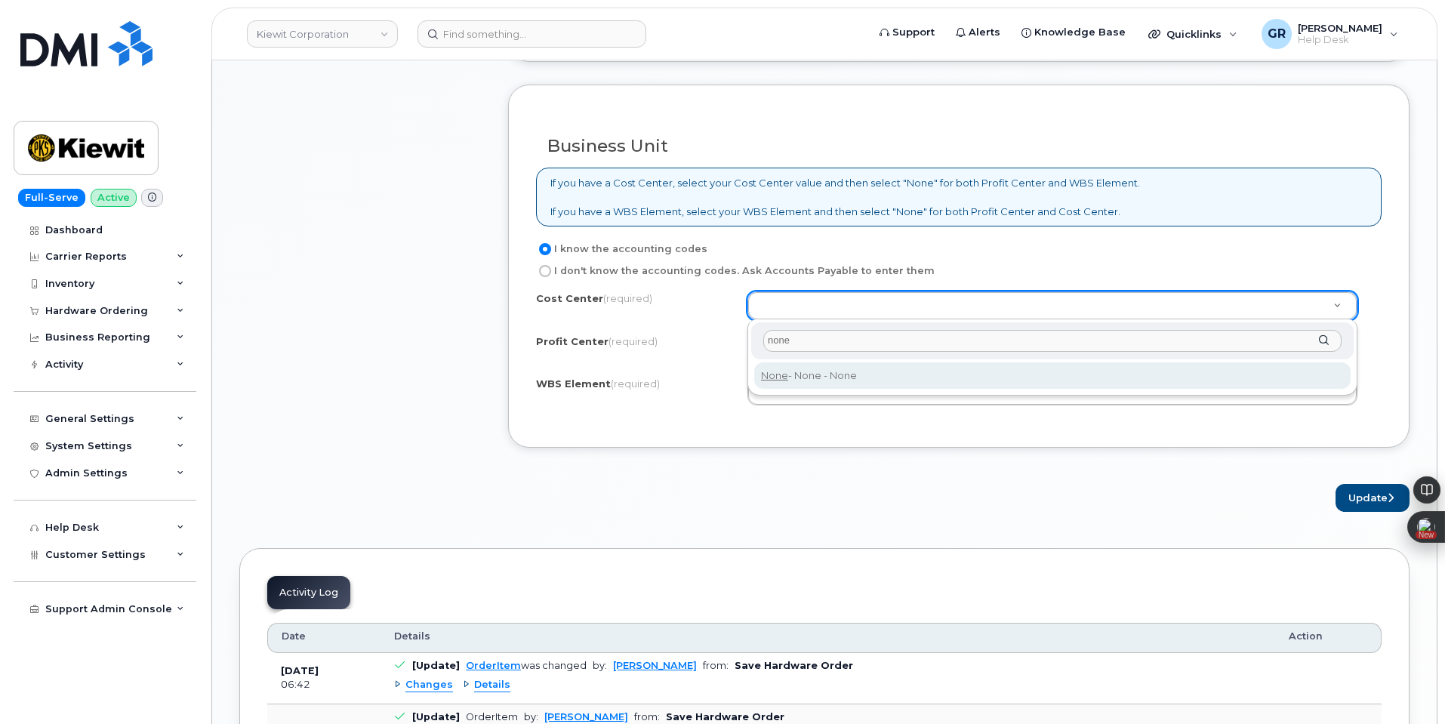
type input "none"
type input "None"
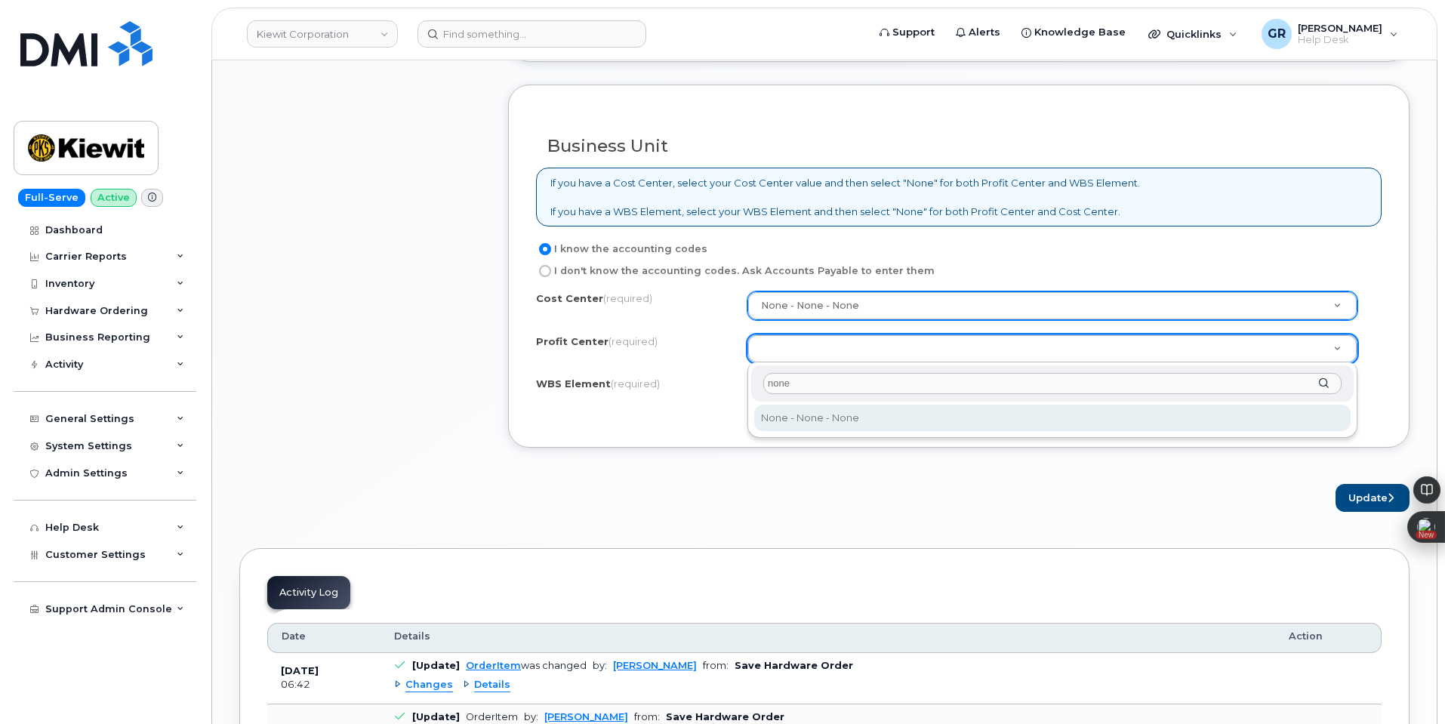
type input "none"
select select "None"
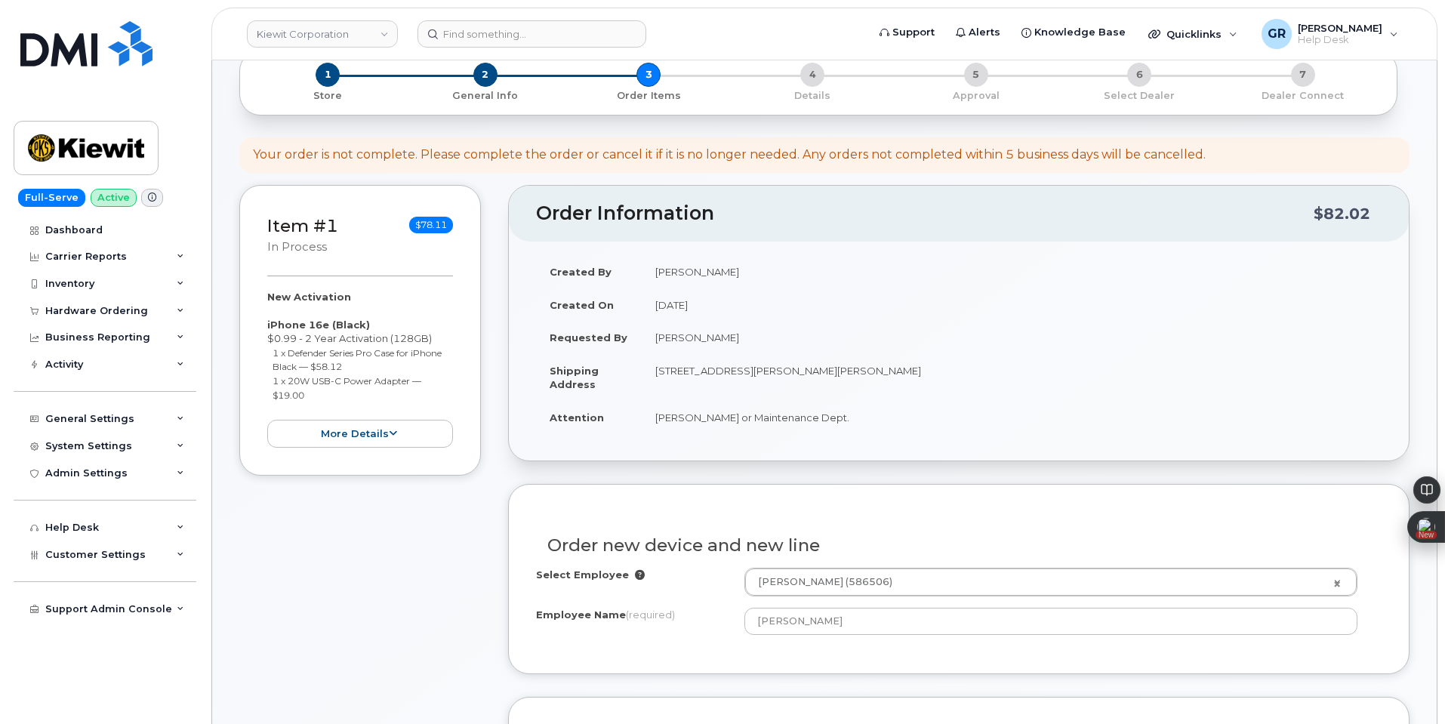
scroll to position [0, 0]
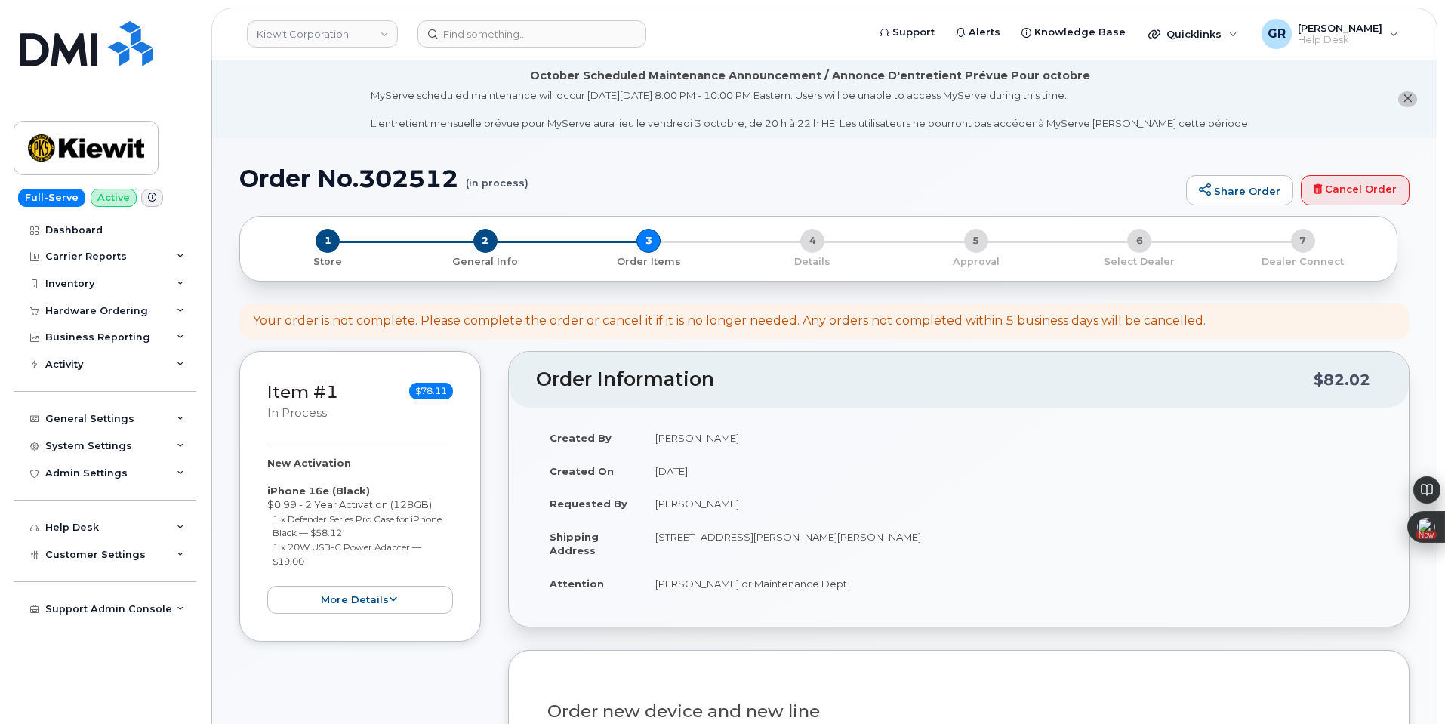
drag, startPoint x: 656, startPoint y: 533, endPoint x: 922, endPoint y: 528, distance: 266.5
click at [922, 528] on td "[STREET_ADDRESS][PERSON_NAME][PERSON_NAME]" at bounding box center [1012, 543] width 740 height 47
copy td "[STREET_ADDRESS][PERSON_NAME][PERSON_NAME]"
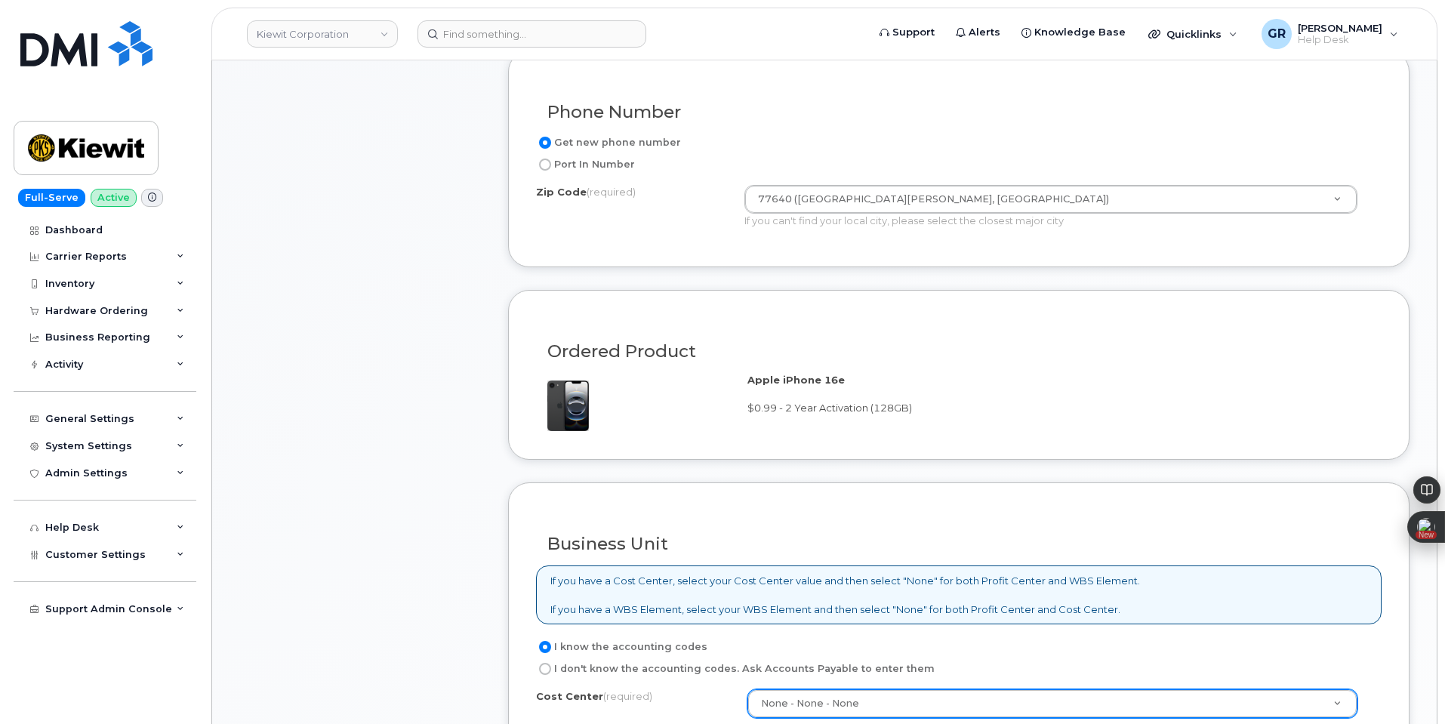
scroll to position [1283, 0]
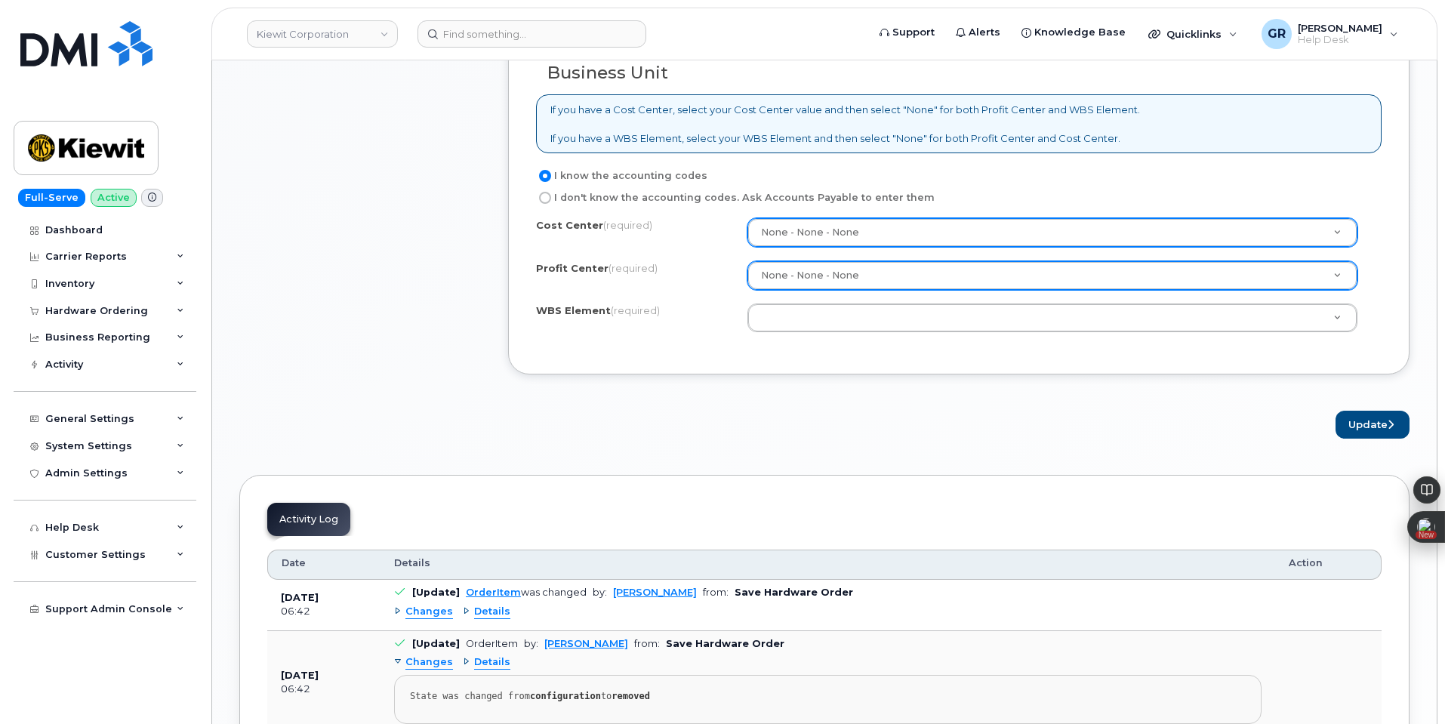
drag, startPoint x: 824, startPoint y: 312, endPoint x: 824, endPoint y: 319, distance: 7.6
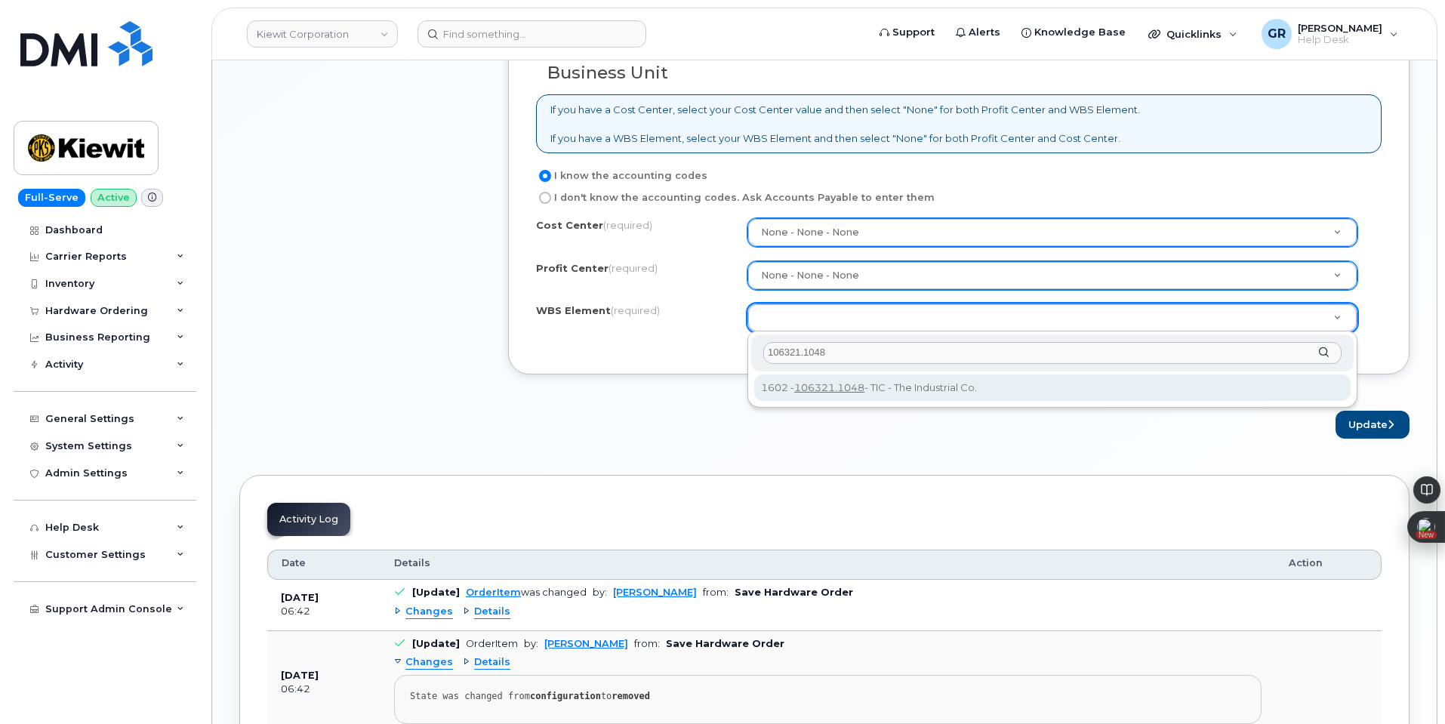
type input "106321.1048"
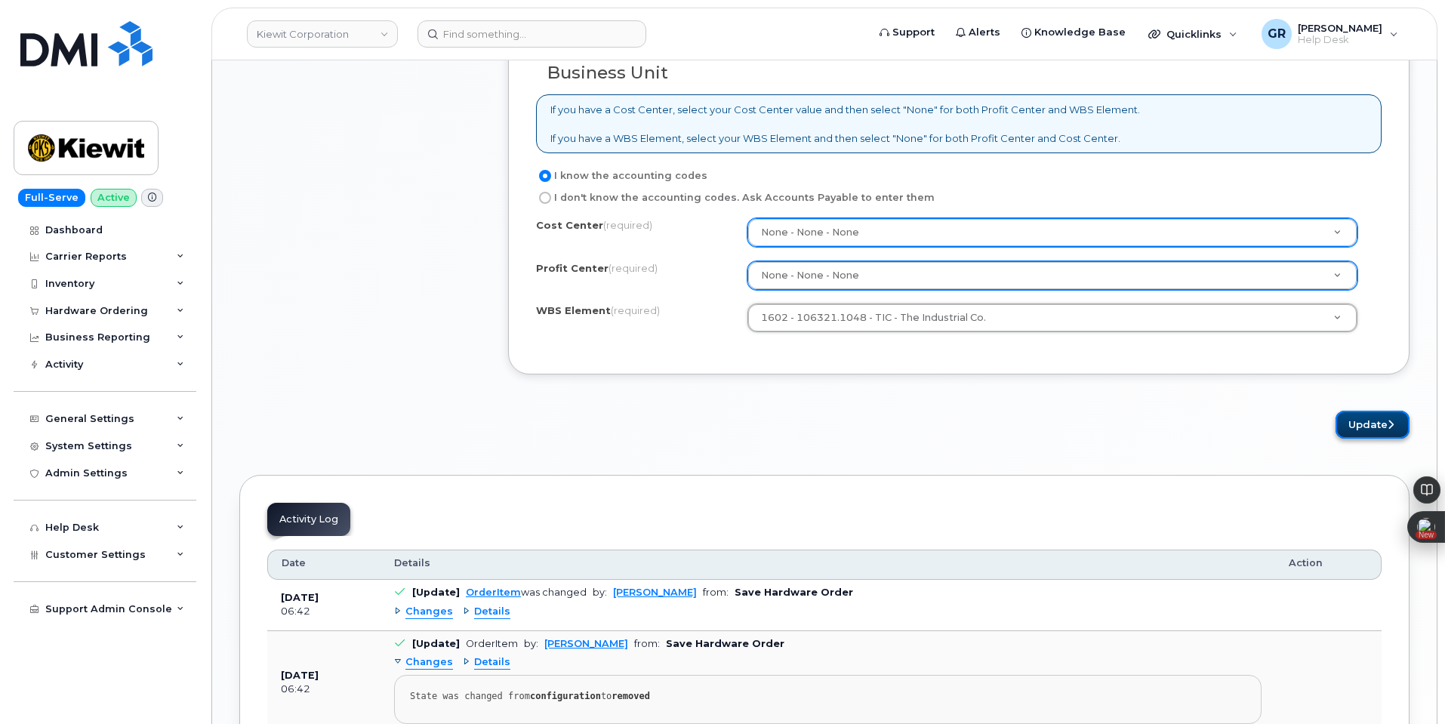
click at [1375, 417] on button "Update" at bounding box center [1372, 425] width 74 height 28
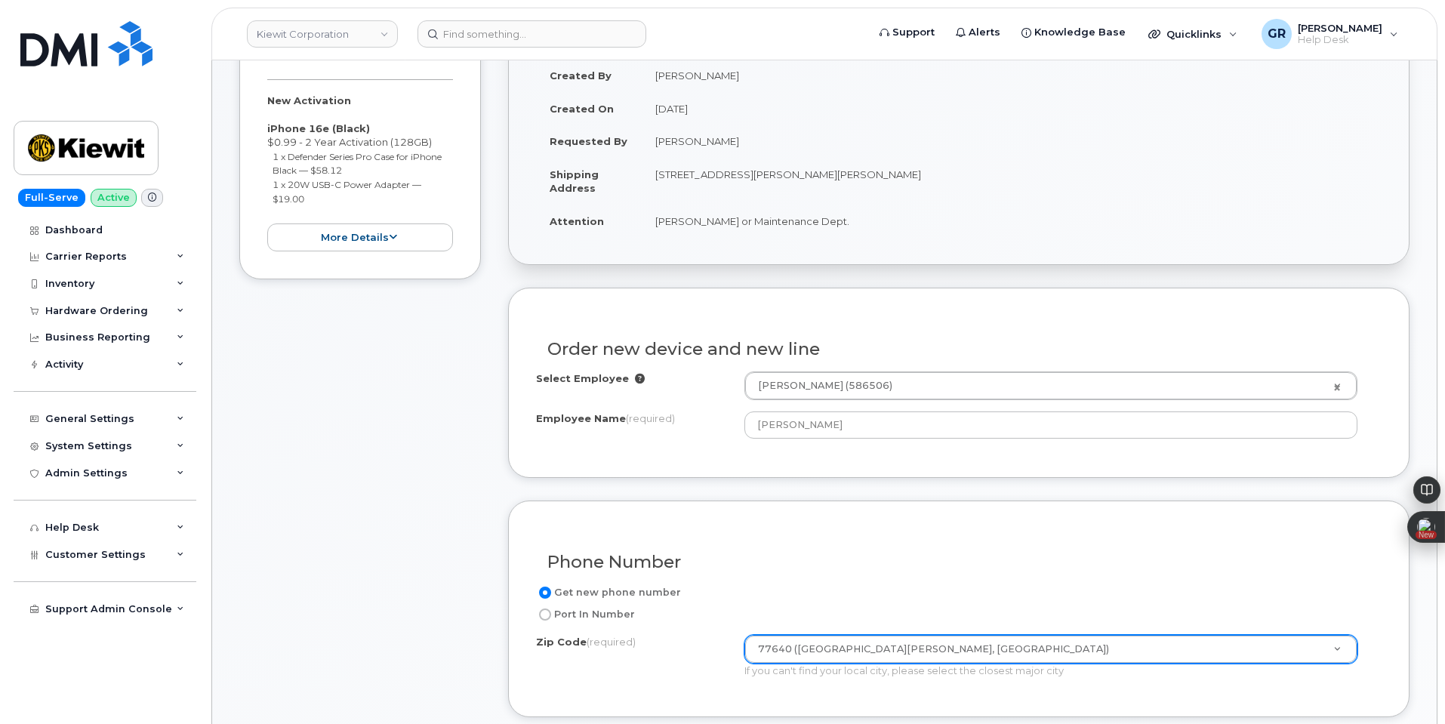
scroll to position [679, 0]
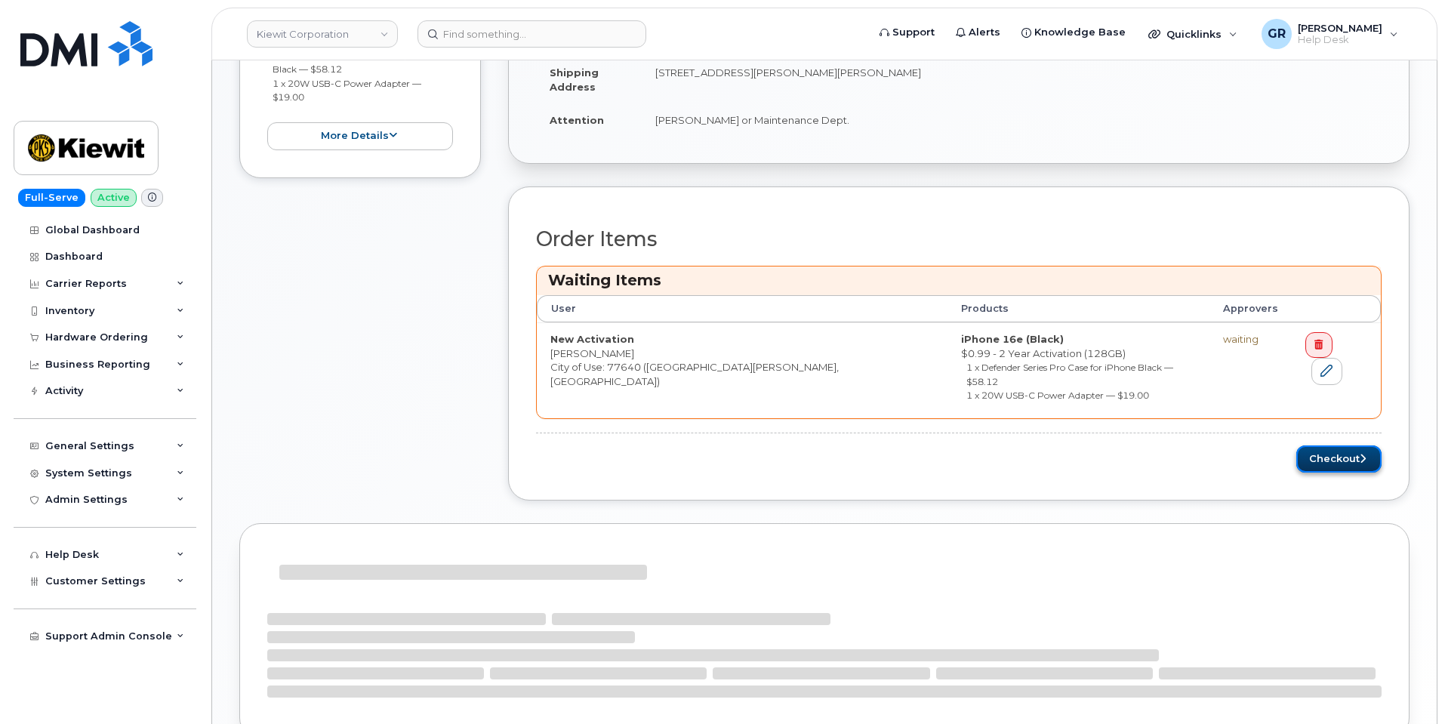
click at [1333, 445] on button "Checkout" at bounding box center [1338, 459] width 85 height 28
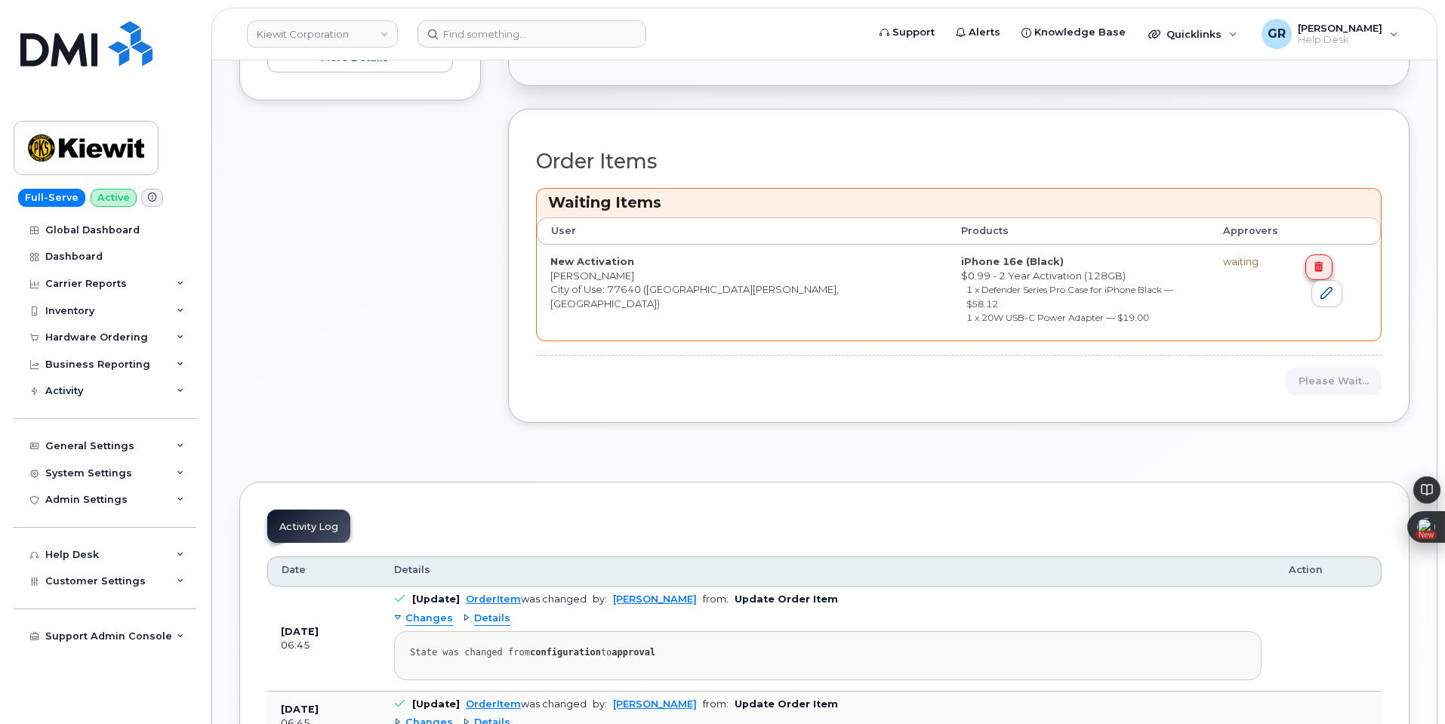
scroll to position [647, 0]
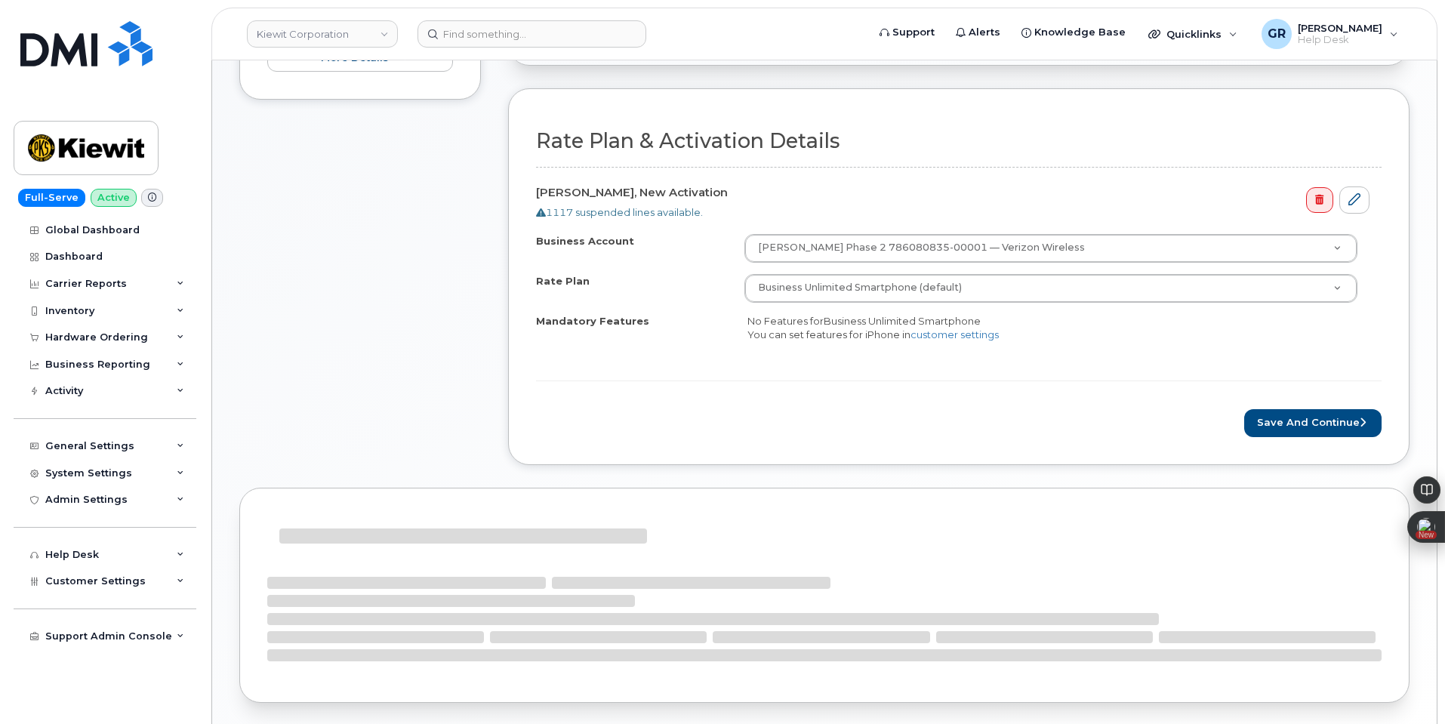
scroll to position [592, 0]
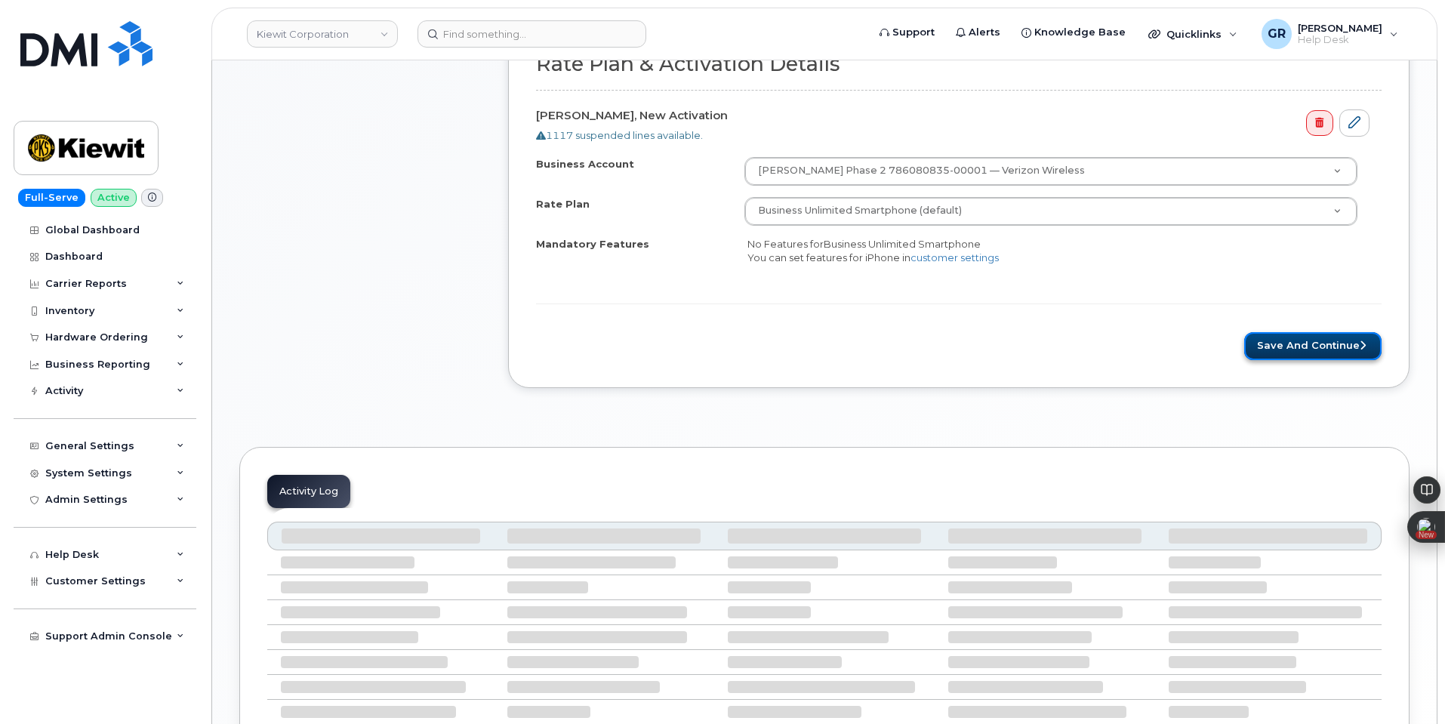
click at [1303, 349] on button "Save and Continue" at bounding box center [1312, 346] width 137 height 28
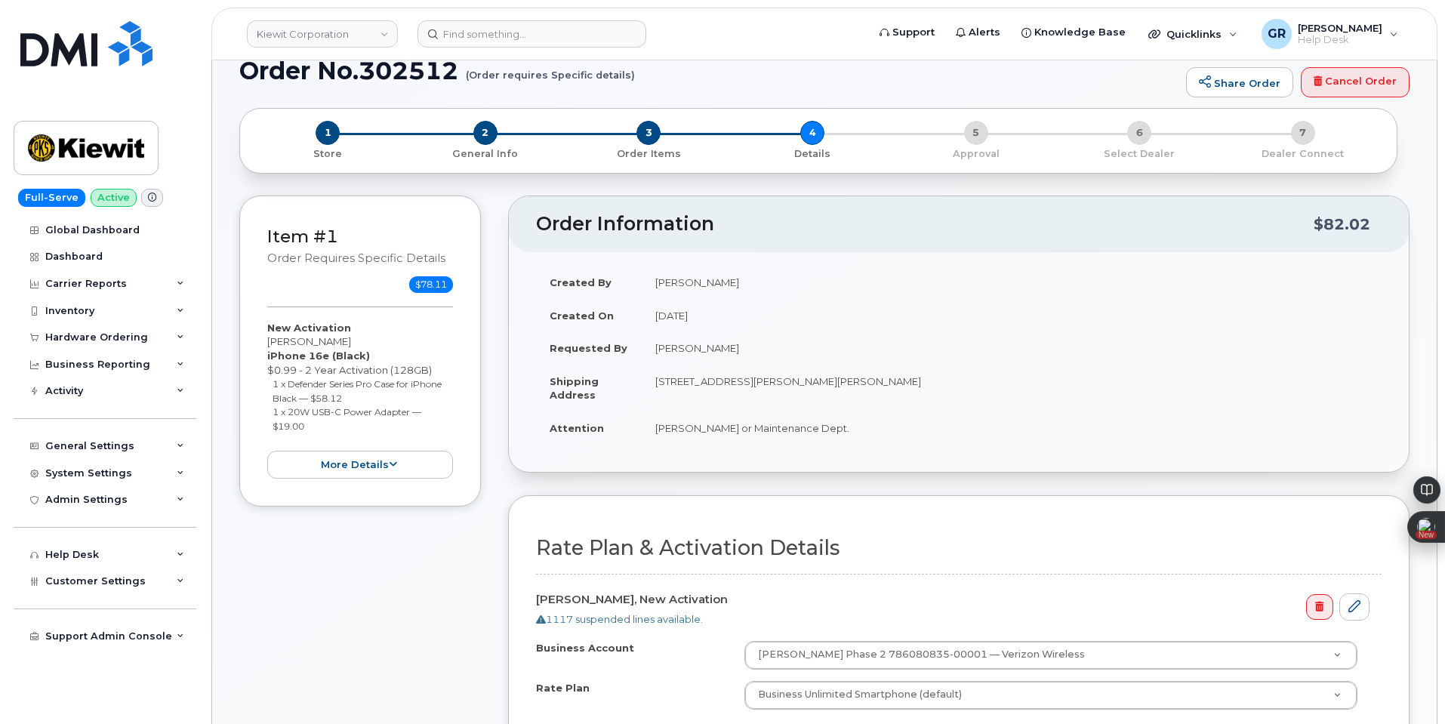
scroll to position [377, 0]
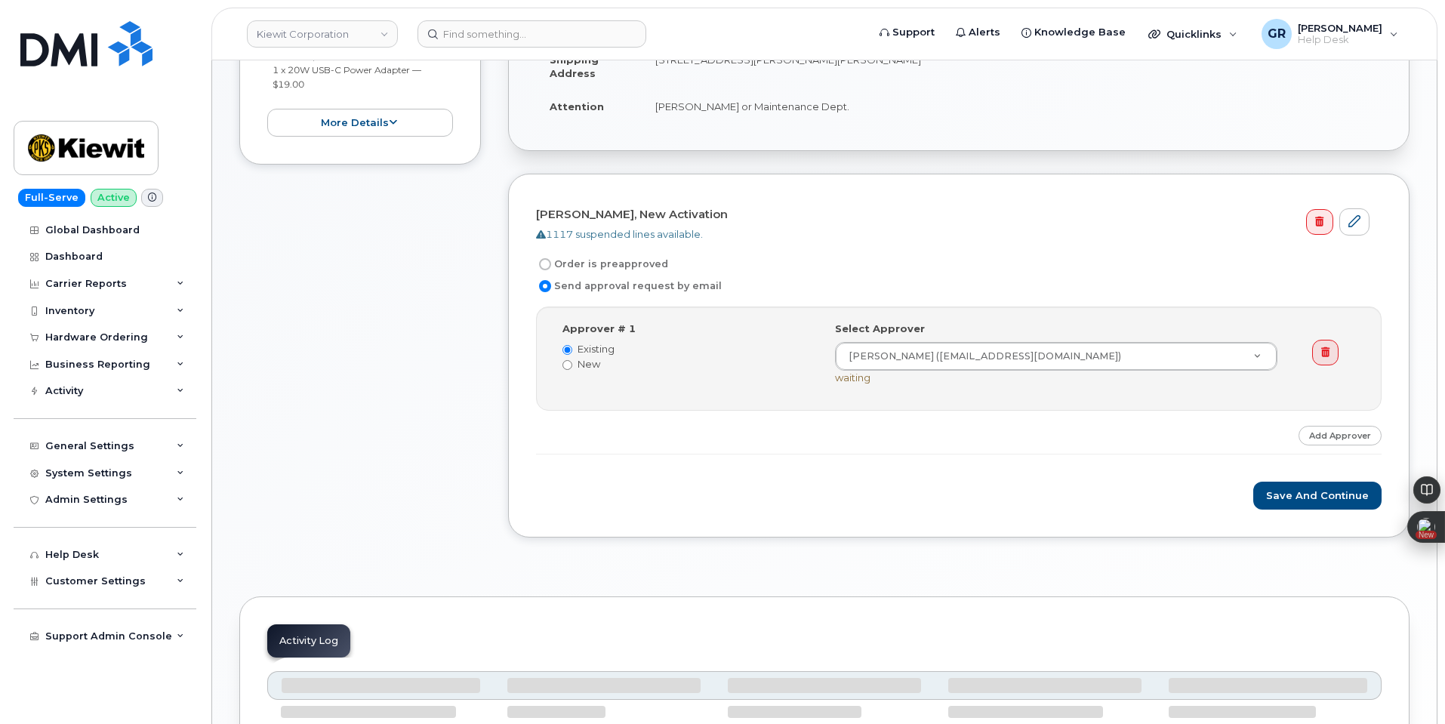
scroll to position [429, 0]
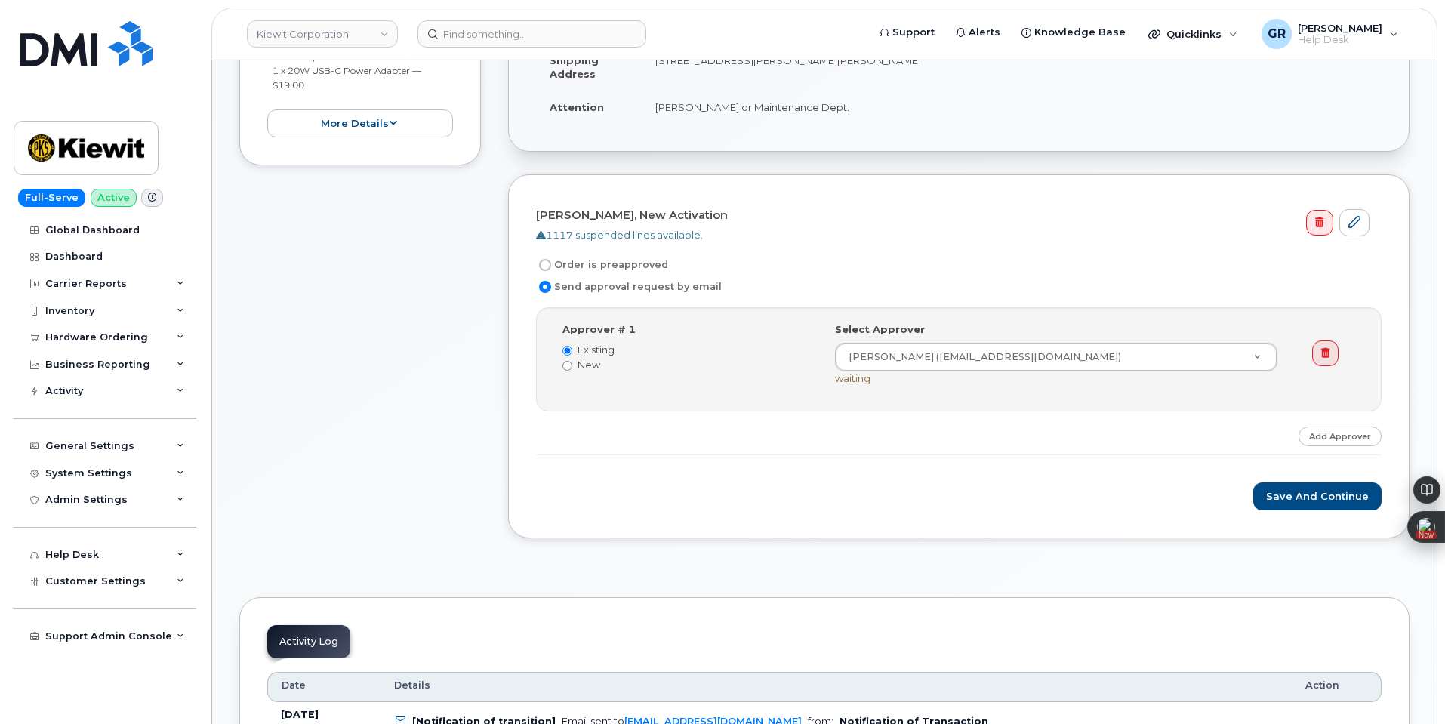
click at [592, 263] on label "Order is preapproved" at bounding box center [602, 265] width 132 height 18
click at [551, 263] on input "Order is preapproved" at bounding box center [545, 265] width 12 height 12
radio input "true"
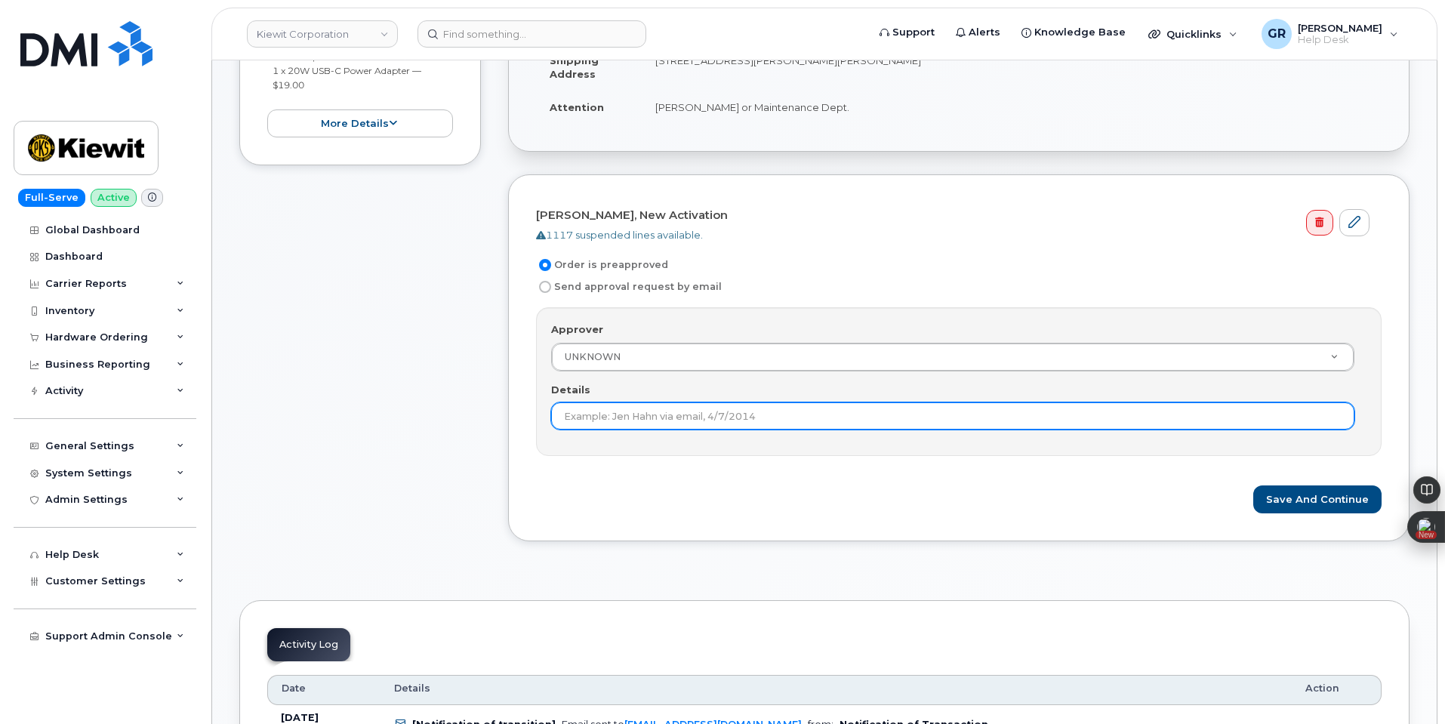
click at [661, 414] on input "Details" at bounding box center [952, 415] width 803 height 27
type input "Under 100 dollars."
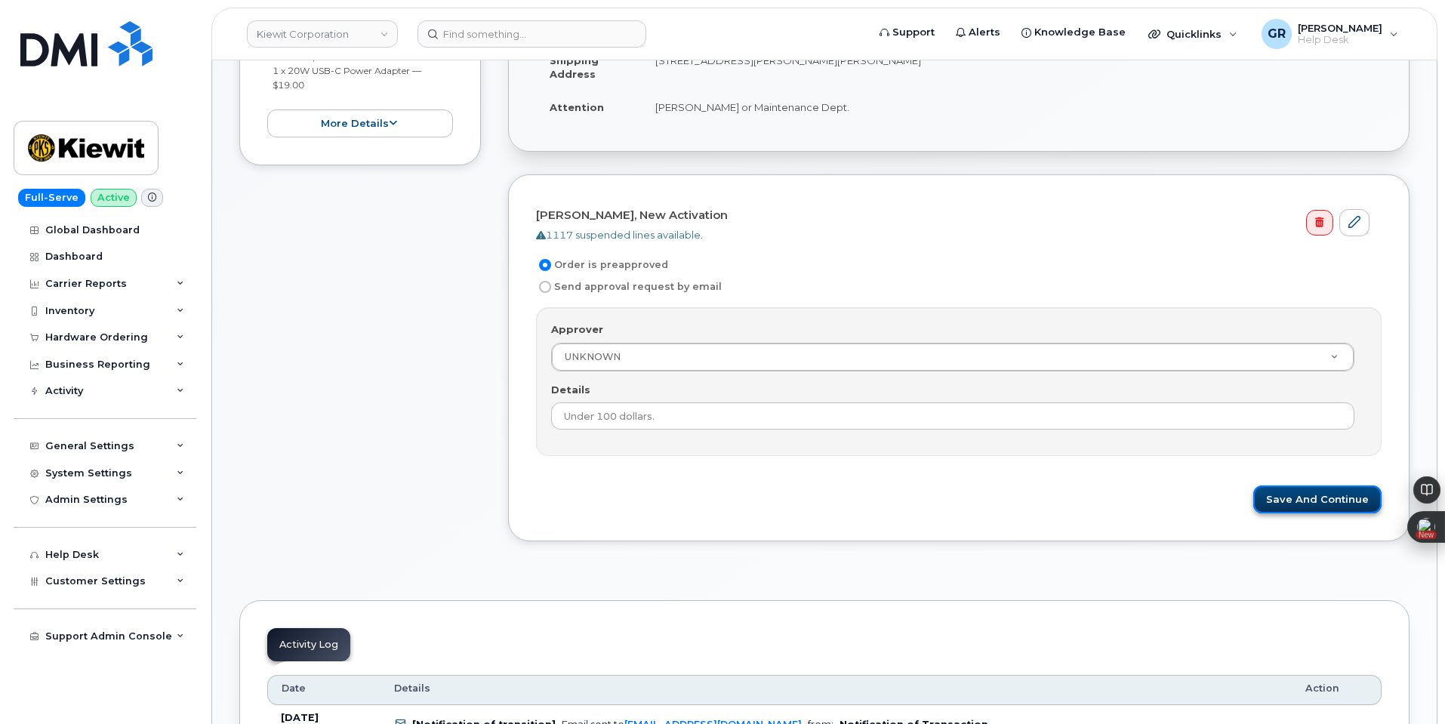
click at [1289, 503] on button "Save and Continue" at bounding box center [1317, 499] width 128 height 28
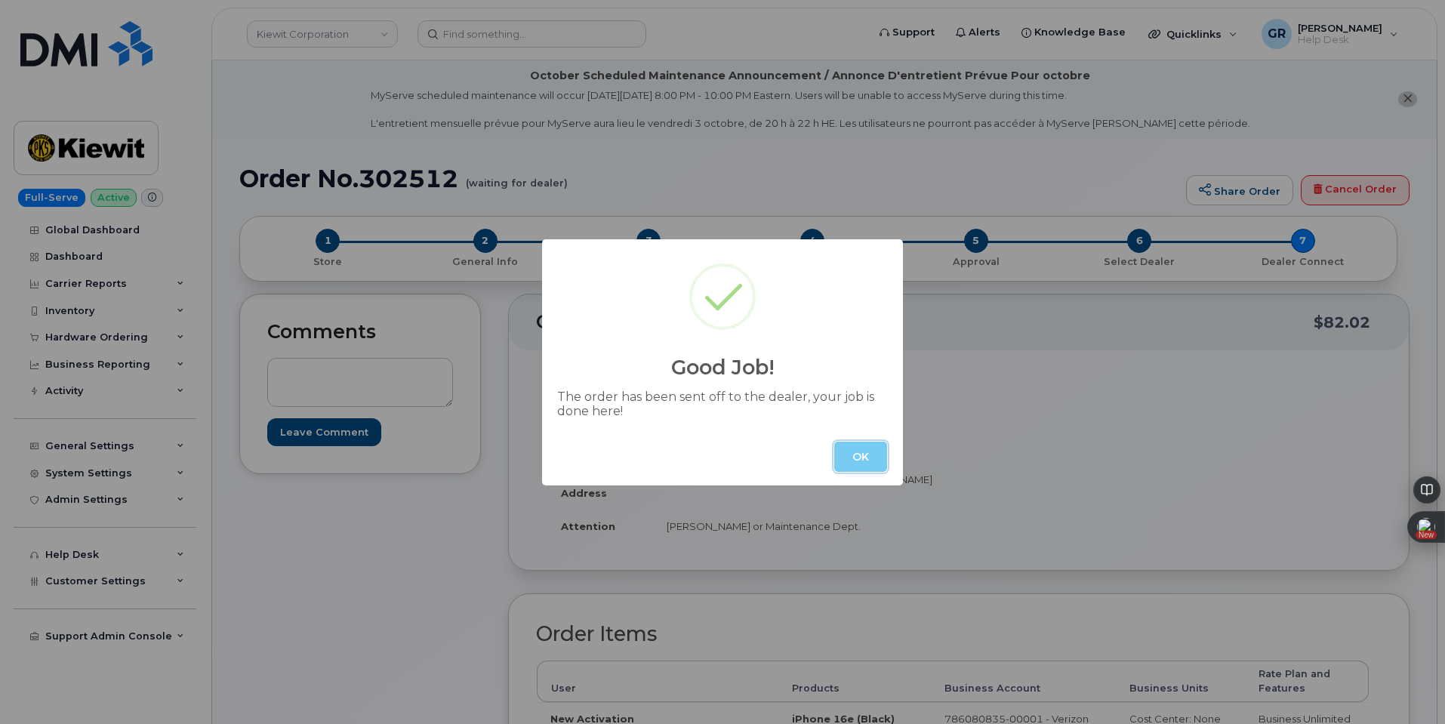
click at [860, 466] on button "OK" at bounding box center [860, 457] width 53 height 30
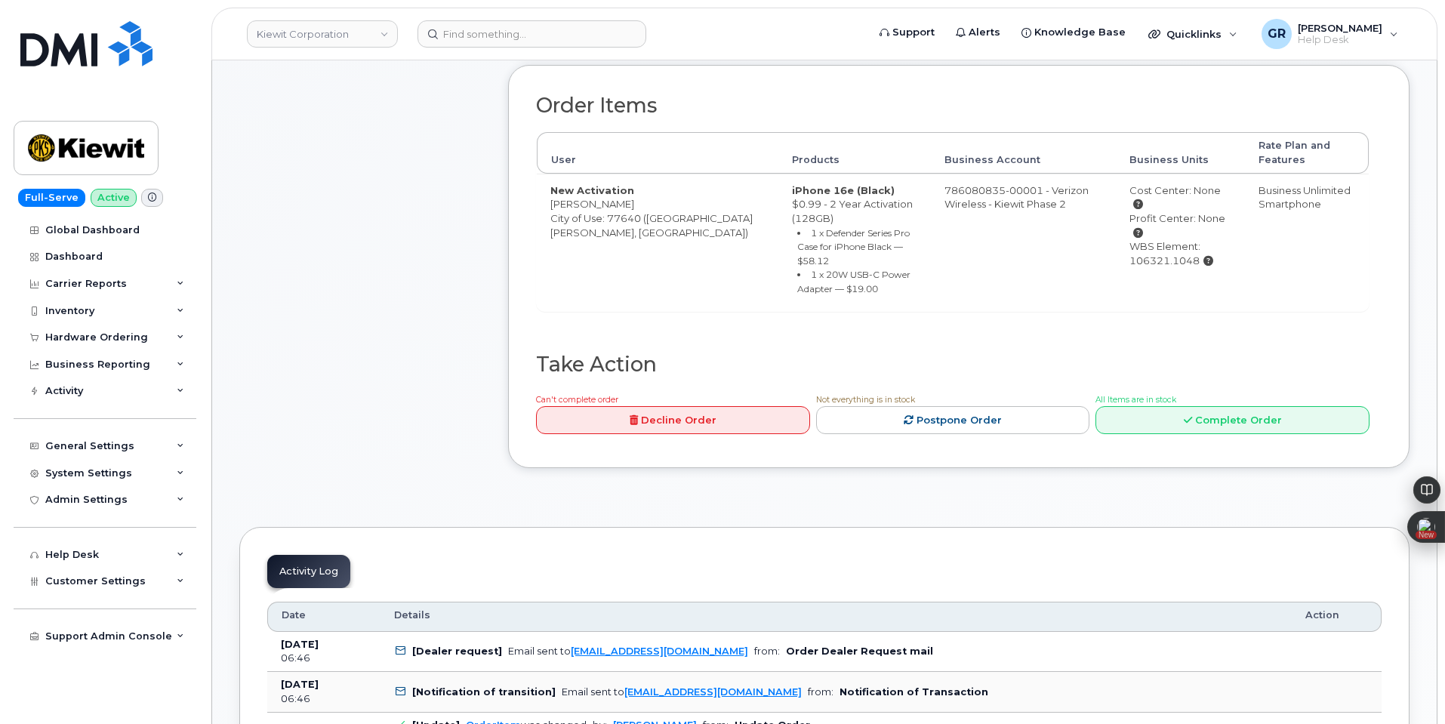
scroll to position [377, 0]
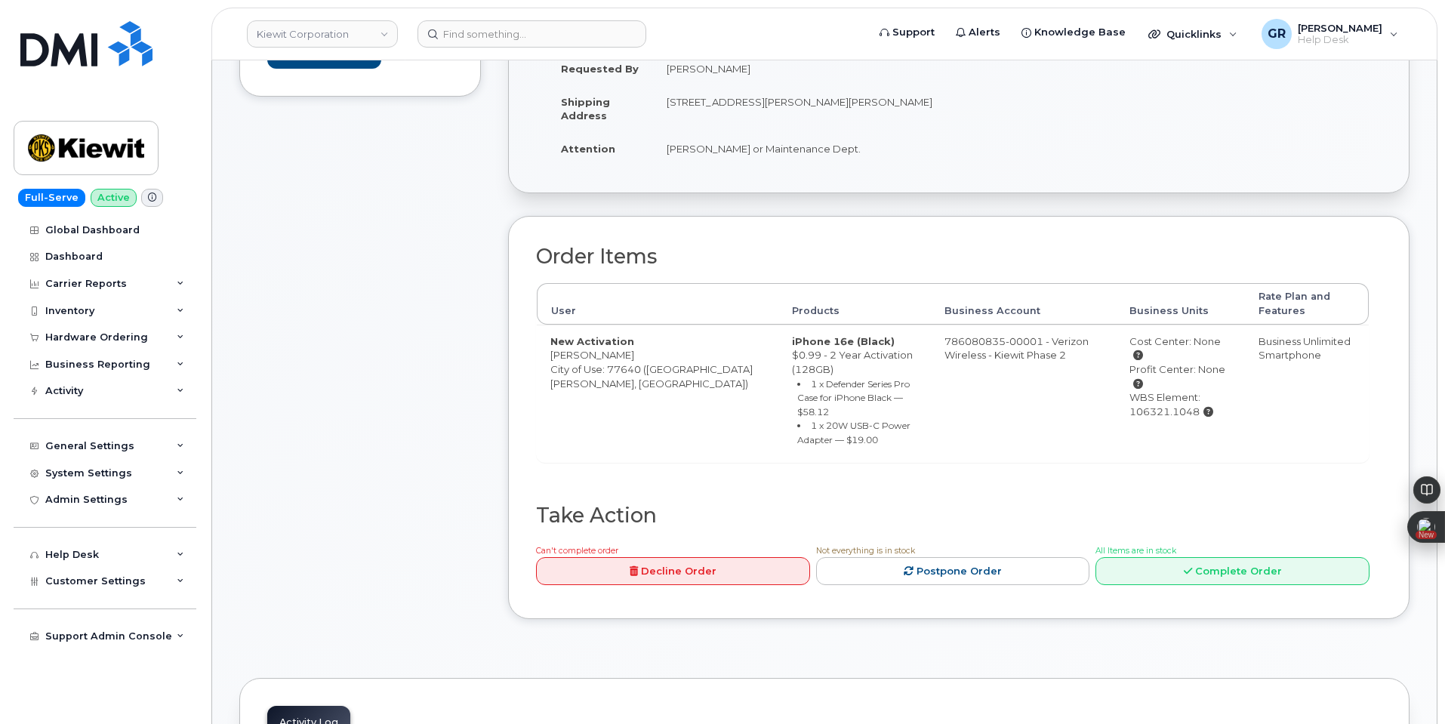
drag, startPoint x: 1098, startPoint y: 382, endPoint x: 1166, endPoint y: 382, distance: 67.9
click at [1166, 390] on div "WBS Element: 106321.1048" at bounding box center [1180, 404] width 102 height 28
copy div "106321.1048"
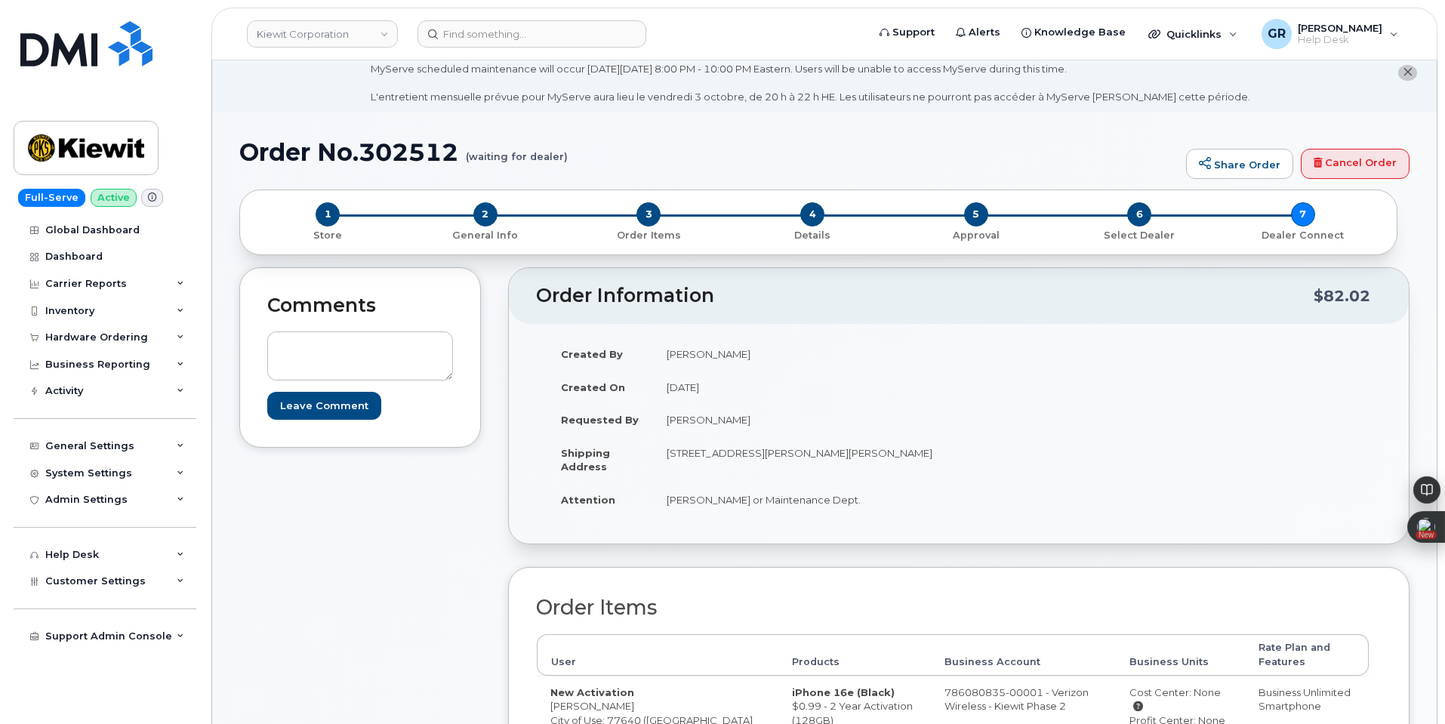
scroll to position [0, 0]
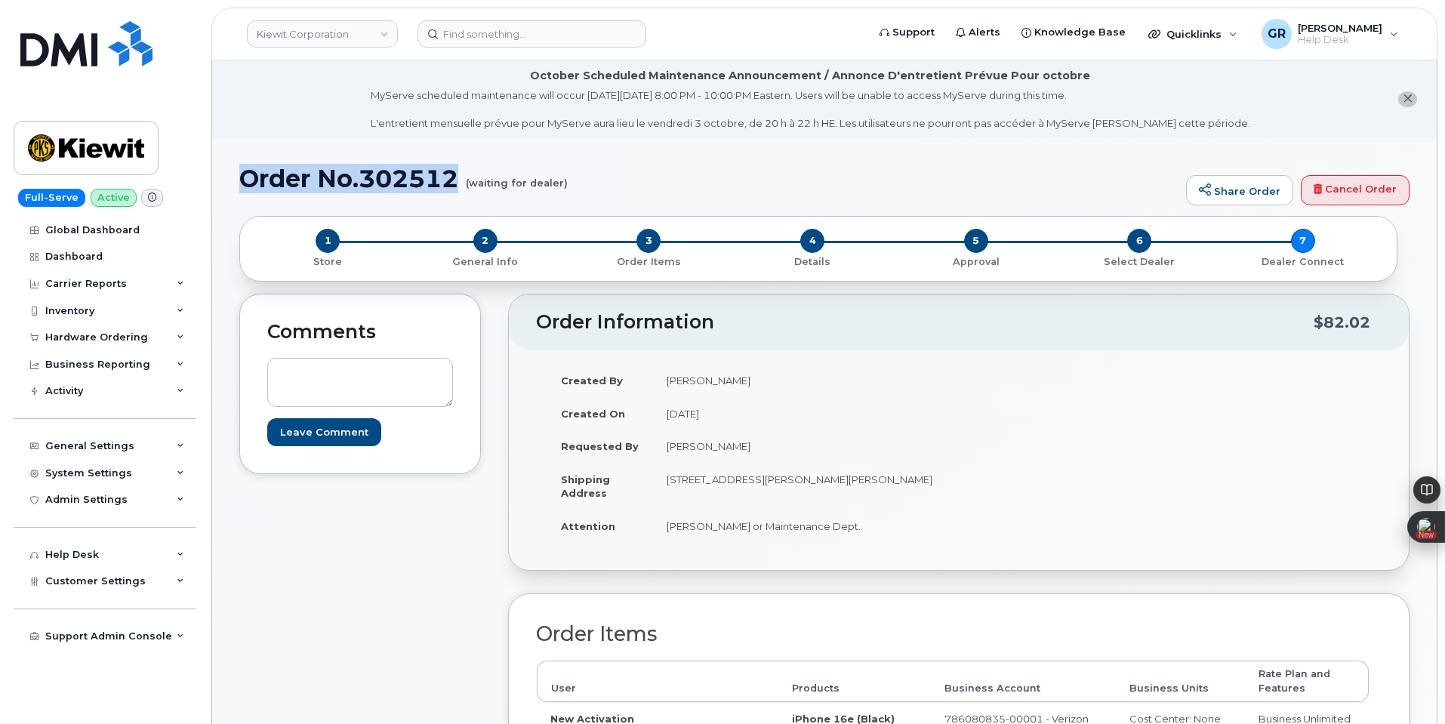
drag, startPoint x: 248, startPoint y: 180, endPoint x: 444, endPoint y: 185, distance: 195.6
click at [457, 174] on h1 "Order No.302512 (waiting for dealer)" at bounding box center [708, 178] width 939 height 26
copy h1 "Order No.302512"
drag, startPoint x: 328, startPoint y: 542, endPoint x: 355, endPoint y: 542, distance: 27.2
click at [340, 548] on div "Comments Leave Comment" at bounding box center [360, 656] width 242 height 725
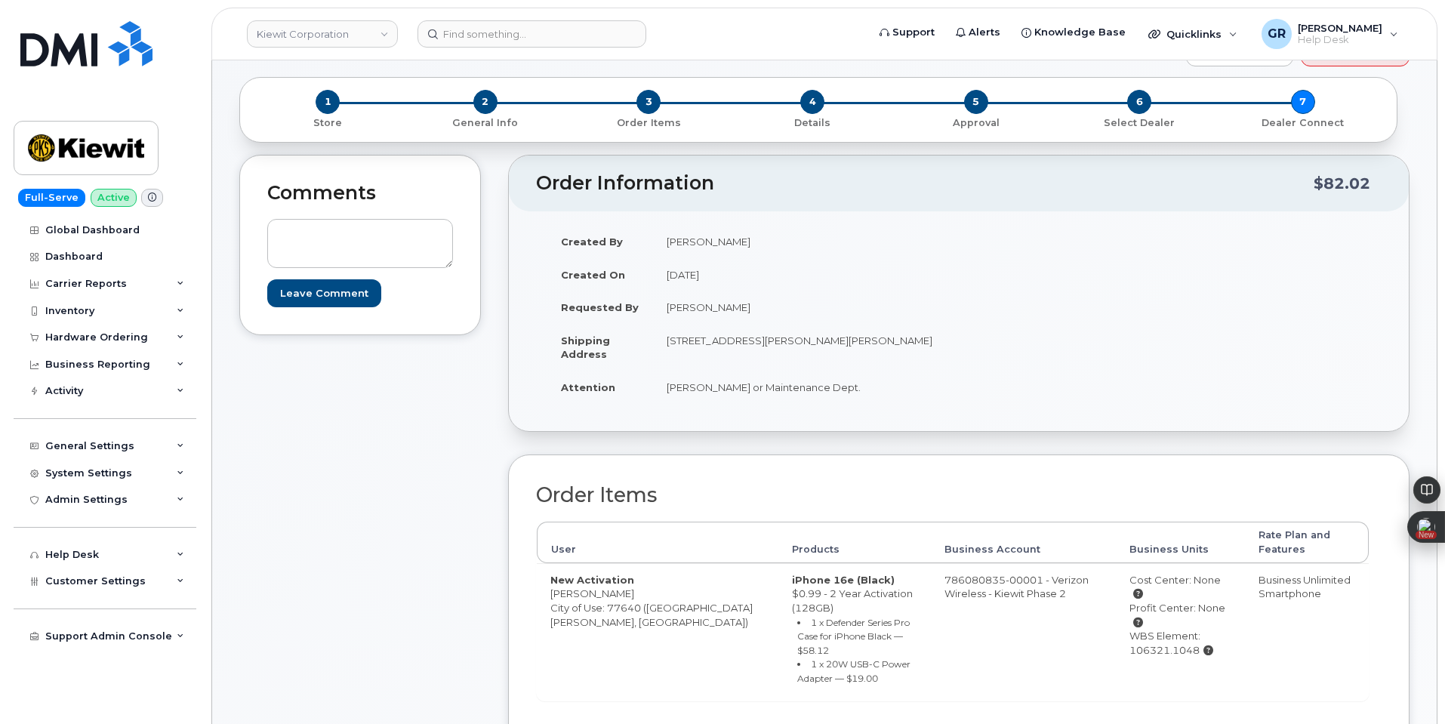
scroll to position [151, 0]
